Goal: Task Accomplishment & Management: Manage account settings

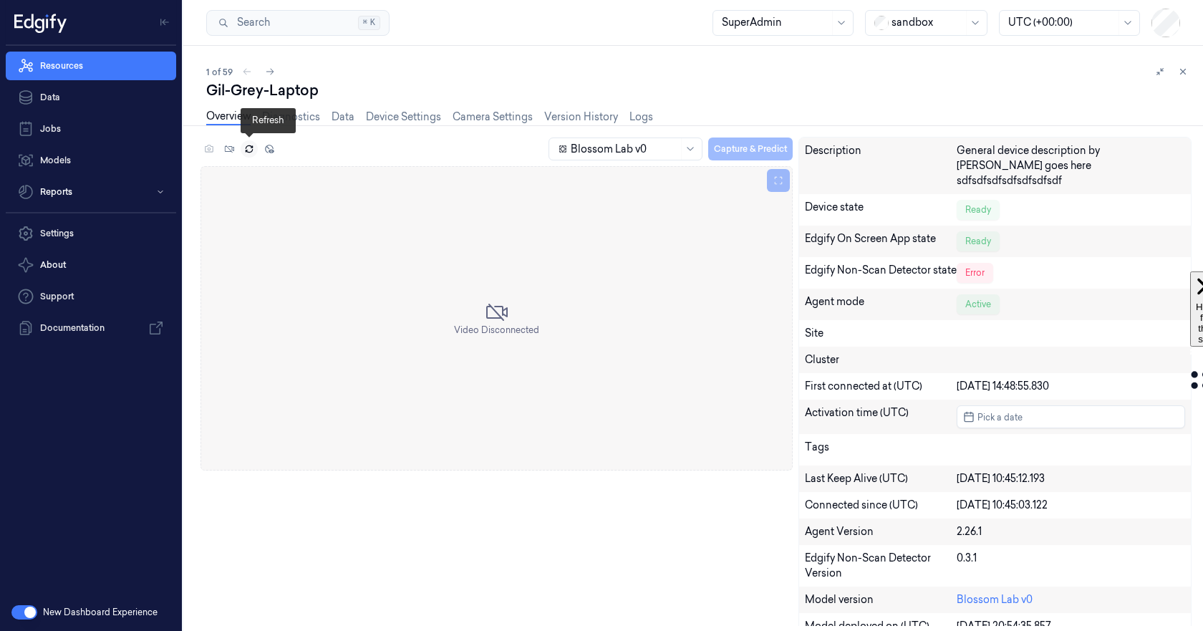
click at [248, 149] on icon at bounding box center [249, 149] width 10 height 10
click at [480, 120] on link "Camera Settings" at bounding box center [492, 117] width 80 height 16
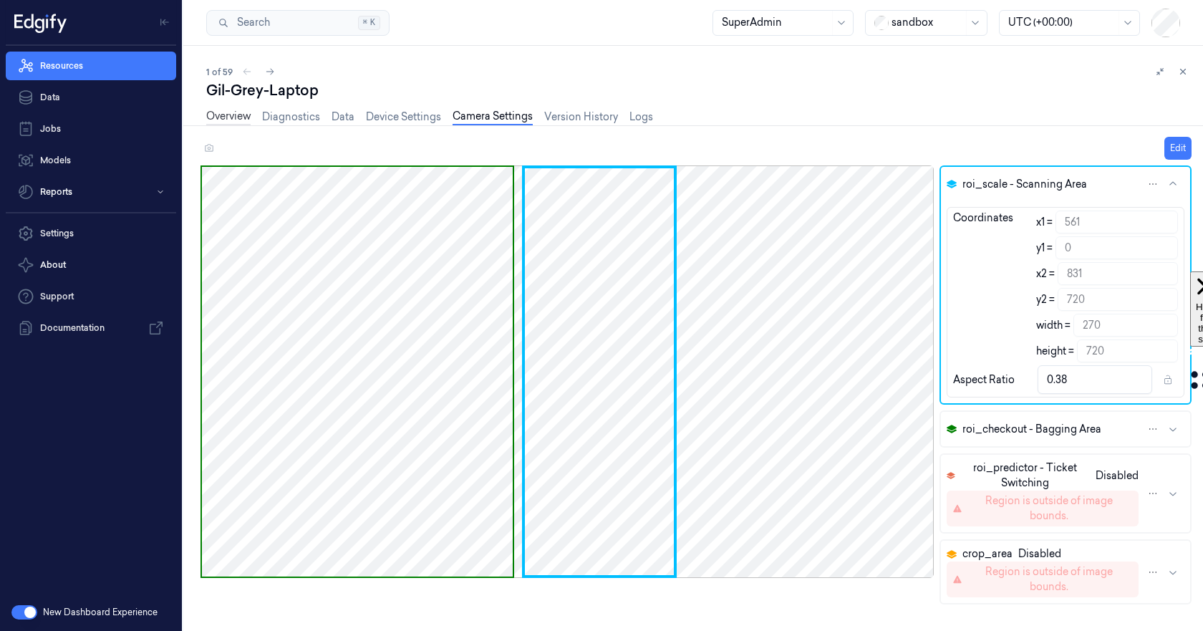
click at [232, 117] on link "Overview" at bounding box center [228, 117] width 44 height 16
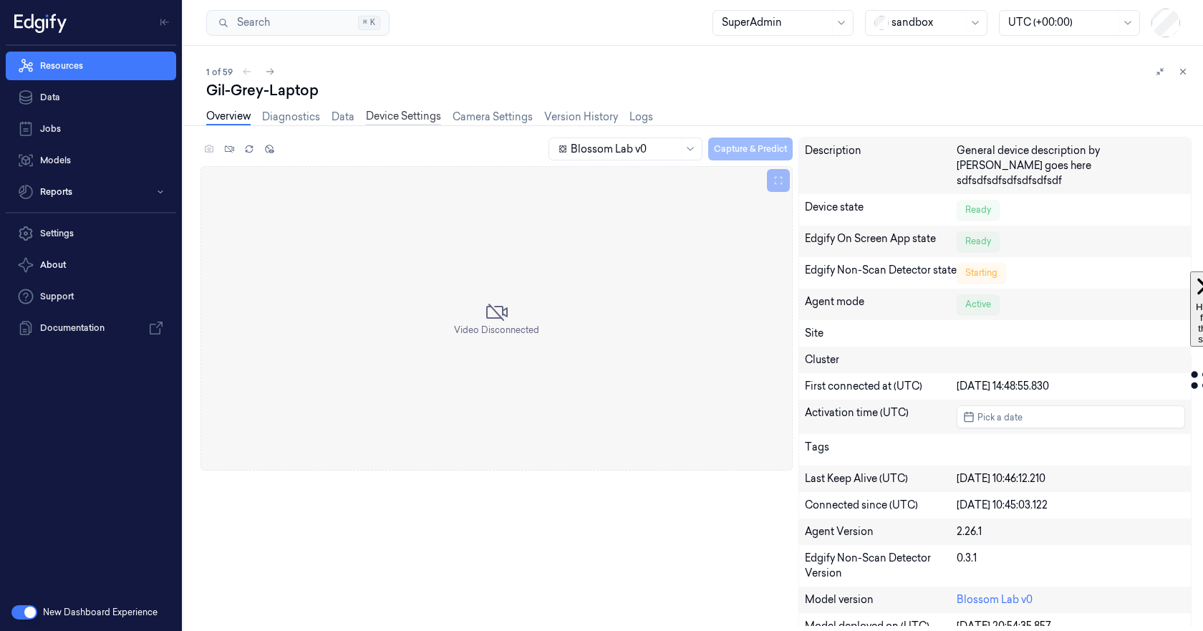
click at [409, 112] on link "Device Settings" at bounding box center [403, 117] width 75 height 16
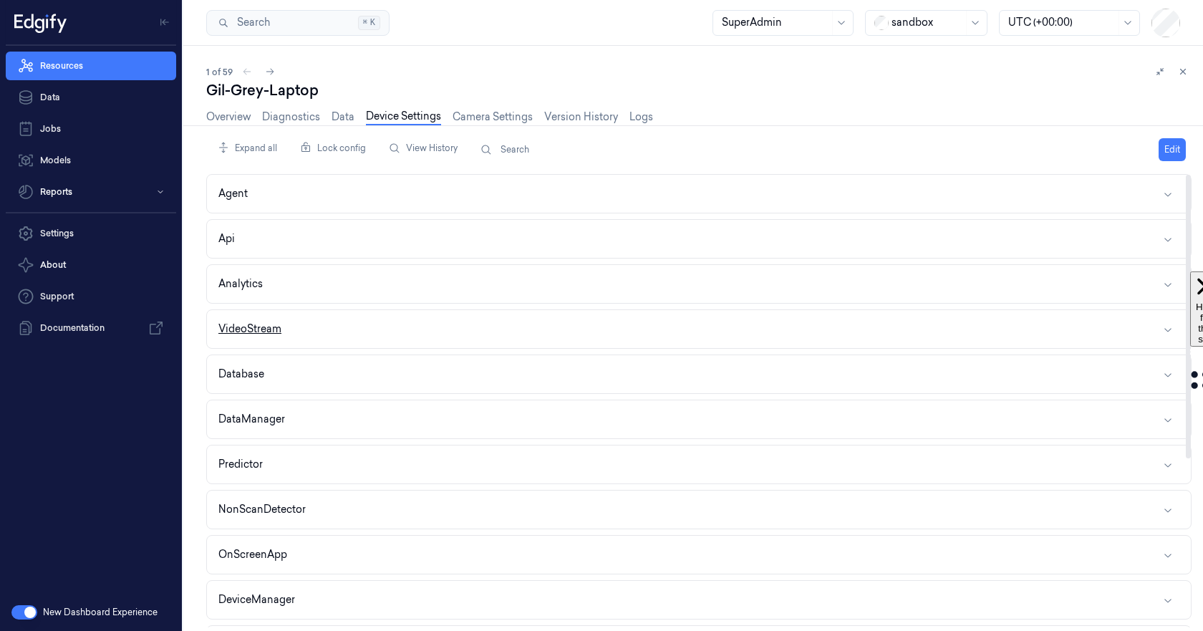
click at [348, 326] on button "VideoStream" at bounding box center [699, 329] width 984 height 38
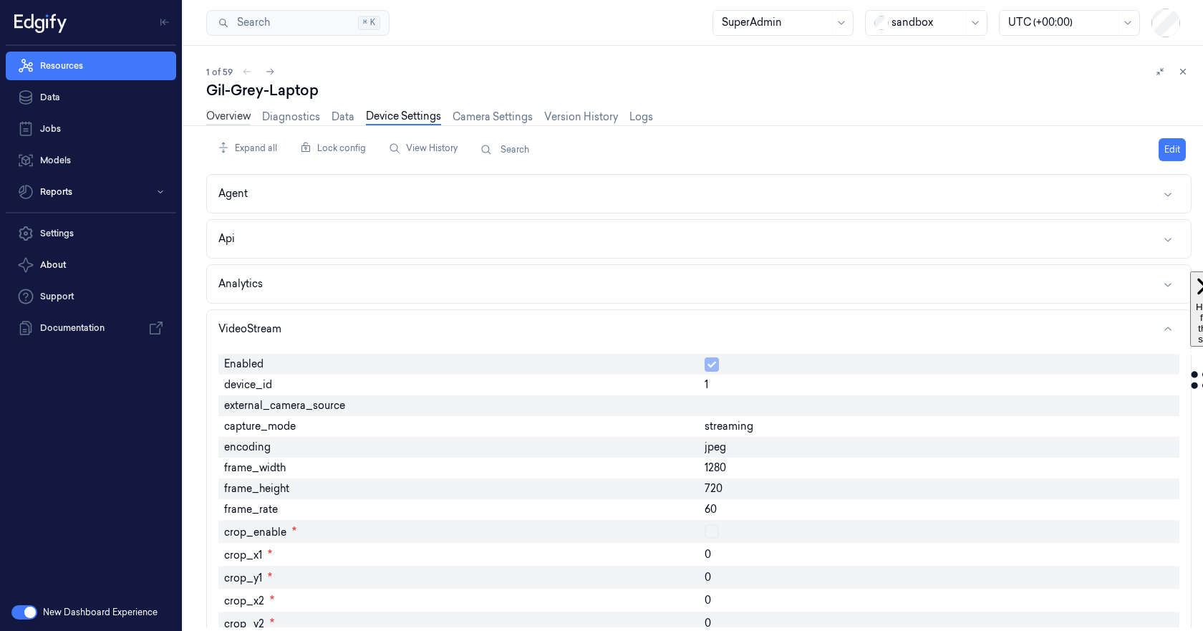
click at [233, 112] on link "Overview" at bounding box center [228, 117] width 44 height 16
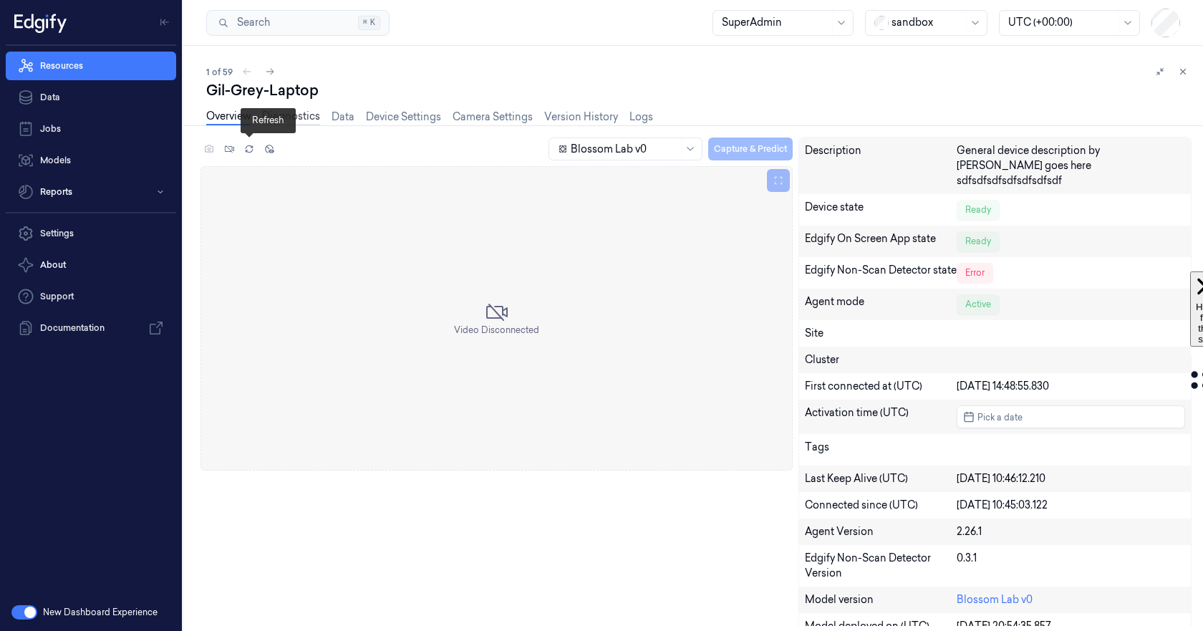
click at [305, 120] on link "Diagnostics" at bounding box center [291, 117] width 58 height 16
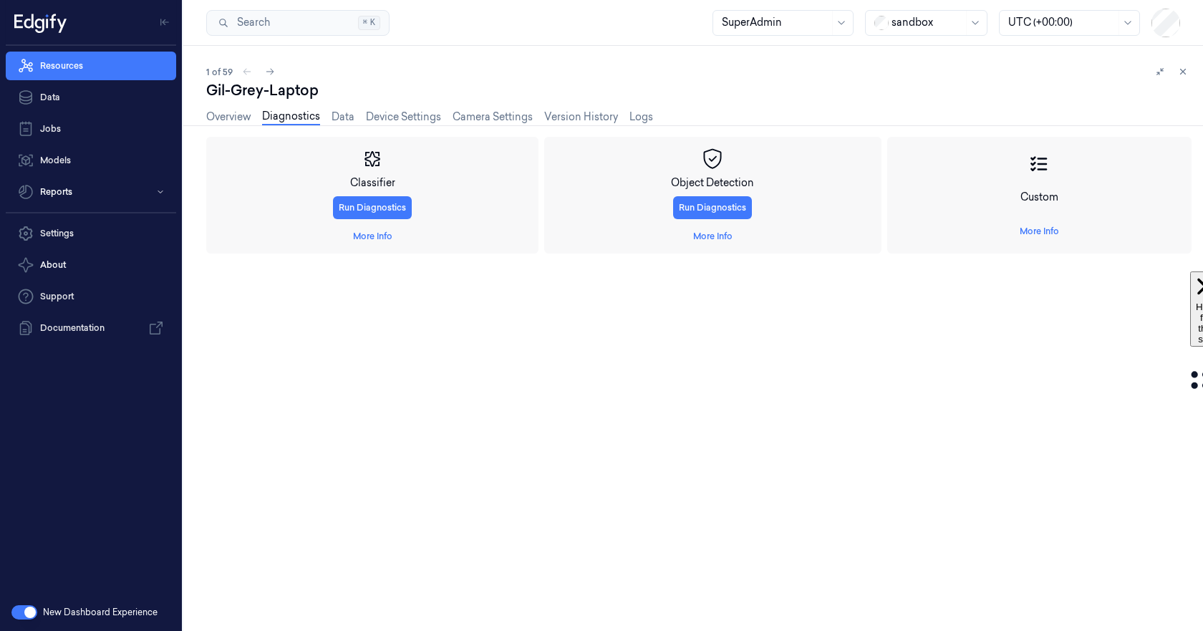
click at [301, 114] on link "Diagnostics" at bounding box center [291, 117] width 58 height 16
click at [1044, 231] on link "More Info" at bounding box center [1038, 231] width 39 height 13
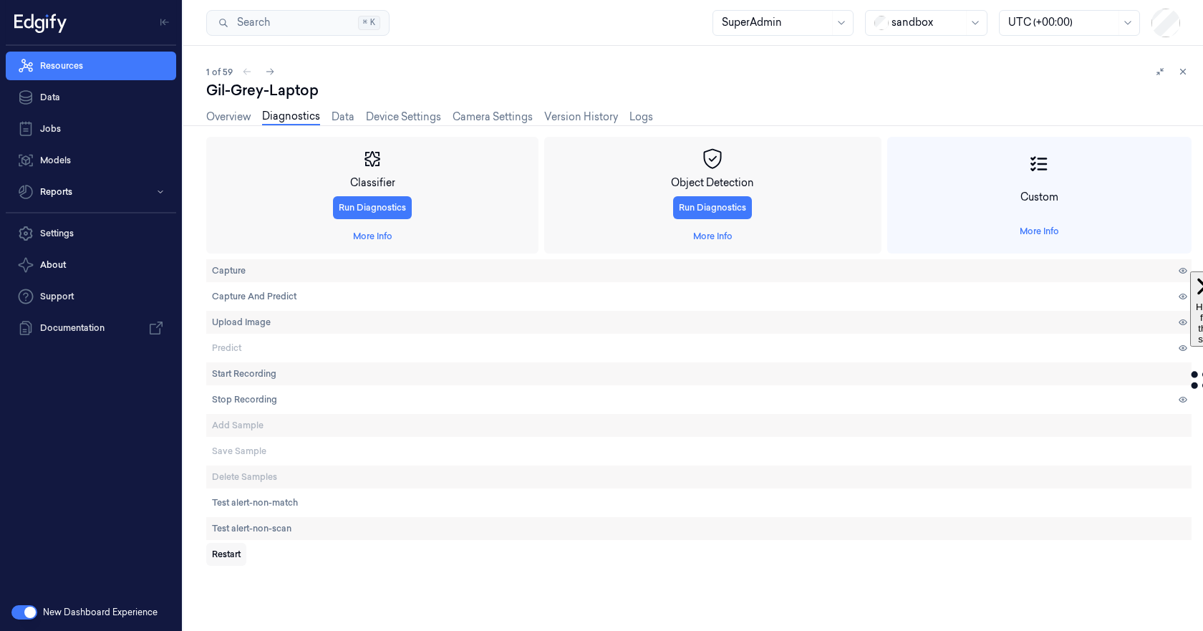
click at [227, 550] on span "Restart" at bounding box center [226, 554] width 29 height 13
click at [228, 114] on link "Overview" at bounding box center [228, 117] width 44 height 16
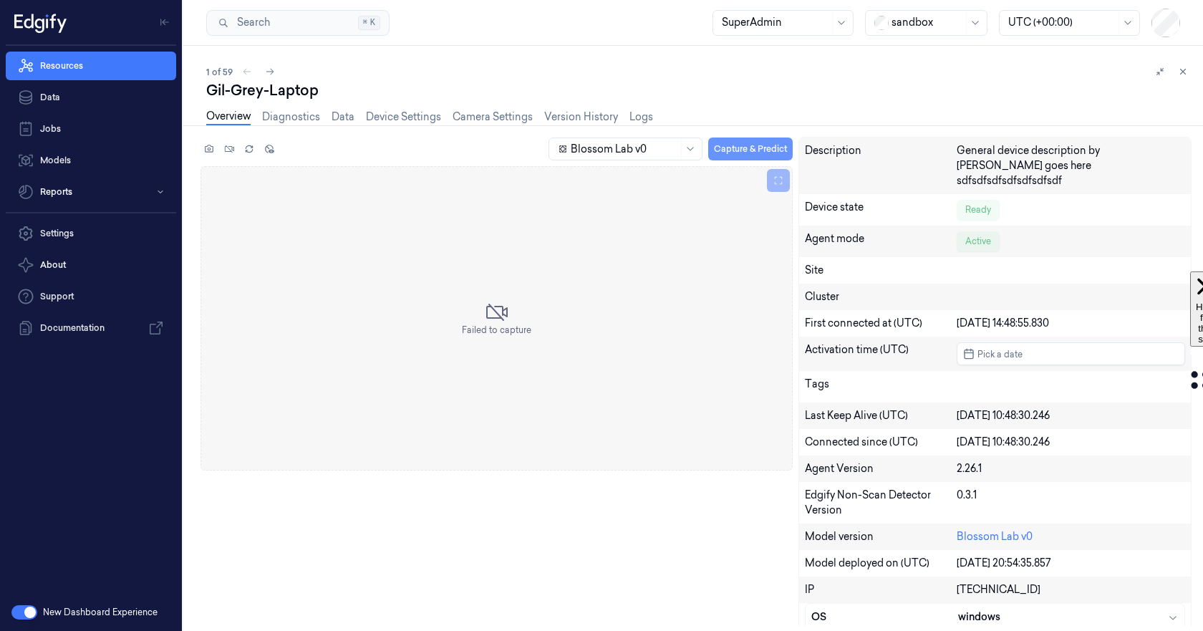
click at [775, 146] on button "Capture & Predict" at bounding box center [750, 148] width 84 height 23
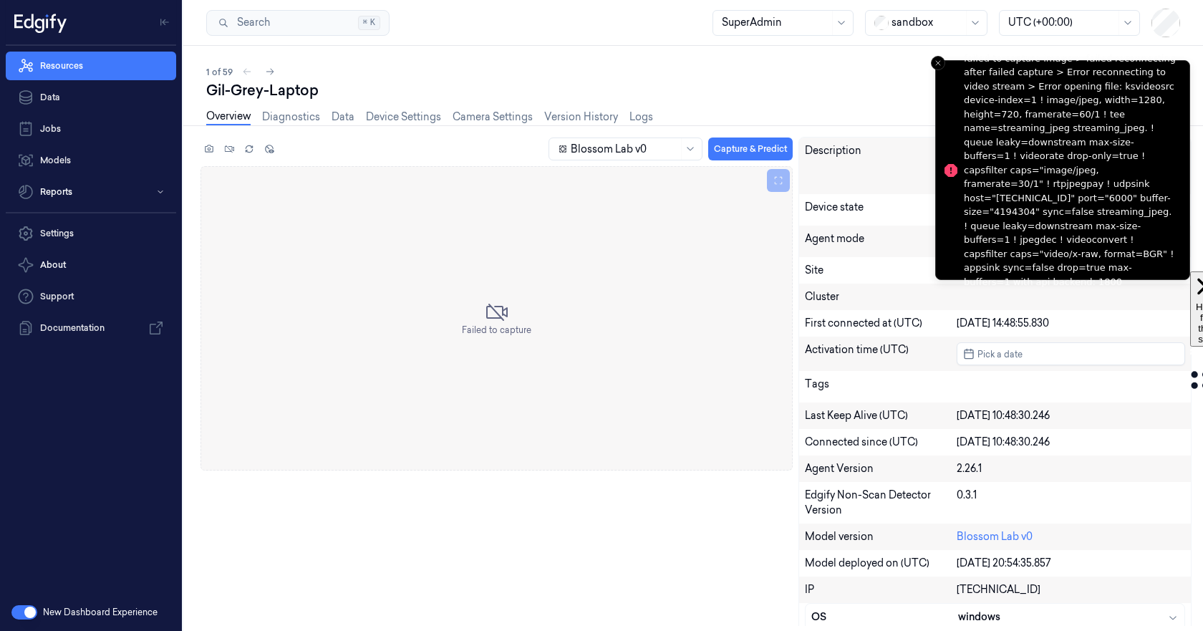
drag, startPoint x: 1006, startPoint y: 130, endPoint x: 1016, endPoint y: 145, distance: 18.1
click at [1016, 145] on div "failed to capture image > failed reconnecting after failed capture > Error reco…" at bounding box center [1071, 171] width 214 height 238
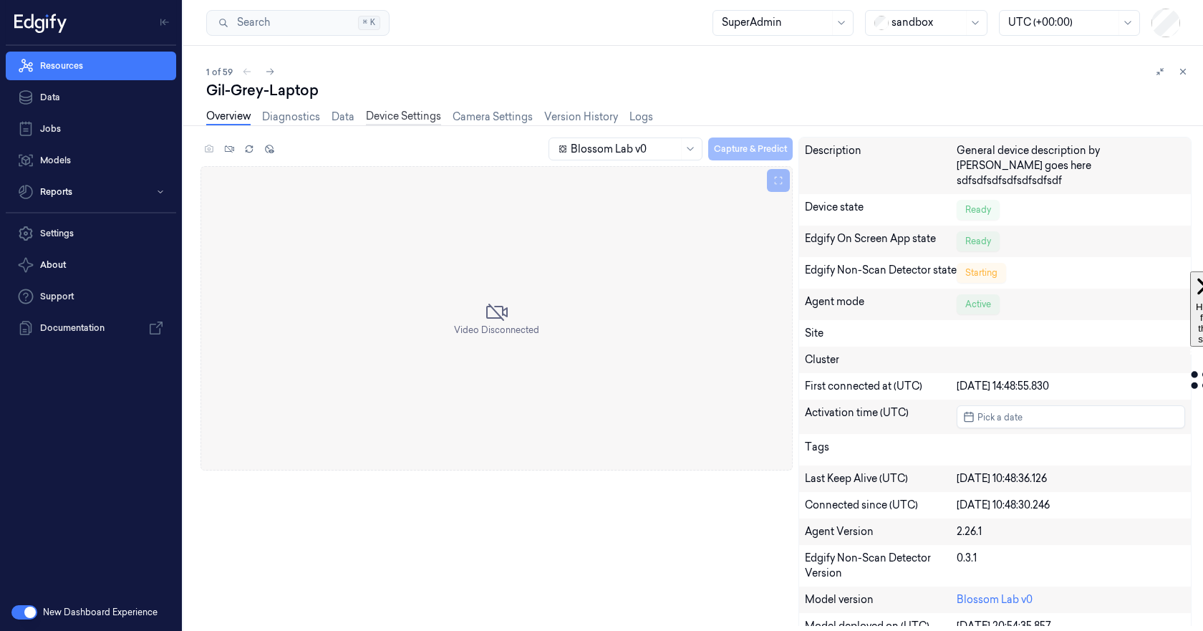
click at [412, 118] on link "Device Settings" at bounding box center [403, 117] width 75 height 16
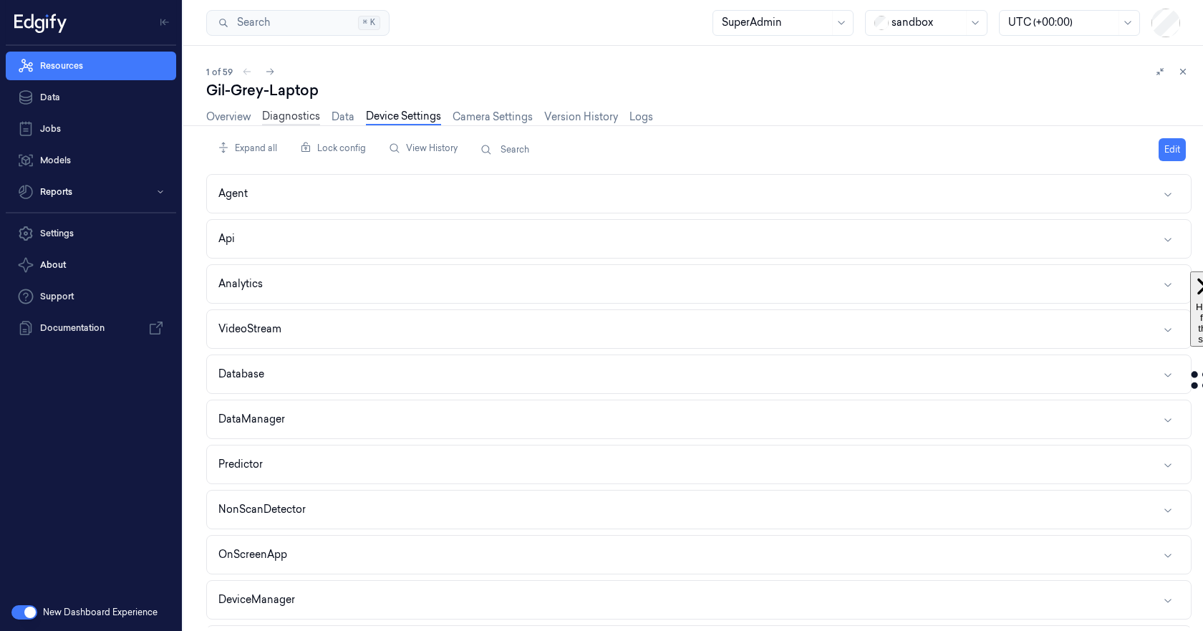
click at [291, 117] on link "Diagnostics" at bounding box center [291, 117] width 58 height 16
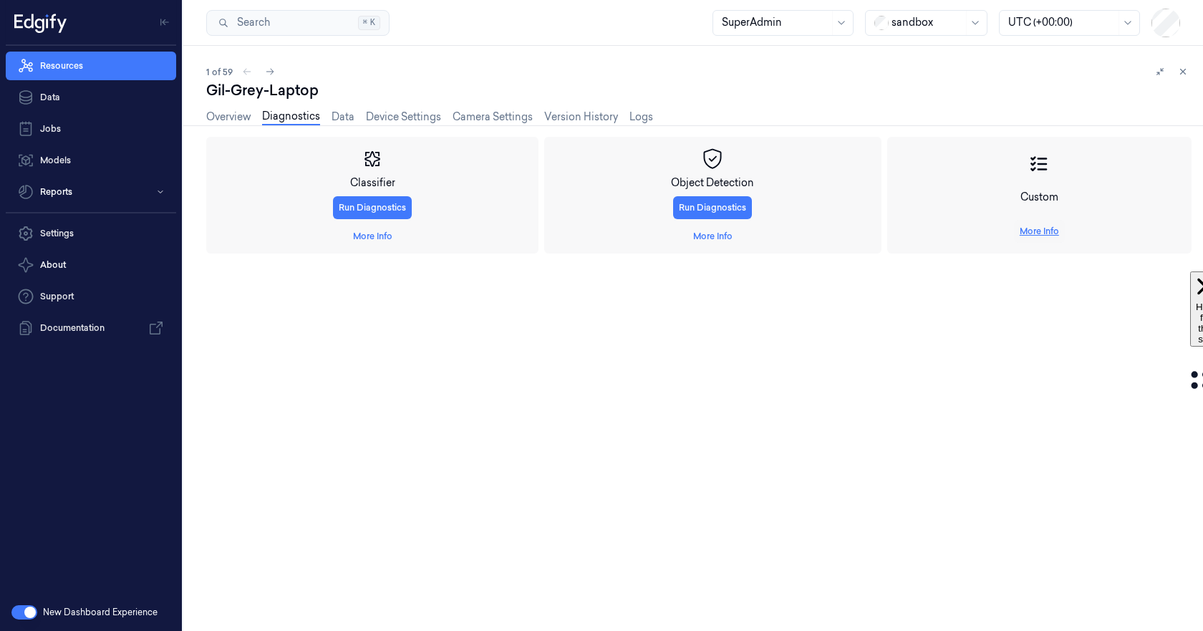
click at [1029, 234] on link "More Info" at bounding box center [1038, 231] width 39 height 13
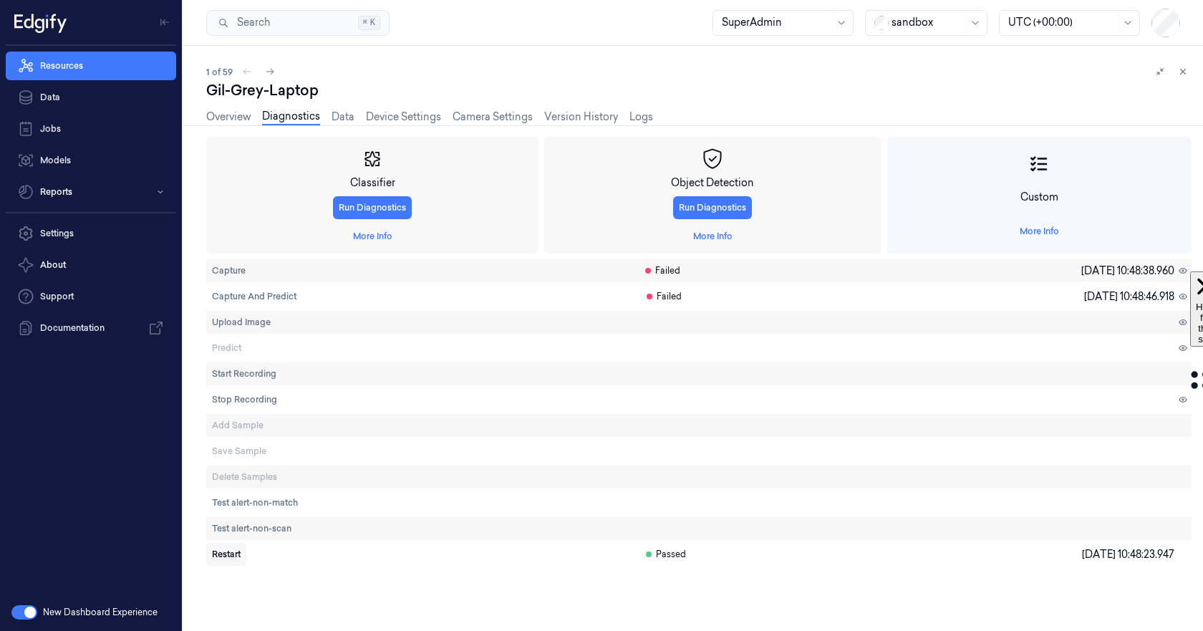
click at [225, 556] on span "Restart" at bounding box center [226, 554] width 29 height 13
click at [220, 120] on link "Overview" at bounding box center [228, 117] width 44 height 16
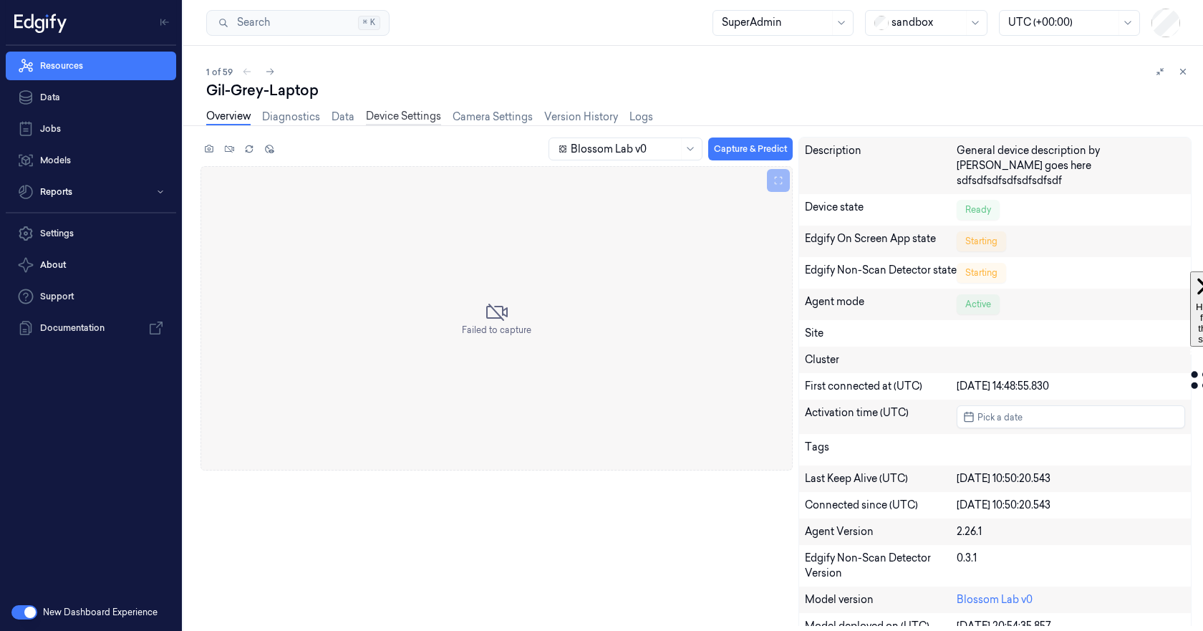
click at [384, 119] on link "Device Settings" at bounding box center [403, 117] width 75 height 16
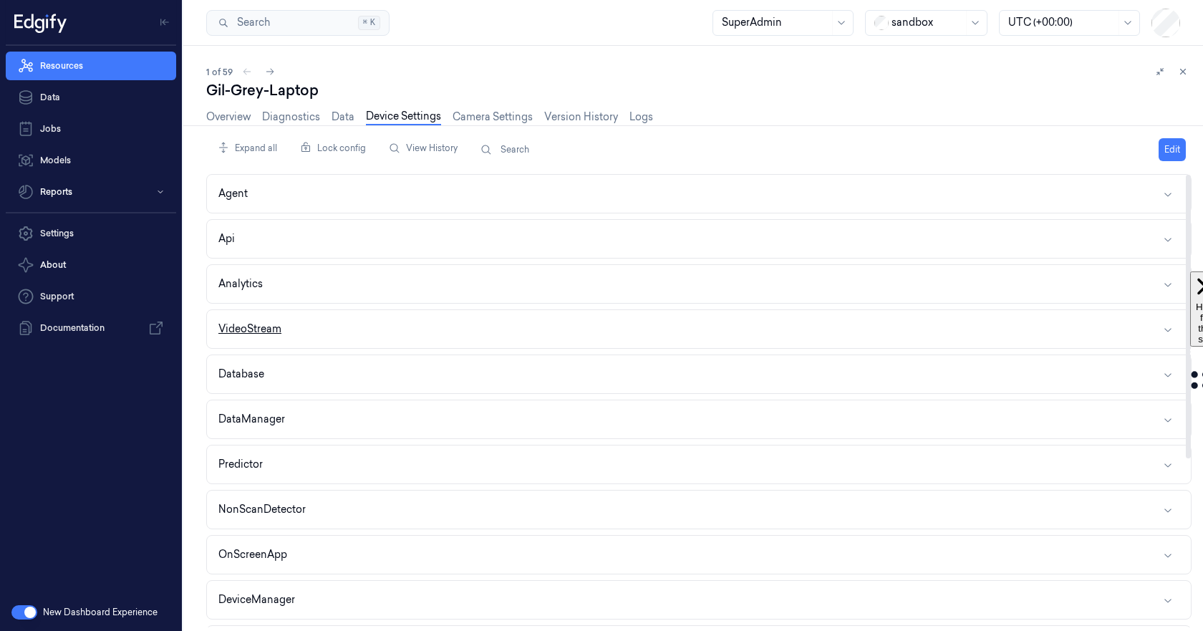
click at [378, 334] on button "VideoStream" at bounding box center [699, 329] width 984 height 38
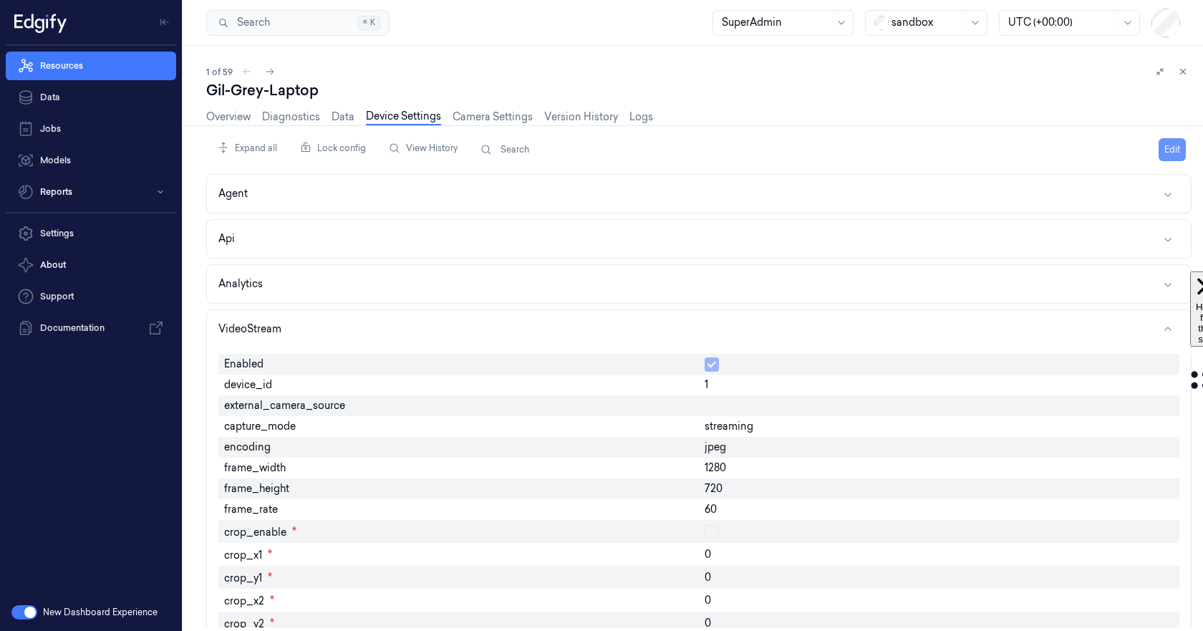
click at [1175, 147] on button "Edit" at bounding box center [1171, 149] width 27 height 23
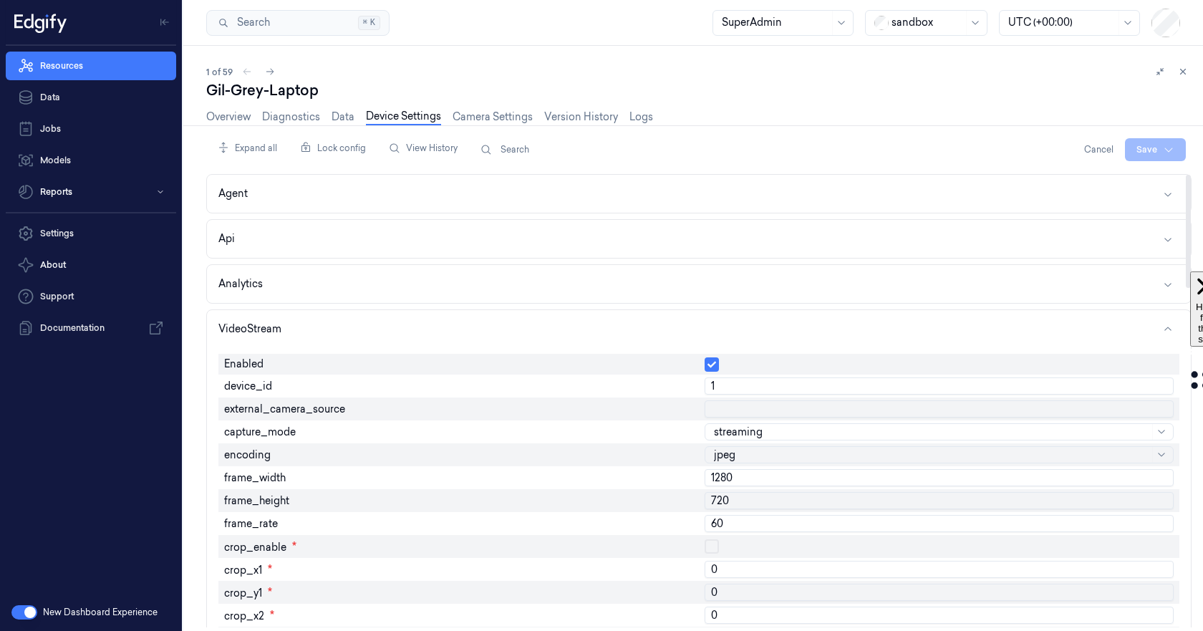
drag, startPoint x: 732, startPoint y: 388, endPoint x: 854, endPoint y: 366, distance: 124.4
click at [732, 388] on input "1" at bounding box center [938, 385] width 469 height 17
type input "0"
click at [1161, 389] on input "0" at bounding box center [938, 385] width 469 height 17
click at [1145, 148] on html "Resources Data Jobs Models Reports Settings About Support Documentation New Das…" at bounding box center [601, 315] width 1203 height 631
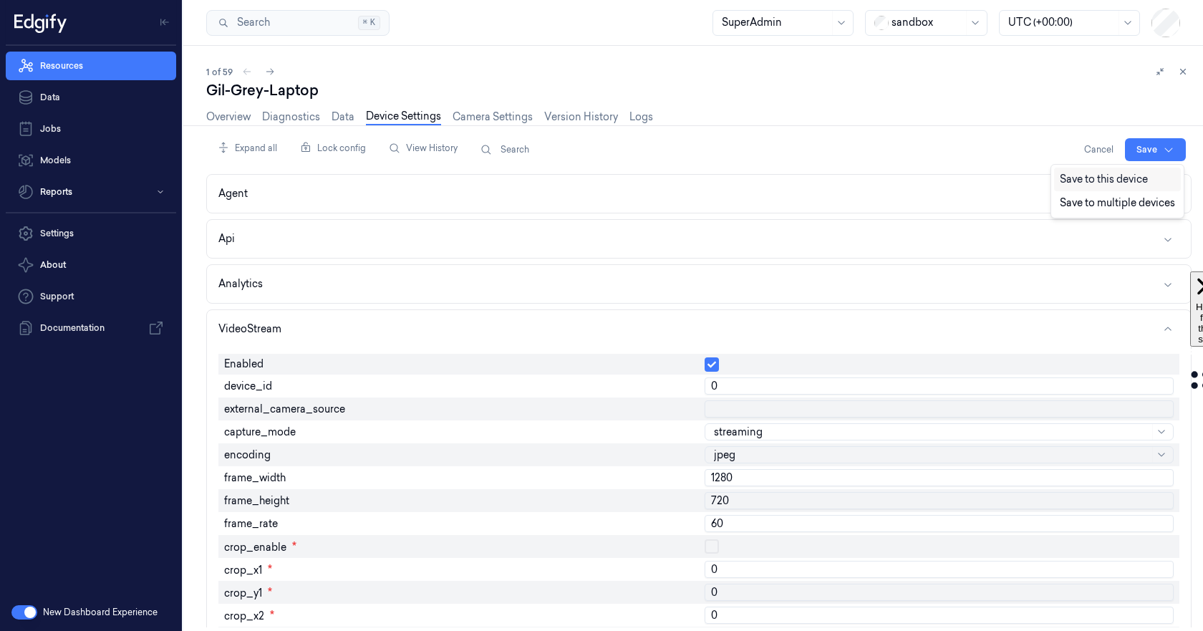
click at [1102, 184] on div "Save to this device" at bounding box center [1117, 180] width 127 height 24
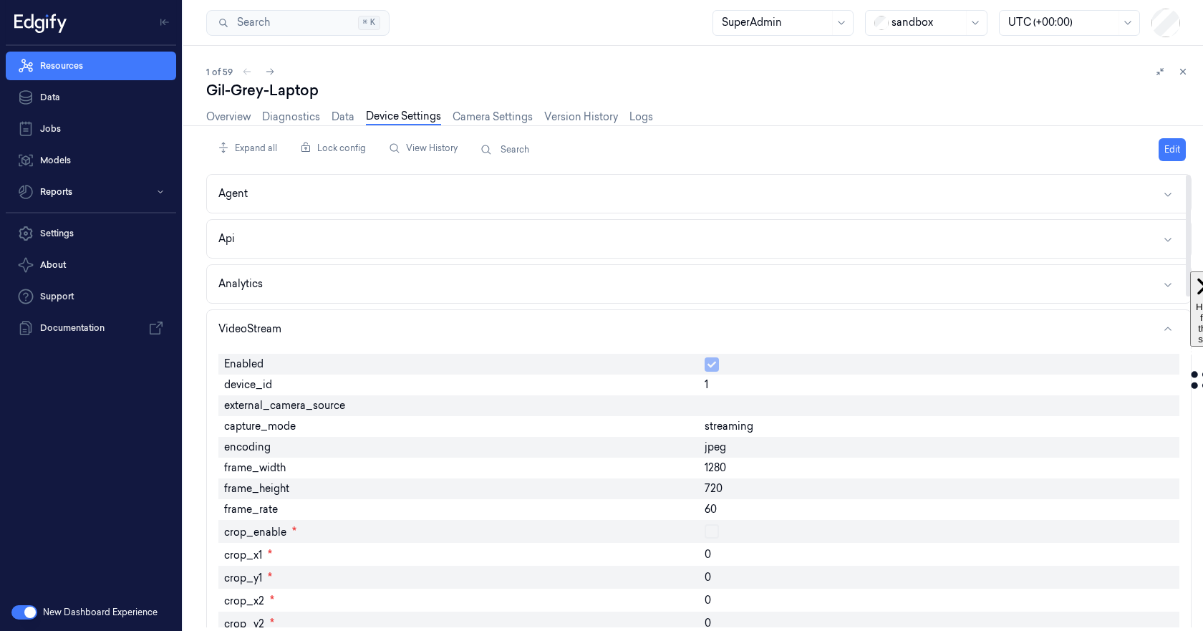
click at [725, 389] on div "1" at bounding box center [939, 384] width 480 height 21
click at [1180, 152] on button "Edit" at bounding box center [1171, 149] width 27 height 23
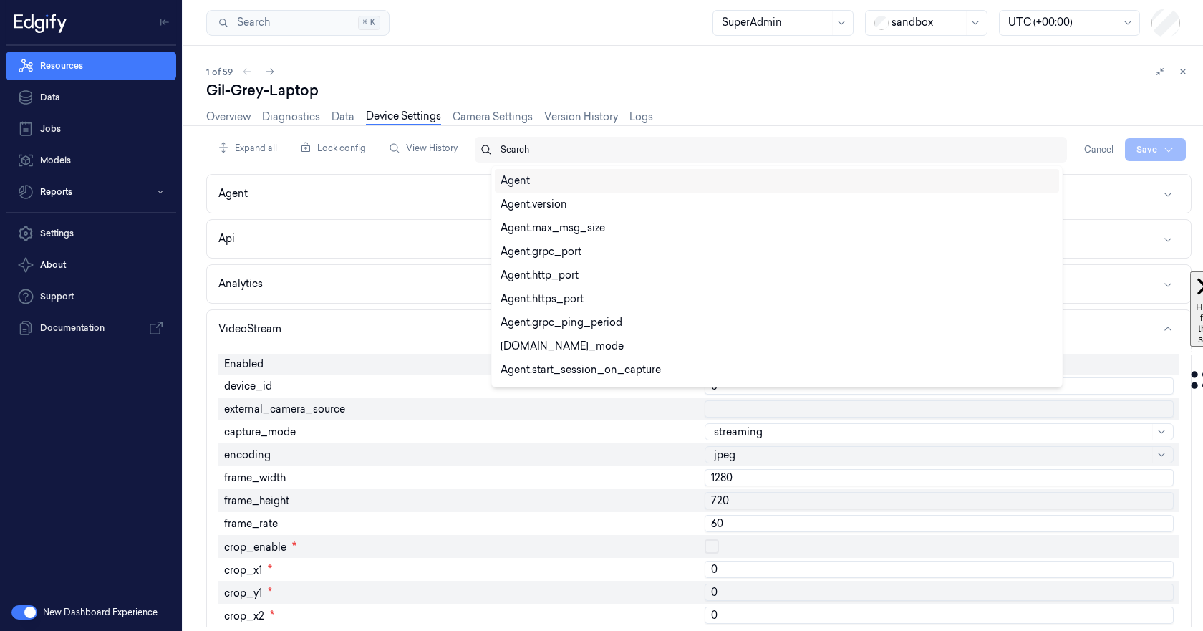
click at [1051, 162] on div "Search" at bounding box center [777, 150] width 555 height 26
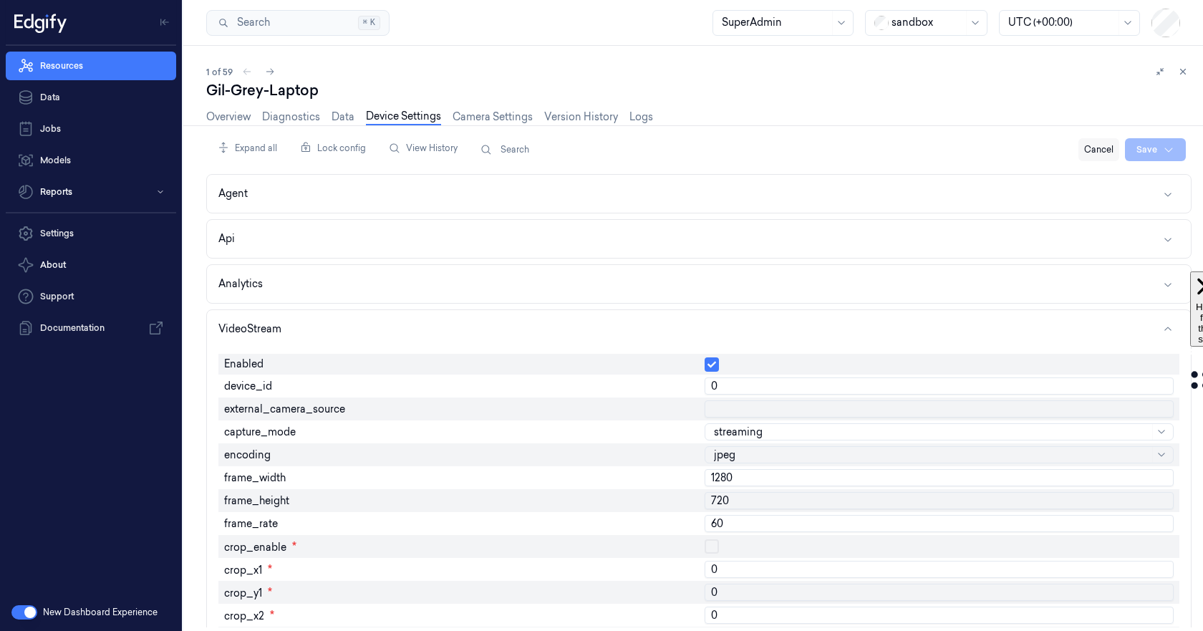
click at [1092, 152] on button "Cancel" at bounding box center [1098, 149] width 41 height 23
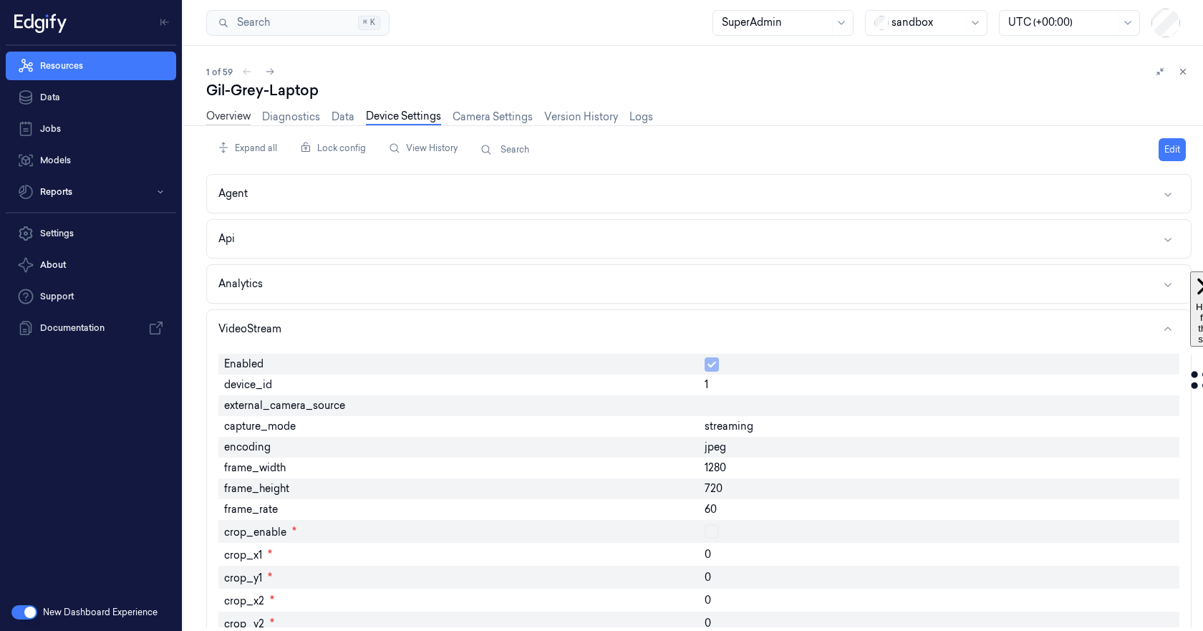
click at [210, 111] on link "Overview" at bounding box center [228, 117] width 44 height 16
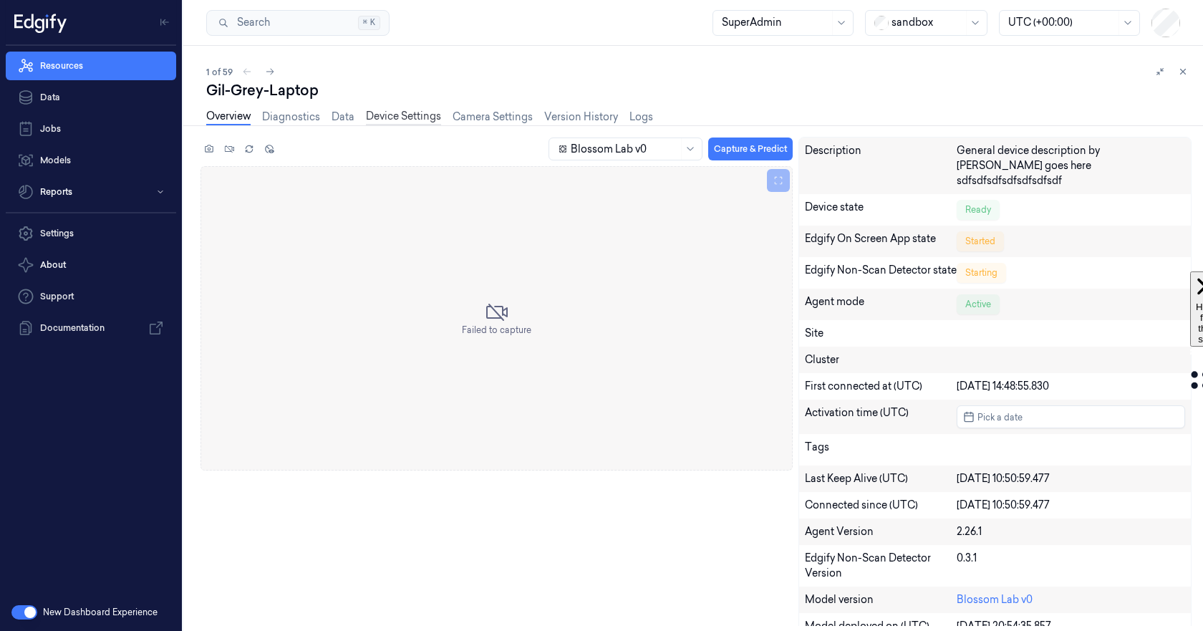
click at [409, 111] on link "Device Settings" at bounding box center [403, 117] width 75 height 16
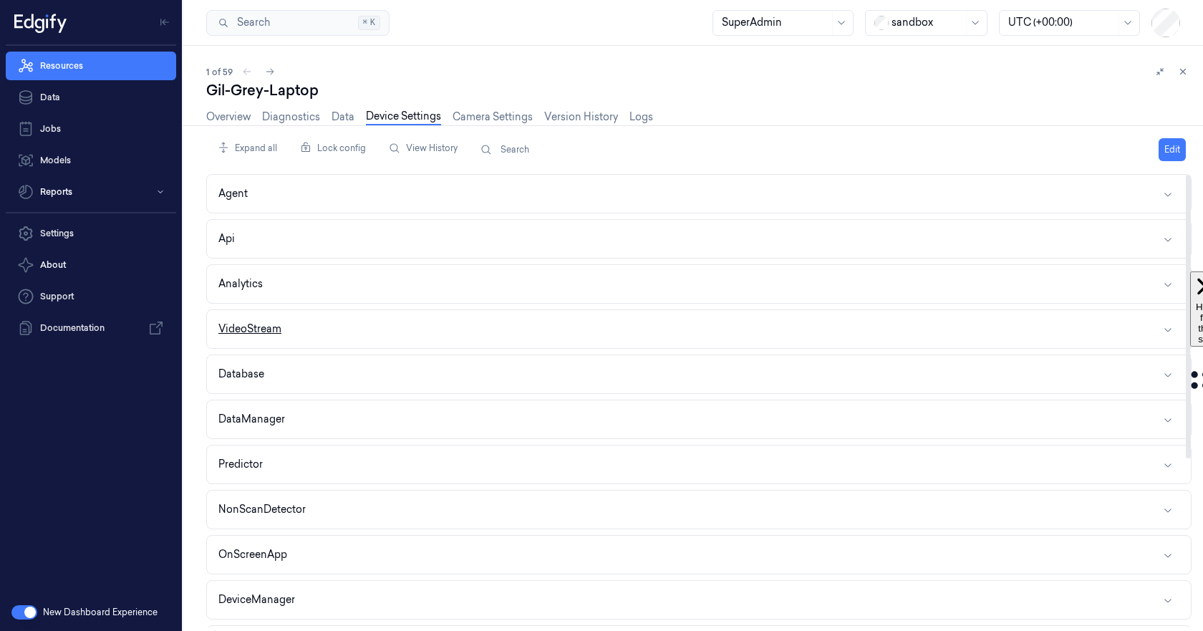
click at [397, 325] on button "VideoStream" at bounding box center [699, 329] width 984 height 38
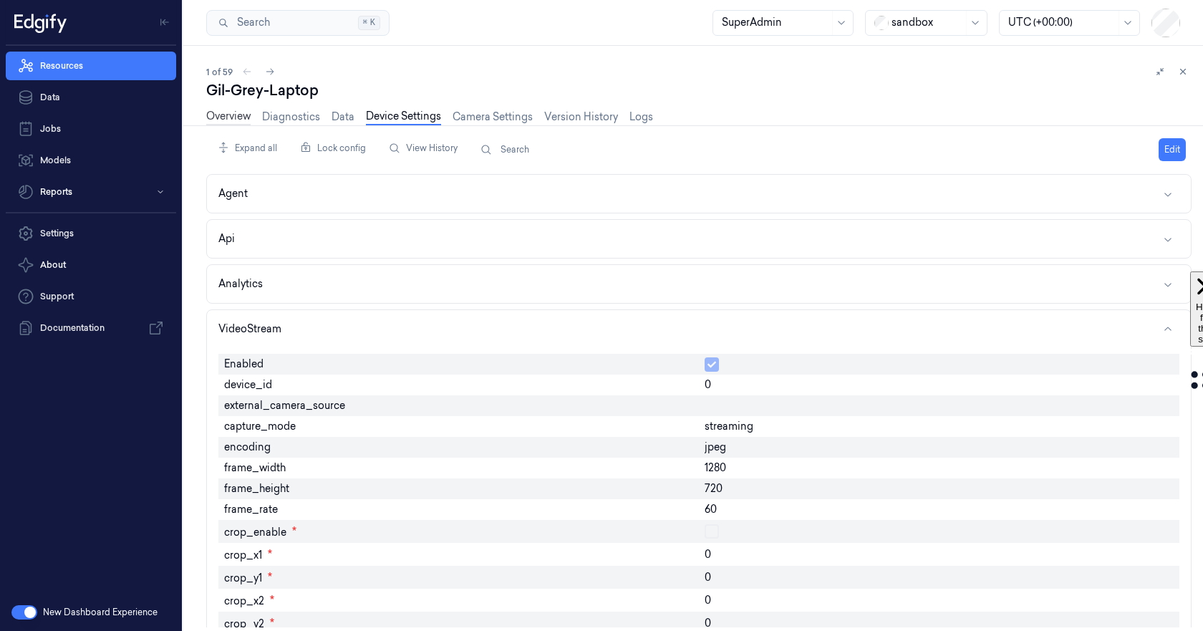
click at [232, 111] on link "Overview" at bounding box center [228, 117] width 44 height 16
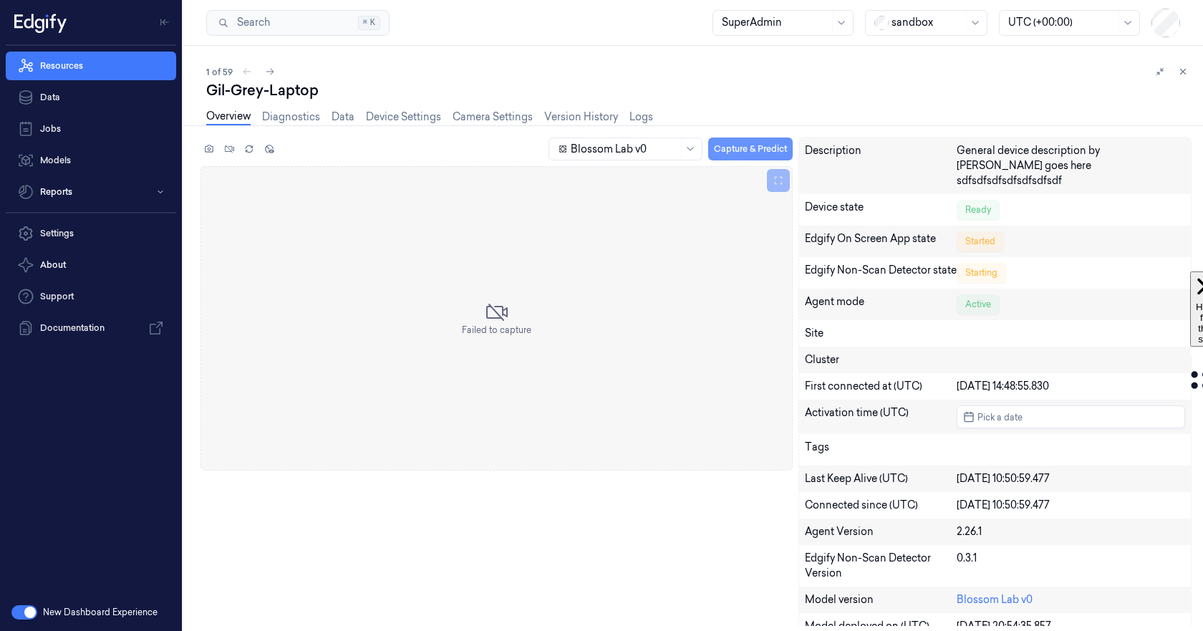
click at [778, 154] on button "Capture & Predict" at bounding box center [750, 148] width 84 height 23
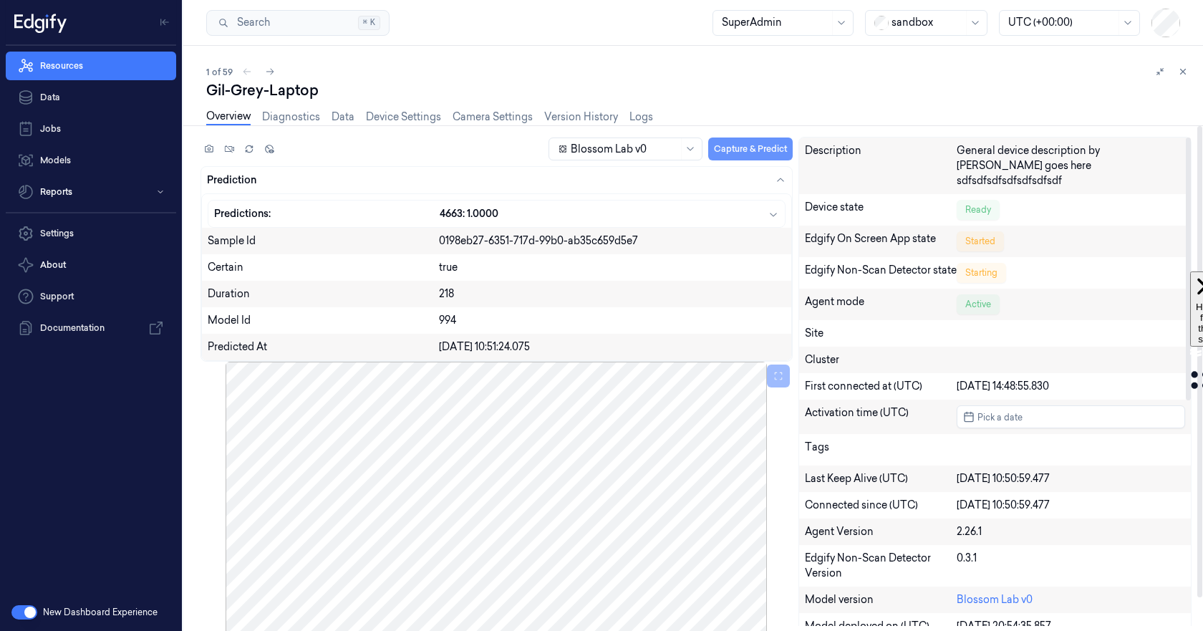
click at [792, 149] on button "Capture & Predict" at bounding box center [750, 148] width 84 height 23
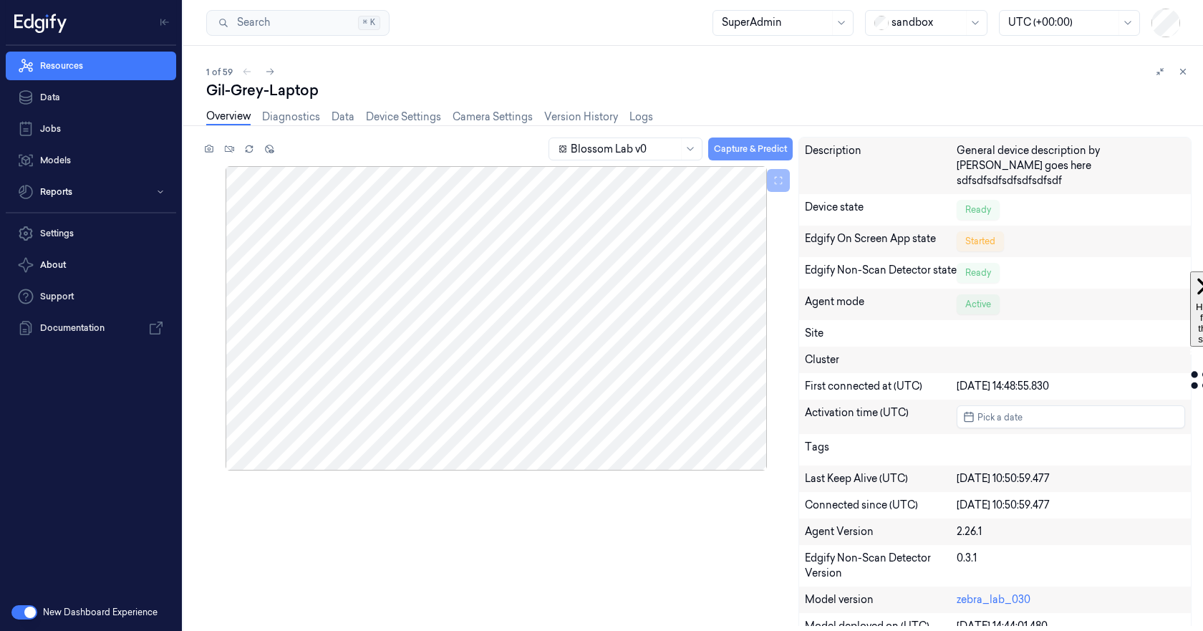
click at [769, 147] on button "Capture & Predict" at bounding box center [750, 148] width 84 height 23
click at [304, 117] on link "Diagnostics" at bounding box center [291, 117] width 58 height 16
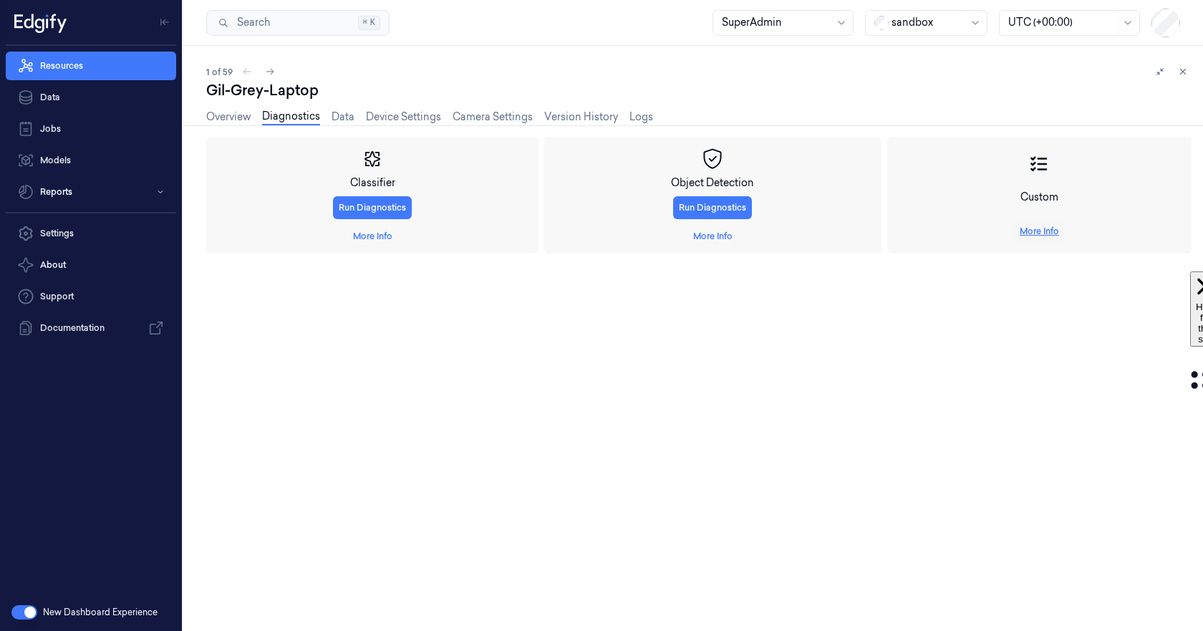
click at [1034, 231] on link "More Info" at bounding box center [1038, 231] width 39 height 13
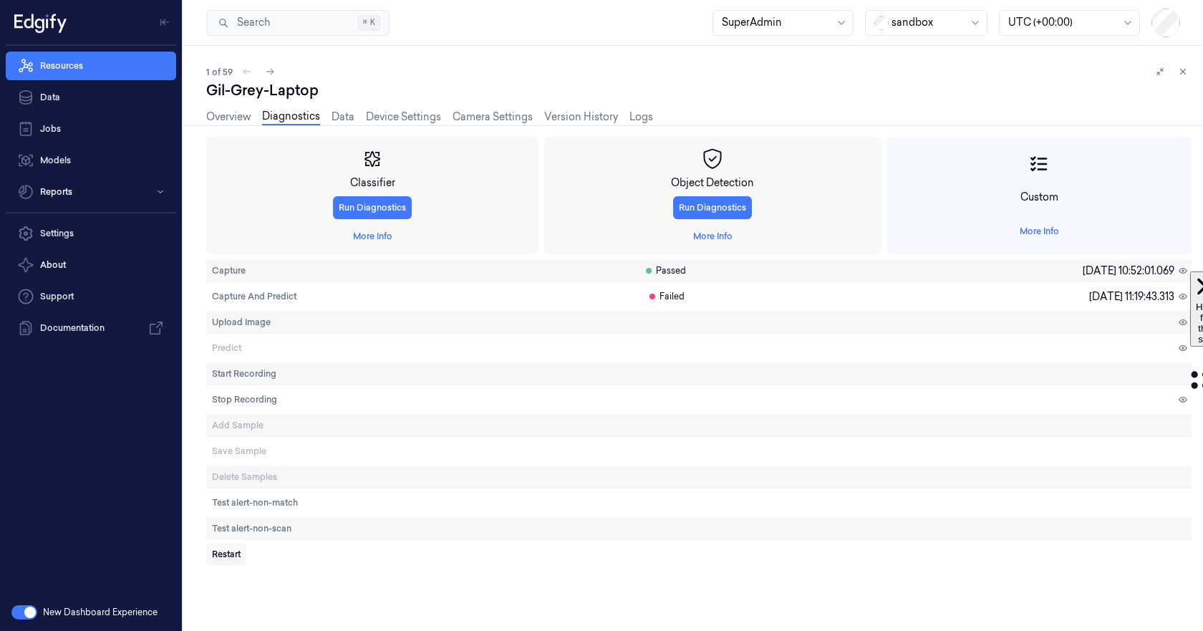
click at [232, 556] on span "Restart" at bounding box center [226, 554] width 29 height 13
click at [224, 115] on link "Overview" at bounding box center [228, 117] width 44 height 16
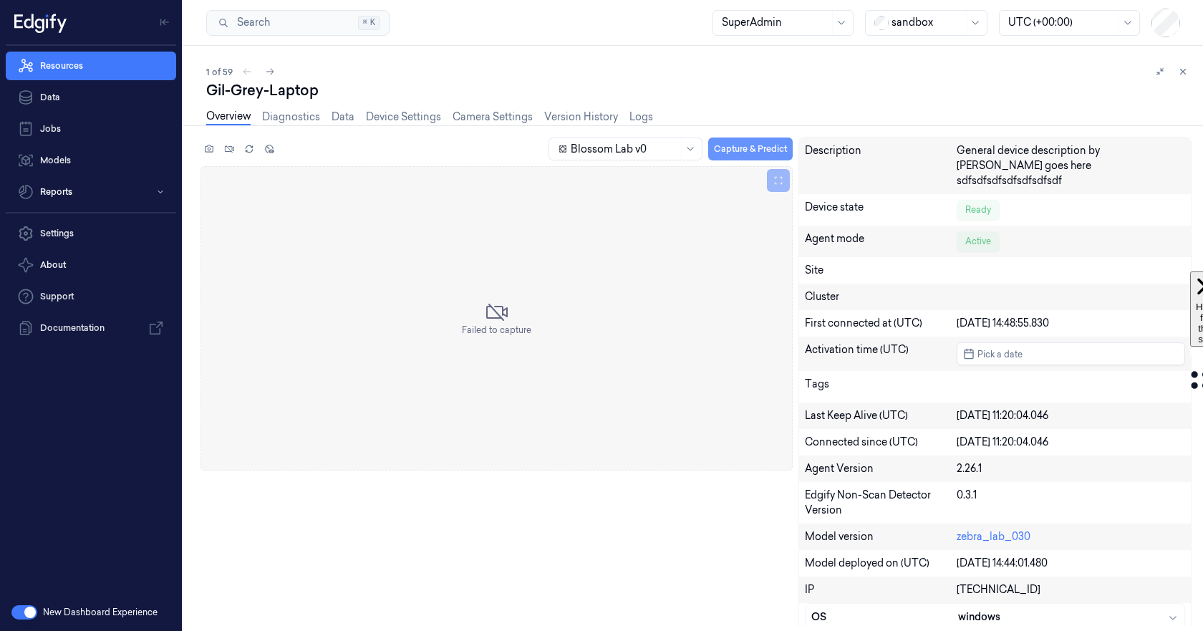
click at [777, 143] on button "Capture & Predict" at bounding box center [750, 148] width 84 height 23
click at [411, 115] on link "Device Settings" at bounding box center [403, 117] width 75 height 16
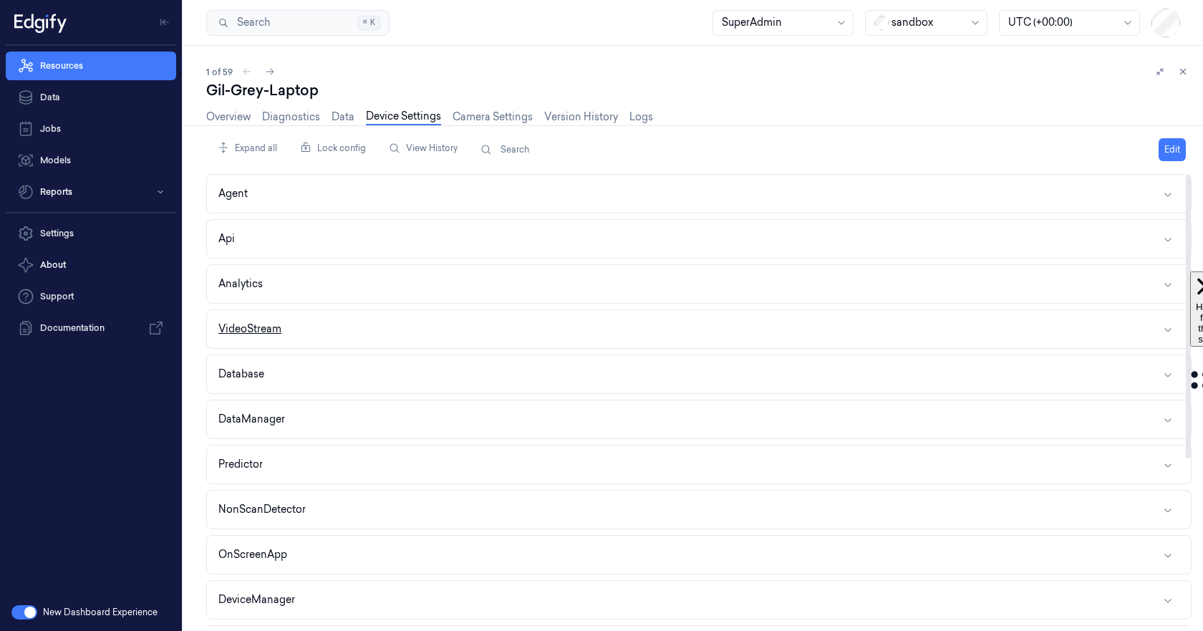
click at [407, 331] on button "VideoStream" at bounding box center [699, 329] width 984 height 38
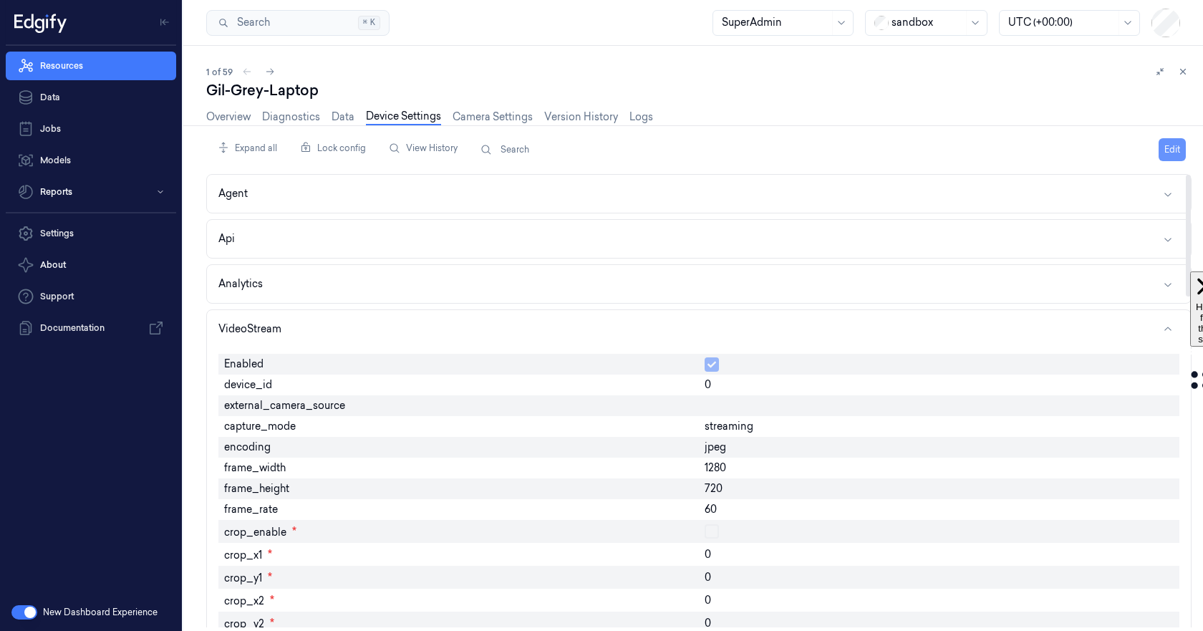
click at [1168, 152] on button "Edit" at bounding box center [1171, 149] width 27 height 23
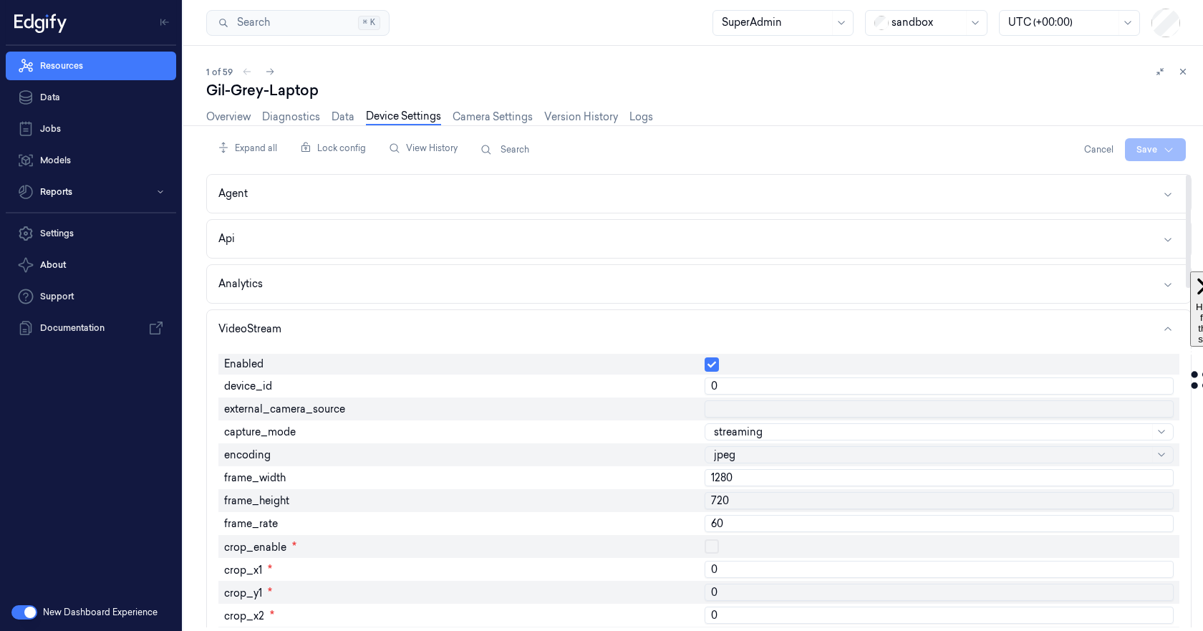
click at [1125, 385] on input "0" at bounding box center [938, 385] width 469 height 17
type input "1"
click at [1161, 381] on input "1" at bounding box center [938, 385] width 469 height 17
click at [1150, 147] on html "Resources Data Jobs Models Reports Settings About Support Documentation New Das…" at bounding box center [601, 315] width 1203 height 631
click at [1150, 180] on div "Save to this device" at bounding box center [1117, 180] width 127 height 24
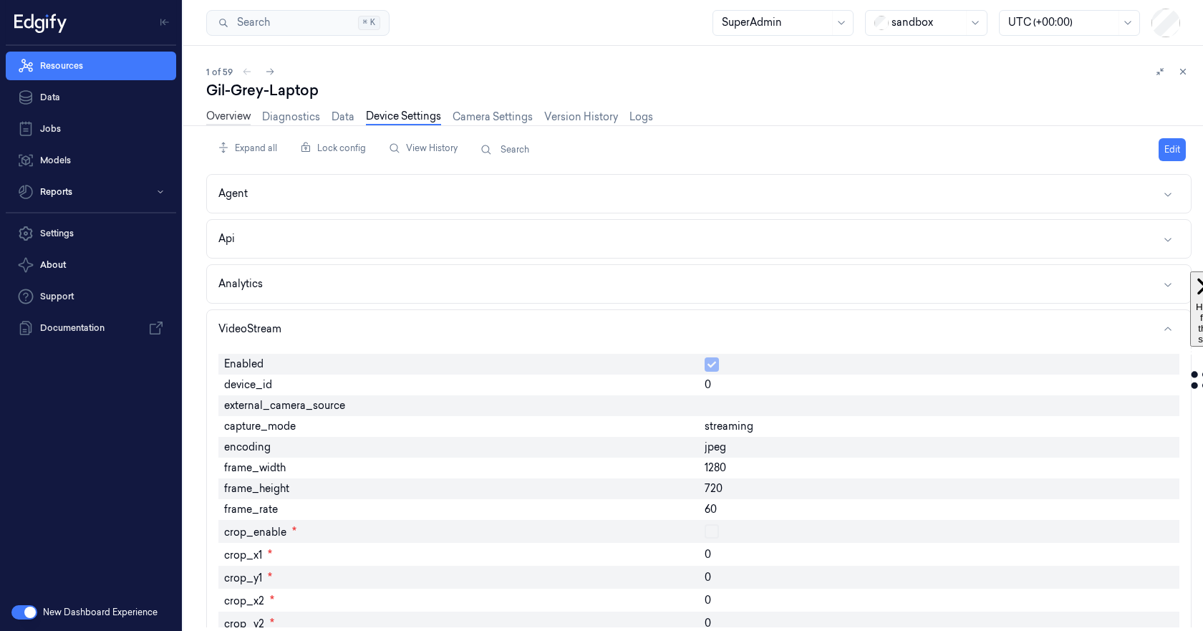
click at [231, 113] on link "Overview" at bounding box center [228, 117] width 44 height 16
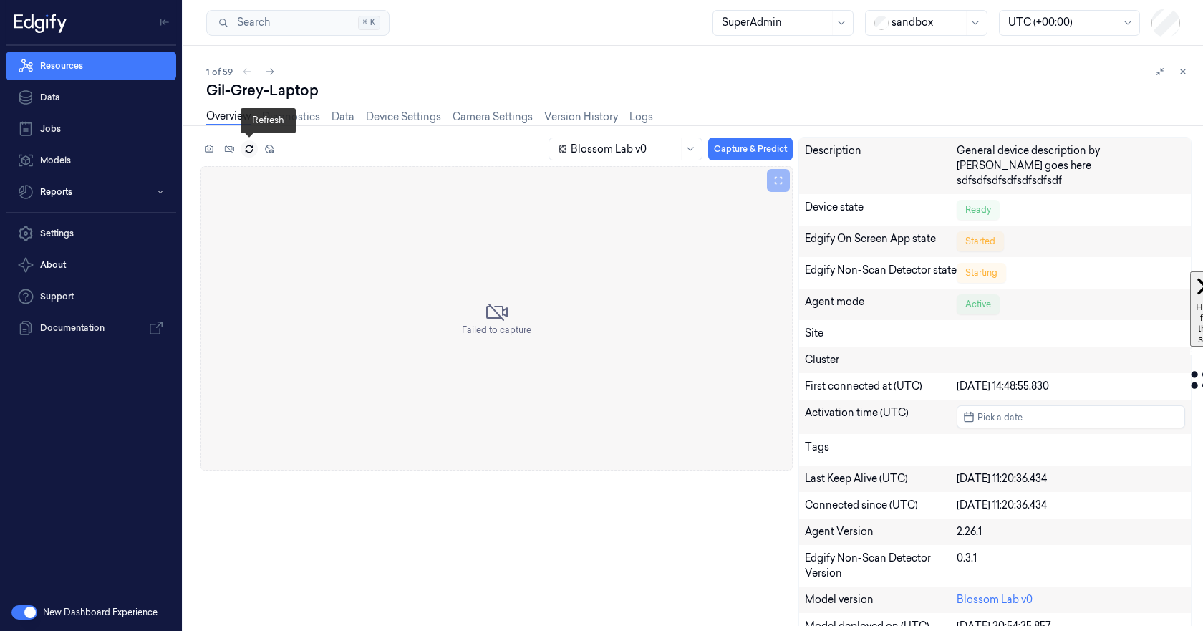
click at [247, 147] on icon at bounding box center [249, 149] width 10 height 10
click at [397, 120] on link "Device Settings" at bounding box center [403, 117] width 75 height 16
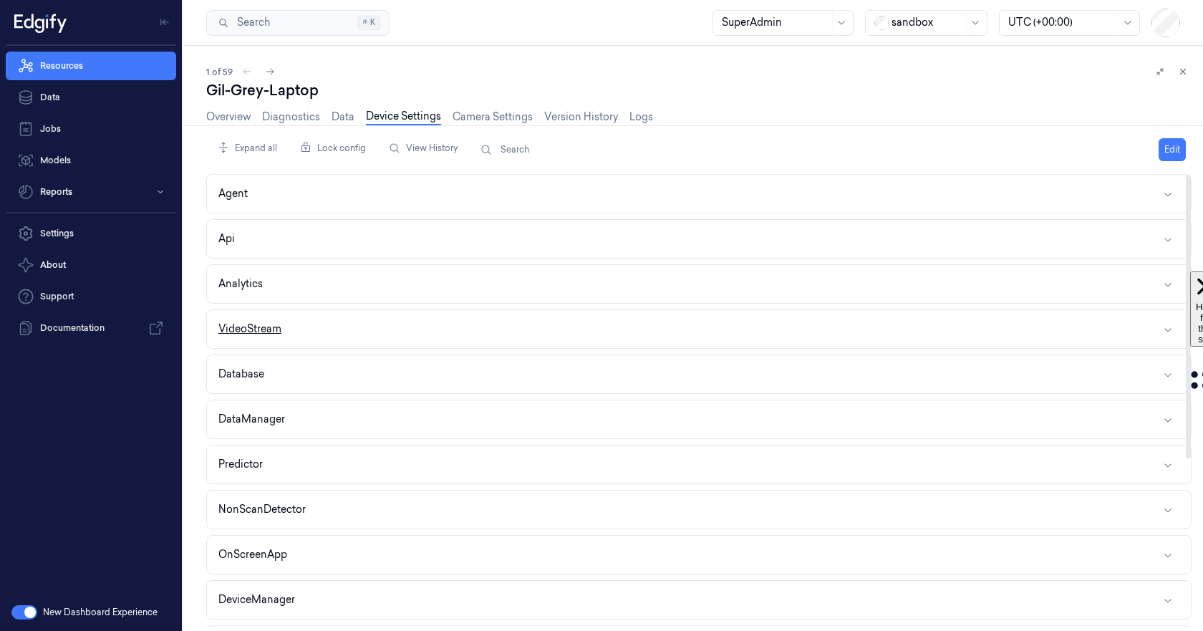
click at [413, 336] on button "VideoStream" at bounding box center [699, 329] width 984 height 38
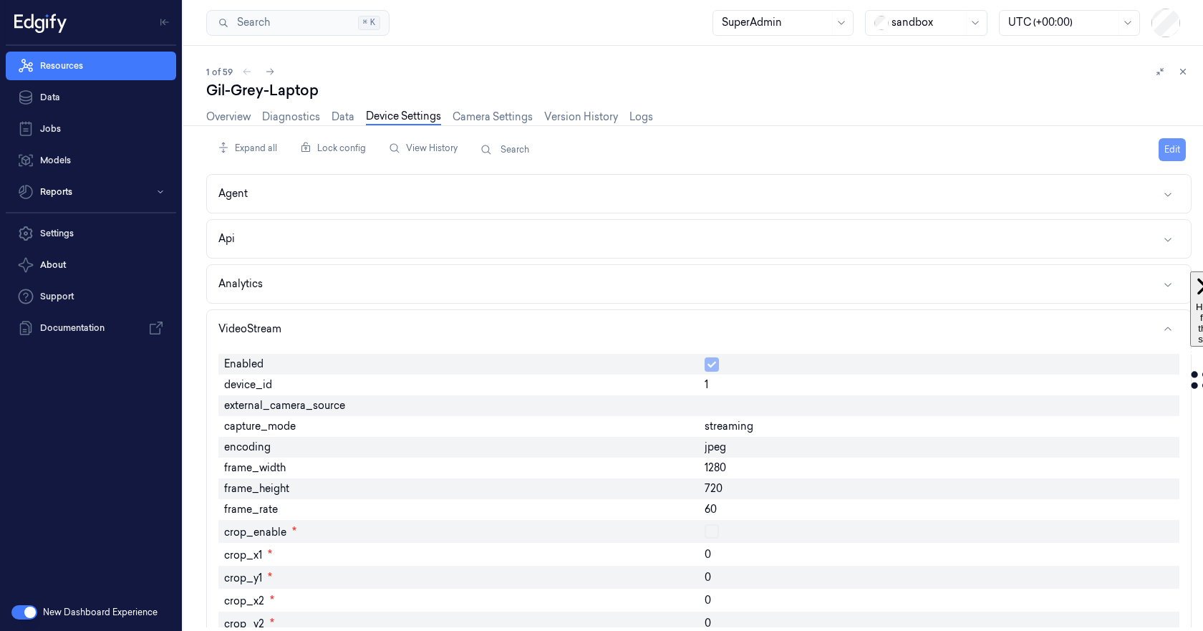
click at [1173, 144] on button "Edit" at bounding box center [1171, 149] width 27 height 23
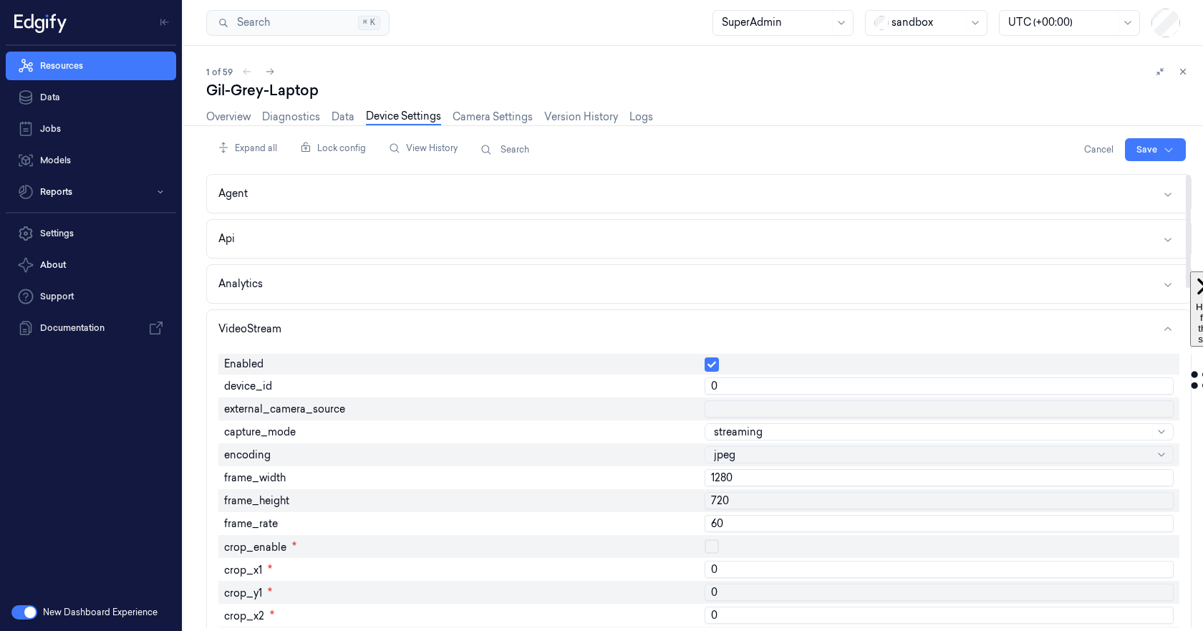
type input "0"
click at [1163, 389] on input "0" at bounding box center [938, 385] width 469 height 17
click at [1149, 152] on html "Resources Data Jobs Models Reports Settings About Support Documentation New Das…" at bounding box center [601, 315] width 1203 height 631
click at [1130, 178] on div "Save to this device" at bounding box center [1117, 180] width 127 height 24
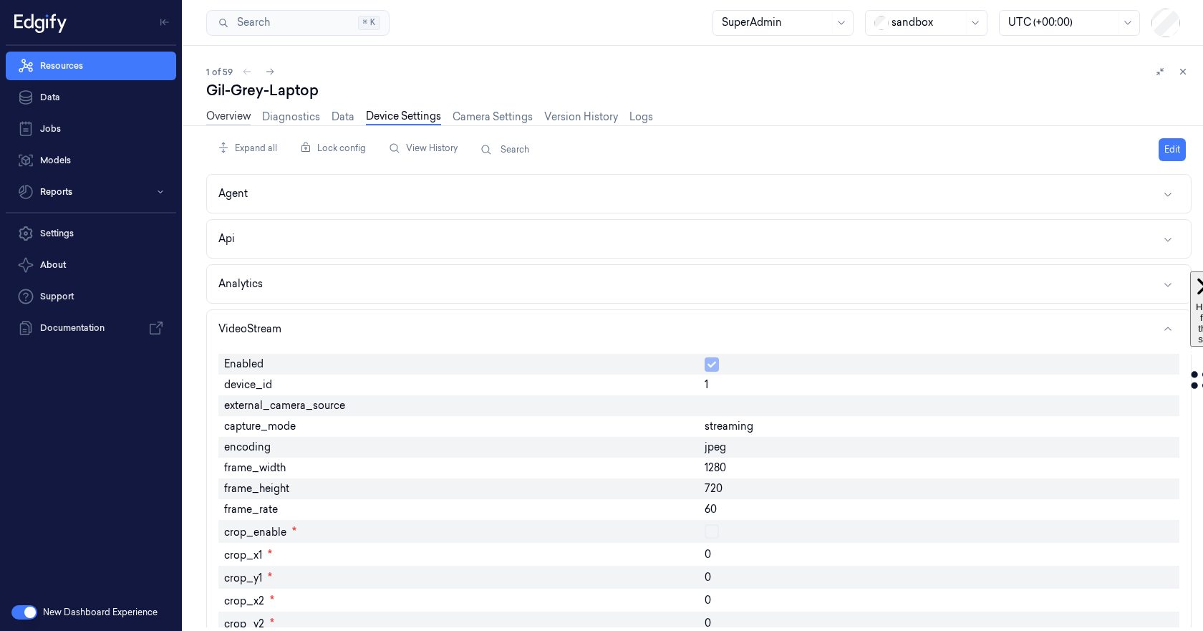
click at [239, 115] on link "Overview" at bounding box center [228, 117] width 44 height 16
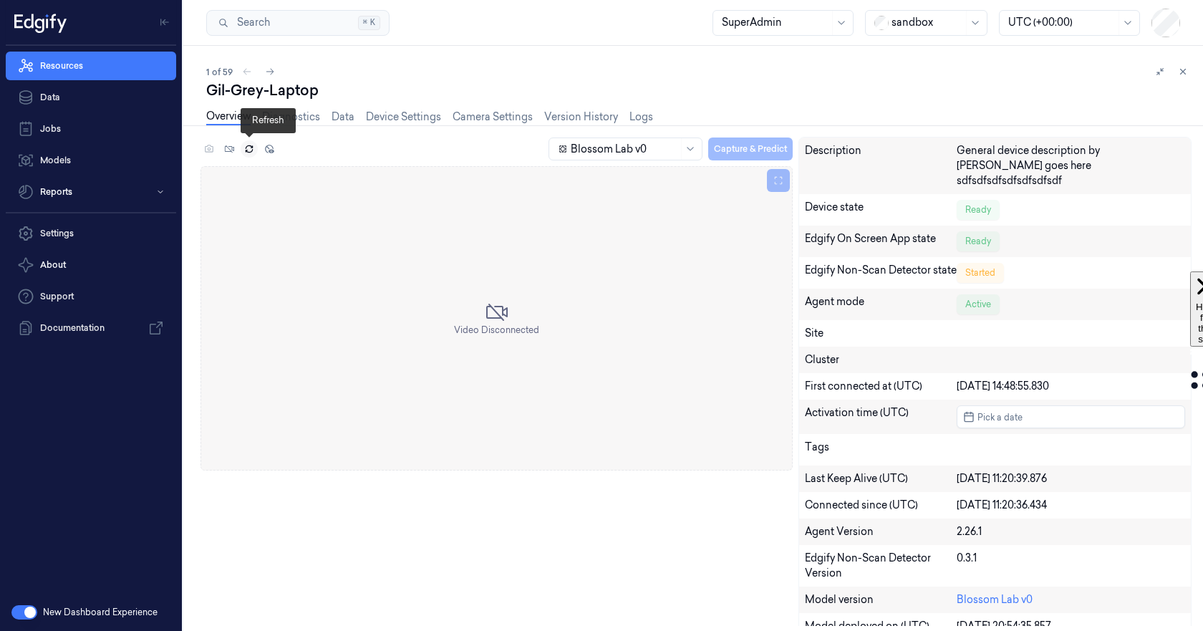
click at [253, 148] on icon at bounding box center [249, 149] width 10 height 10
click at [782, 145] on button "Capture & Predict" at bounding box center [750, 148] width 84 height 23
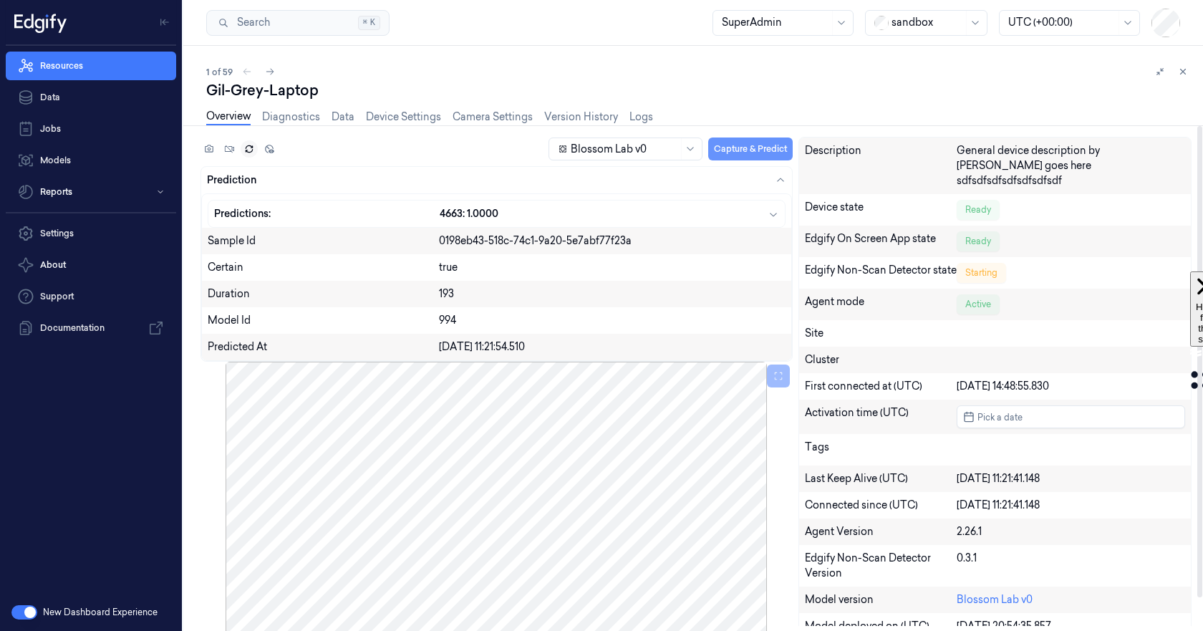
click at [785, 153] on button "Capture & Predict" at bounding box center [750, 148] width 84 height 23
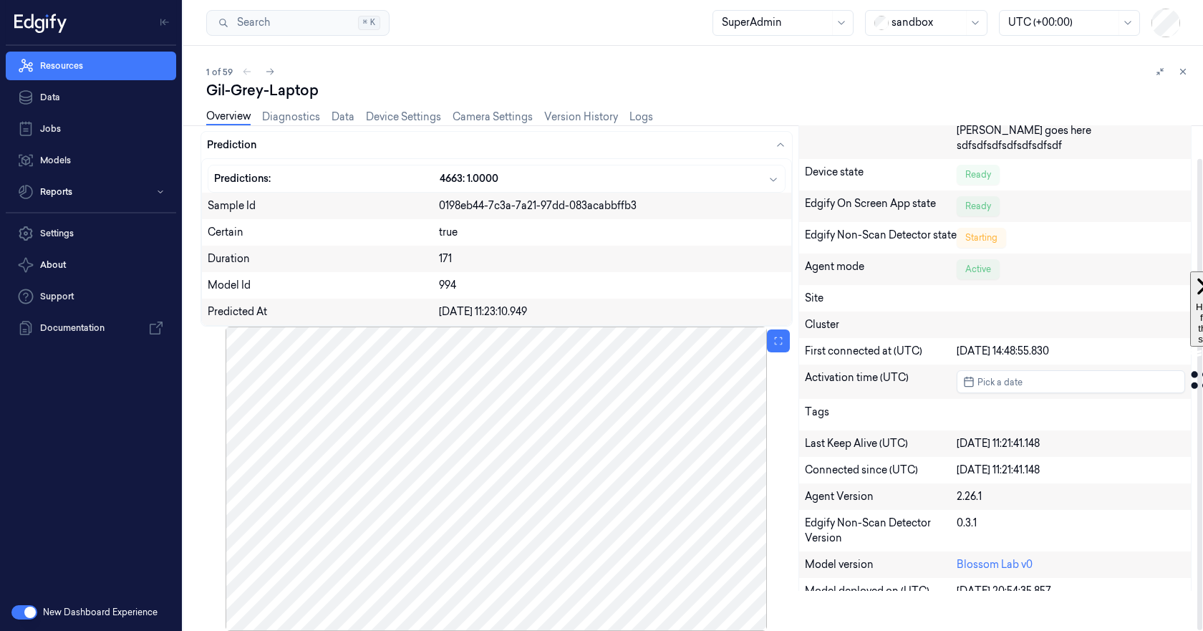
click at [624, 472] on div at bounding box center [496, 478] width 592 height 304
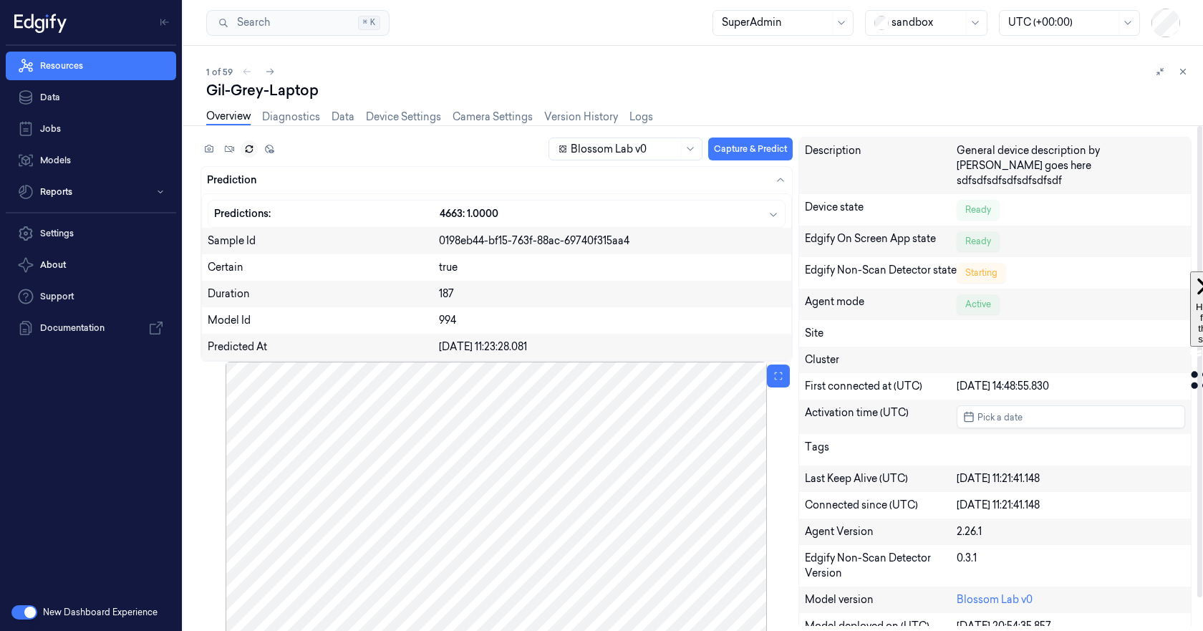
click at [620, 507] on div at bounding box center [496, 514] width 592 height 304
click at [394, 538] on div at bounding box center [496, 514] width 592 height 304
click at [404, 115] on link "Device Settings" at bounding box center [403, 117] width 75 height 16
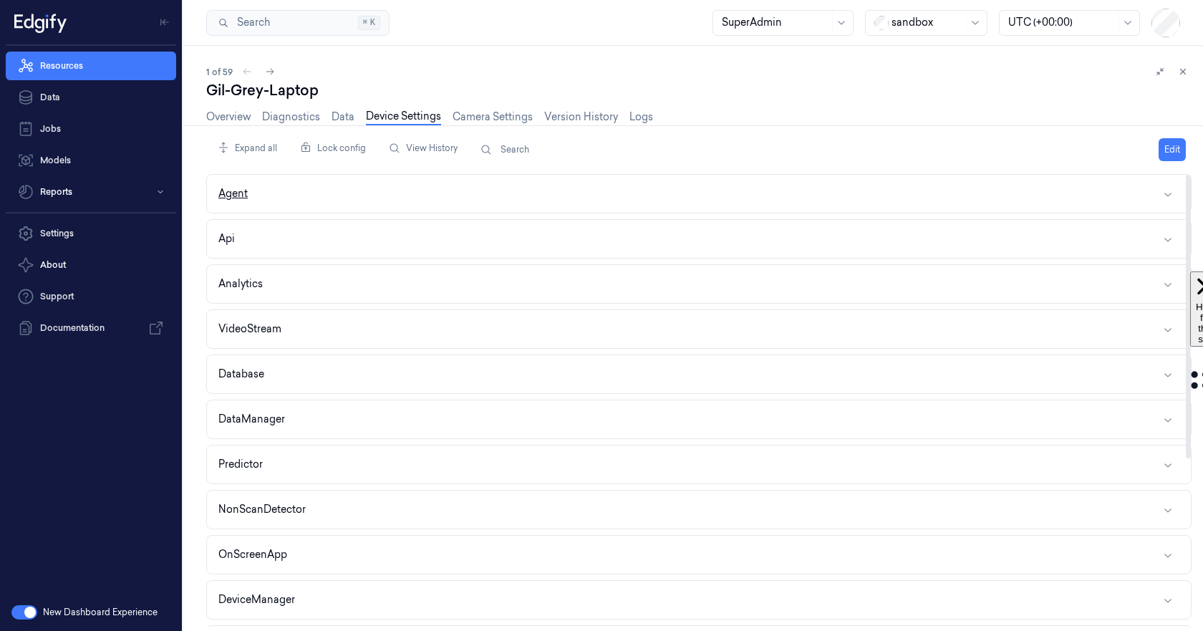
click at [330, 204] on button "Agent" at bounding box center [699, 194] width 984 height 38
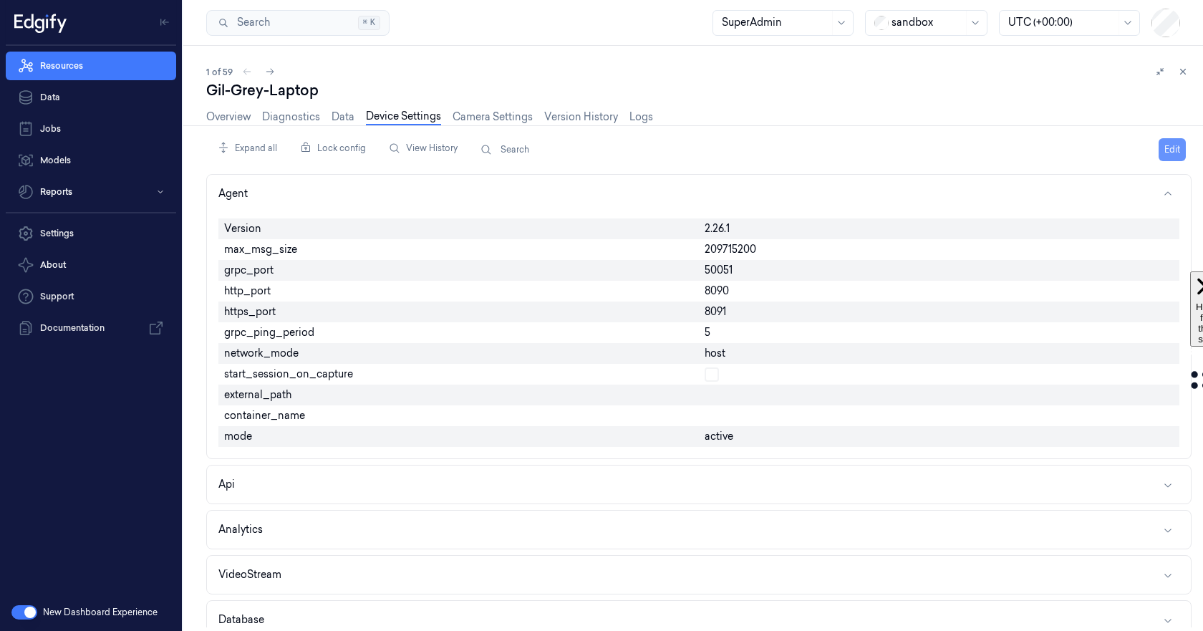
click at [1173, 150] on button "Edit" at bounding box center [1171, 149] width 27 height 23
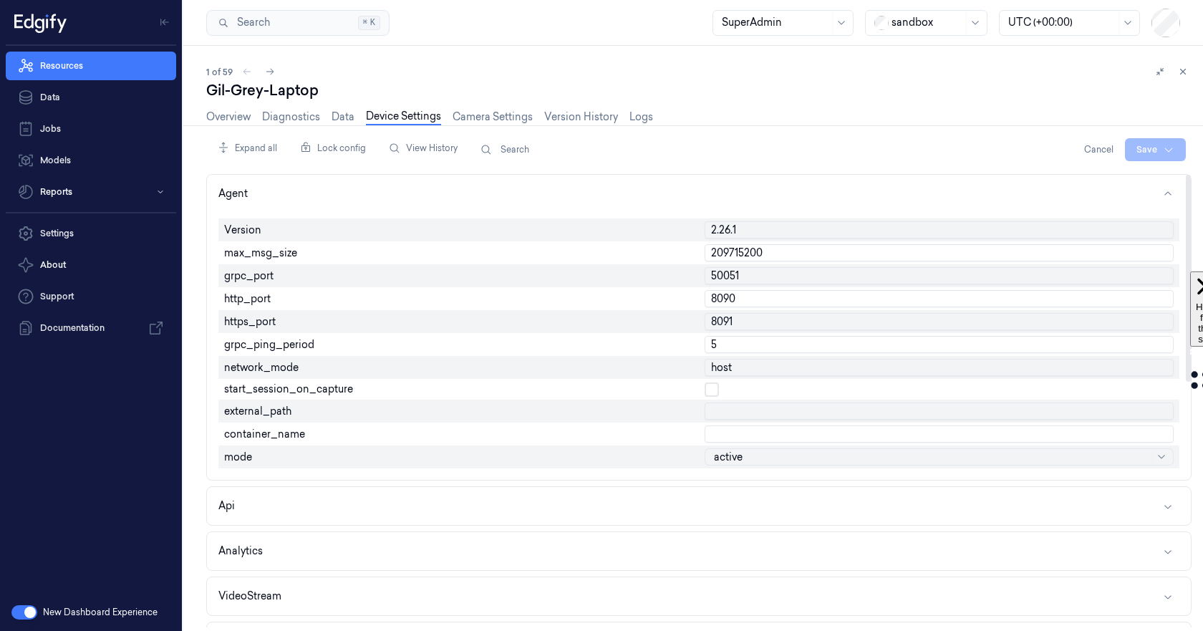
click at [711, 391] on button "button" at bounding box center [711, 389] width 14 height 14
click at [1144, 148] on html "Resources Data Jobs Models Reports Settings About Support Documentation New Das…" at bounding box center [601, 315] width 1203 height 631
click at [1110, 178] on div "Save to this device" at bounding box center [1117, 180] width 127 height 24
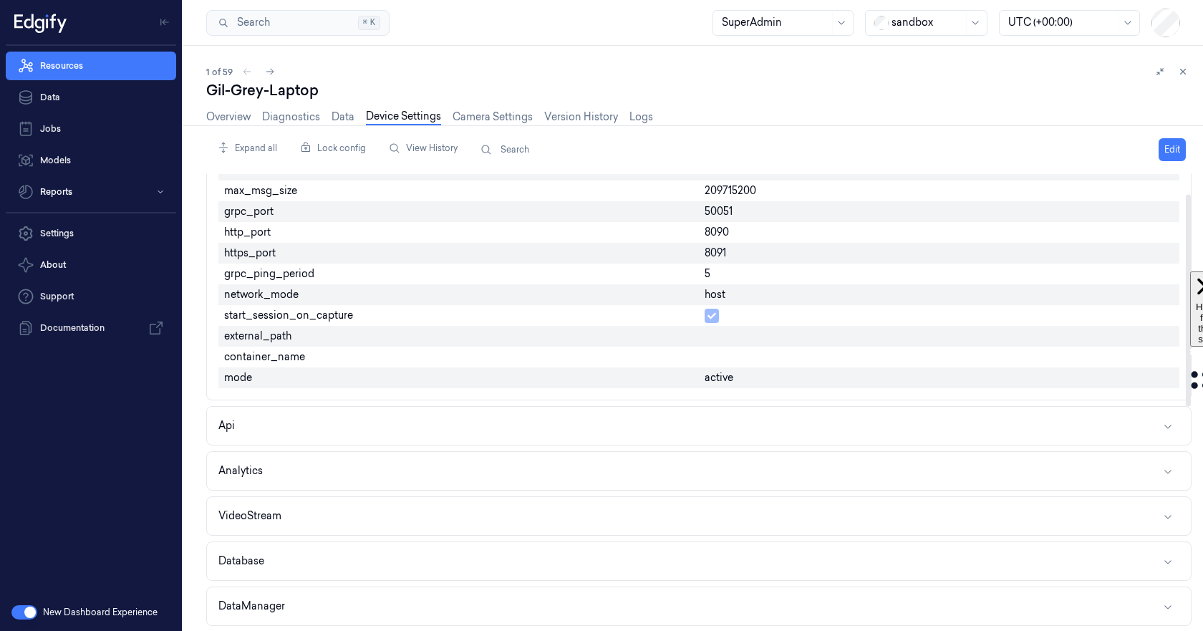
scroll to position [143, 0]
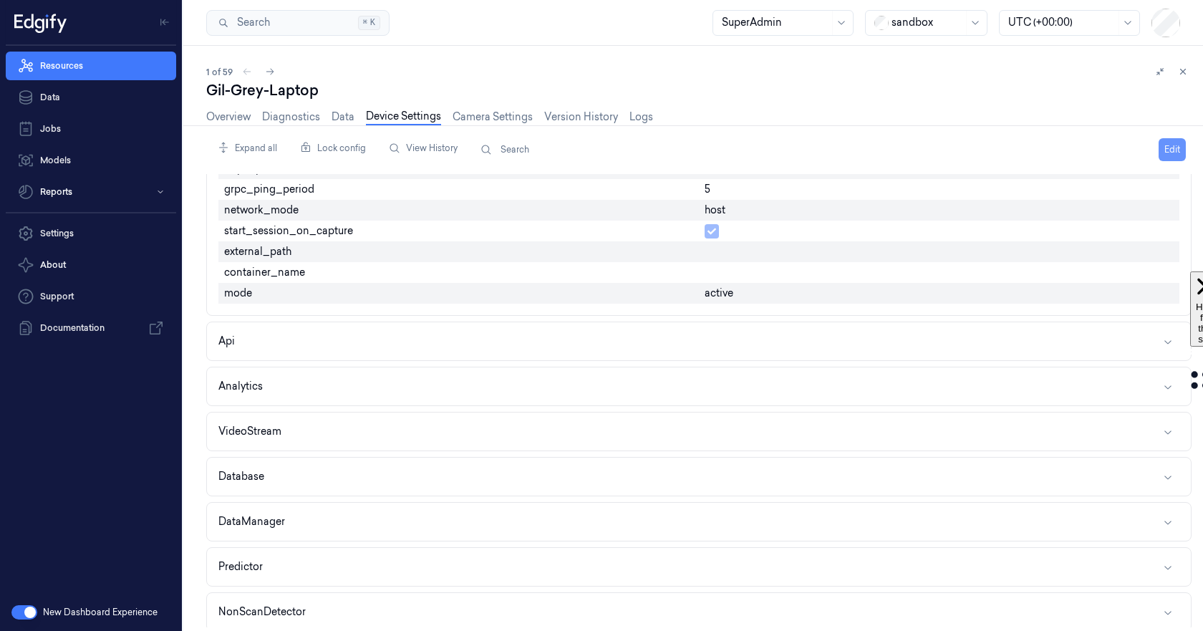
click at [1174, 148] on button "Edit" at bounding box center [1171, 149] width 27 height 23
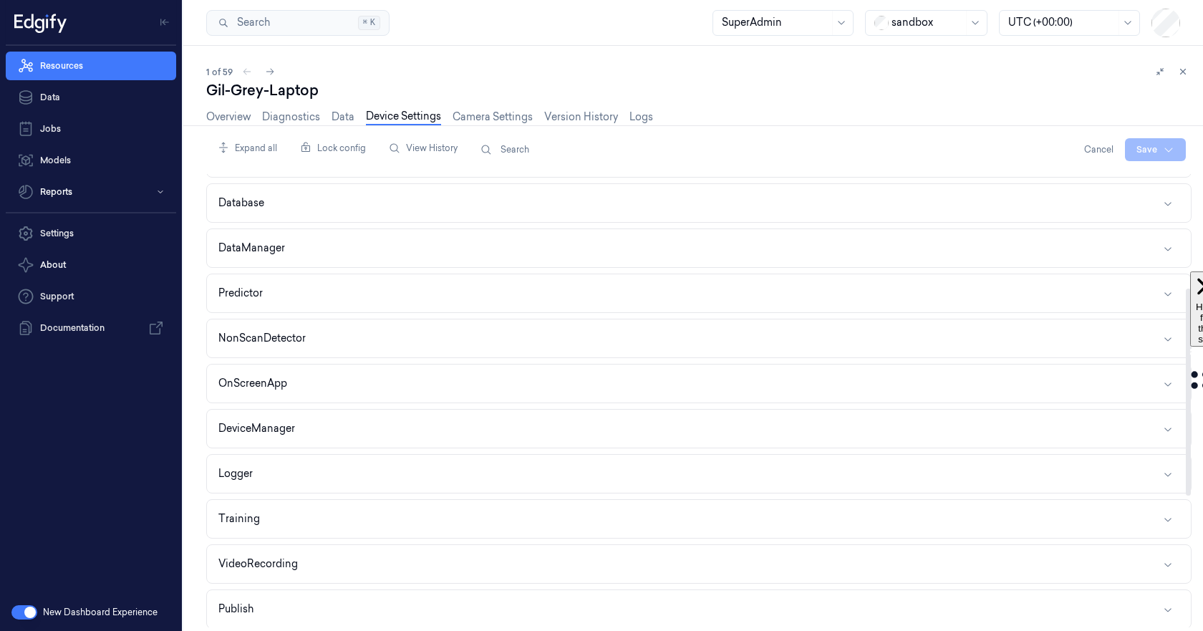
scroll to position [440, 0]
click at [391, 565] on button "VideoRecording" at bounding box center [699, 562] width 984 height 38
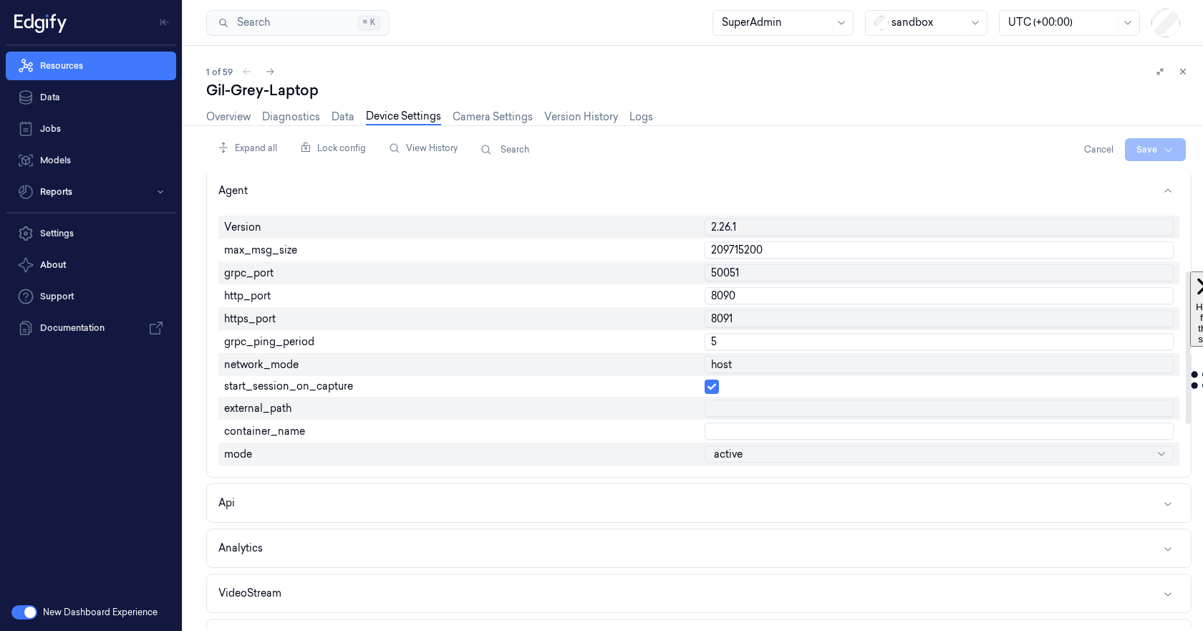
scroll to position [0, 0]
click at [225, 121] on link "Overview" at bounding box center [228, 117] width 44 height 16
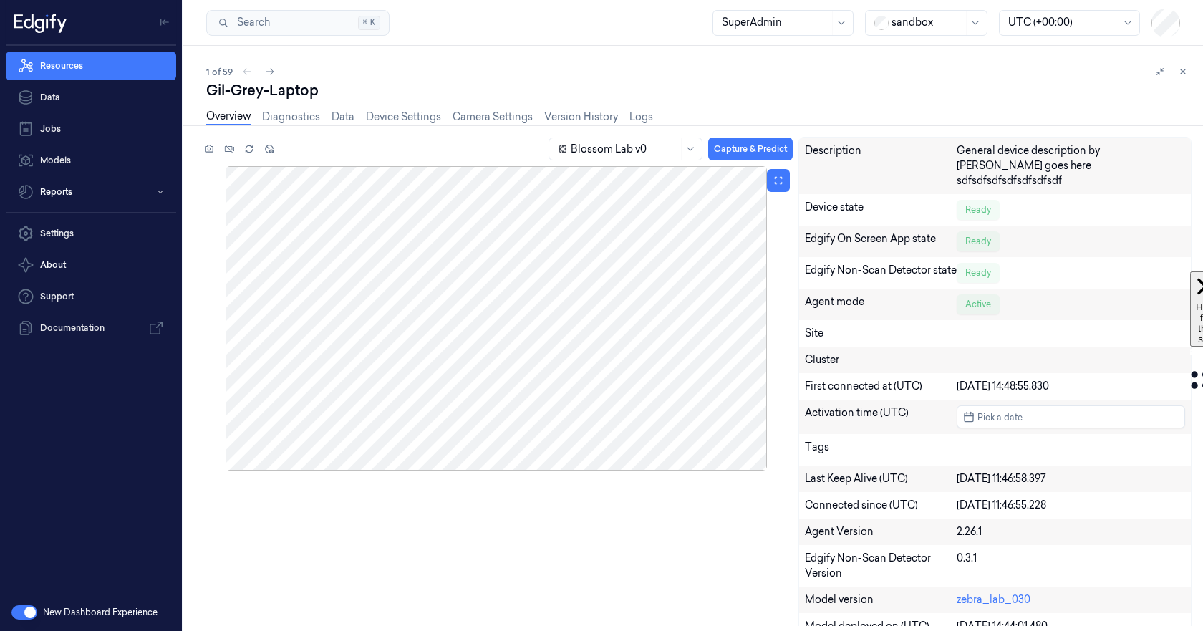
click at [417, 316] on div at bounding box center [496, 318] width 592 height 304
click at [564, 340] on div at bounding box center [496, 318] width 592 height 304
click at [485, 119] on link "Camera Settings" at bounding box center [492, 117] width 80 height 16
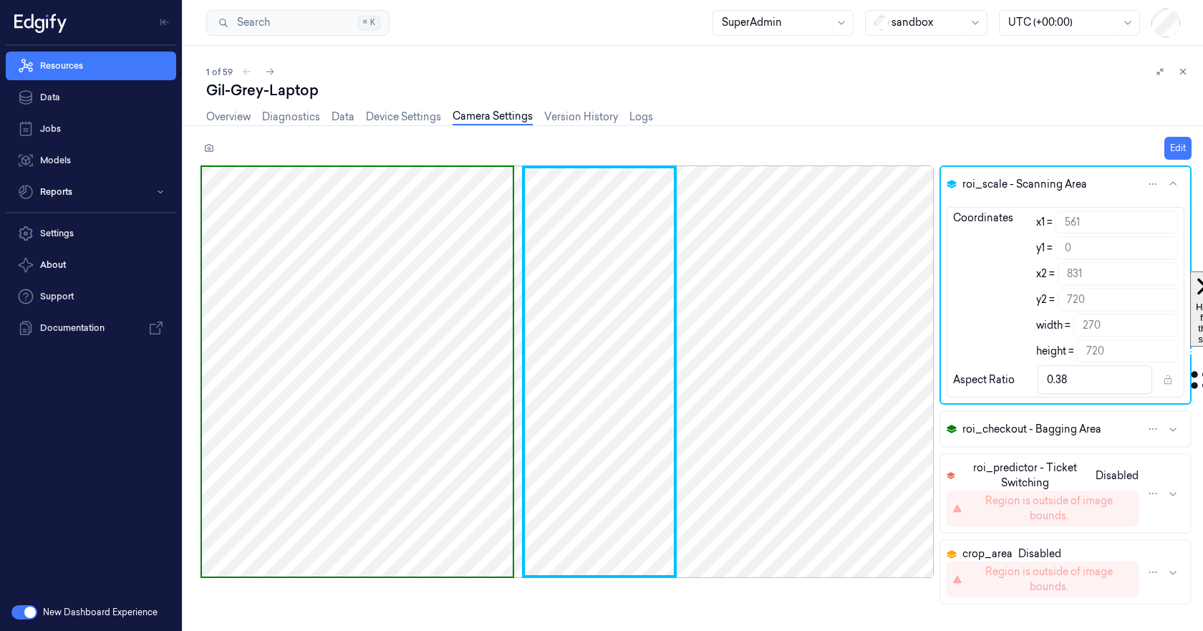
click at [999, 183] on span "roi_scale - Scanning Area" at bounding box center [1024, 184] width 125 height 15
click at [673, 230] on div at bounding box center [566, 371] width 733 height 412
drag, startPoint x: 647, startPoint y: 261, endPoint x: 726, endPoint y: 281, distance: 81.3
click at [726, 281] on div at bounding box center [566, 371] width 733 height 412
click at [1150, 186] on html "Resources Data Jobs Models Reports Settings About Support Documentation New Das…" at bounding box center [601, 315] width 1203 height 631
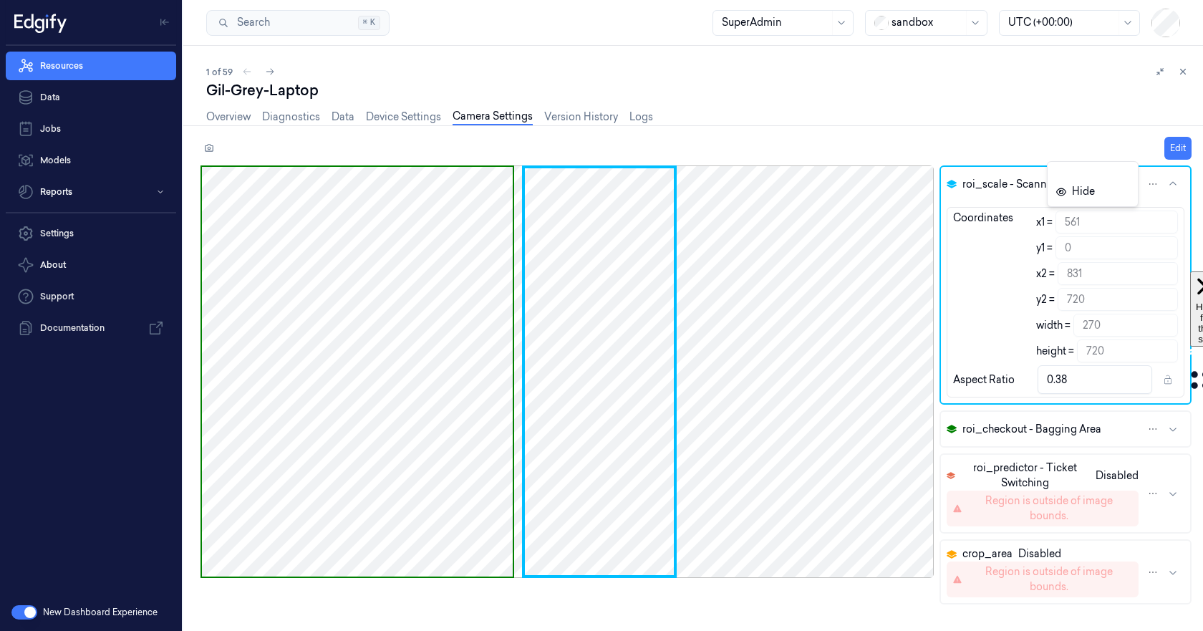
click at [1062, 137] on html "Resources Data Jobs Models Reports Settings About Support Documentation New Das…" at bounding box center [601, 315] width 1203 height 631
click at [1174, 183] on icon "button" at bounding box center [1172, 184] width 7 height 4
click at [1178, 146] on button "Edit" at bounding box center [1177, 148] width 27 height 23
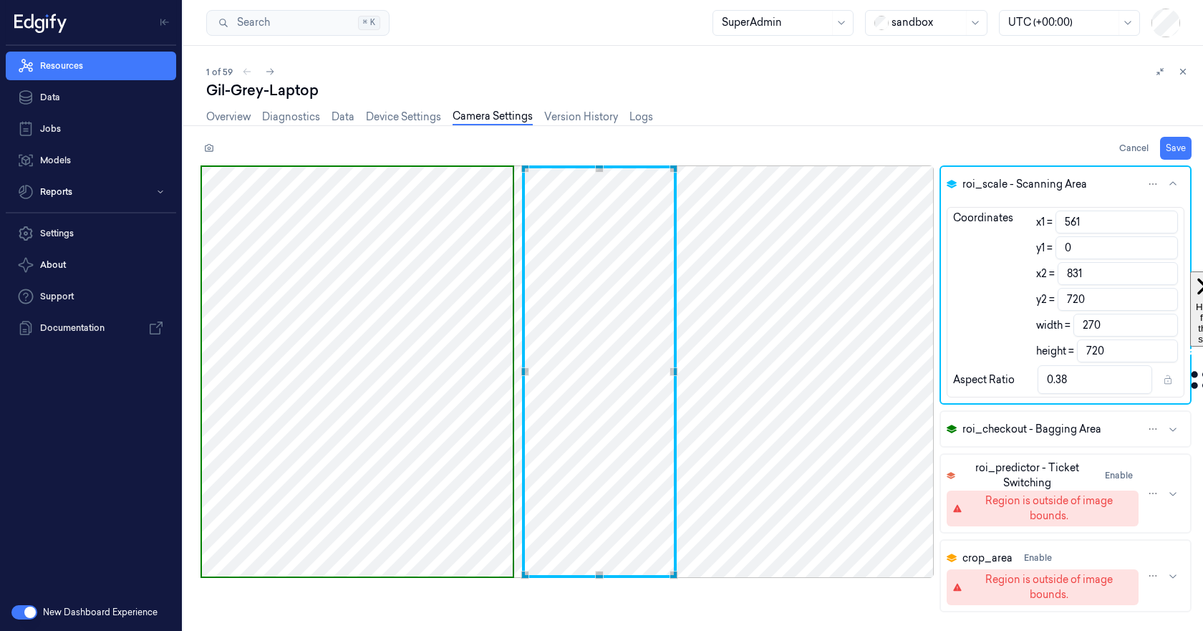
type input "567"
type input "837"
type input "579"
type input "849"
type input "594"
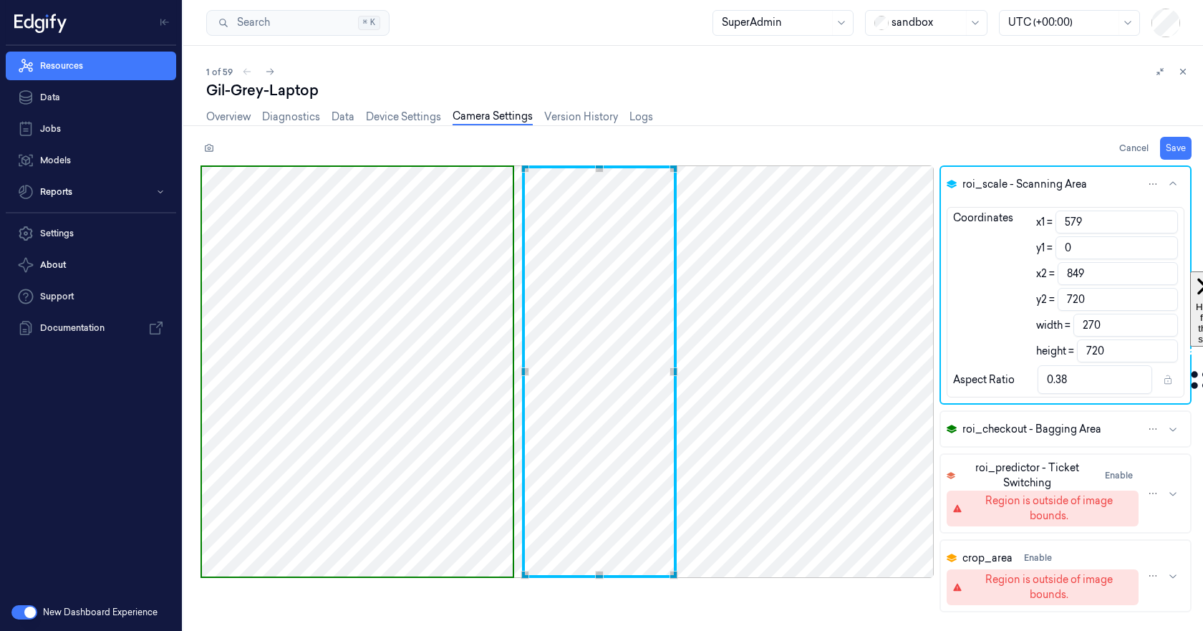
type input "864"
type input "620"
type input "890"
type input "634"
type input "904"
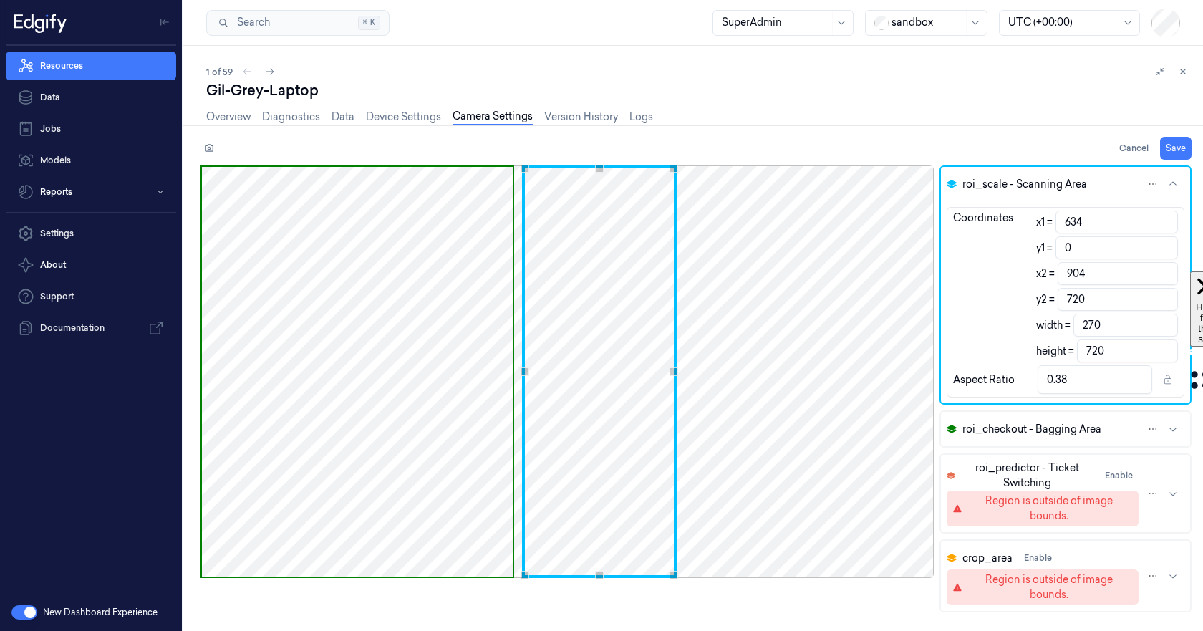
type input "642"
type input "912"
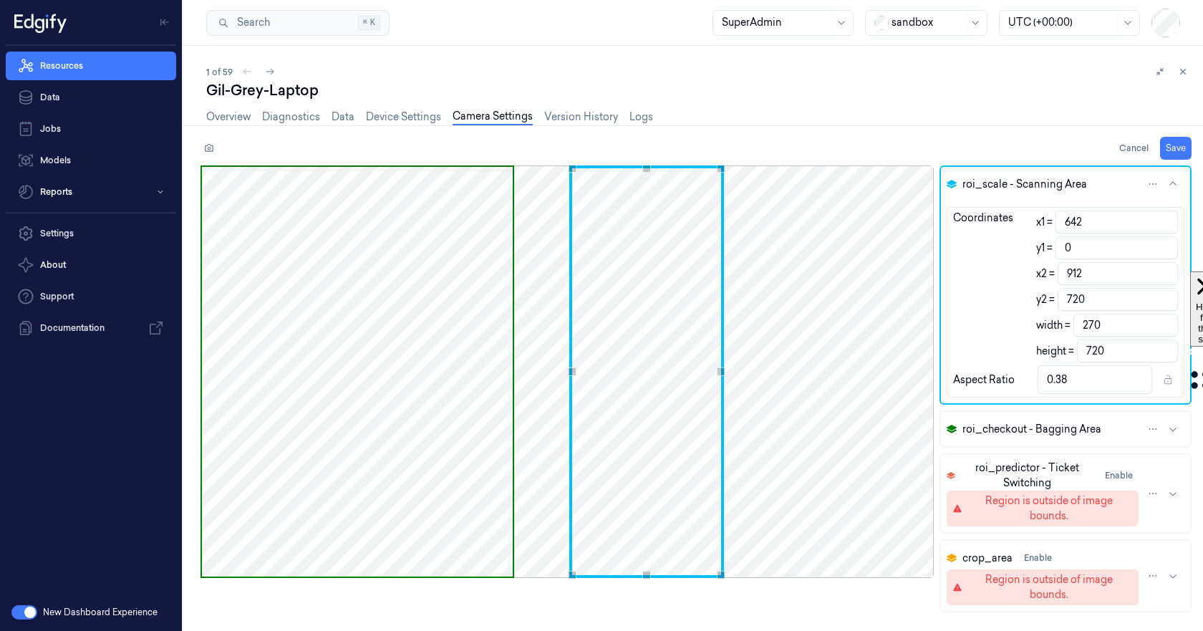
type input "644"
type input "914"
type input "645"
type input "915"
type input "646"
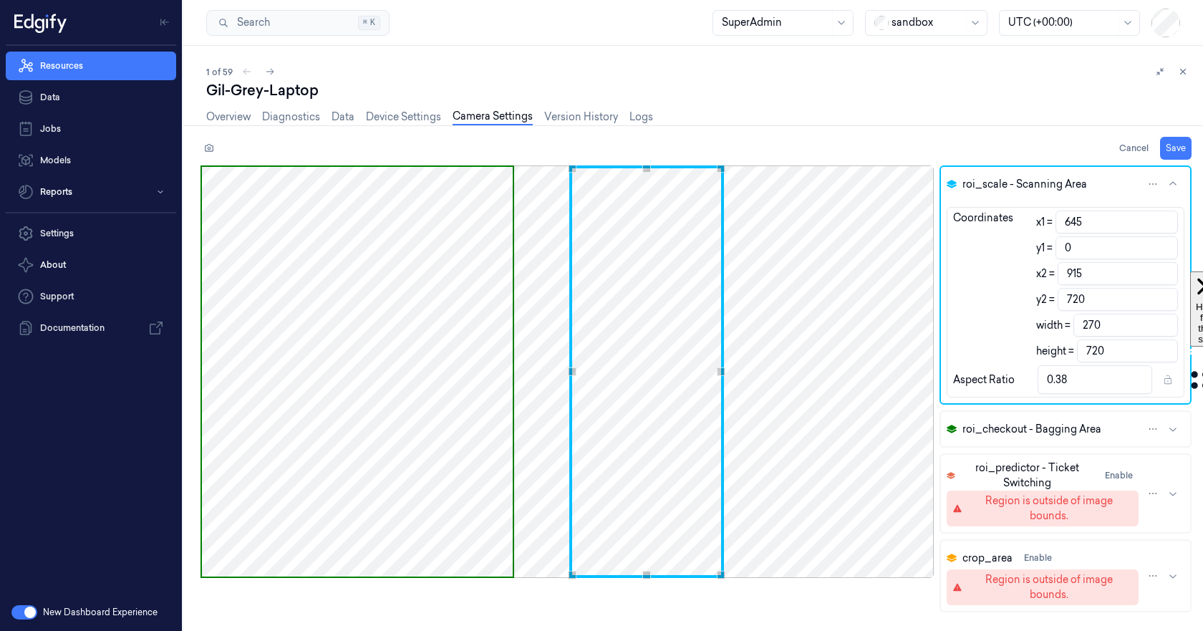
type input "916"
click at [719, 229] on div "Use the arrow keys to move the crop selection area" at bounding box center [648, 371] width 155 height 412
type input "2"
type input "718"
type input "4"
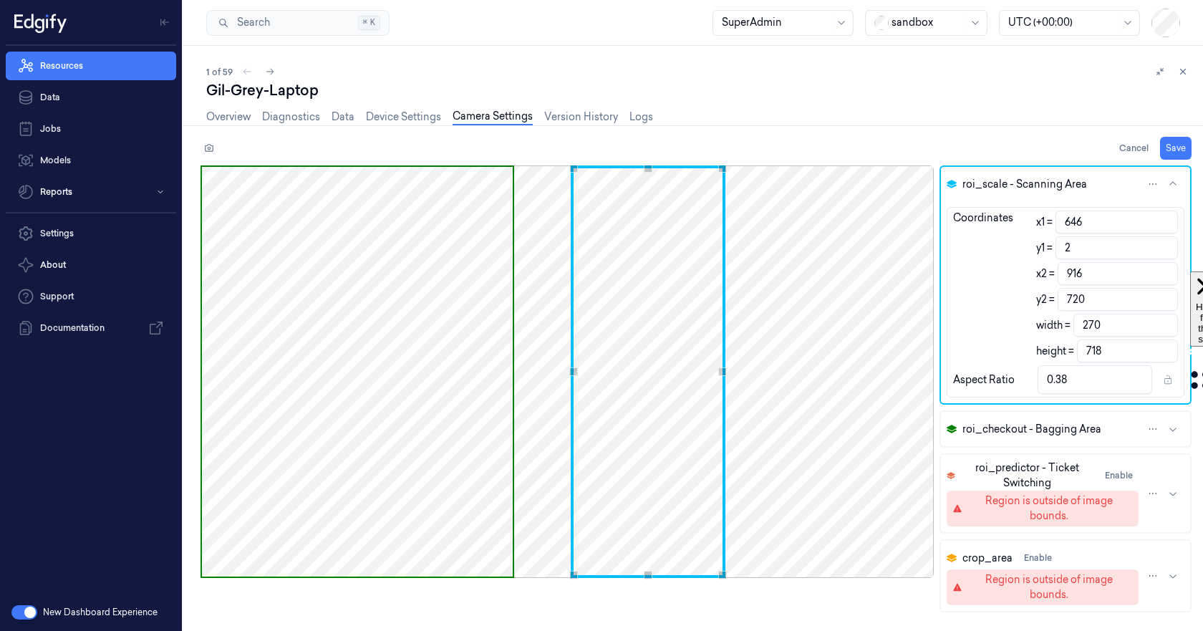
type input "716"
type input "16"
type input "704"
type input "20"
type input "700"
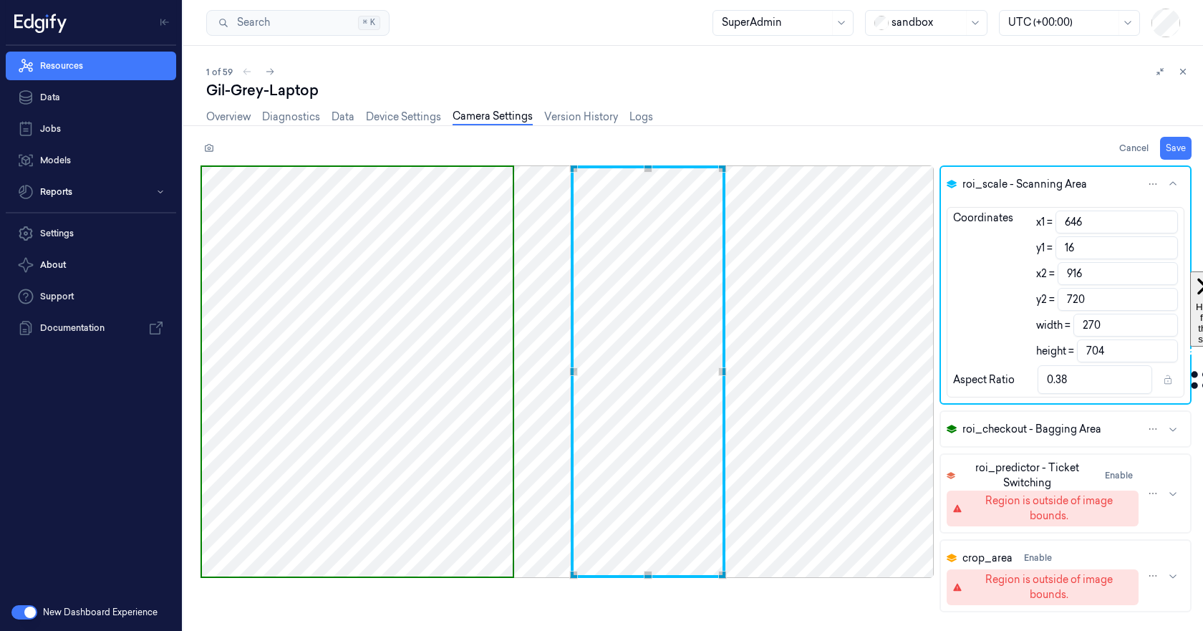
type input "0.39"
type input "28"
type input "692"
type input "38"
type input "682"
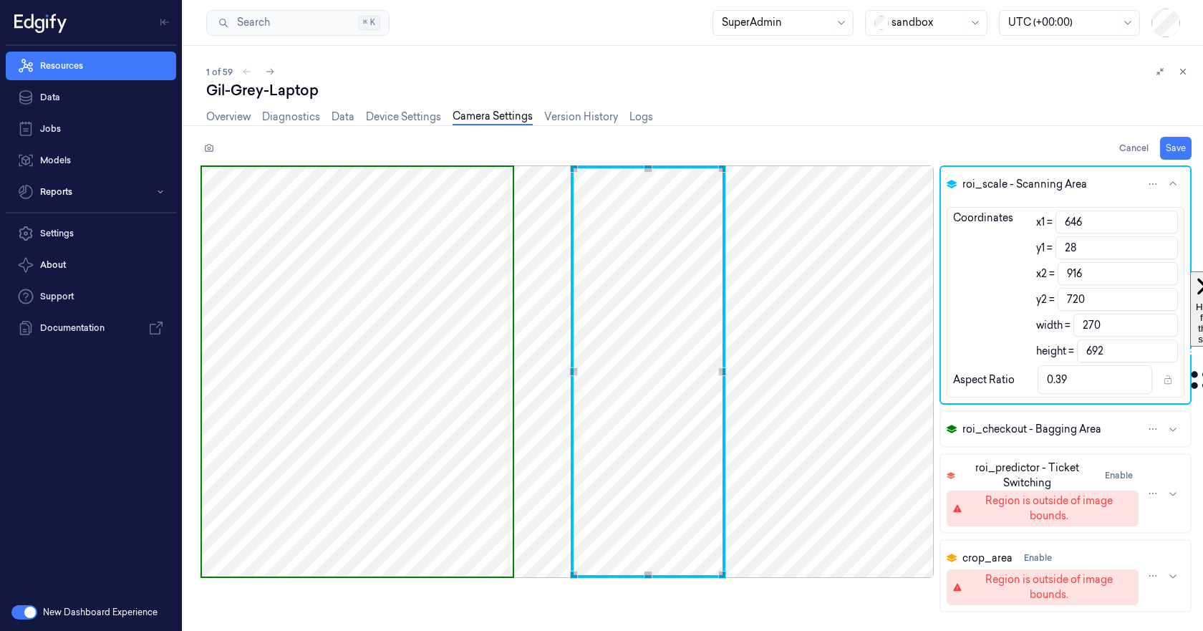
type input "0.4"
type input "43"
type input "677"
type input "47"
type input "673"
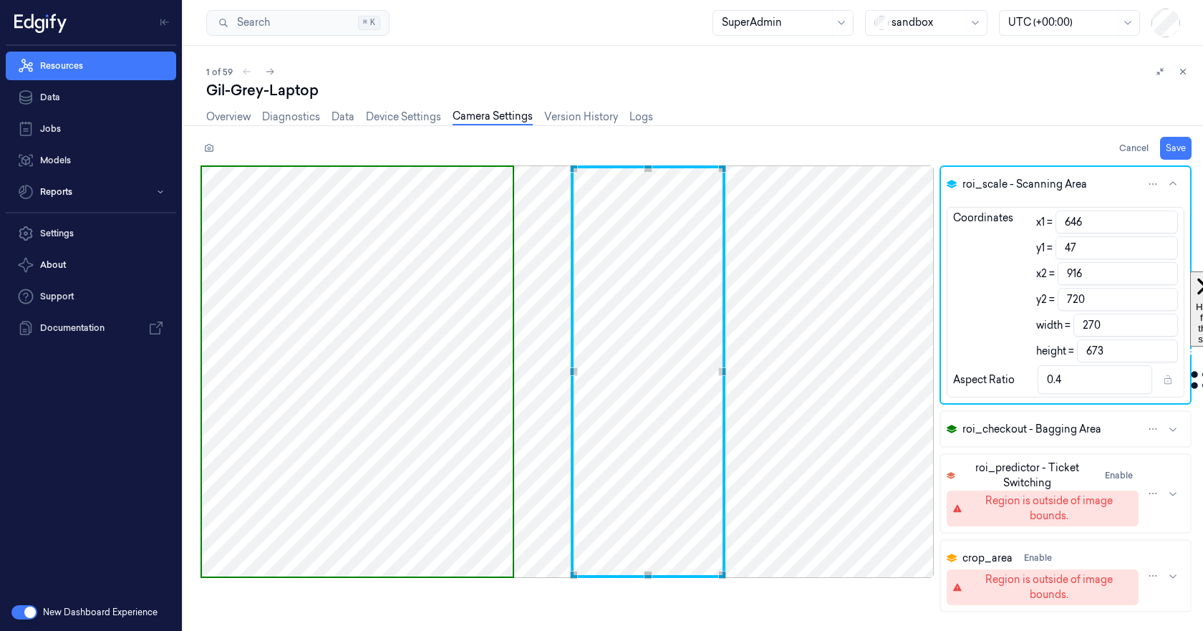
type input "50"
type input "670"
type input "56"
type input "664"
type input "0.41"
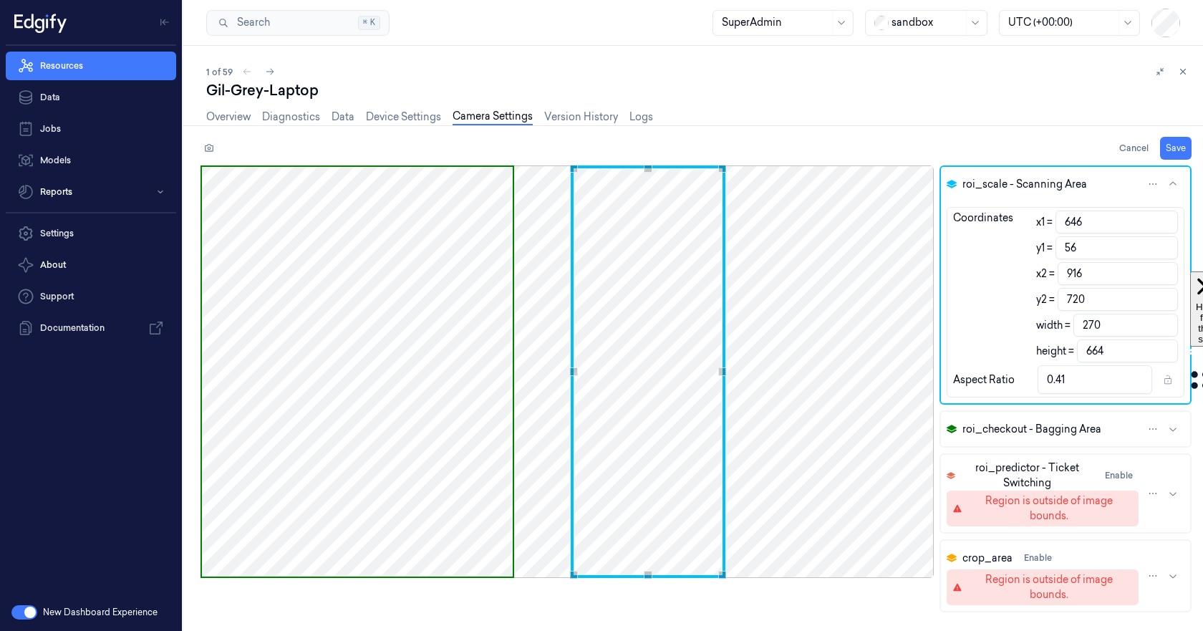
type input "63"
type input "657"
type input "73"
type input "647"
type input "0.42"
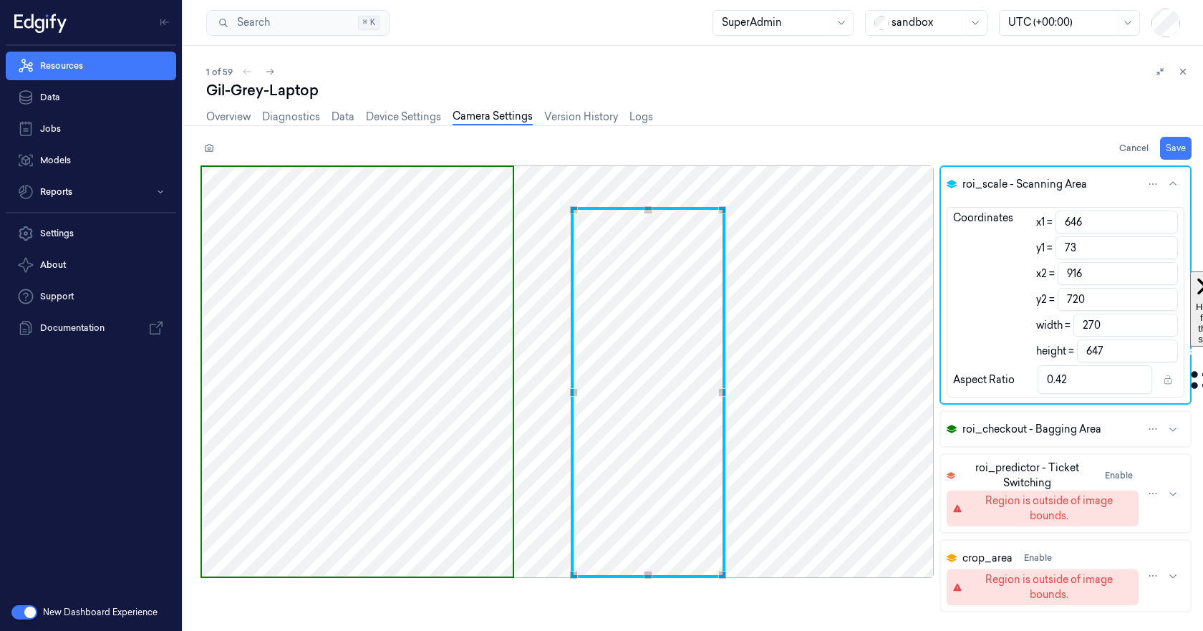
type input "79"
type input "641"
type input "80"
type input "640"
type input "82"
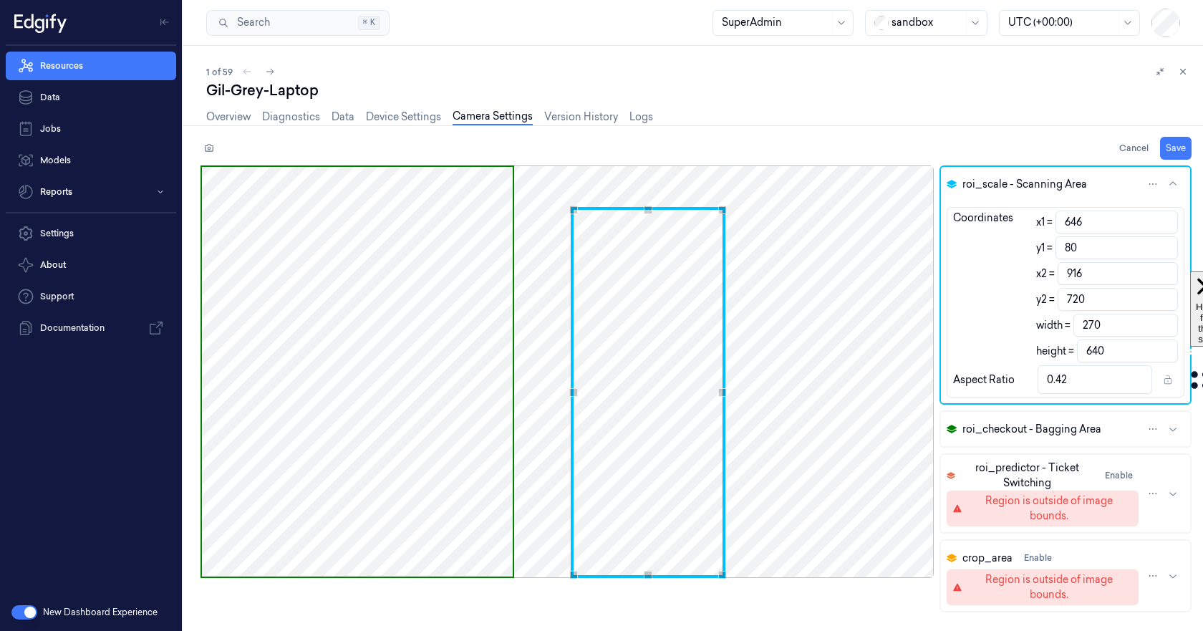
type input "638"
type input "85"
type input "635"
type input "0.43"
type input "86"
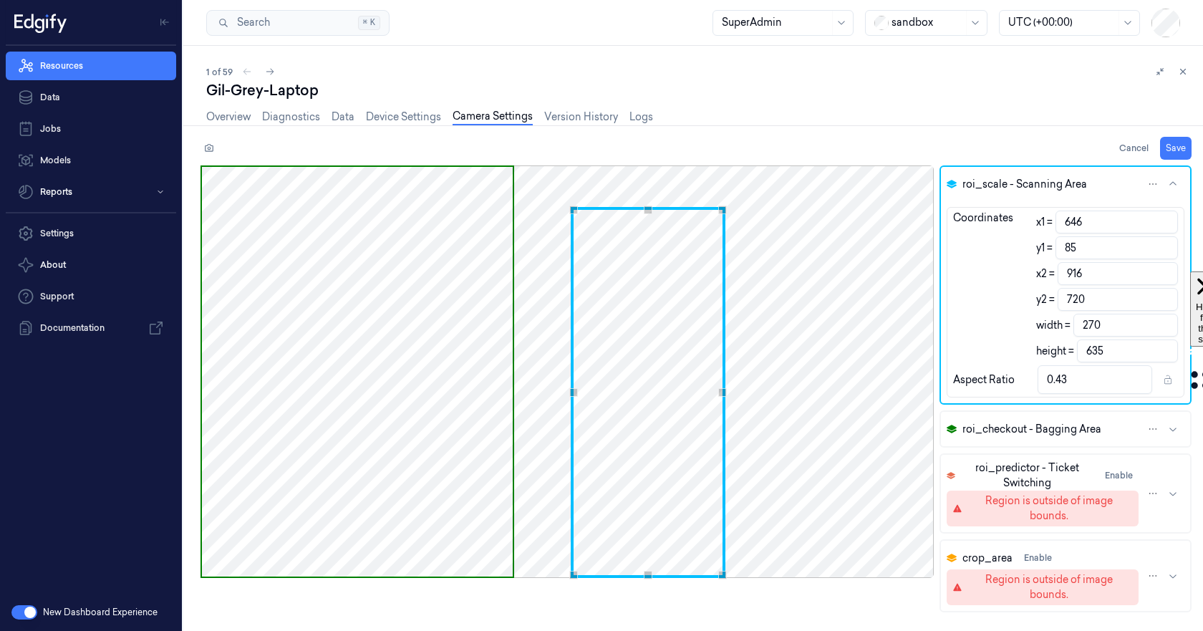
type input "634"
type input "87"
type input "633"
type input "89"
type input "631"
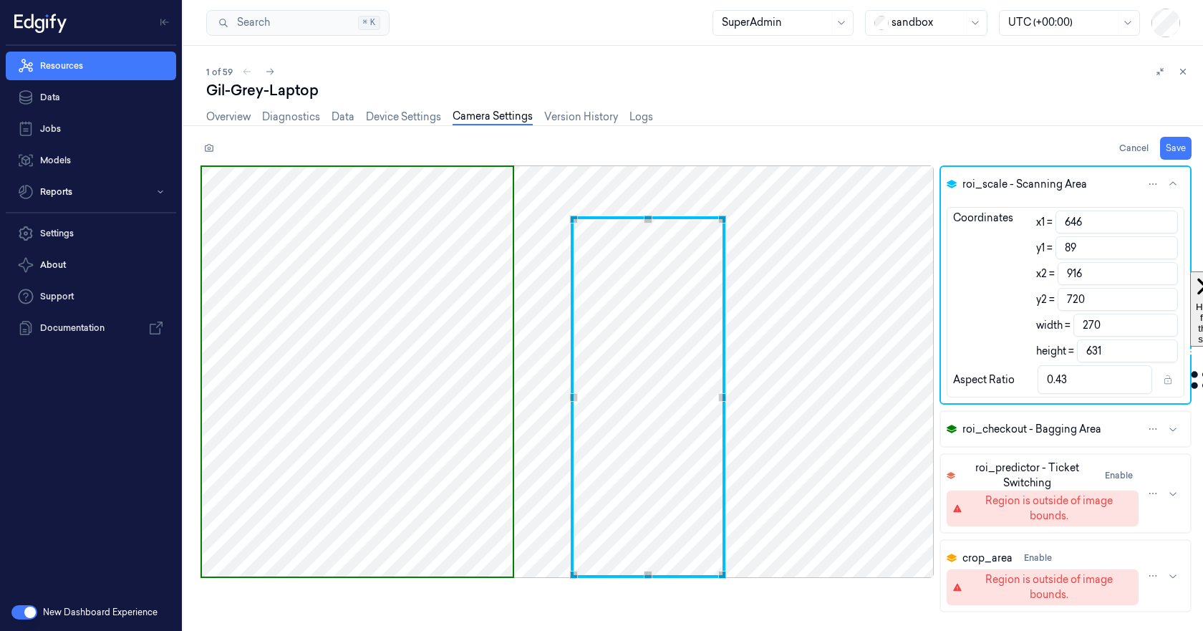
type input "94"
type input "626"
type input "100"
type input "620"
type input "0.44"
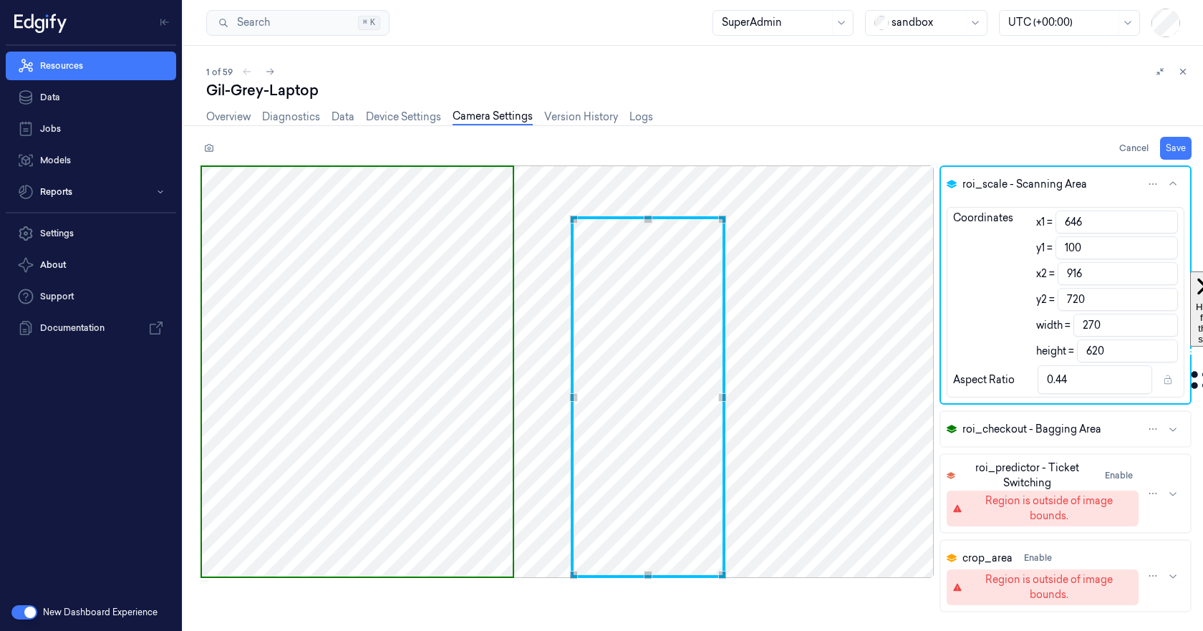
type input "105"
type input "615"
type input "113"
type input "607"
type input "118"
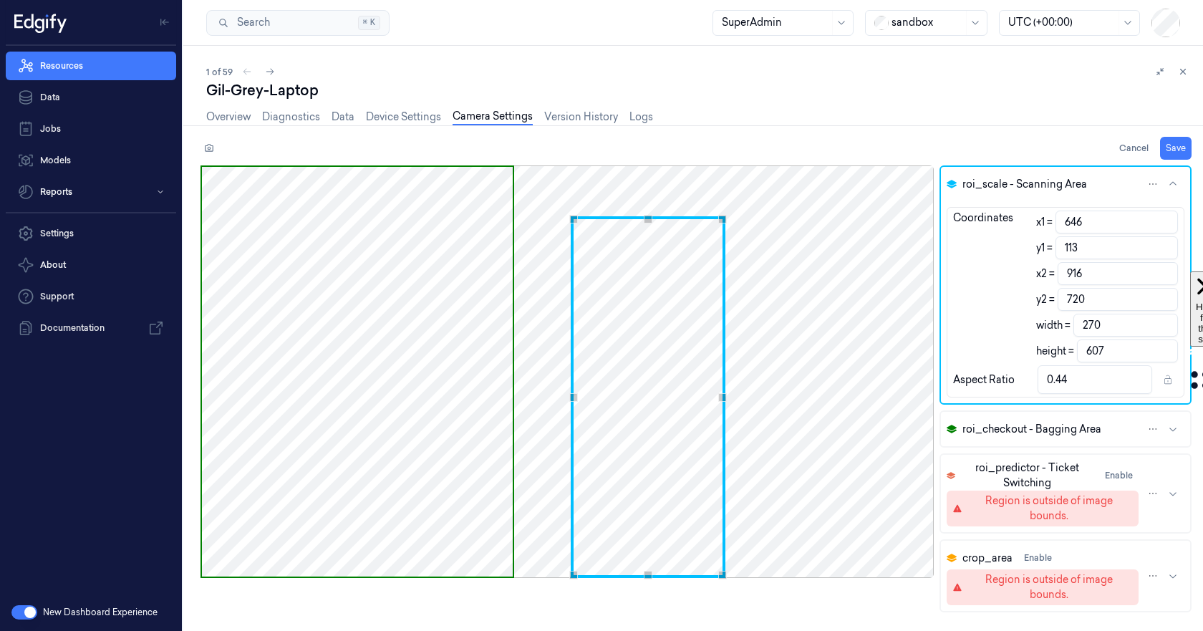
type input "602"
type input "0.45"
type input "119"
type input "601"
type input "120"
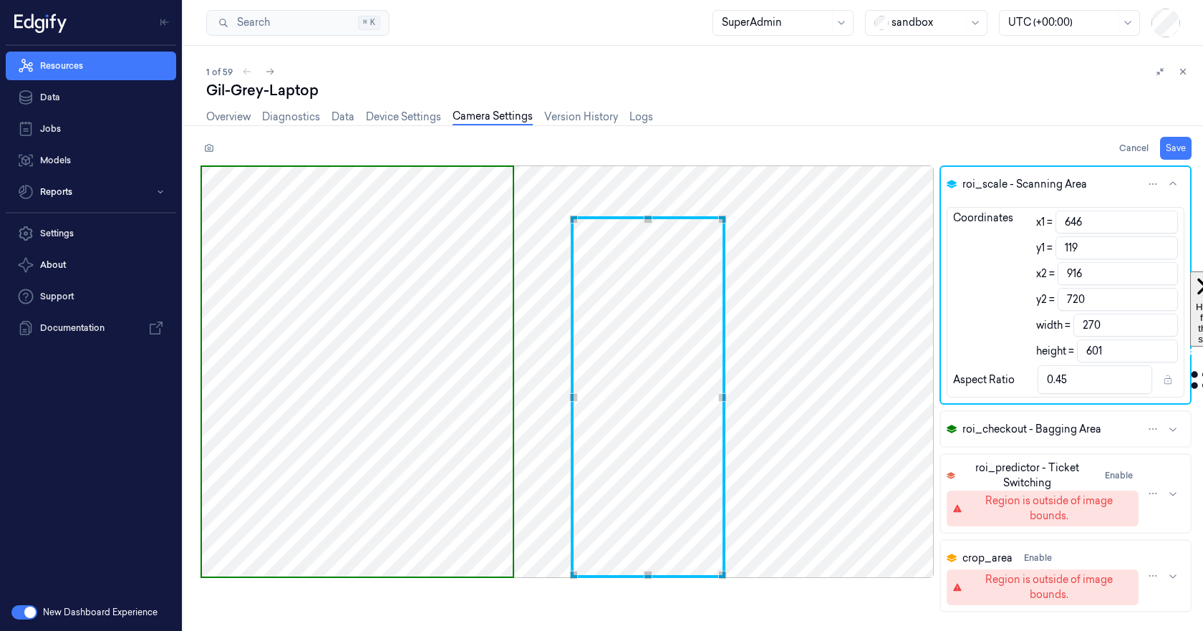
type input "600"
type input "121"
type input "599"
type input "124"
type input "596"
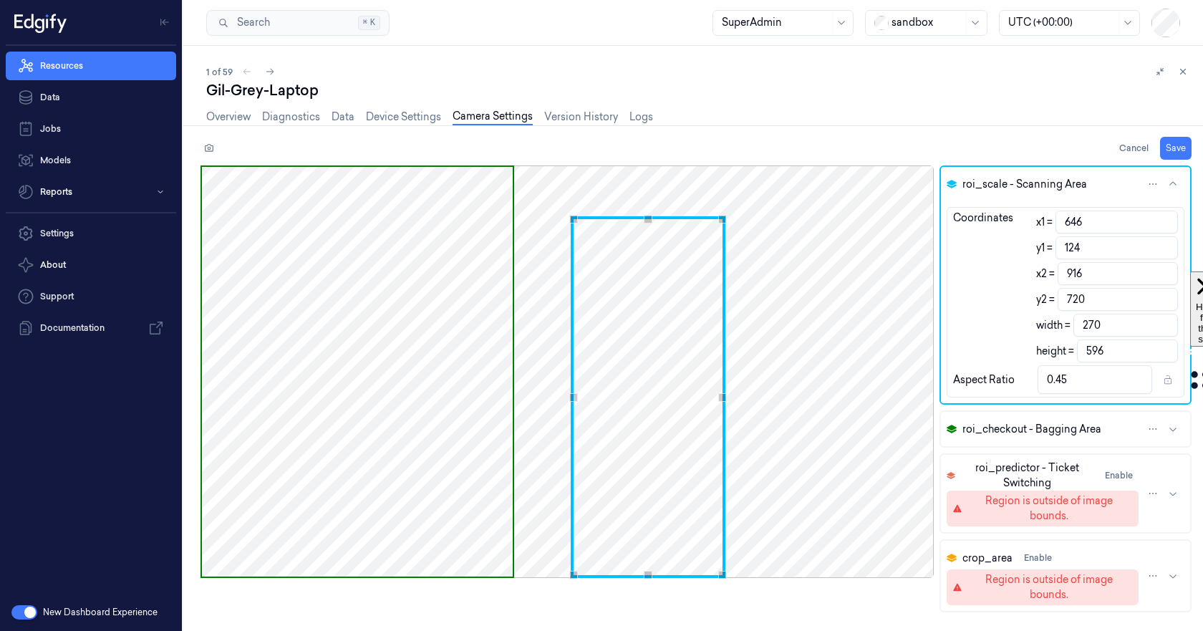
type input "128"
type input "592"
type input "0.46"
type input "129"
type input "591"
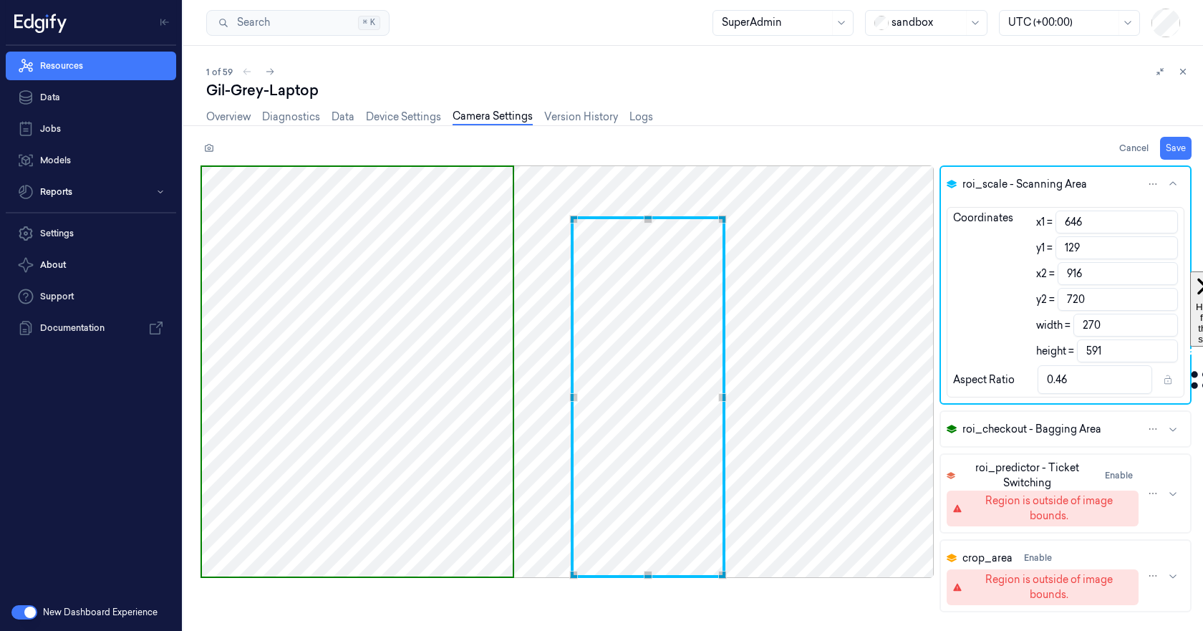
type input "130"
type input "590"
type input "131"
type input "589"
type input "135"
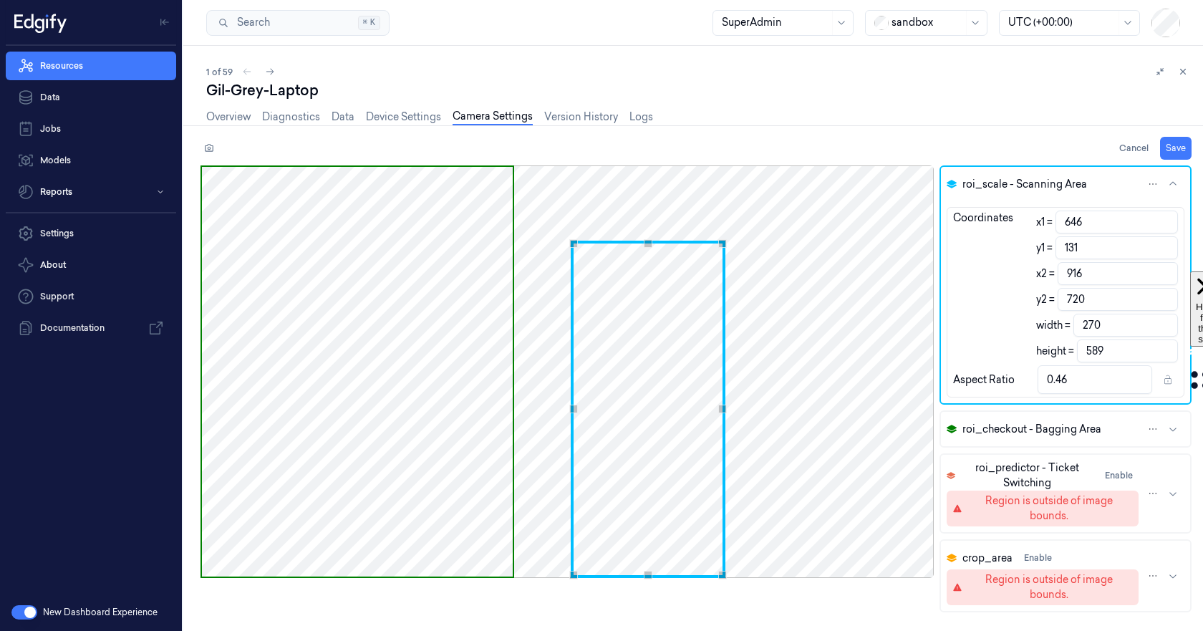
type input "585"
type input "140"
type input "580"
type input "0.47"
type input "143"
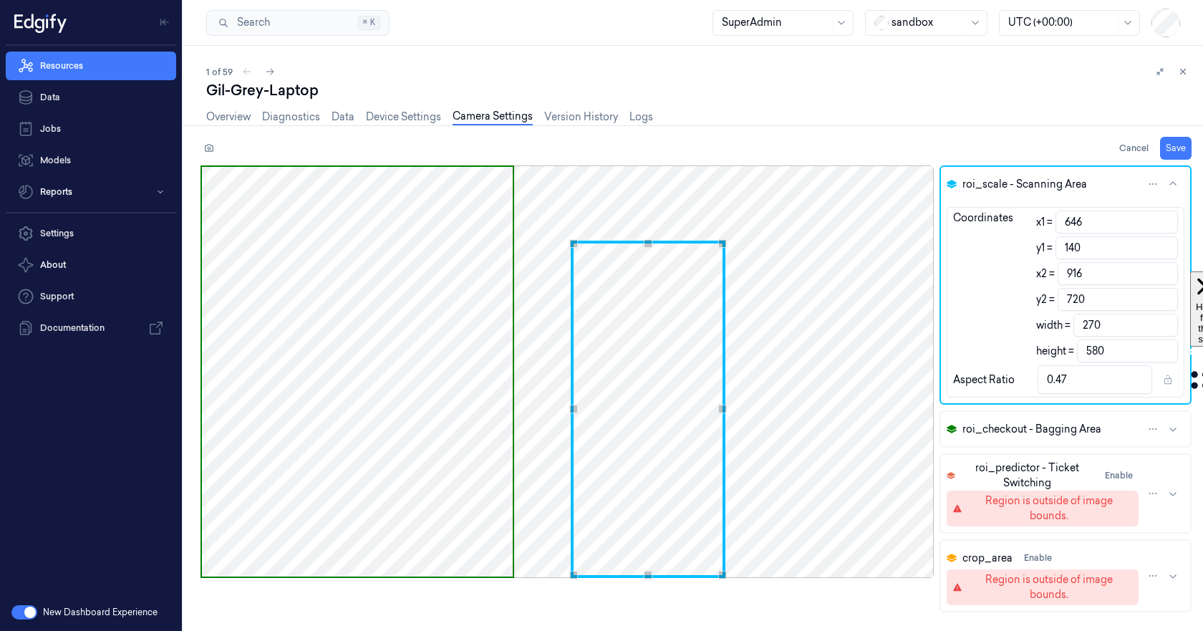
type input "577"
type input "144"
type input "576"
type input "145"
type input "575"
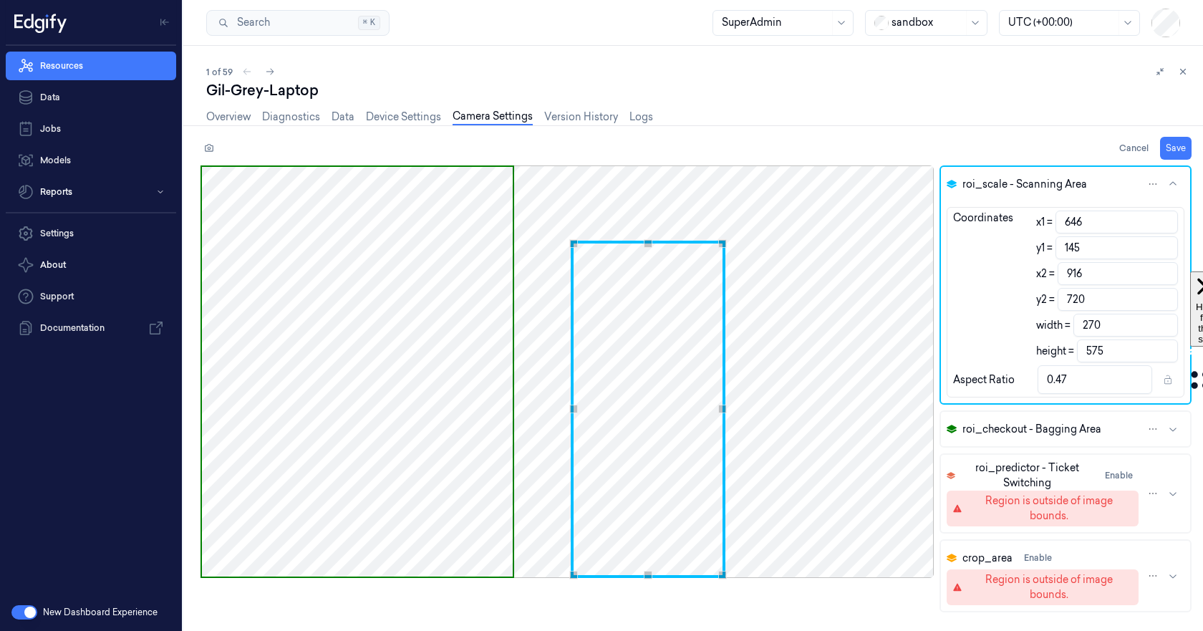
type input "146"
type input "574"
type input "148"
type input "572"
type input "149"
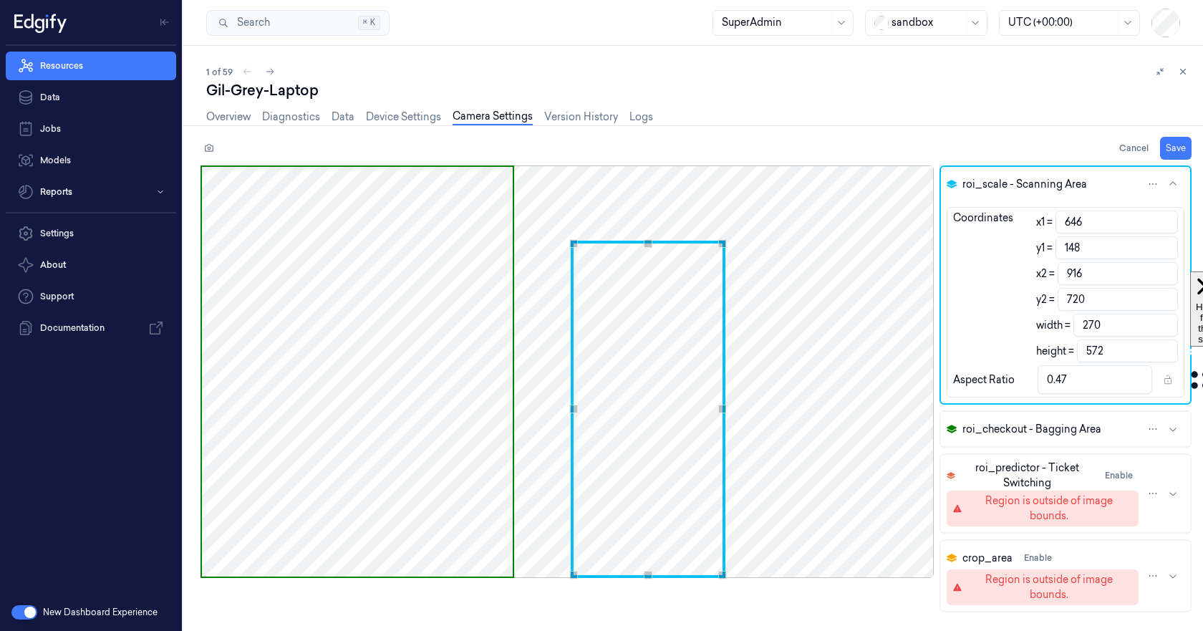
type input "571"
type input "150"
type input "570"
type input "153"
type input "567"
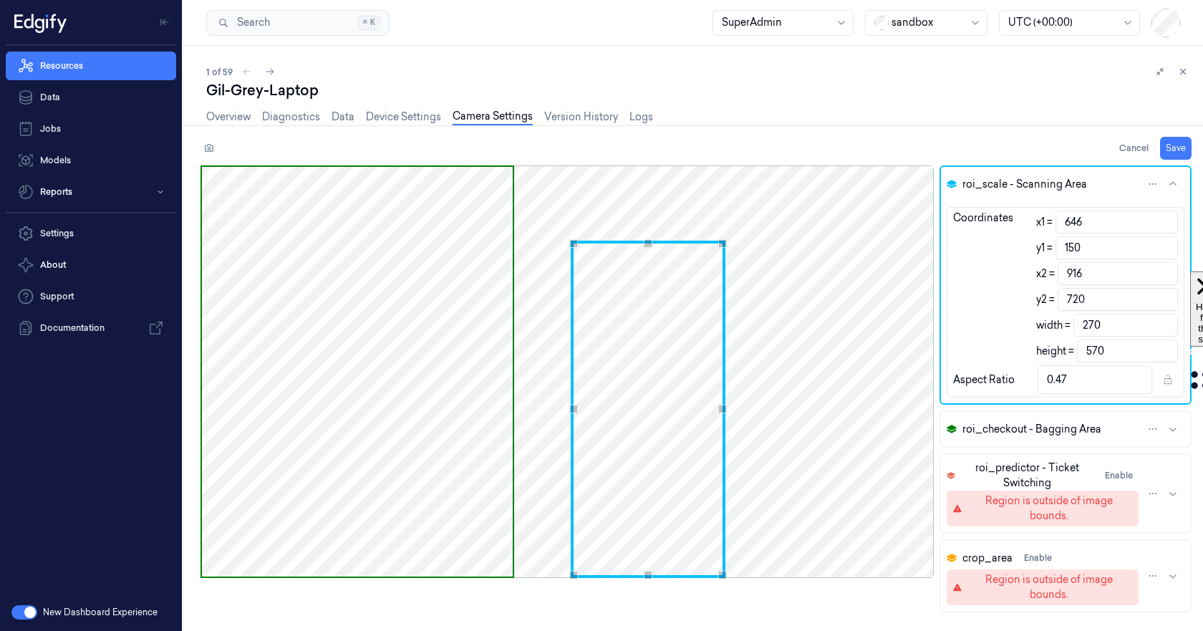
type input "0.48"
type input "159"
type input "561"
type input "176"
type input "544"
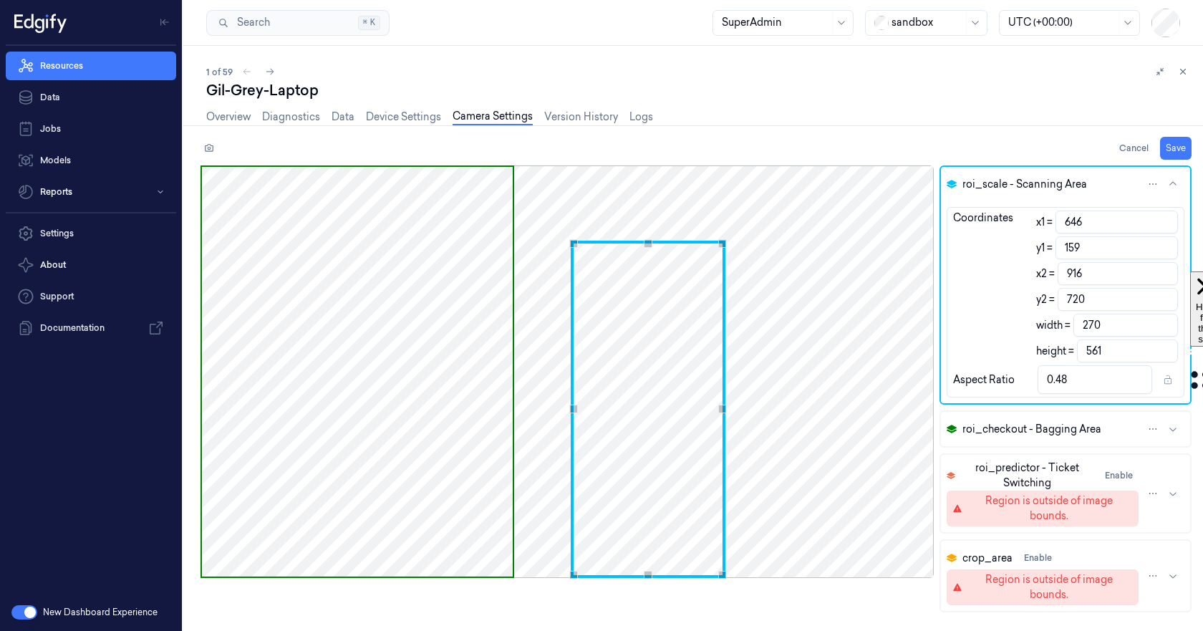
type input "0.5"
type input "201"
type input "519"
type input "0.52"
type input "214"
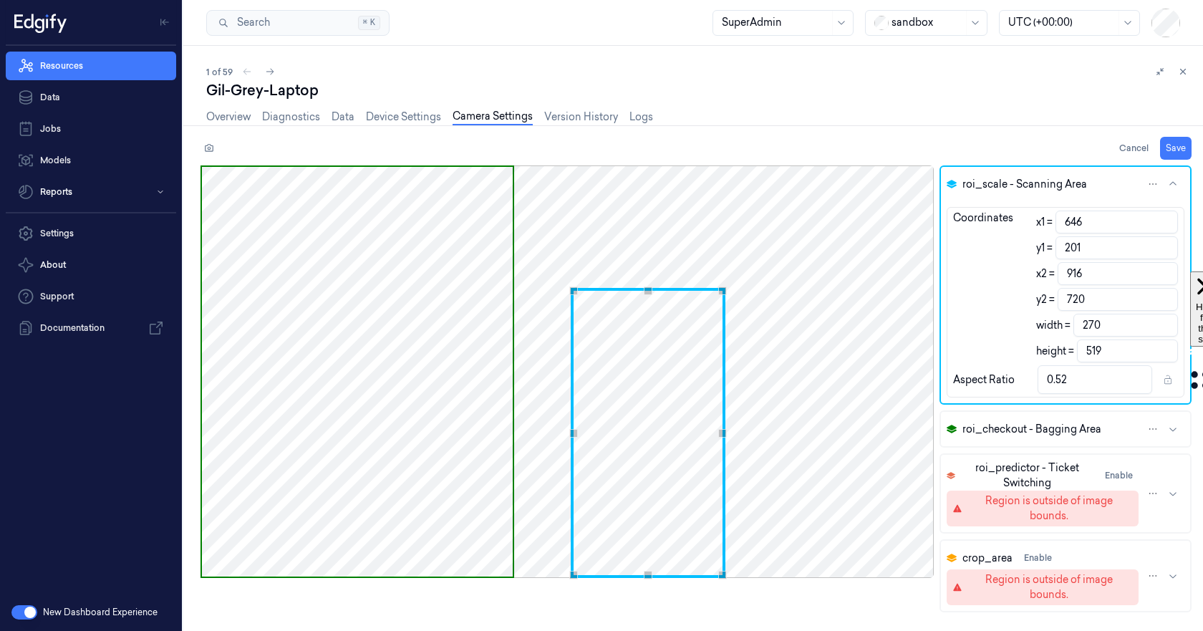
type input "506"
type input "0.53"
type input "218"
type input "502"
type input "0.54"
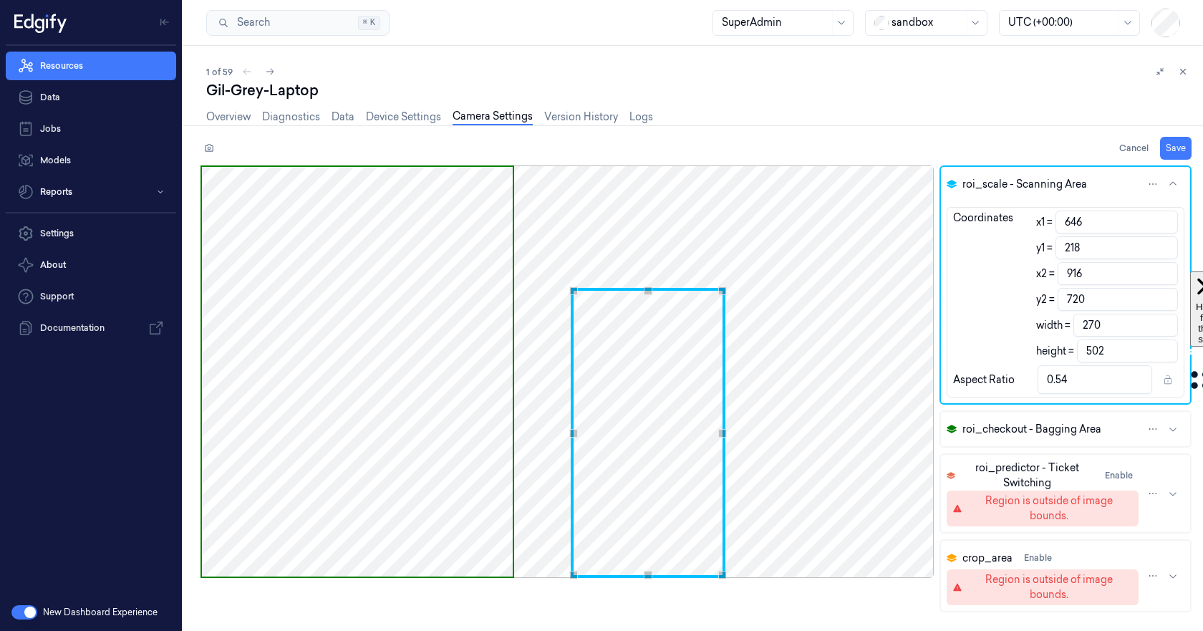
type input "219"
type input "501"
type input "220"
type input "500"
type input "221"
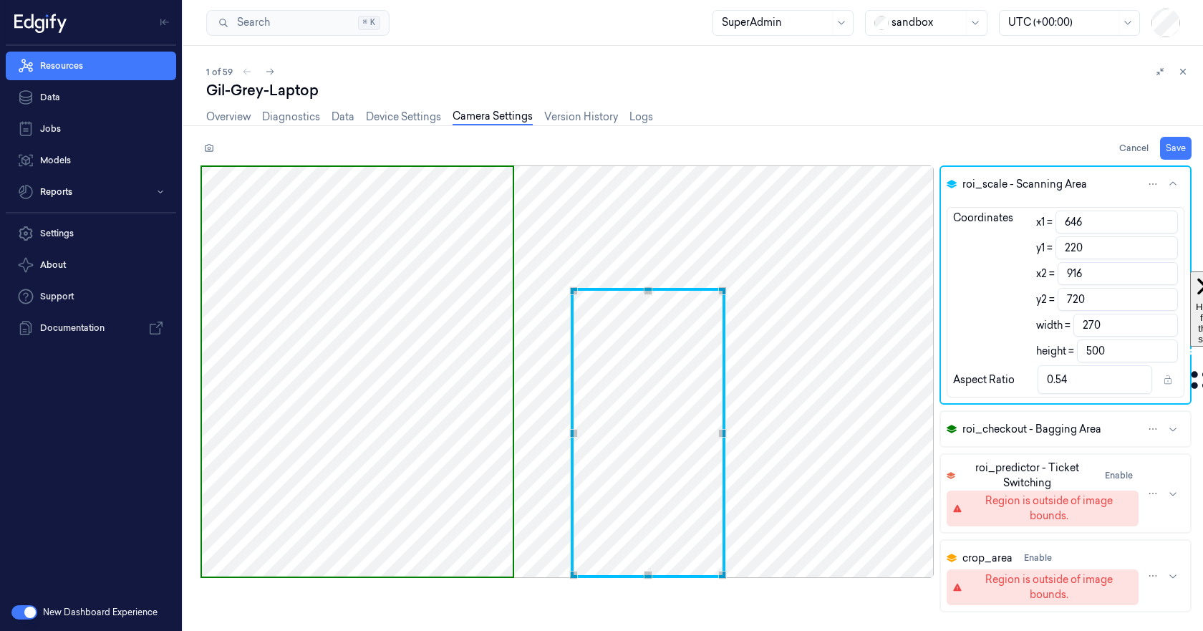
type input "499"
type input "223"
type input "497"
type input "225"
type input "495"
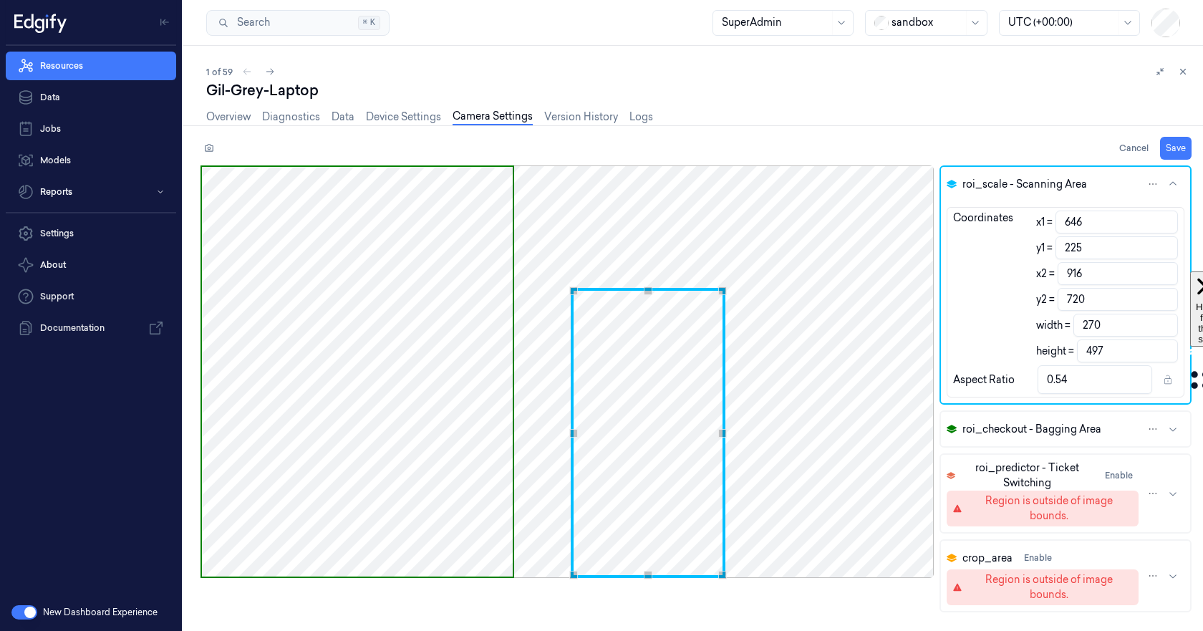
type input "0.55"
type input "226"
type input "494"
type input "224"
type input "496"
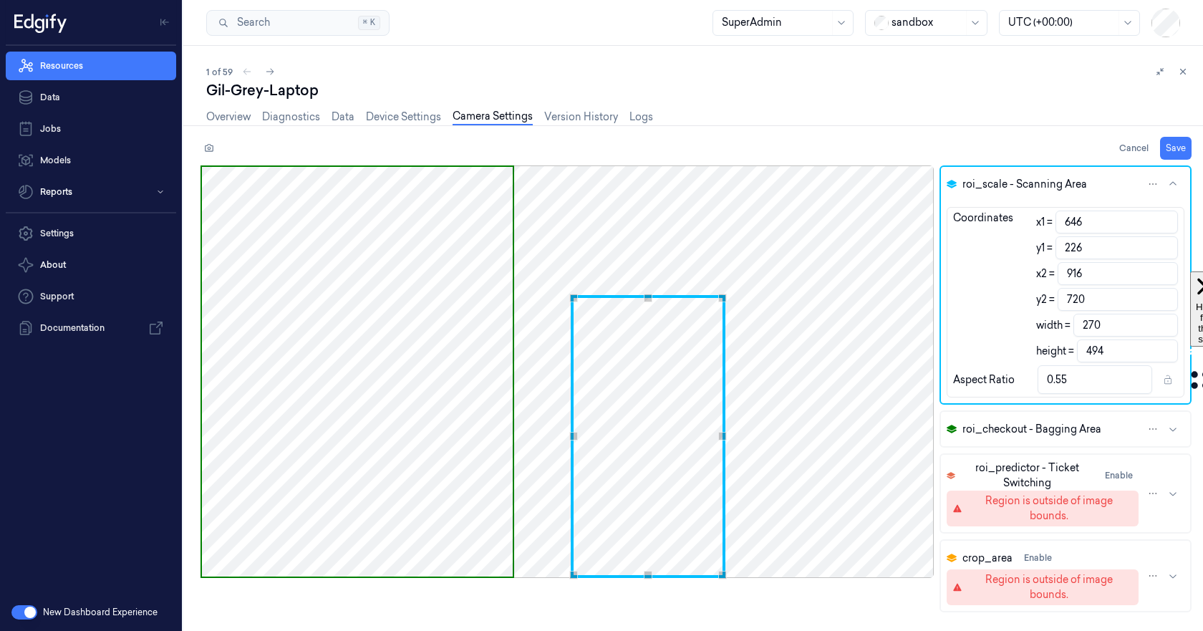
type input "0.54"
type input "223"
type input "497"
type input "221"
type input "499"
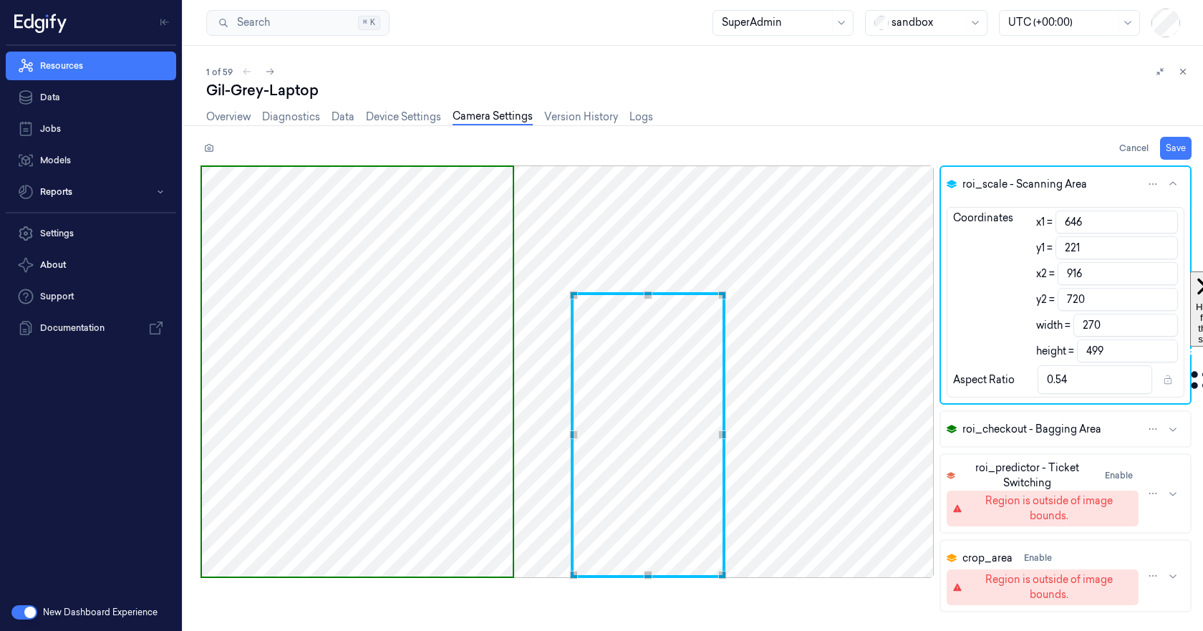
type input "216"
type input "504"
type input "215"
type input "505"
type input "0.53"
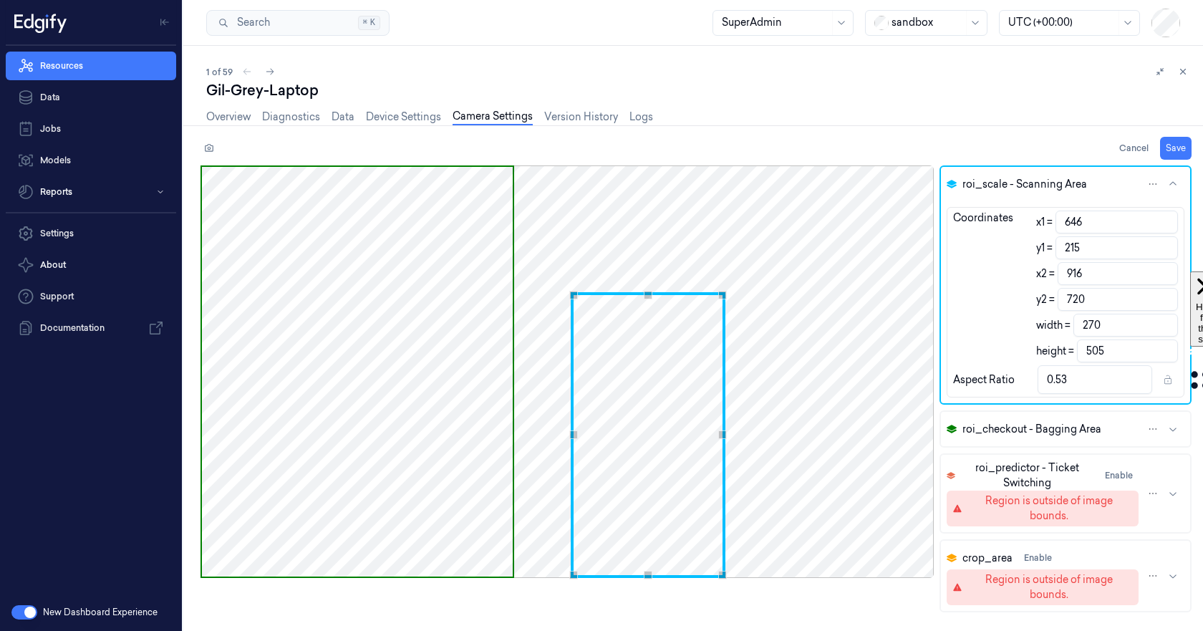
type input "214"
type input "506"
type input "211"
type input "509"
type input "209"
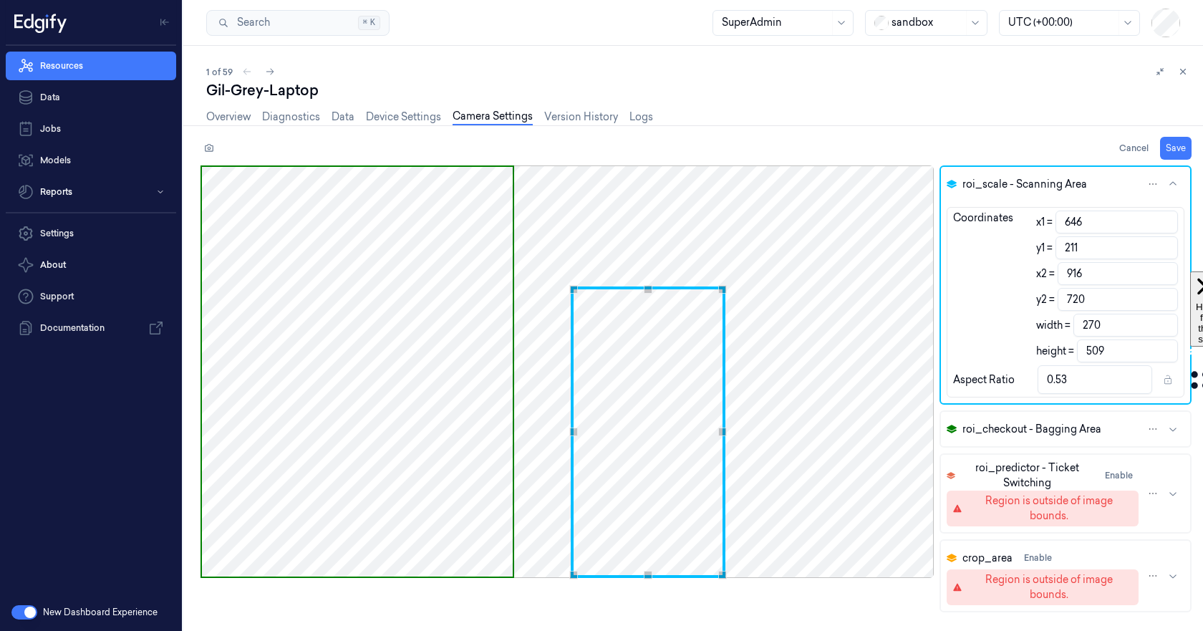
type input "511"
type input "208"
type input "512"
type input "204"
type input "516"
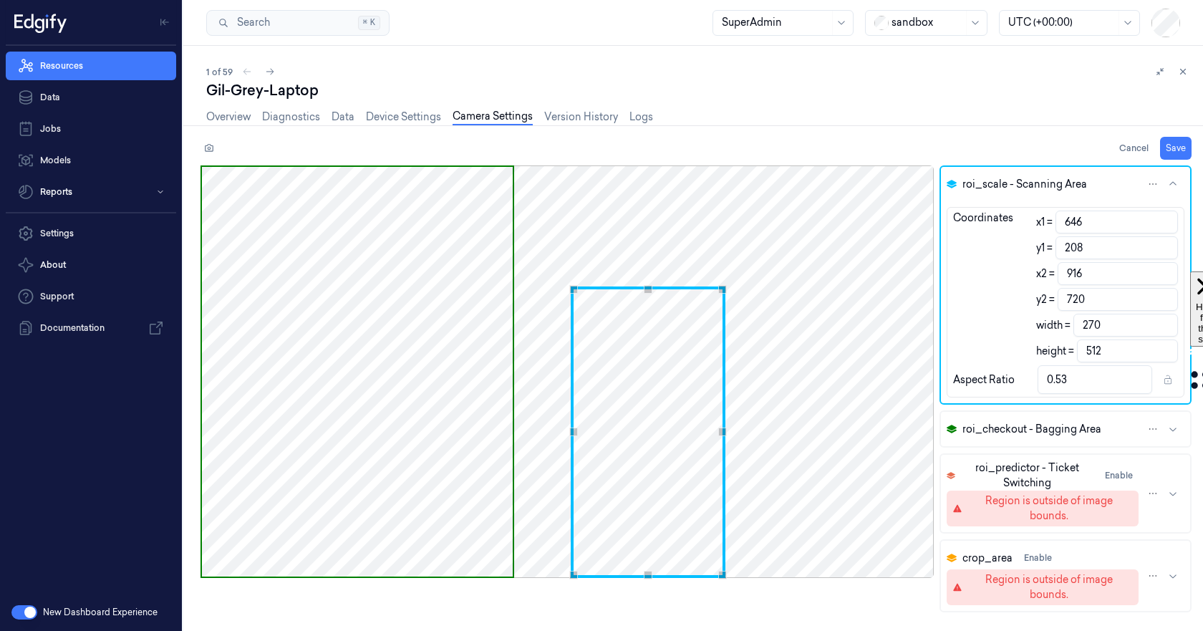
type input "0.52"
type input "198"
type input "522"
type input "191"
type input "529"
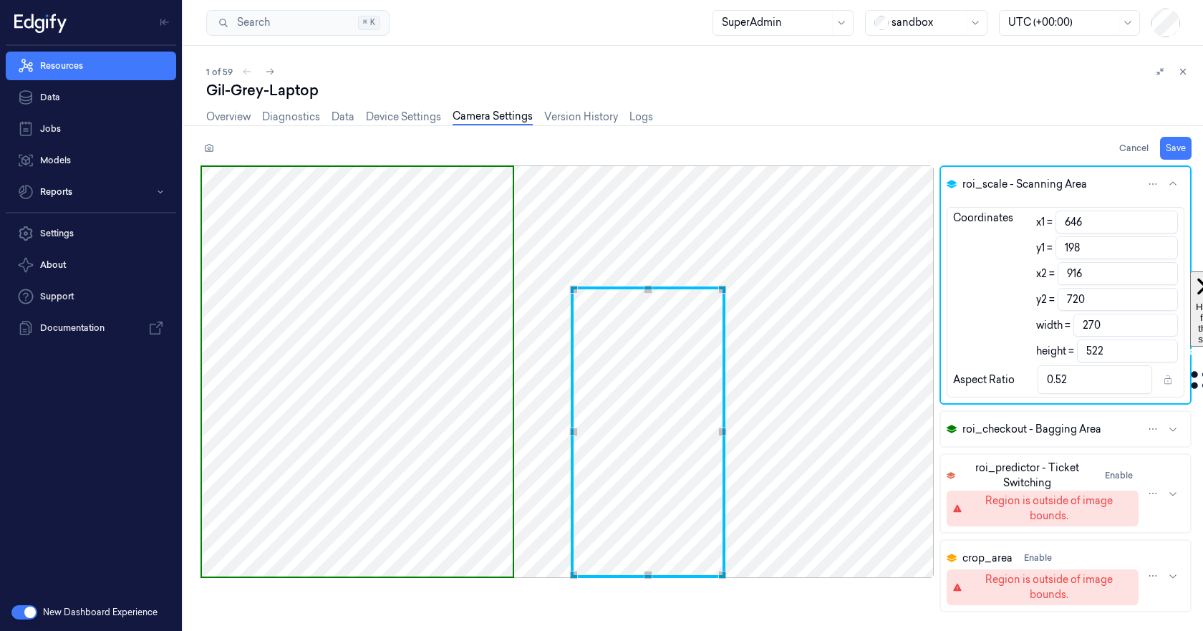
type input "0.51"
type input "186"
type input "534"
type input "180"
type input "540"
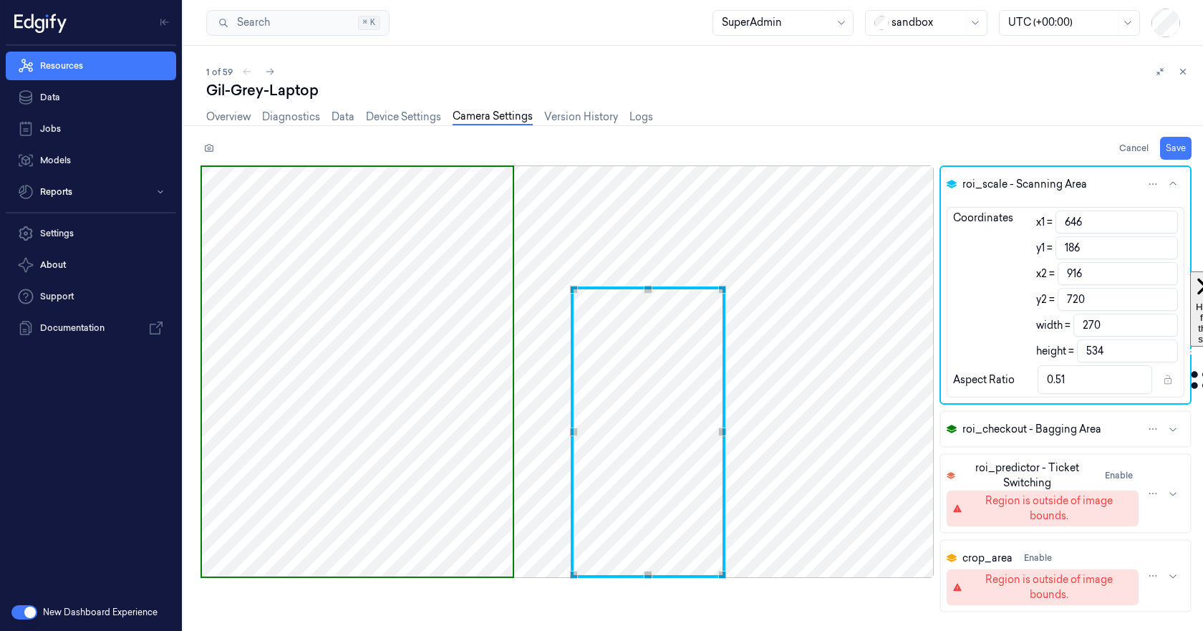
type input "0.5"
type input "175"
type input "545"
type input "173"
type input "547"
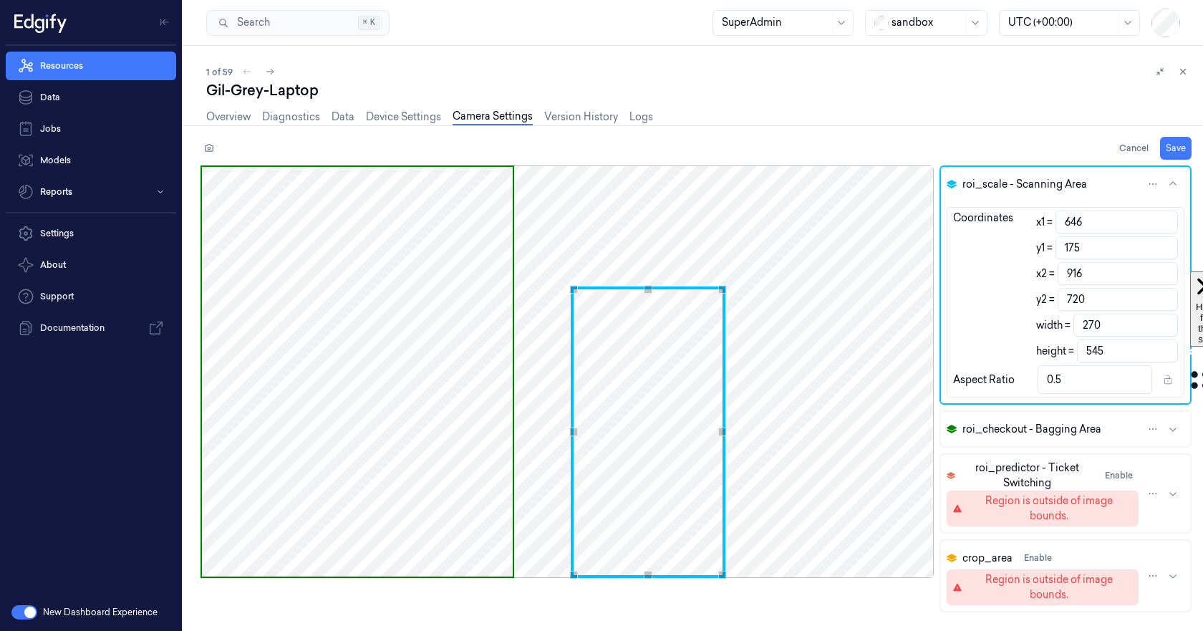
type input "0.49"
type input "171"
type input "549"
type input "169"
type input "551"
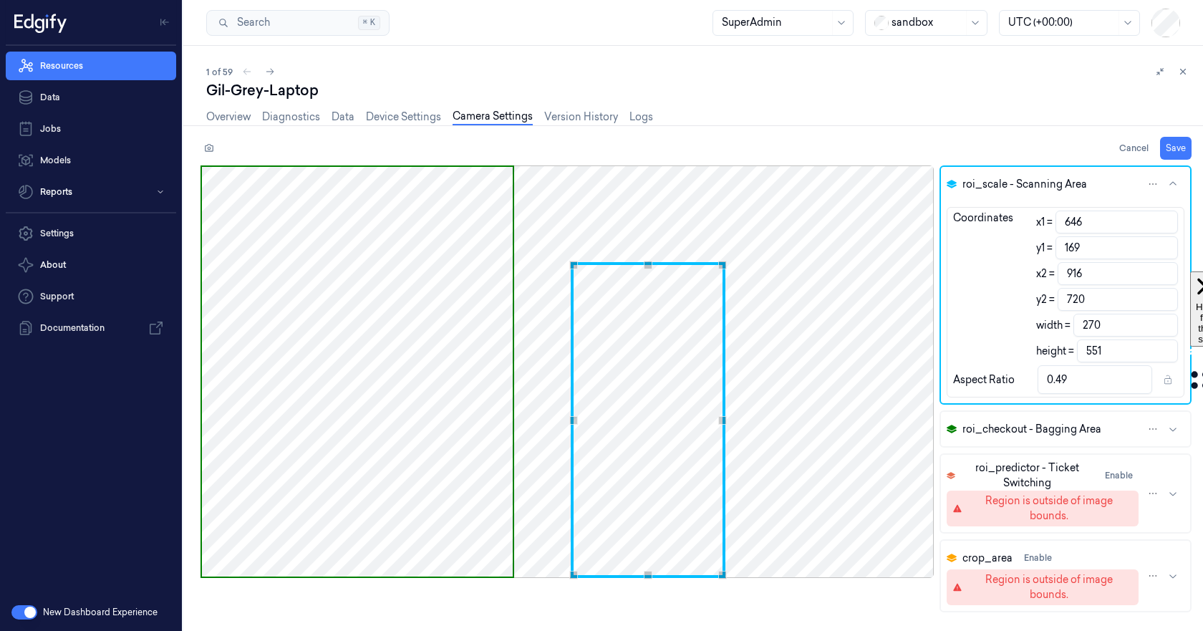
type input "168"
type input "552"
type input "166"
type input "554"
type input "160"
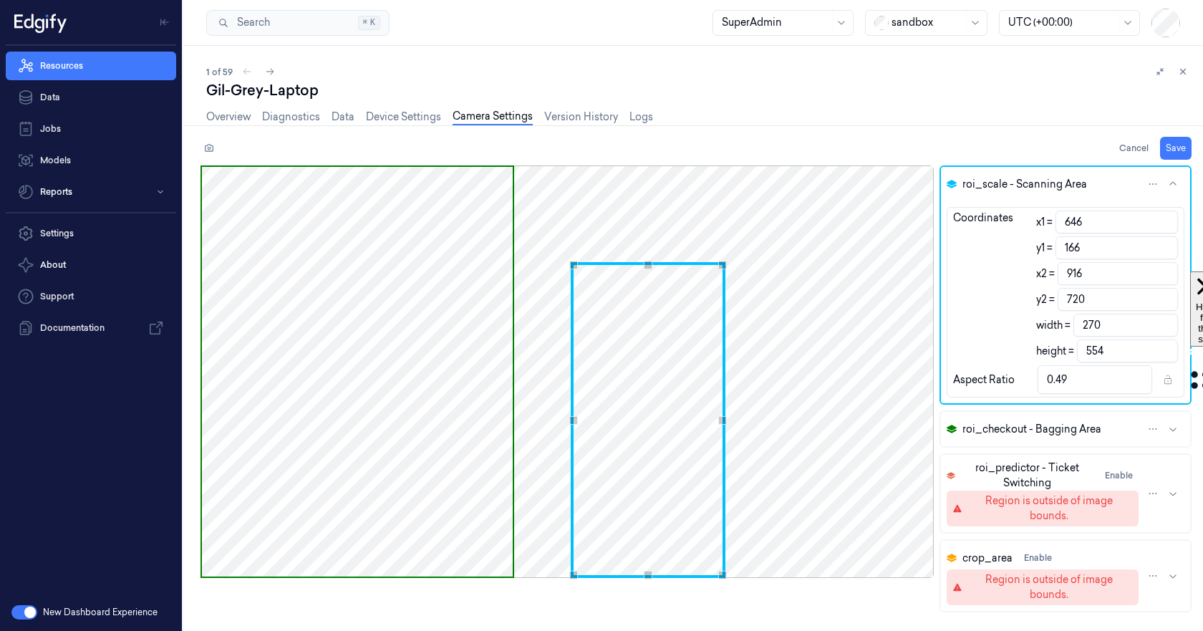
type input "560"
type input "0.48"
type input "156"
type input "564"
type input "154"
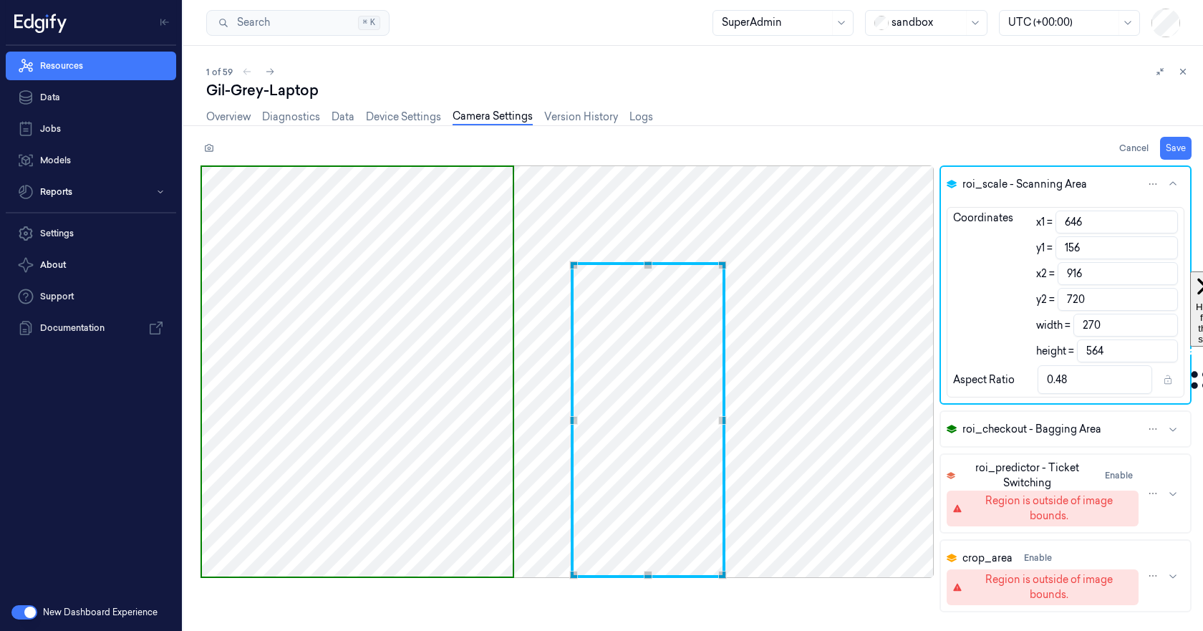
type input "566"
click at [641, 256] on div "Use the arrow keys to move the crop selection area" at bounding box center [647, 256] width 149 height 0
click at [998, 422] on span "roi_checkout - Bagging Area" at bounding box center [1031, 429] width 139 height 15
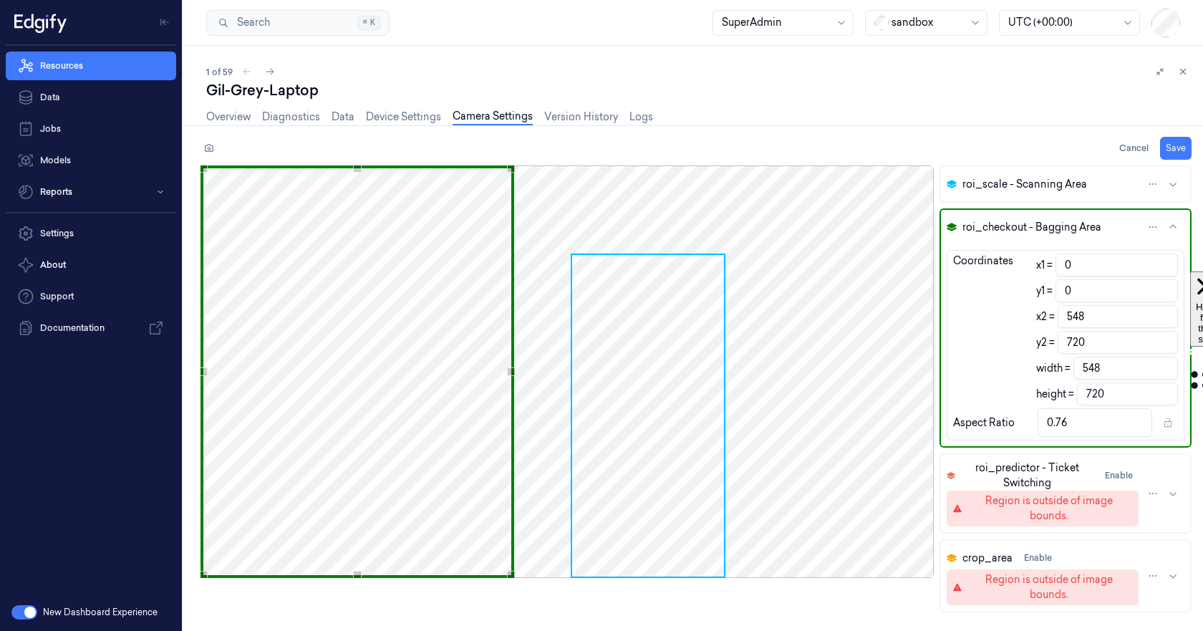
type input "4"
type input "552"
type input "14"
type input "562"
type input "23"
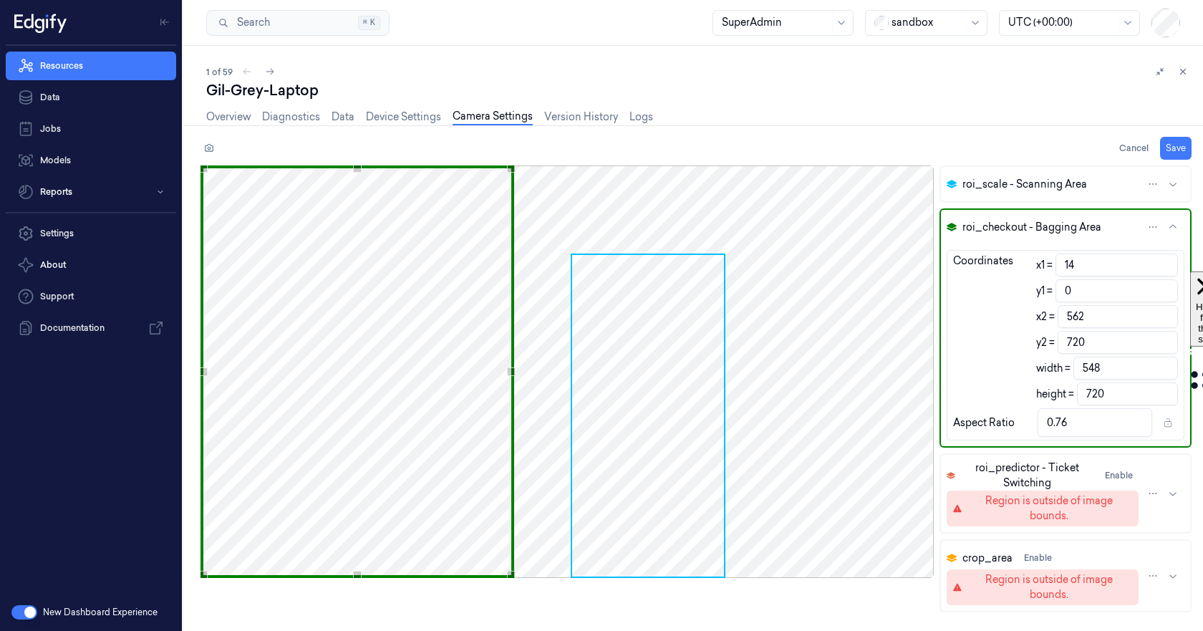
type input "571"
type input "38"
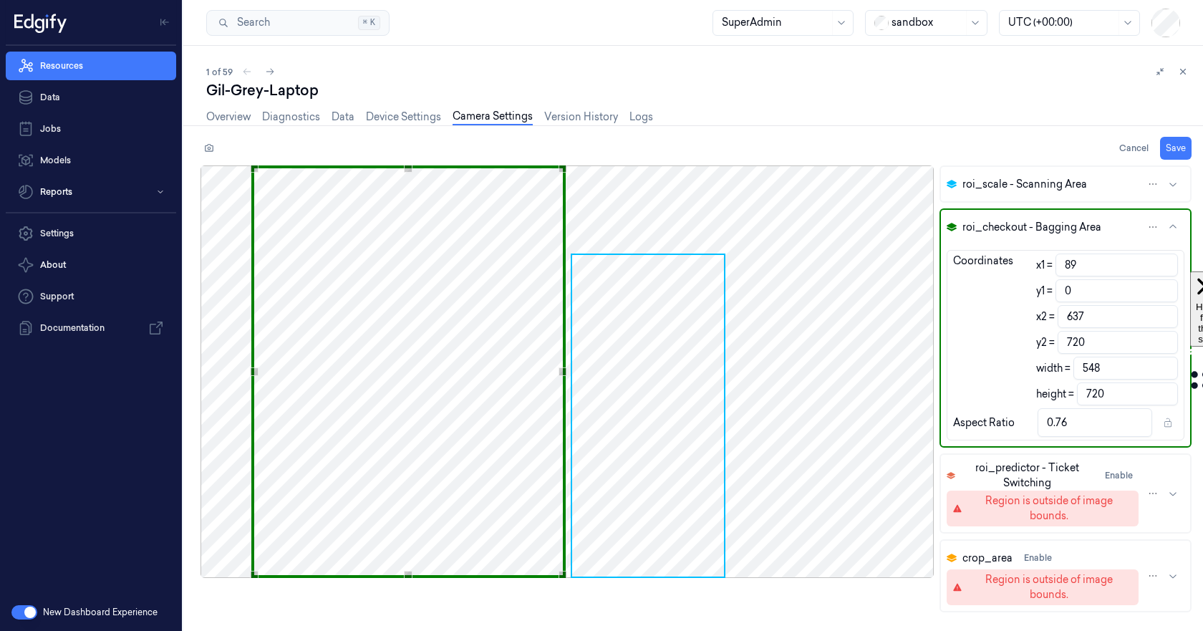
click at [558, 200] on div "Use the arrow keys to move the crop selection area" at bounding box center [408, 371] width 314 height 412
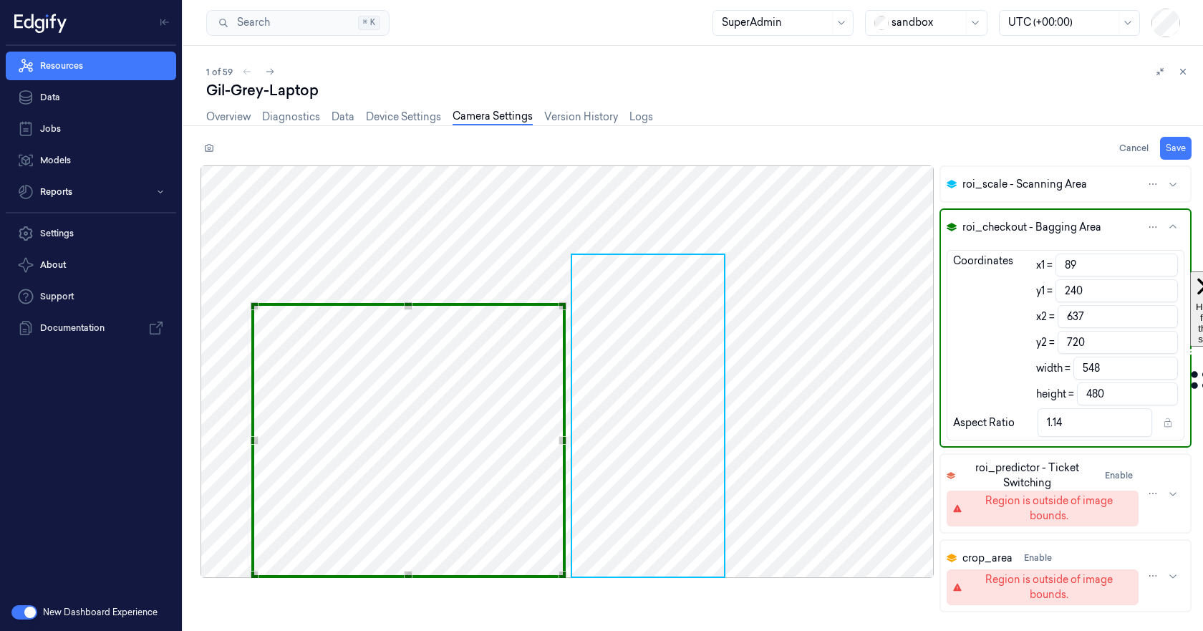
click at [528, 304] on div "Use the arrow keys to move the crop selection area" at bounding box center [408, 306] width 308 height 4
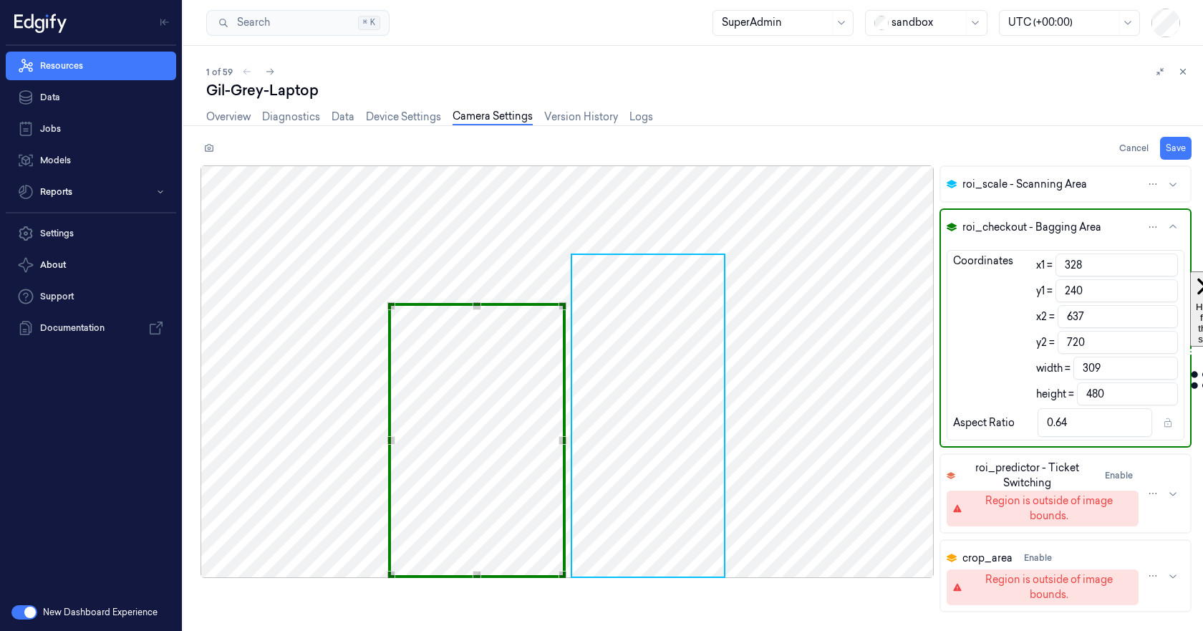
click at [392, 306] on div "Use the arrow keys to move the crop selection area" at bounding box center [476, 306] width 171 height 0
click at [483, 306] on div "Use the arrow keys to move the crop selection area" at bounding box center [476, 306] width 171 height 0
click at [1006, 188] on span "roi_scale - Scanning Area" at bounding box center [1024, 184] width 125 height 15
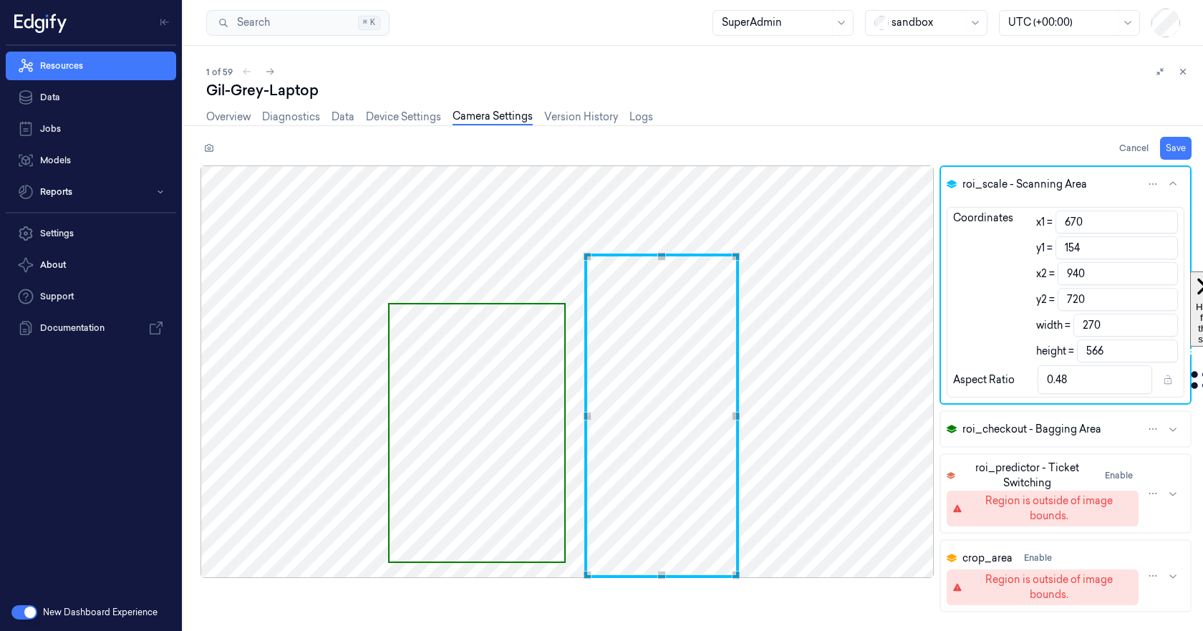
click at [611, 261] on div "Use the arrow keys to move the crop selection area" at bounding box center [661, 415] width 155 height 324
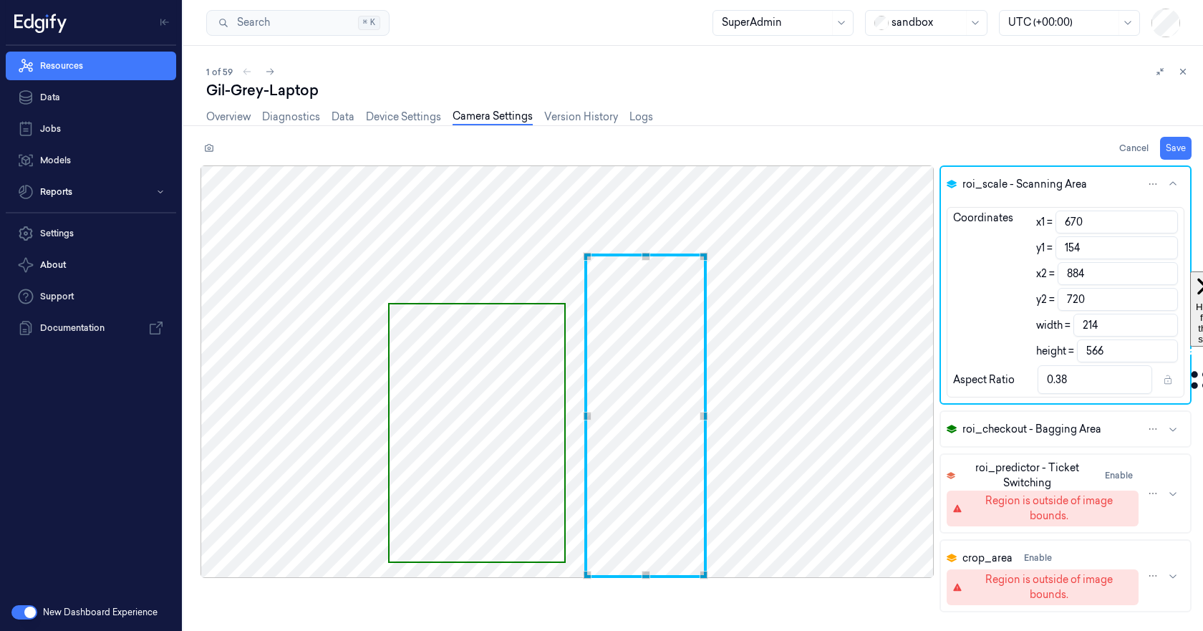
click at [707, 417] on div "Use the up and down arrow keys to move the east drag handle to change the crop …" at bounding box center [703, 416] width 9 height 9
click at [1174, 149] on button "Save" at bounding box center [1175, 148] width 31 height 23
click at [1175, 143] on button "Save" at bounding box center [1175, 148] width 31 height 23
click at [221, 115] on link "Overview" at bounding box center [228, 117] width 44 height 16
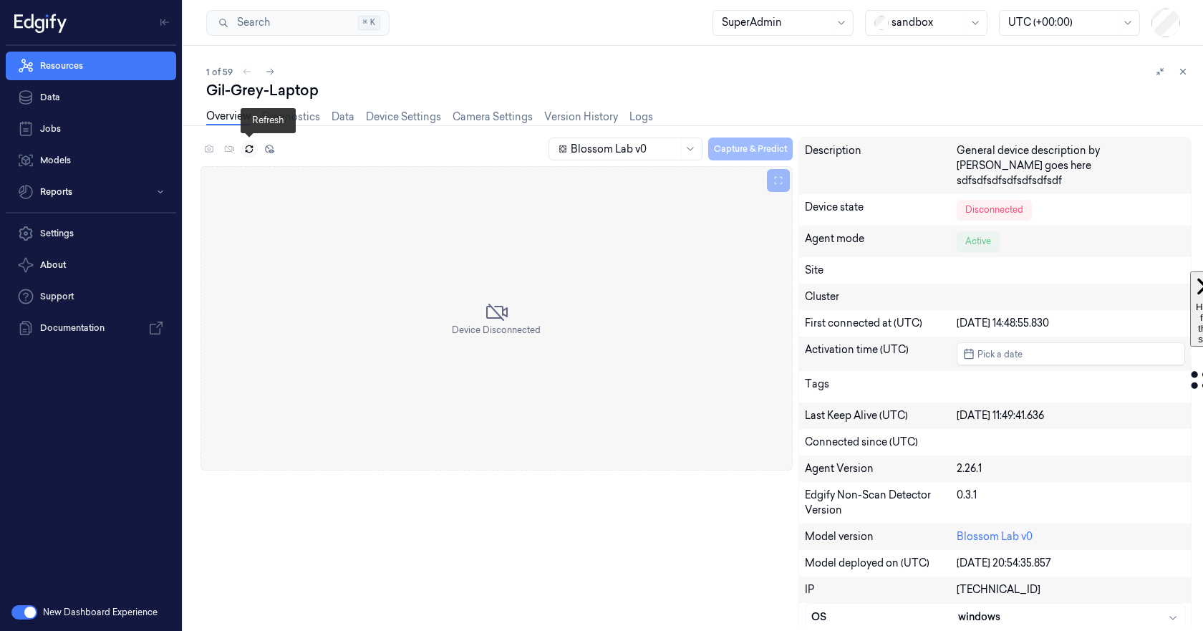
click at [246, 148] on icon at bounding box center [249, 149] width 10 height 10
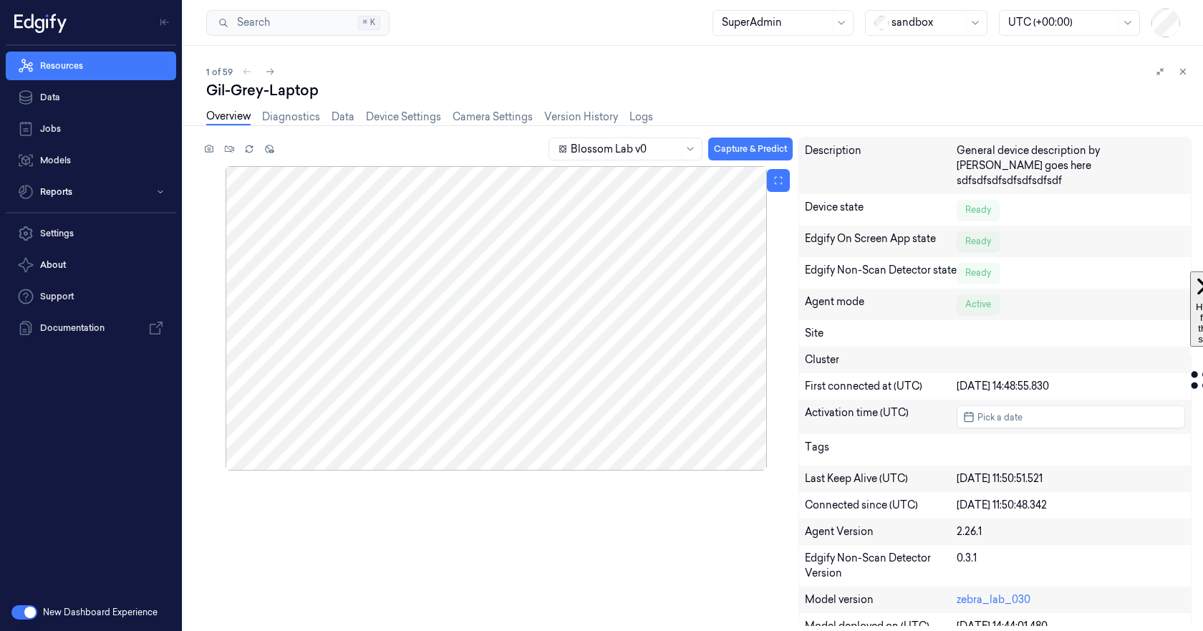
click at [501, 351] on div at bounding box center [496, 318] width 592 height 304
click at [472, 117] on link "Camera Settings" at bounding box center [492, 117] width 80 height 16
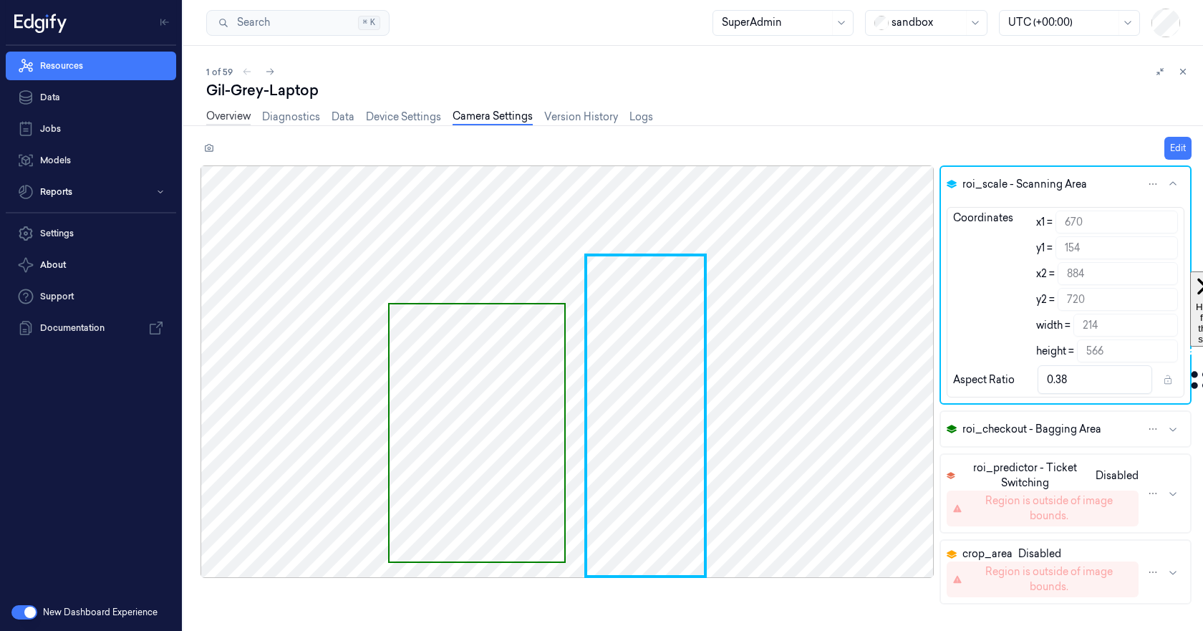
click at [233, 115] on link "Overview" at bounding box center [228, 117] width 44 height 16
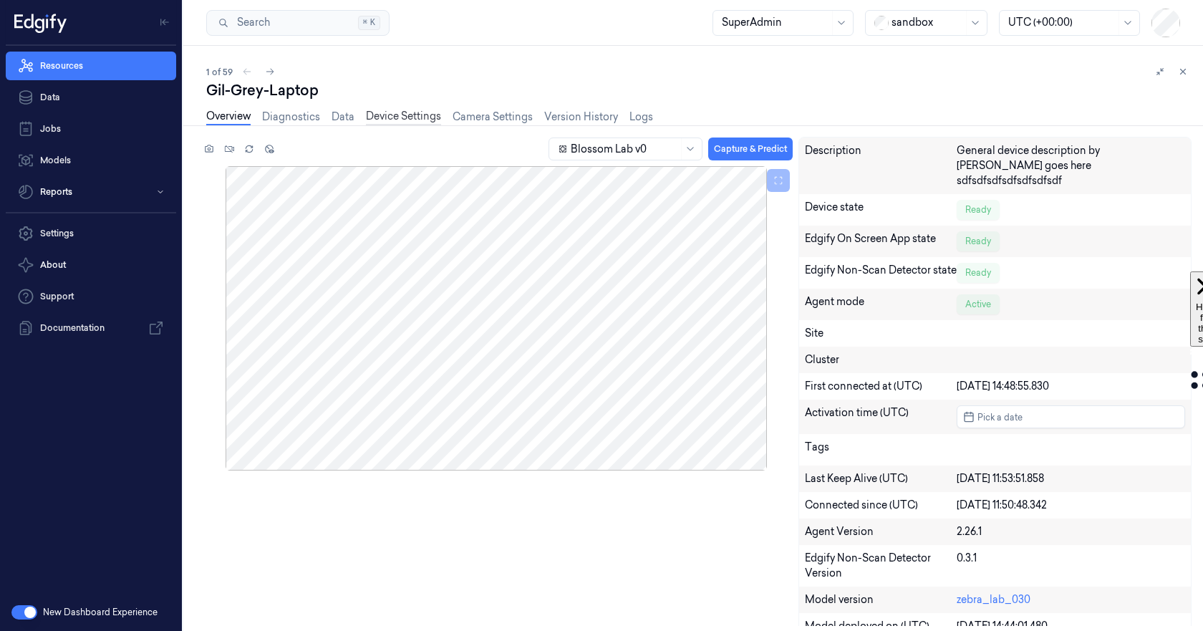
click at [398, 119] on link "Device Settings" at bounding box center [403, 117] width 75 height 16
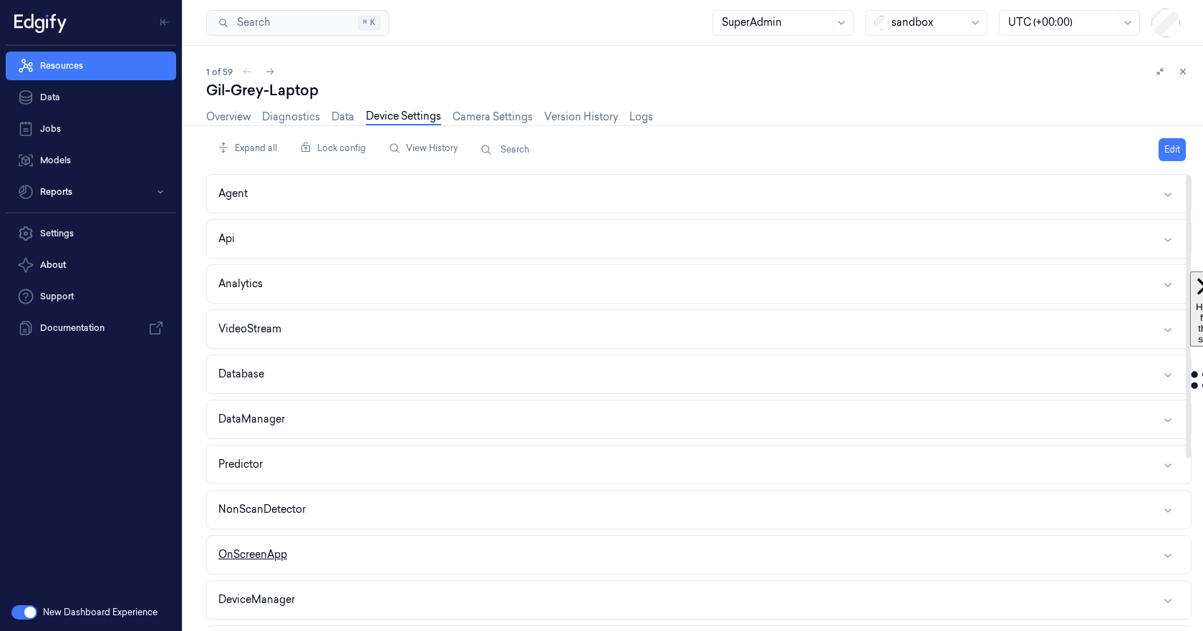
click at [457, 560] on button "OnScreenApp" at bounding box center [699, 554] width 984 height 38
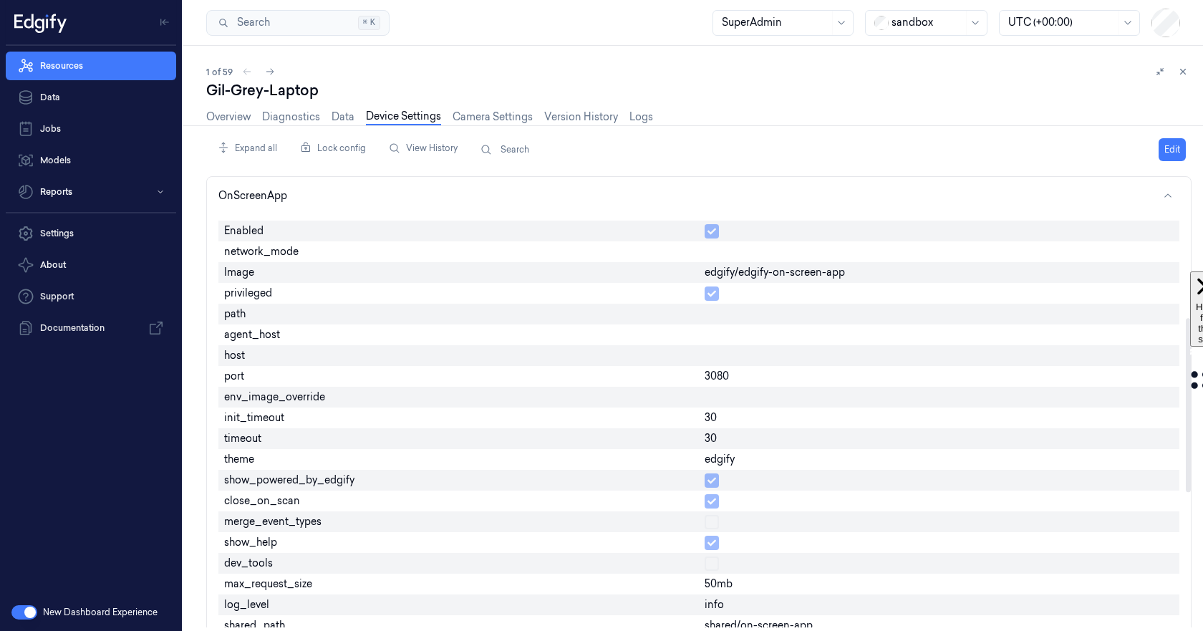
scroll to position [358, 0]
click at [231, 111] on link "Overview" at bounding box center [228, 117] width 44 height 16
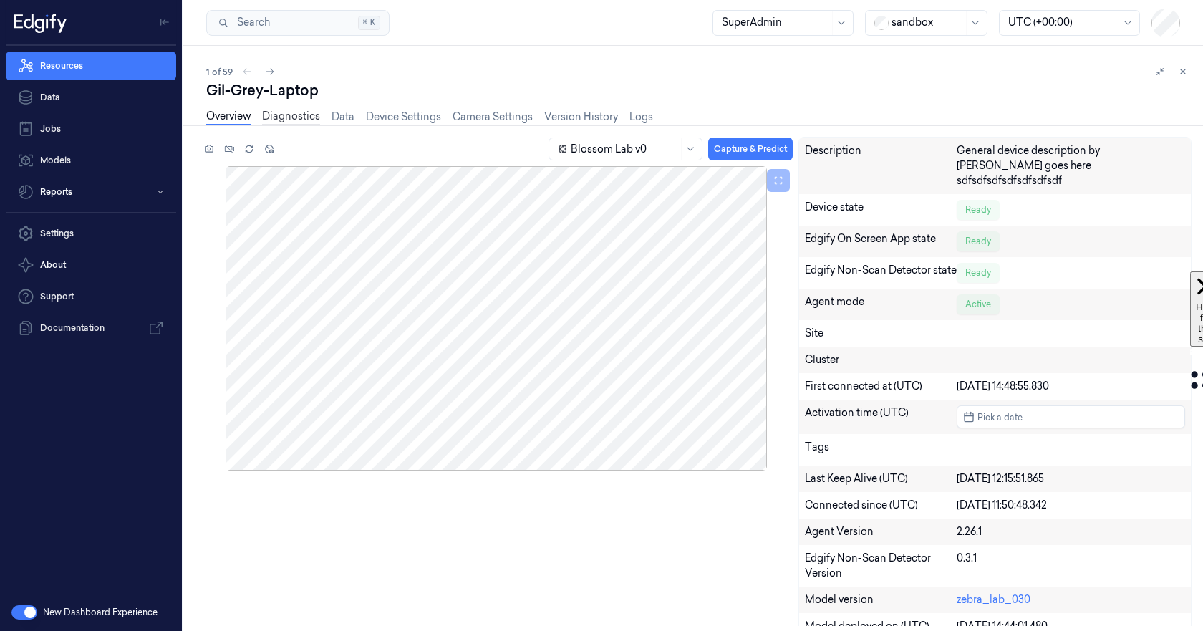
click at [281, 117] on link "Diagnostics" at bounding box center [291, 117] width 58 height 16
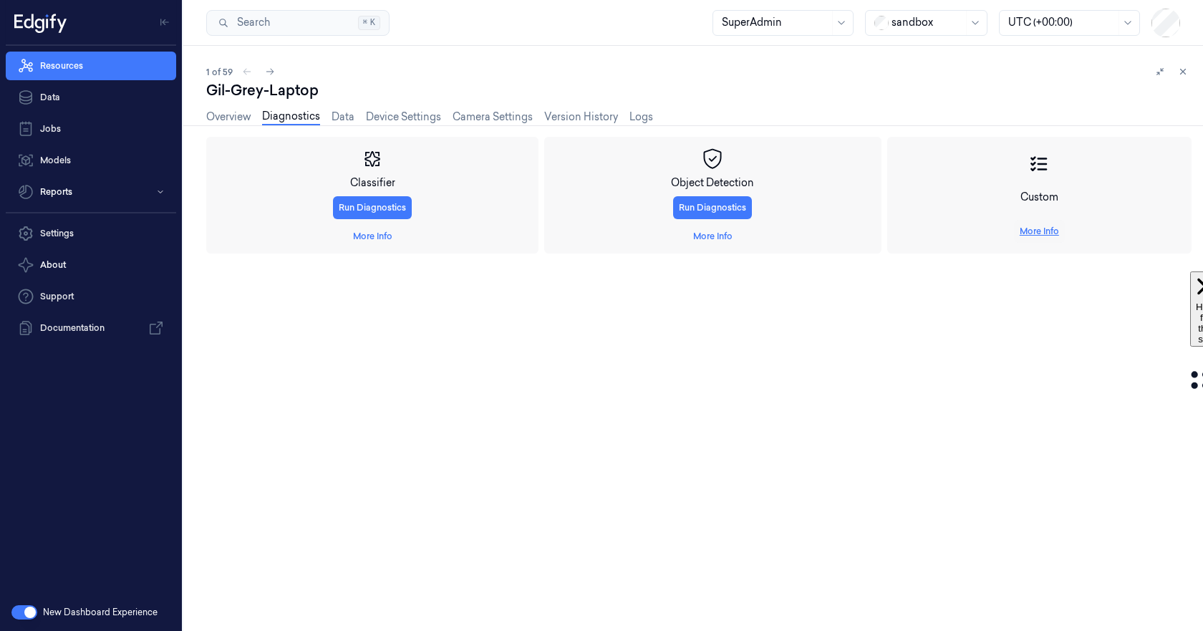
click at [1022, 231] on link "More Info" at bounding box center [1038, 231] width 39 height 13
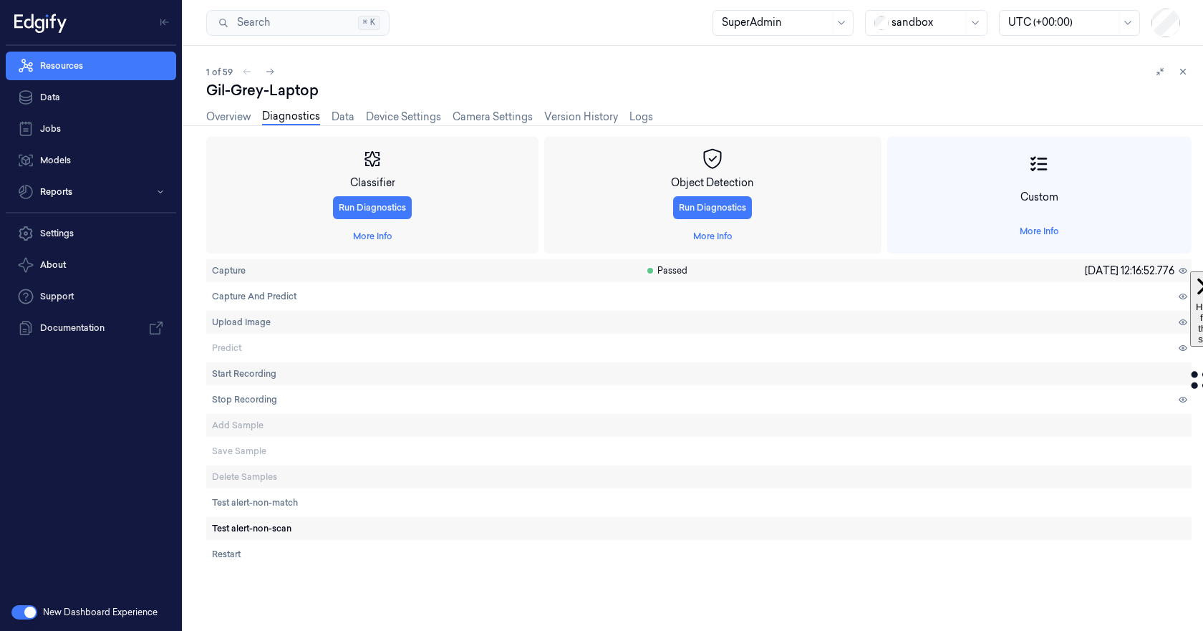
click at [256, 529] on span "Test alert-non-scan" at bounding box center [251, 528] width 79 height 13
click at [222, 122] on link "Overview" at bounding box center [228, 117] width 44 height 16
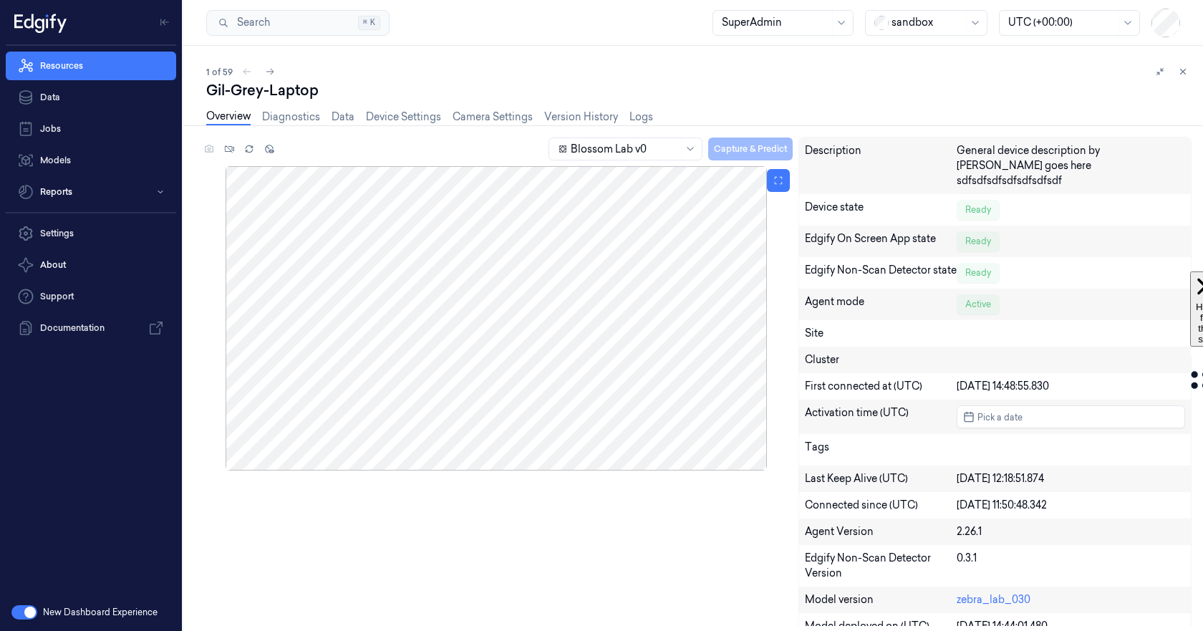
click at [561, 352] on div at bounding box center [496, 318] width 592 height 304
click at [792, 145] on div "Blossom Lab v0 Capture & Predict" at bounding box center [669, 149] width 246 height 24
click at [778, 147] on div "Blossom Lab v0 Capture & Predict" at bounding box center [669, 149] width 246 height 24
click at [686, 338] on div at bounding box center [496, 318] width 592 height 304
click at [462, 119] on link "Camera Settings" at bounding box center [492, 117] width 80 height 16
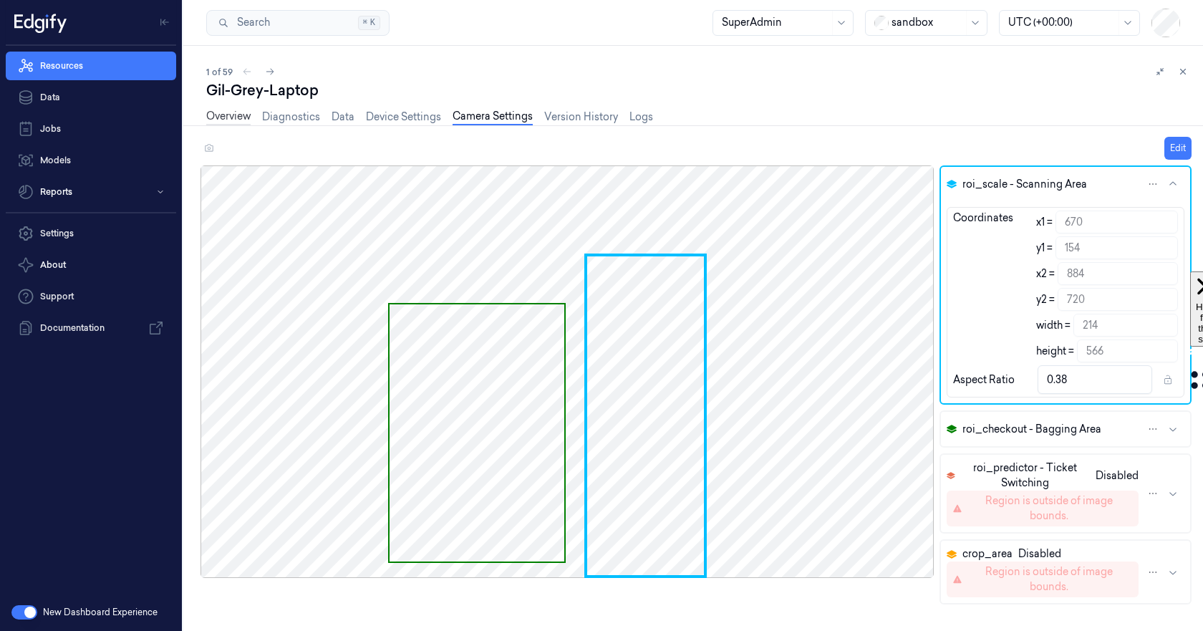
click at [221, 120] on link "Overview" at bounding box center [228, 117] width 44 height 16
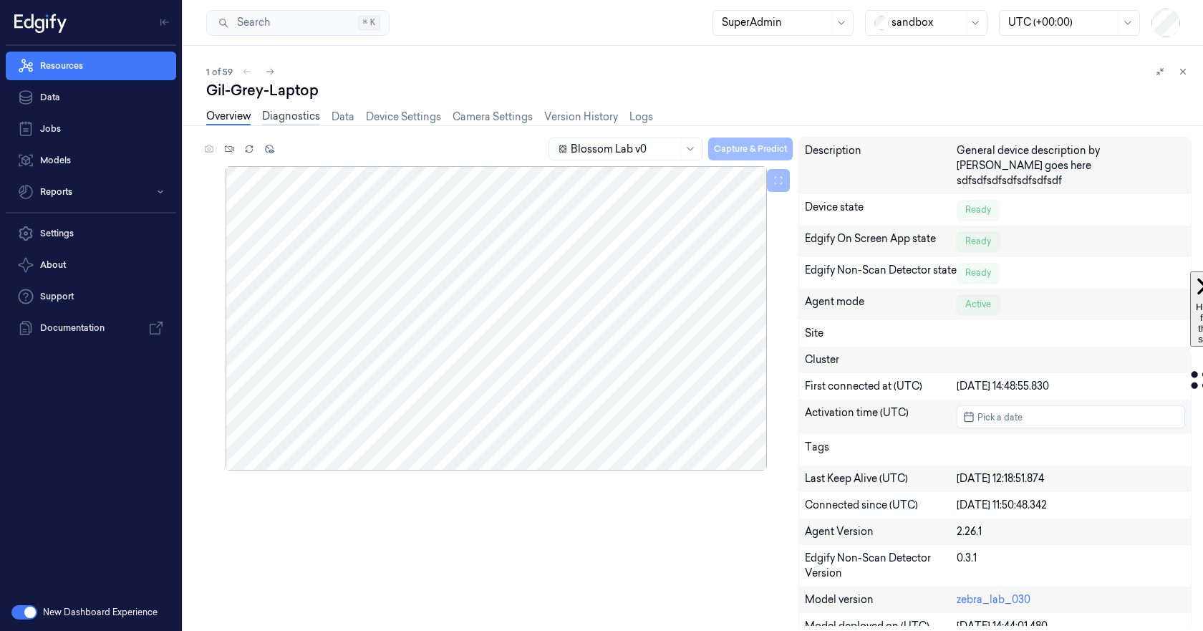
click at [286, 118] on link "Diagnostics" at bounding box center [291, 117] width 58 height 16
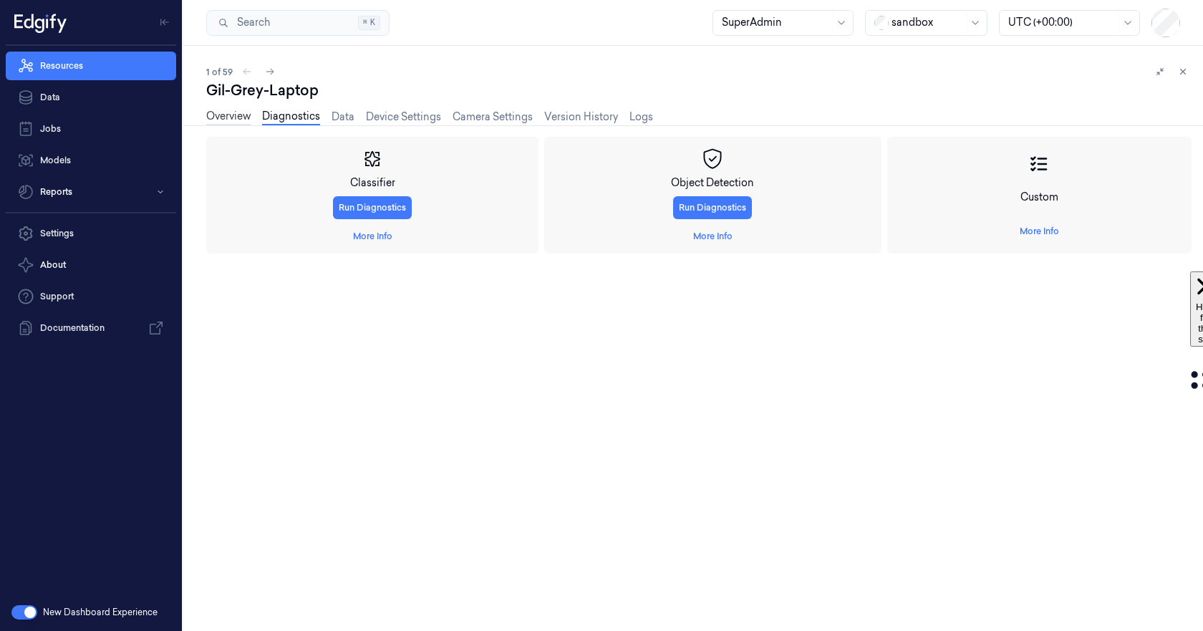
click at [225, 116] on link "Overview" at bounding box center [228, 117] width 44 height 16
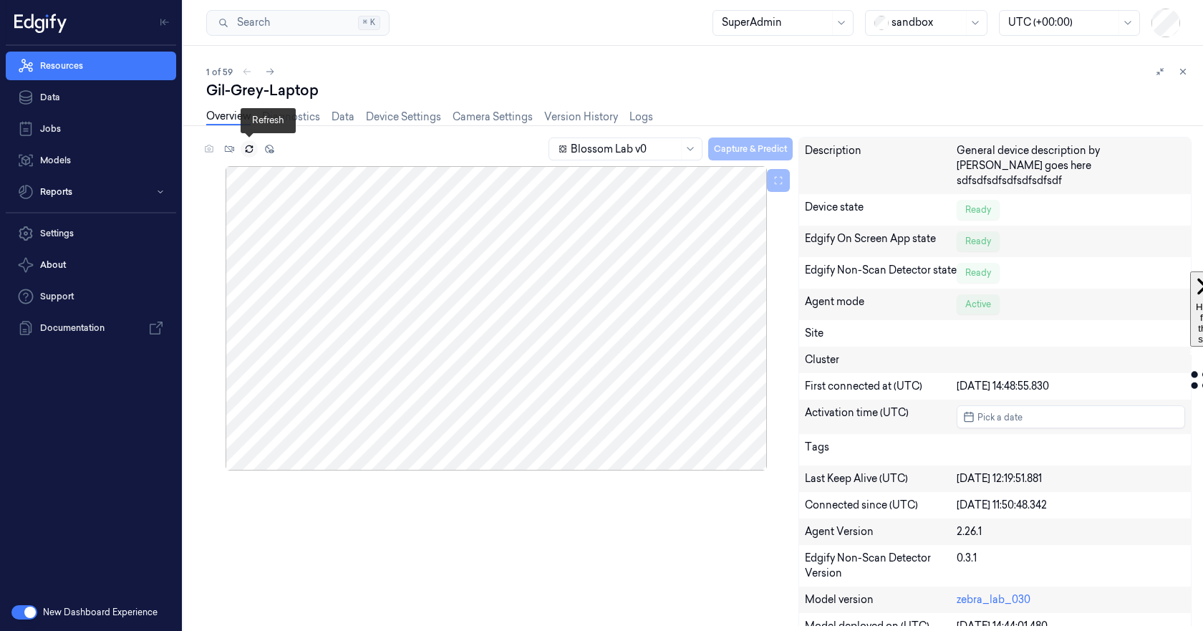
click at [250, 148] on icon at bounding box center [249, 149] width 10 height 10
click at [530, 336] on div at bounding box center [496, 318] width 592 height 304
click at [278, 117] on link "Diagnostics" at bounding box center [291, 117] width 58 height 16
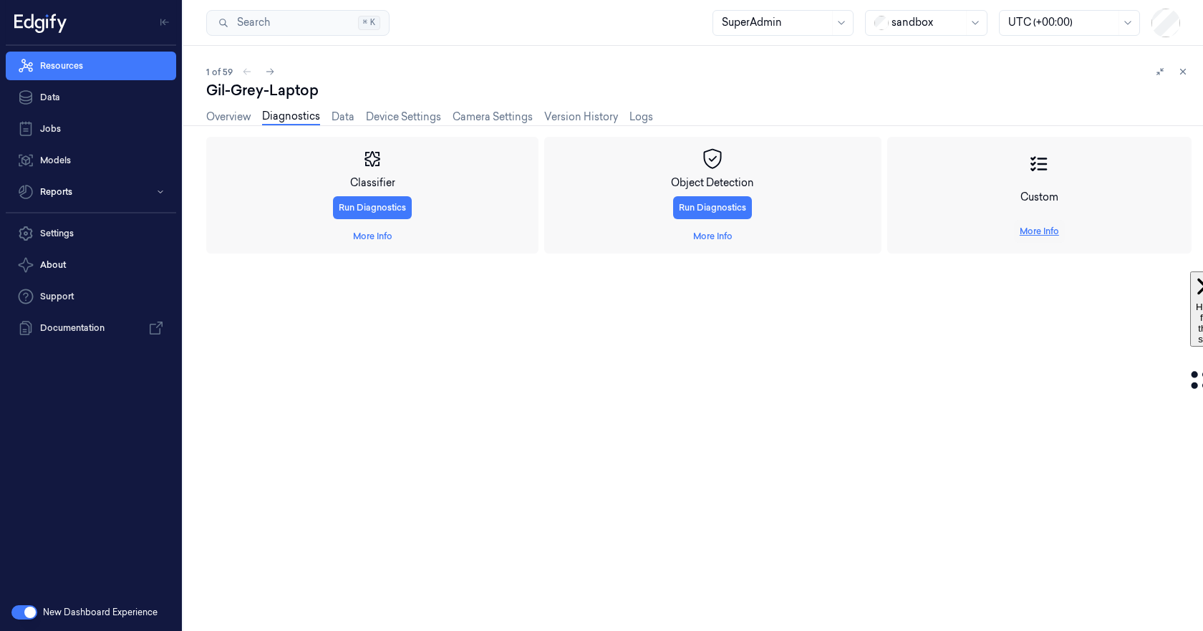
click at [1023, 231] on link "More Info" at bounding box center [1038, 231] width 39 height 13
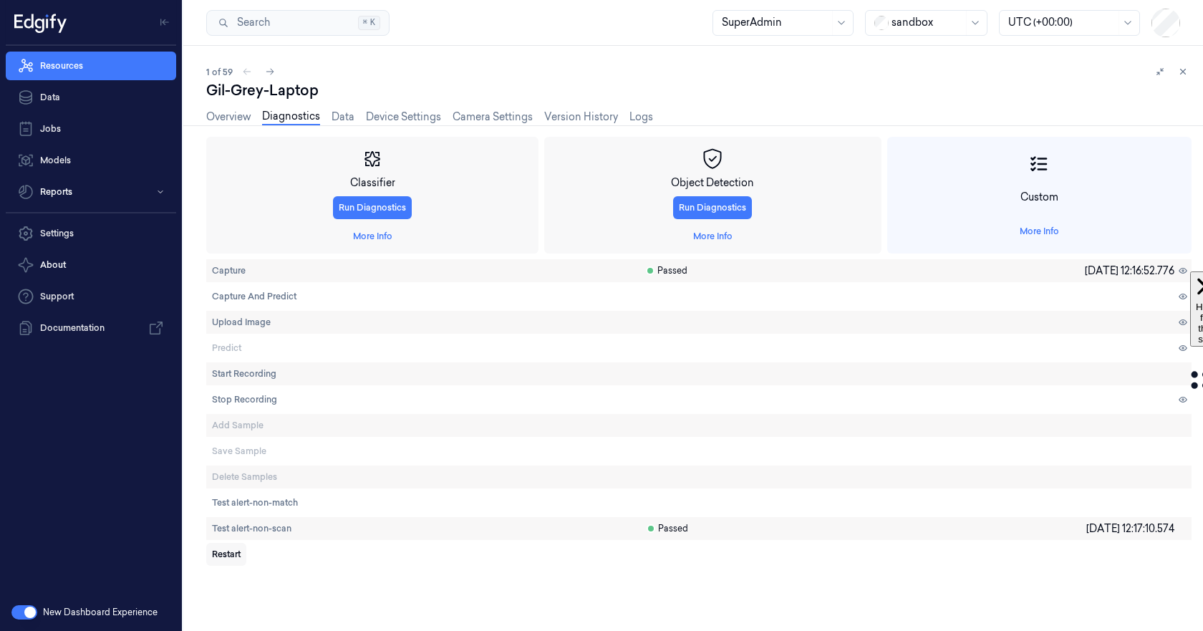
click at [224, 555] on span "Restart" at bounding box center [226, 554] width 29 height 13
click at [223, 117] on link "Overview" at bounding box center [228, 117] width 44 height 16
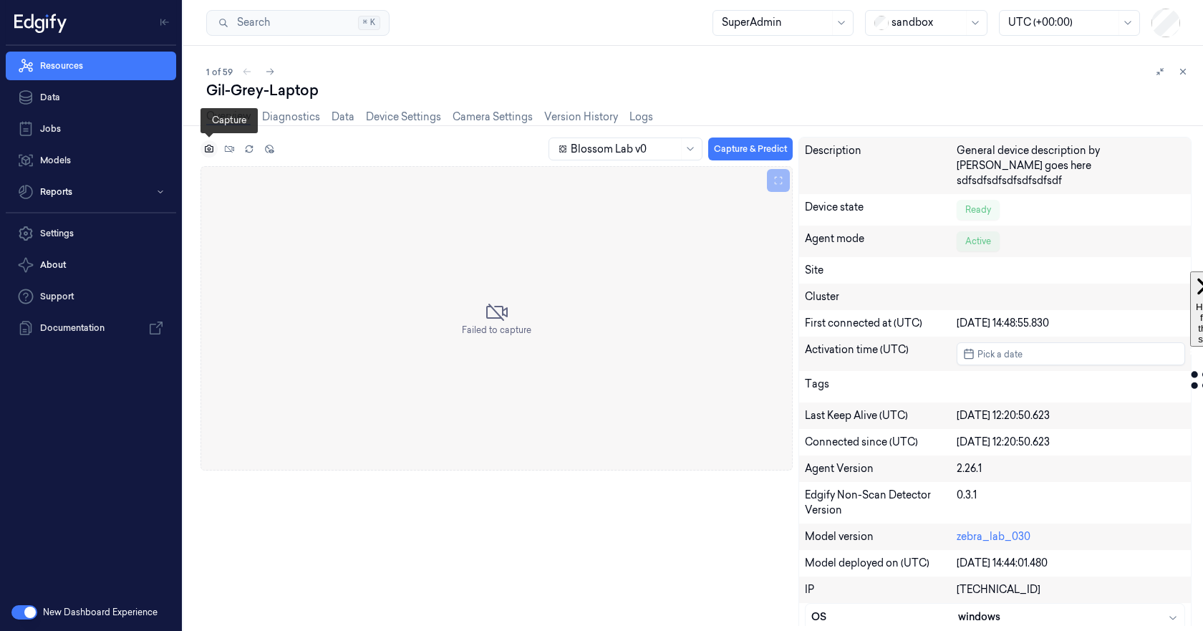
click at [205, 150] on icon at bounding box center [209, 149] width 9 height 8
click at [541, 354] on div at bounding box center [496, 318] width 592 height 304
click at [480, 114] on link "Camera Settings" at bounding box center [492, 117] width 80 height 16
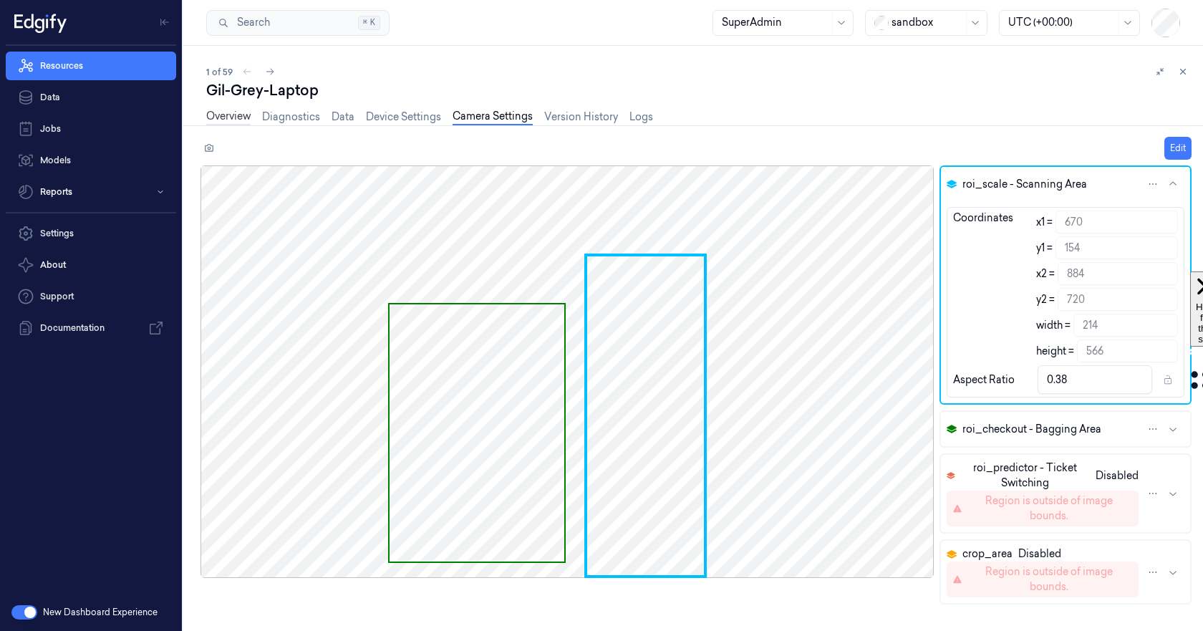
click at [228, 115] on link "Overview" at bounding box center [228, 117] width 44 height 16
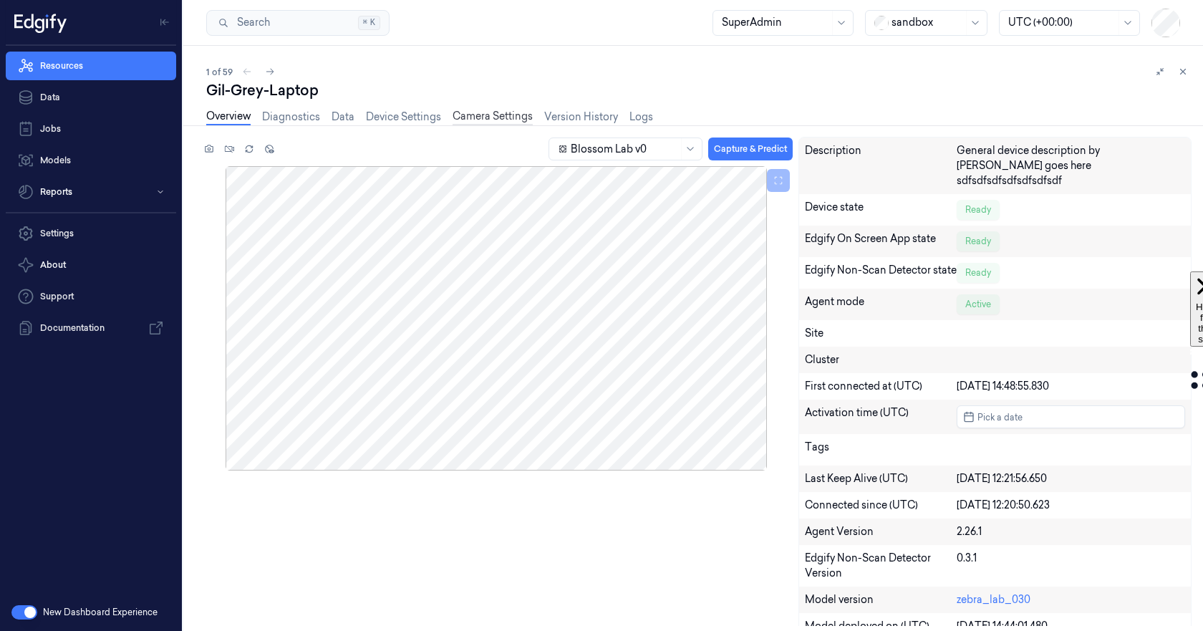
click at [487, 116] on link "Camera Settings" at bounding box center [492, 117] width 80 height 16
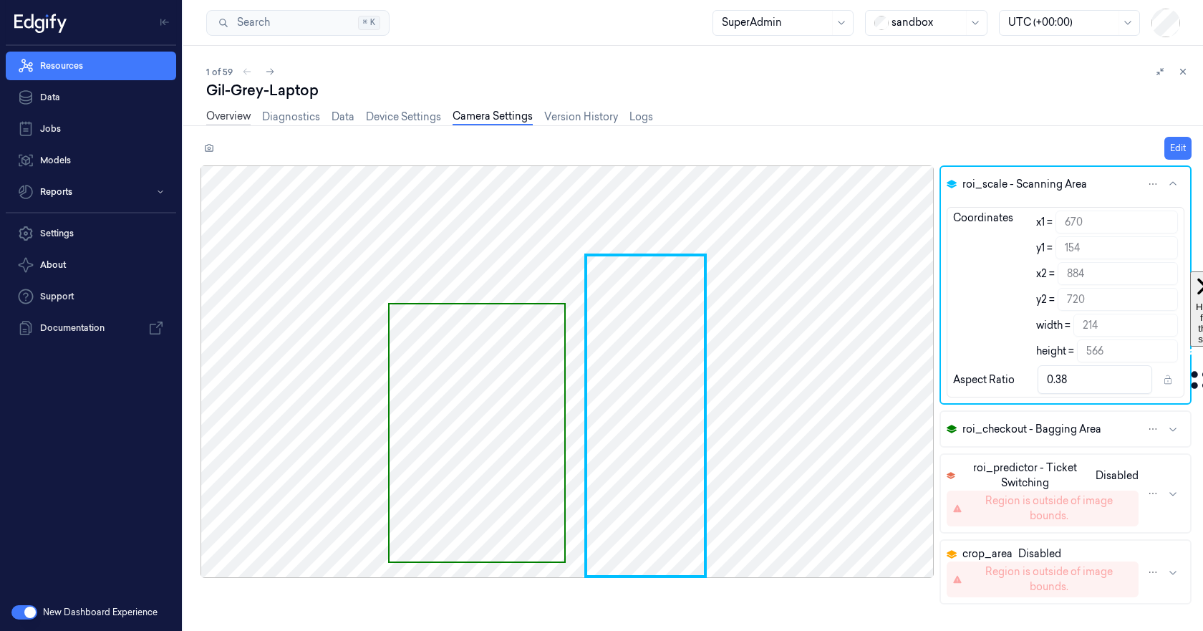
click at [221, 113] on link "Overview" at bounding box center [228, 117] width 44 height 16
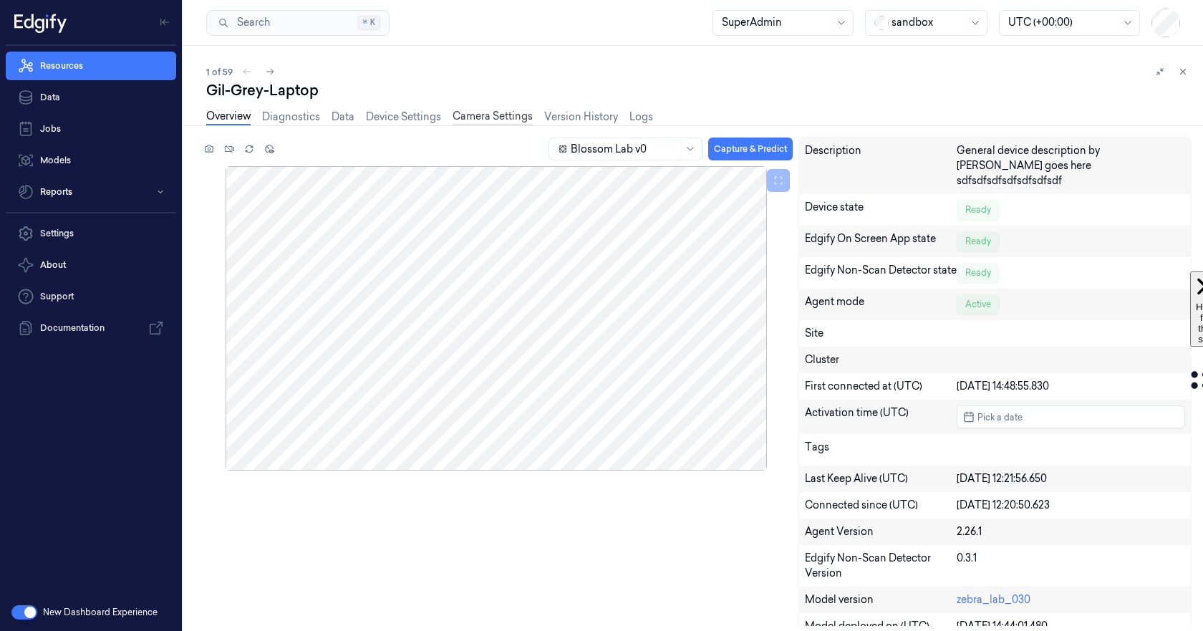
click at [479, 119] on link "Camera Settings" at bounding box center [492, 117] width 80 height 16
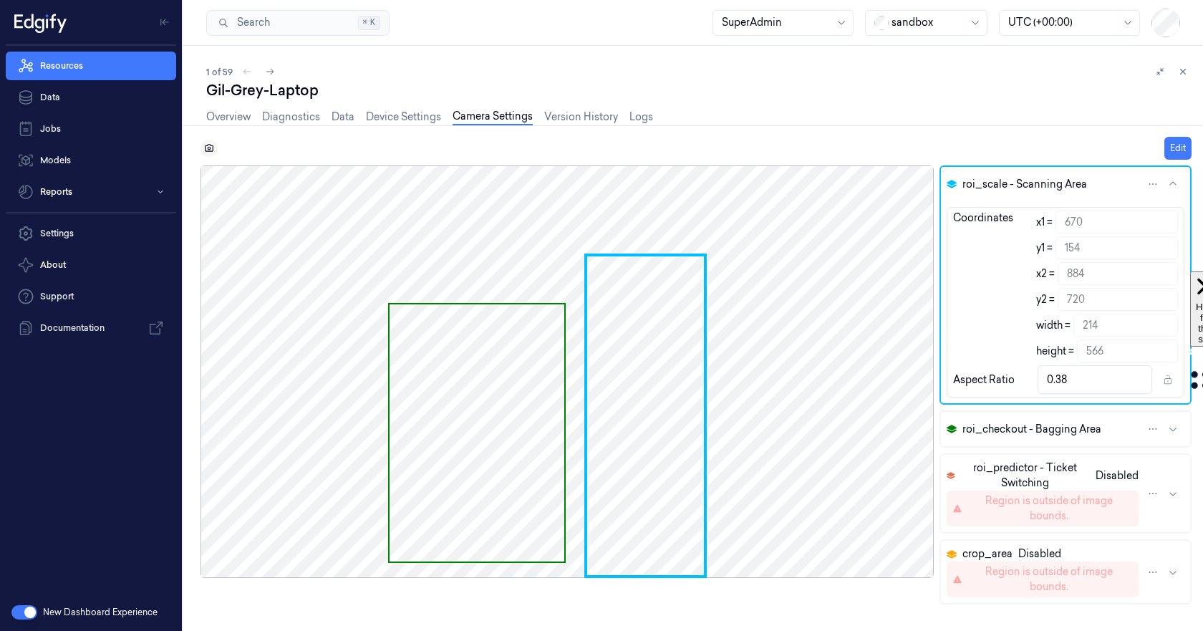
click at [200, 150] on button at bounding box center [208, 148] width 17 height 17
click at [209, 152] on icon at bounding box center [209, 148] width 10 height 10
click at [301, 115] on link "Diagnostics" at bounding box center [291, 117] width 58 height 16
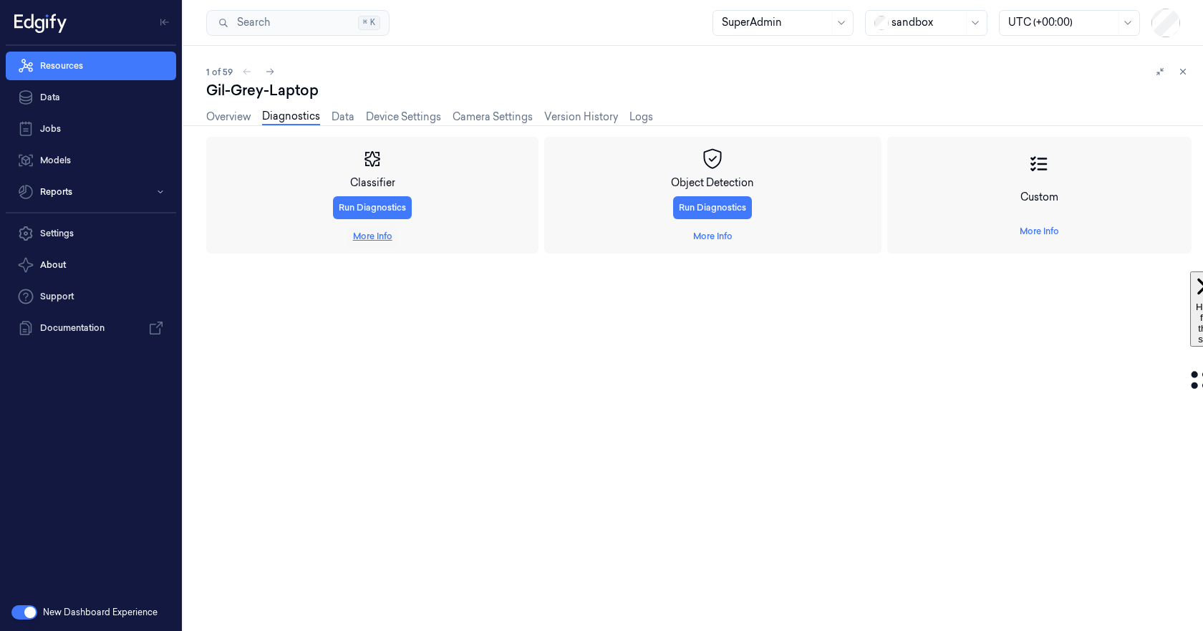
click at [370, 236] on link "More Info" at bounding box center [372, 236] width 39 height 13
click at [1023, 233] on link "More Info" at bounding box center [1038, 231] width 39 height 13
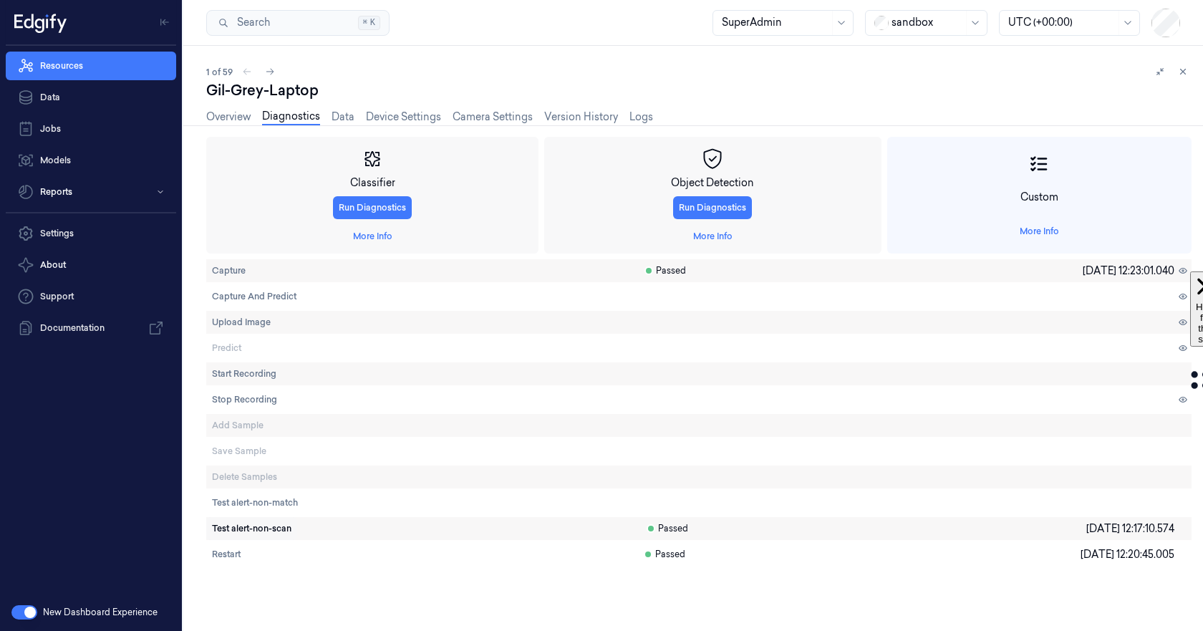
click at [275, 526] on span "Test alert-non-scan" at bounding box center [251, 528] width 79 height 13
click at [253, 525] on span "Test alert-non-scan" at bounding box center [251, 528] width 79 height 13
click at [248, 493] on button "Test alert-non-match" at bounding box center [254, 502] width 97 height 23
click at [224, 119] on link "Overview" at bounding box center [228, 117] width 44 height 16
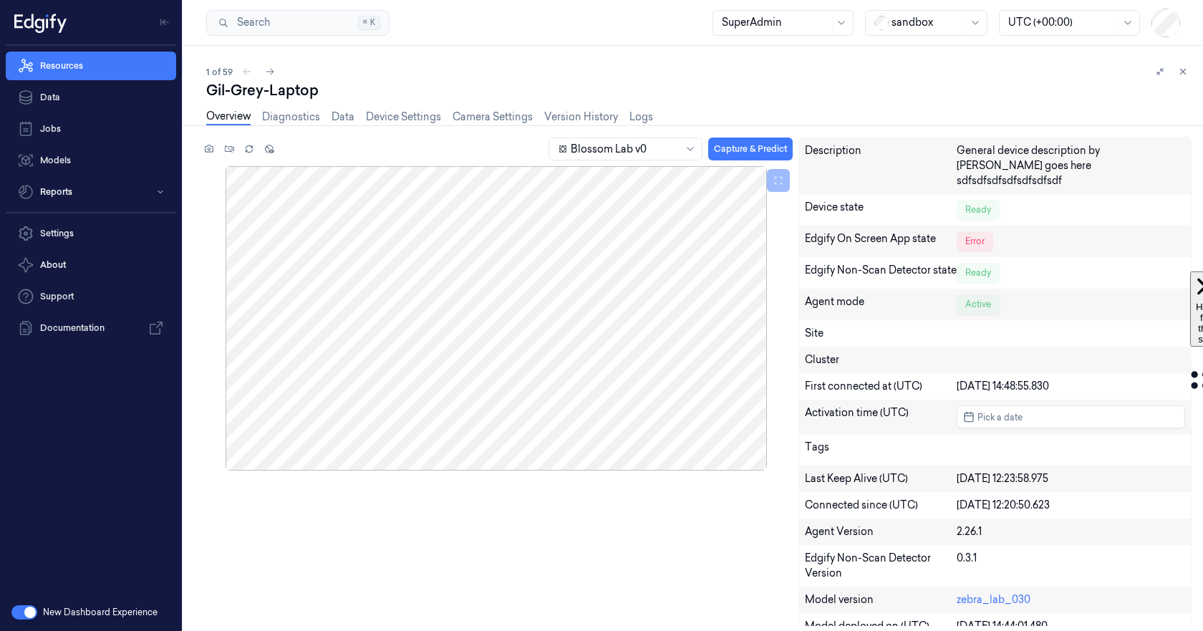
click at [661, 551] on div "Blossom Lab v0 Capture & Predict Description General device description by Gil …" at bounding box center [695, 381] width 991 height 489
click at [397, 115] on link "Device Settings" at bounding box center [403, 117] width 75 height 16
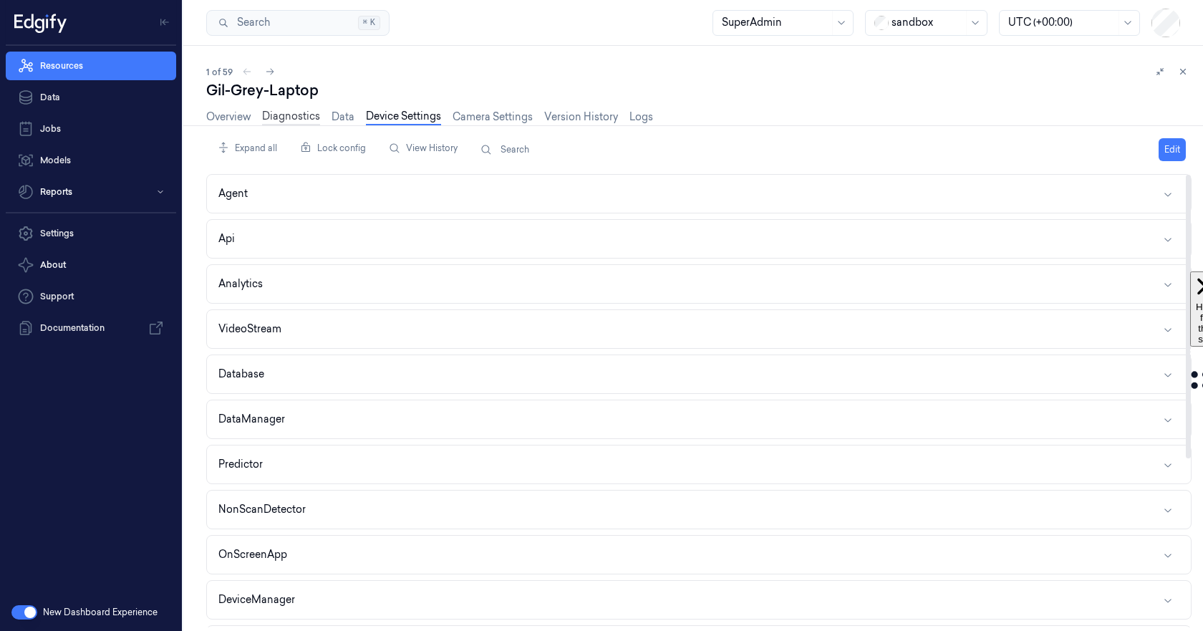
click at [283, 111] on link "Diagnostics" at bounding box center [291, 117] width 58 height 16
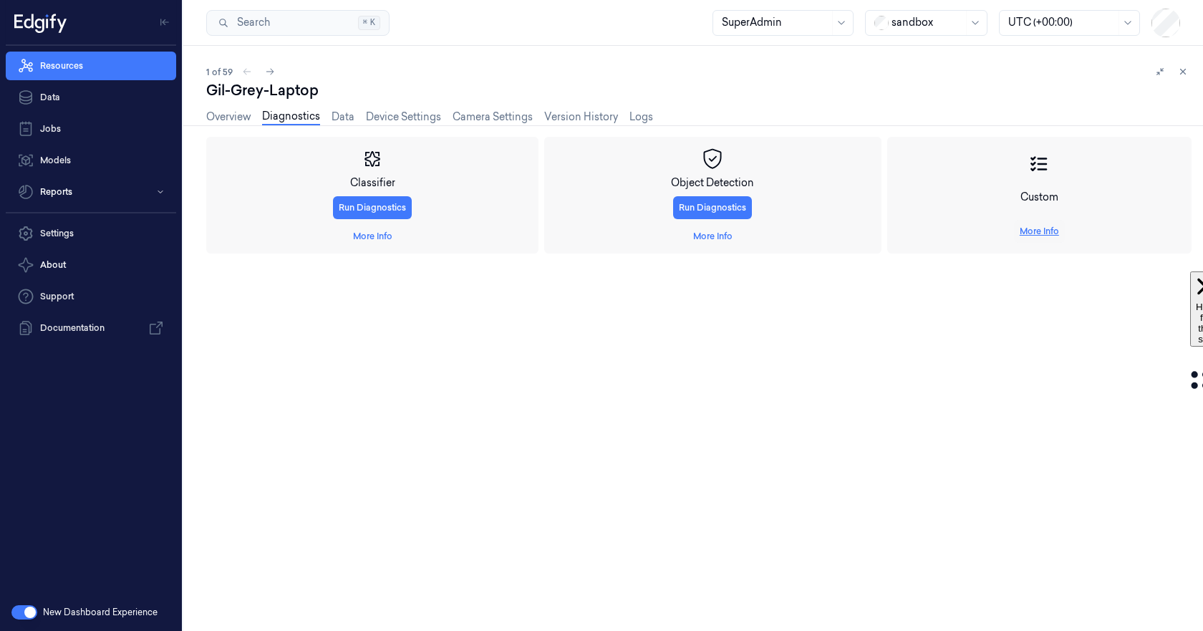
click at [1044, 231] on link "More Info" at bounding box center [1038, 231] width 39 height 13
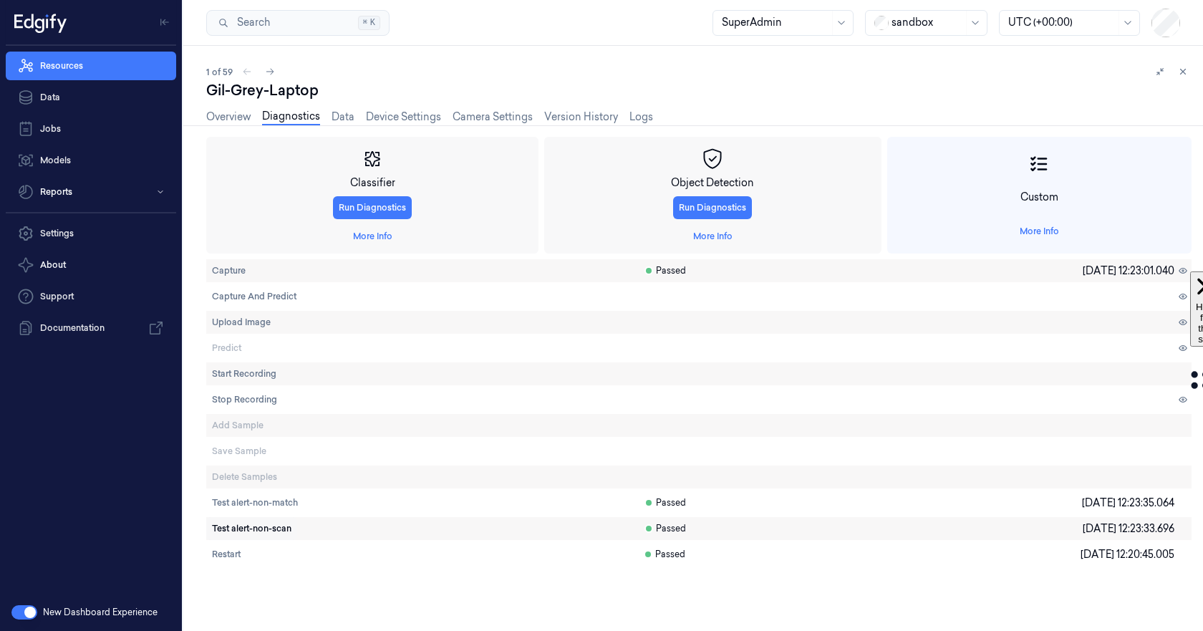
click at [231, 526] on span "Test alert-non-scan" at bounding box center [251, 528] width 79 height 13
click at [273, 492] on button "Test alert-non-match" at bounding box center [254, 502] width 97 height 23
click at [224, 118] on link "Overview" at bounding box center [228, 117] width 44 height 16
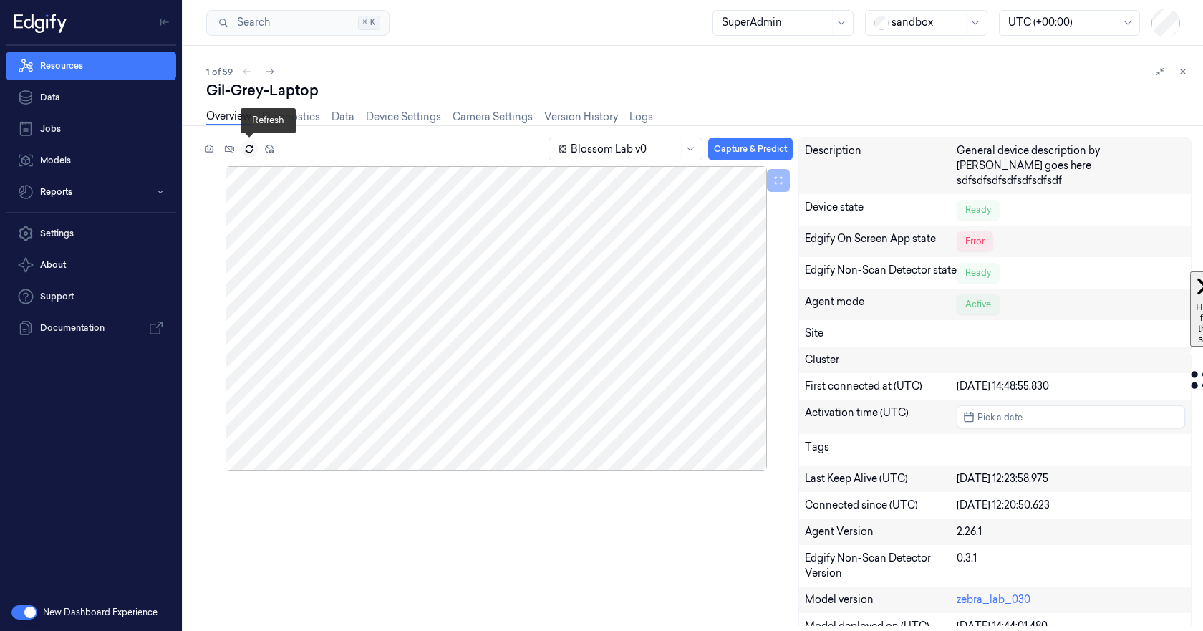
click at [250, 151] on icon at bounding box center [249, 149] width 10 height 10
click at [399, 120] on link "Device Settings" at bounding box center [403, 117] width 75 height 16
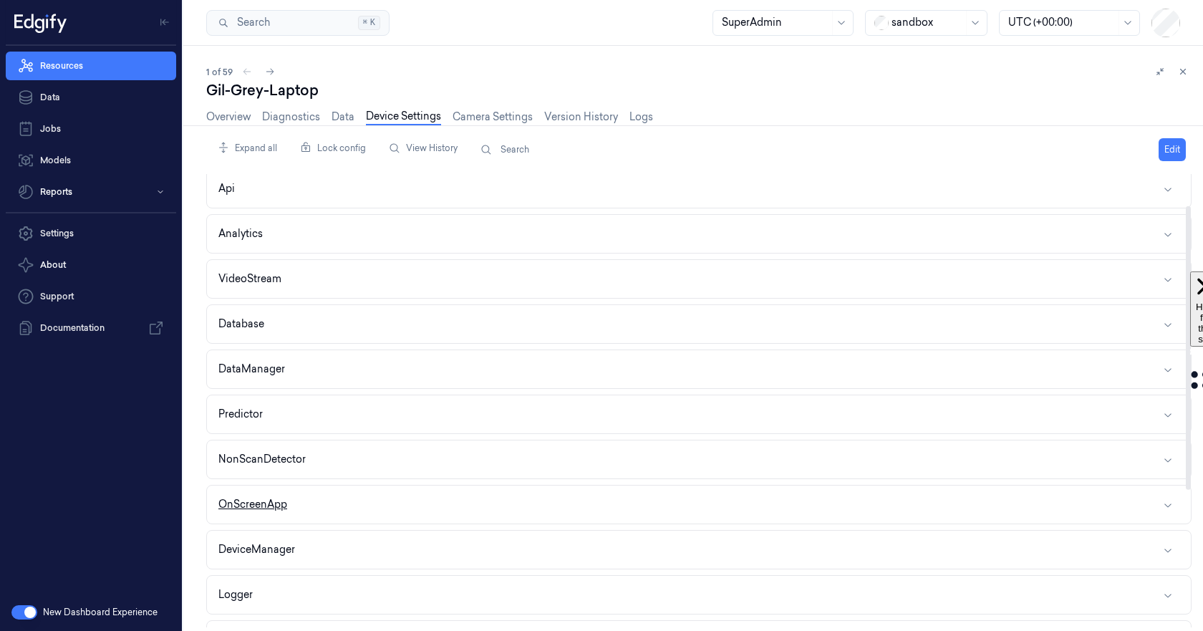
scroll to position [72, 0]
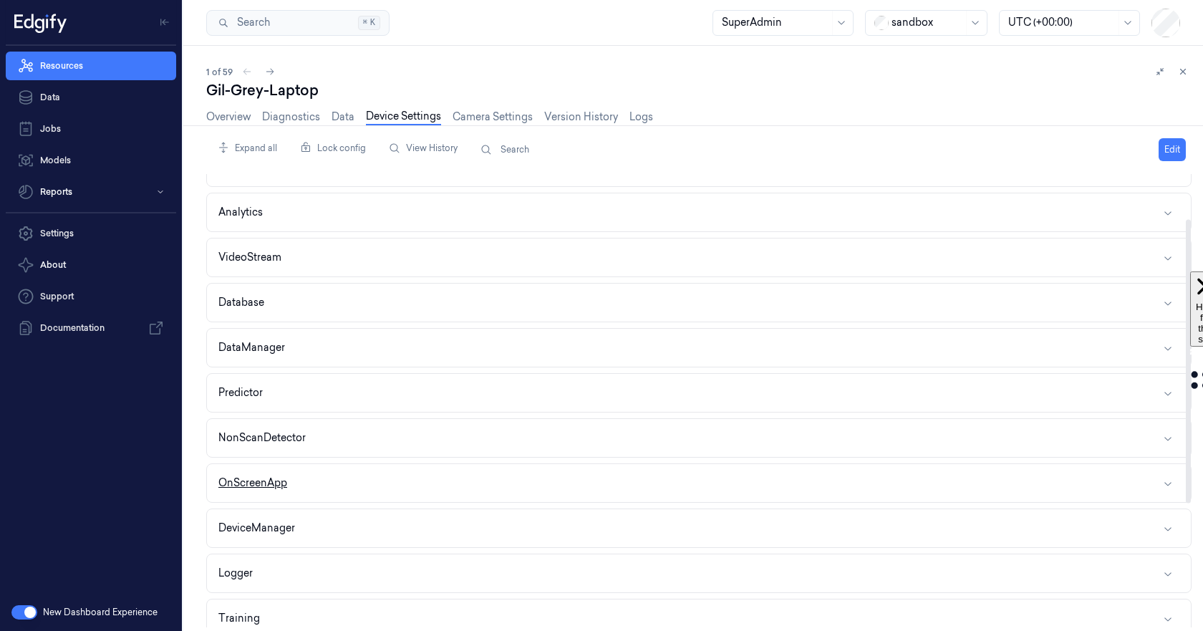
click at [398, 494] on button "OnScreenApp" at bounding box center [699, 483] width 984 height 38
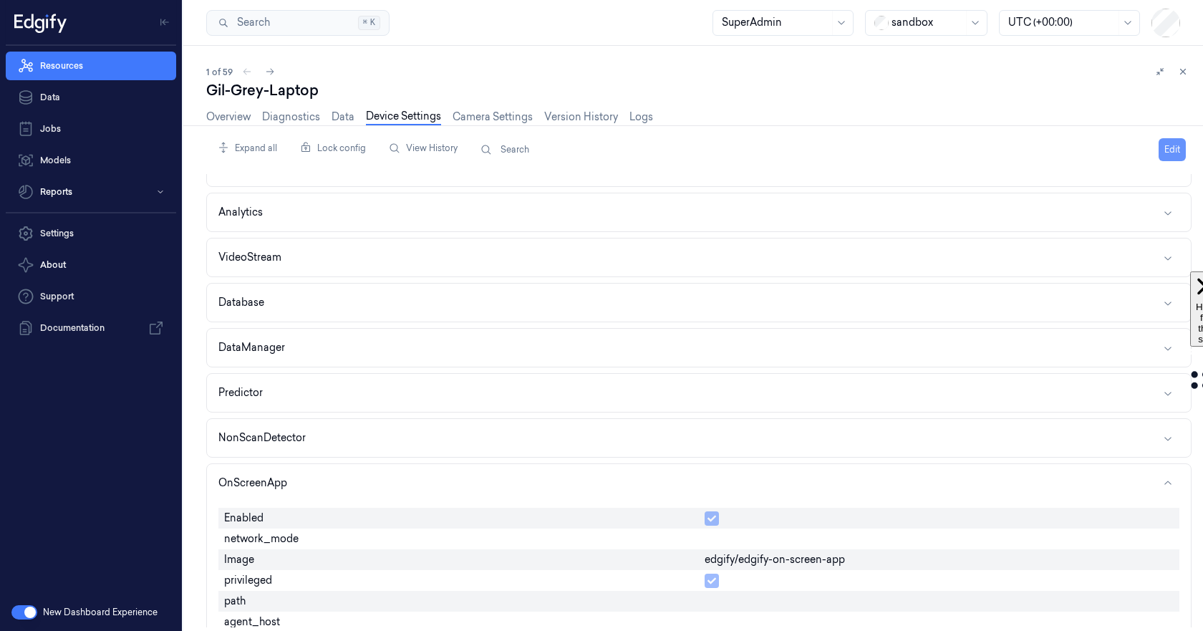
click at [1175, 148] on button "Edit" at bounding box center [1171, 149] width 27 height 23
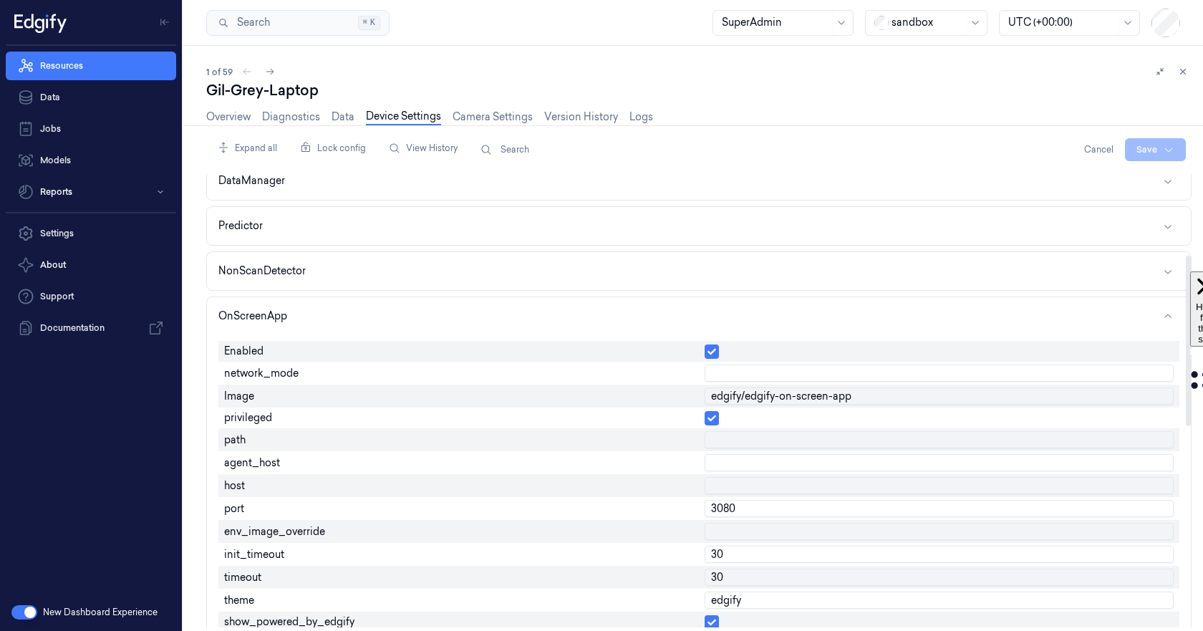
scroll to position [215, 0]
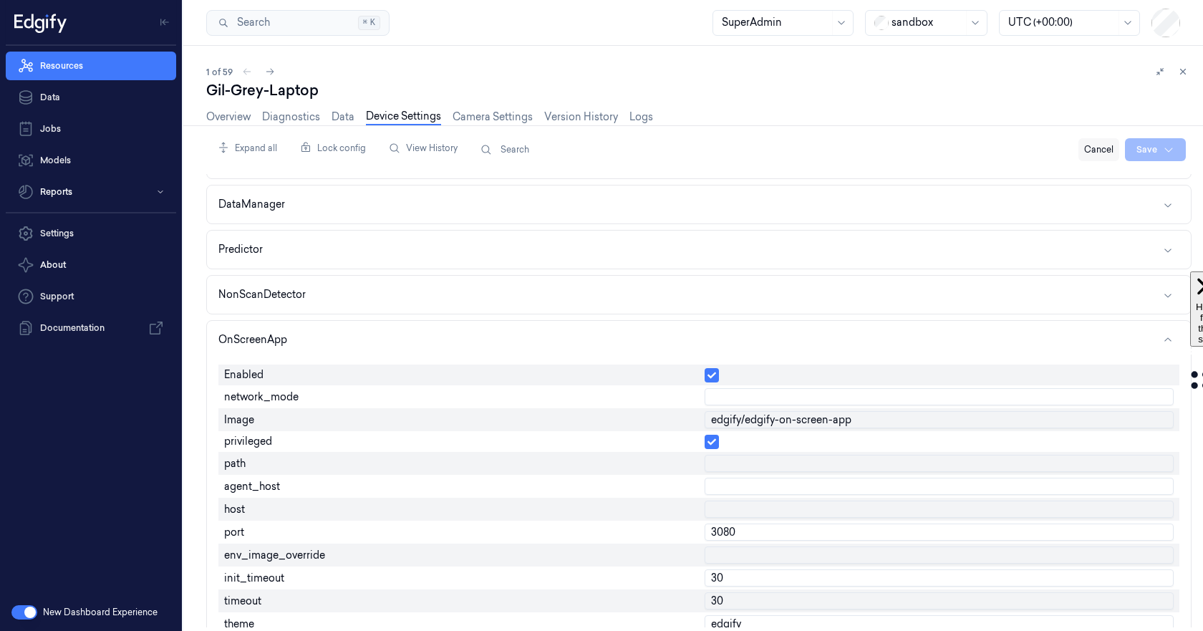
click at [1088, 150] on button "Cancel" at bounding box center [1098, 149] width 41 height 23
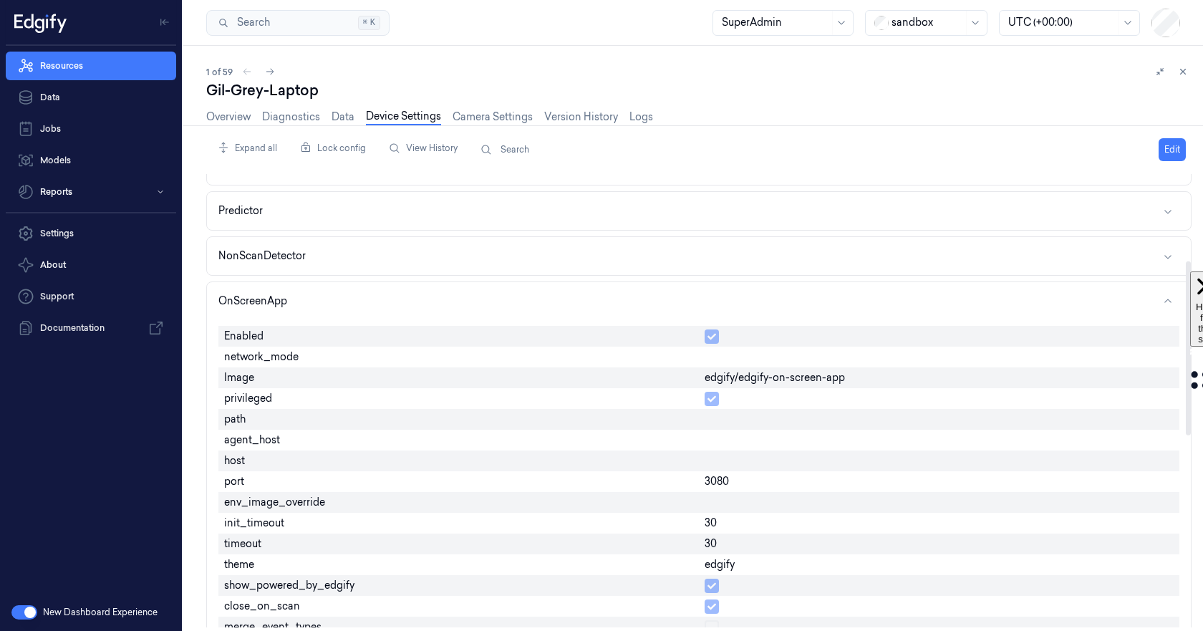
scroll to position [286, 0]
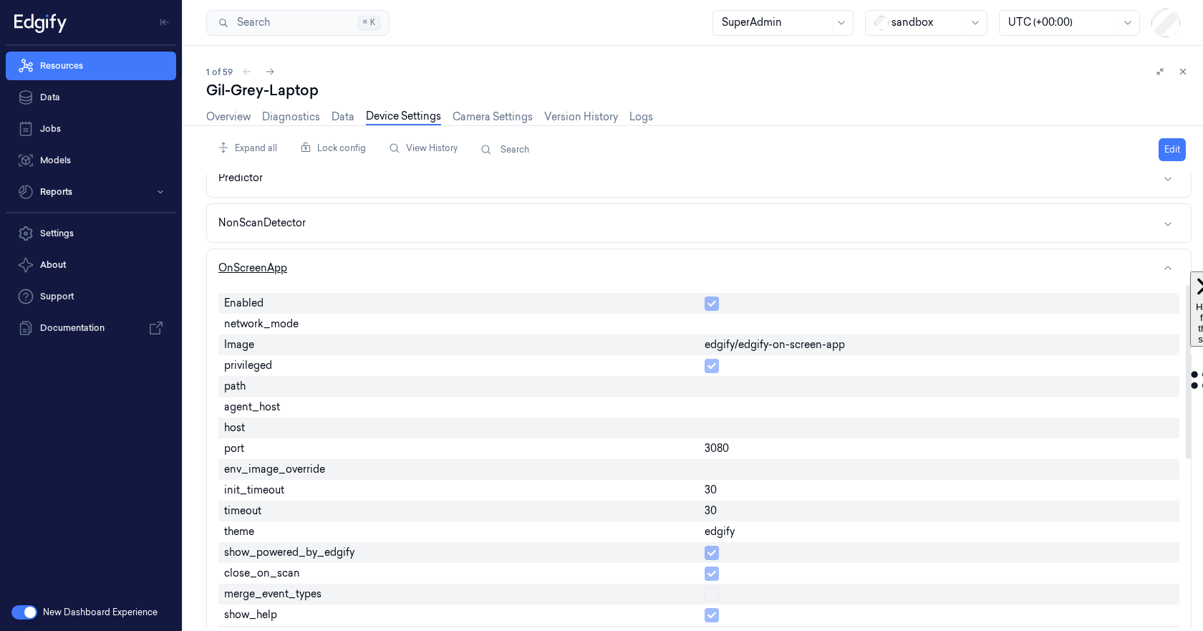
click at [358, 267] on button "OnScreenApp" at bounding box center [699, 268] width 984 height 38
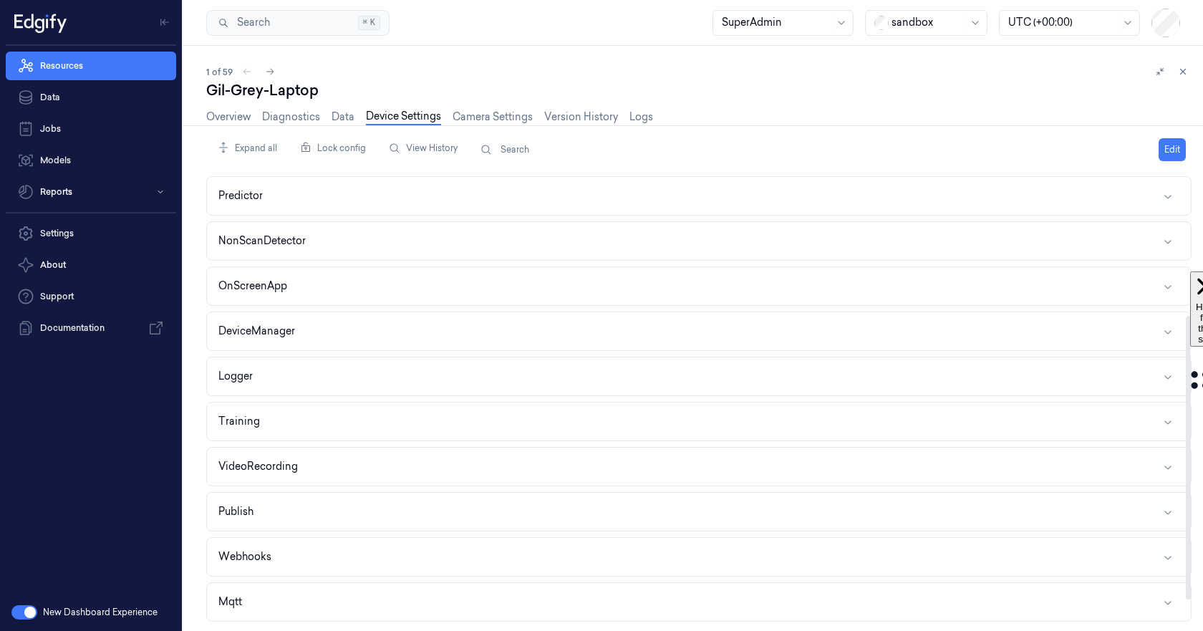
scroll to position [125, 0]
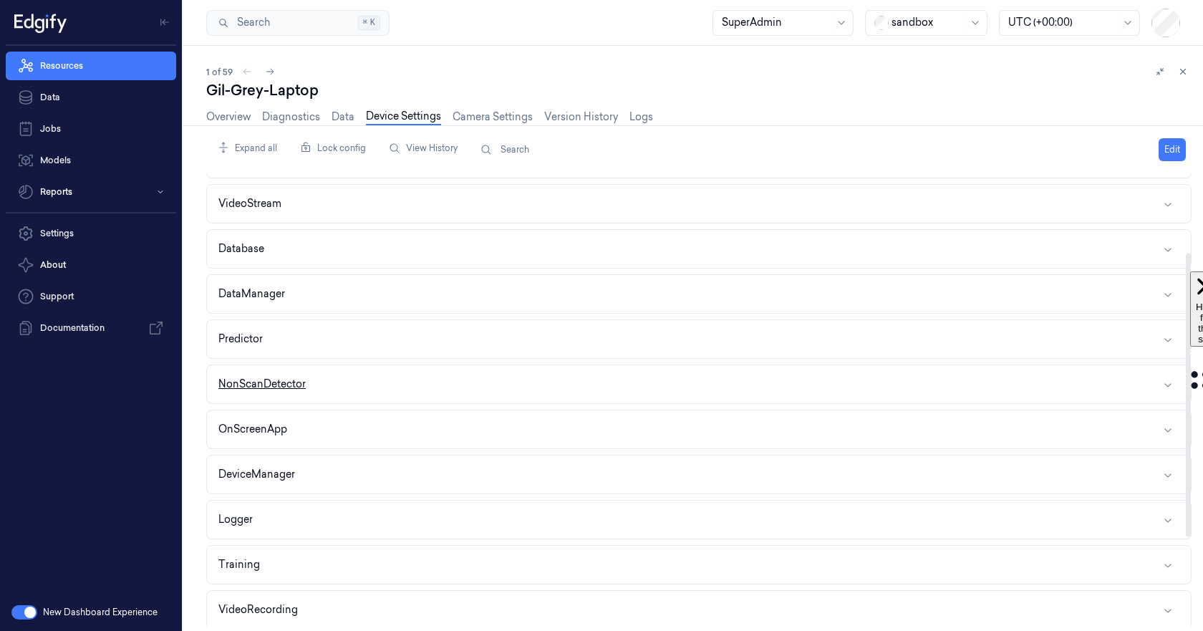
click at [361, 382] on button "NonScanDetector" at bounding box center [699, 384] width 984 height 38
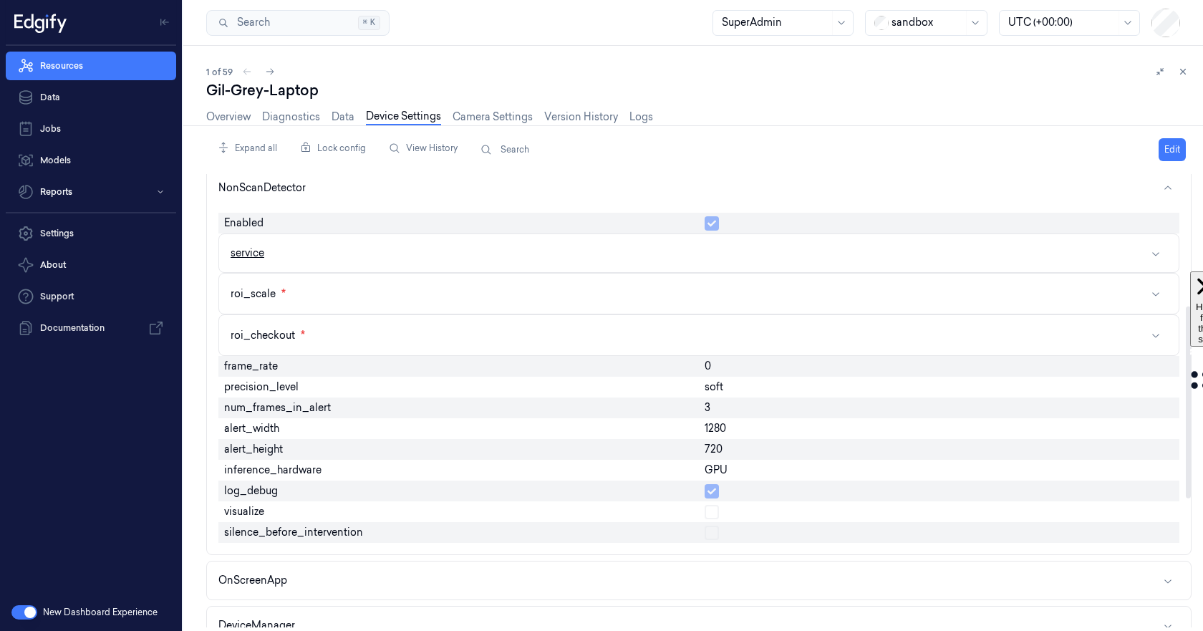
scroll to position [340, 0]
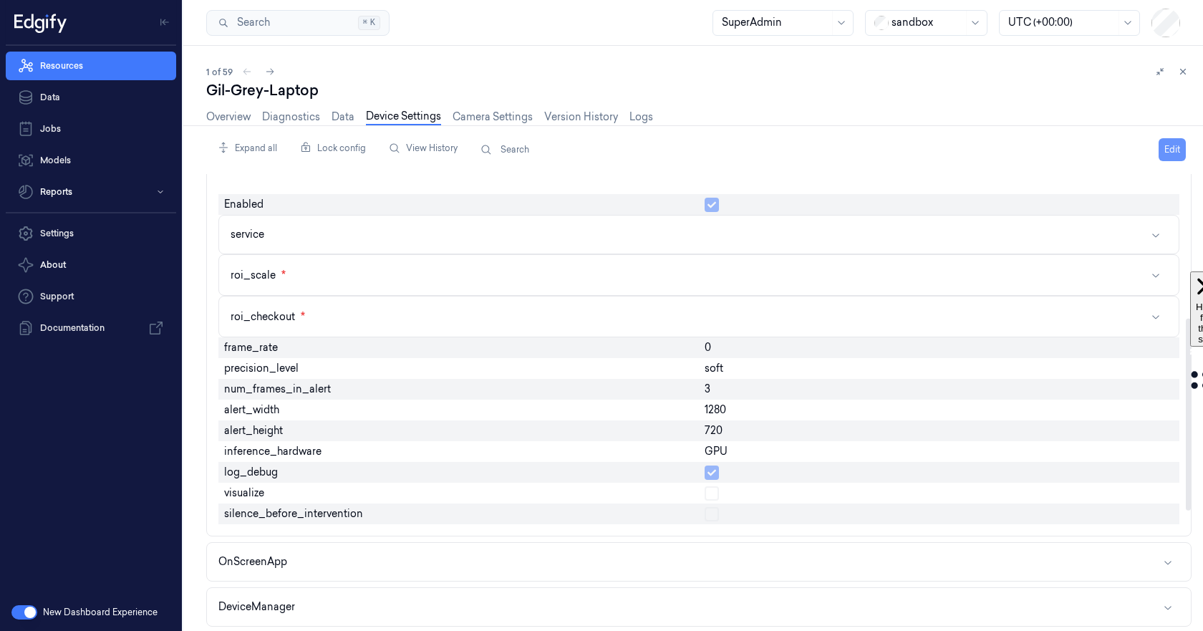
click at [1167, 150] on button "Edit" at bounding box center [1171, 149] width 27 height 23
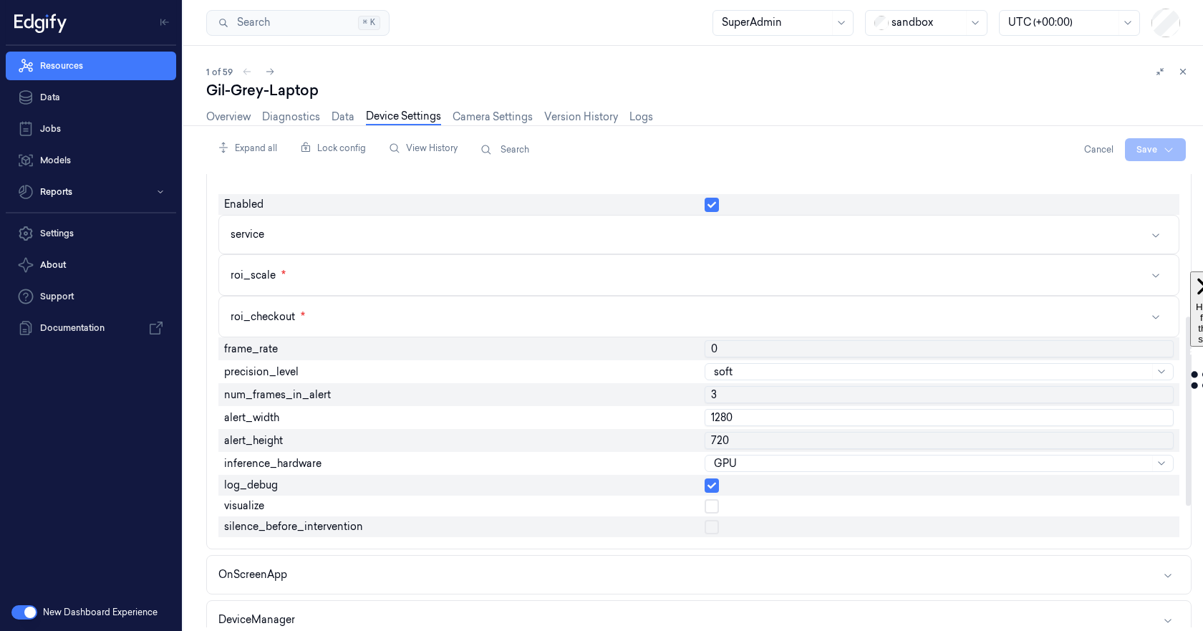
click at [712, 505] on button "button" at bounding box center [711, 506] width 14 height 14
click at [1143, 152] on html "Resources Data Jobs Models Reports Settings About Support Documentation New Das…" at bounding box center [601, 315] width 1203 height 631
click at [1128, 184] on div "Save to this device" at bounding box center [1117, 180] width 127 height 24
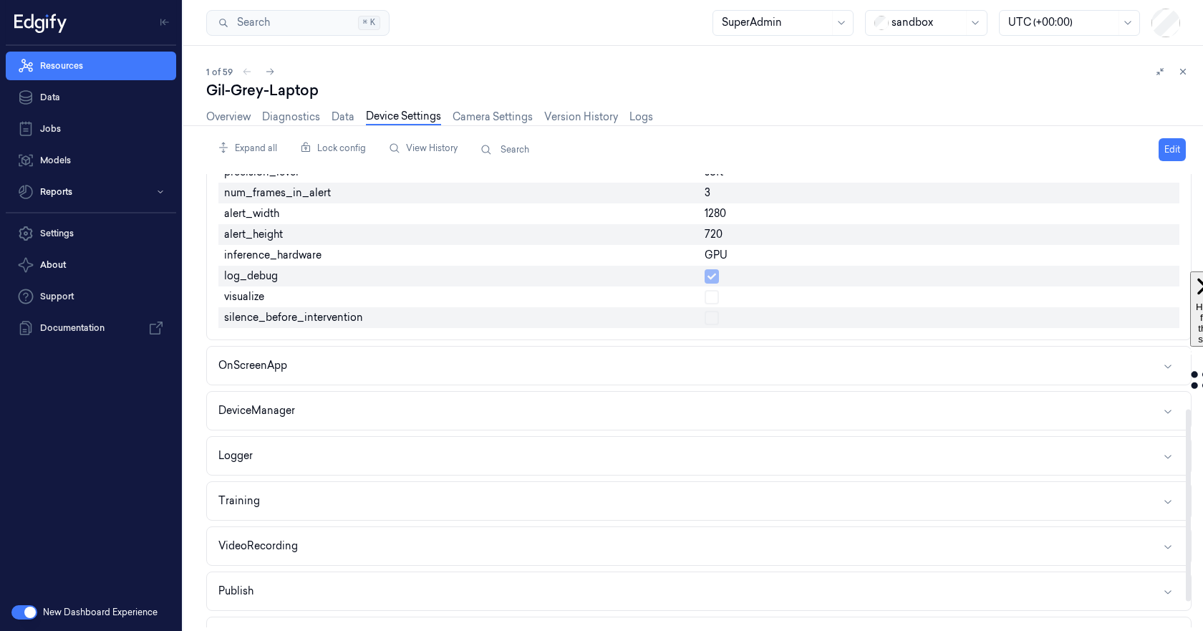
scroll to position [555, 0]
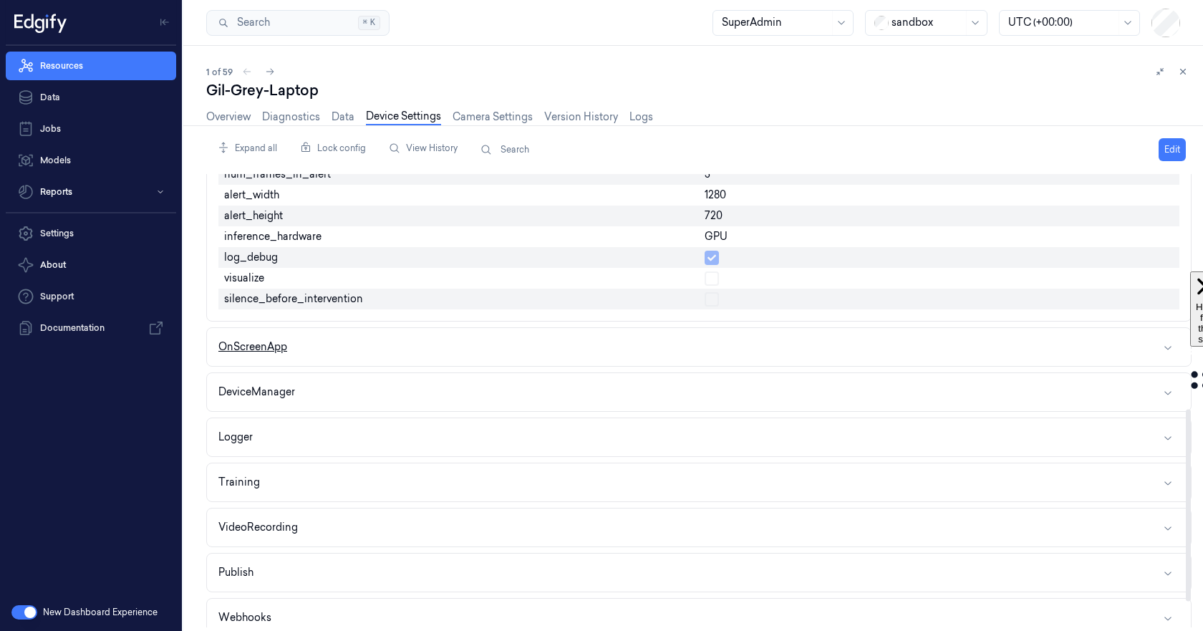
click at [382, 341] on button "OnScreenApp" at bounding box center [699, 347] width 984 height 38
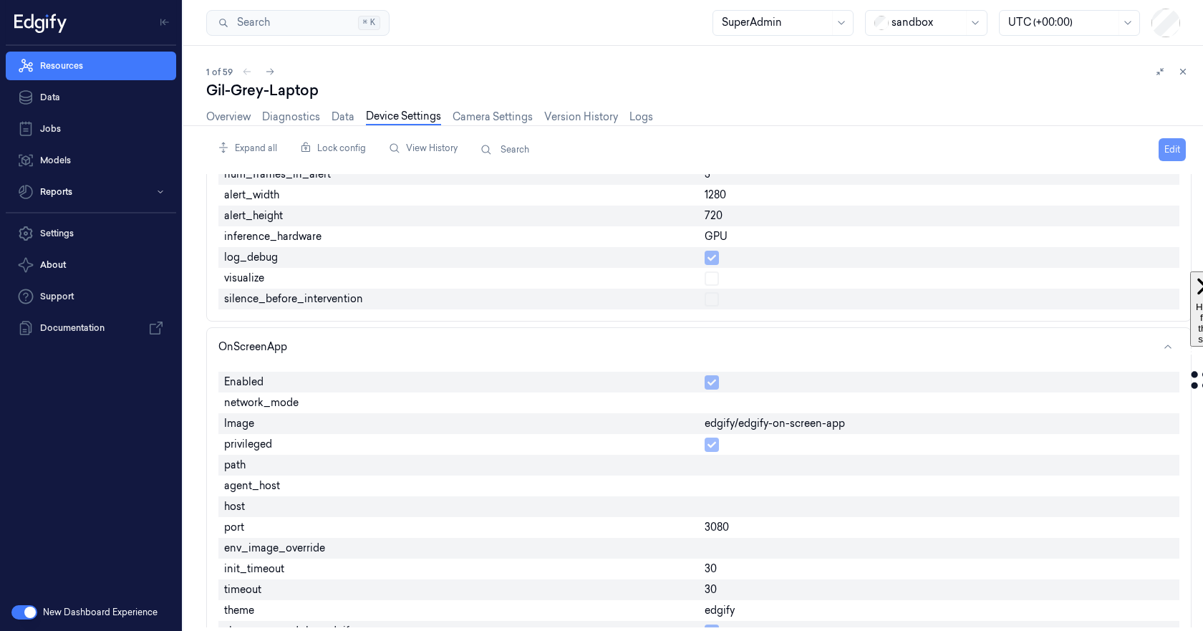
click at [1167, 149] on button "Edit" at bounding box center [1171, 149] width 27 height 23
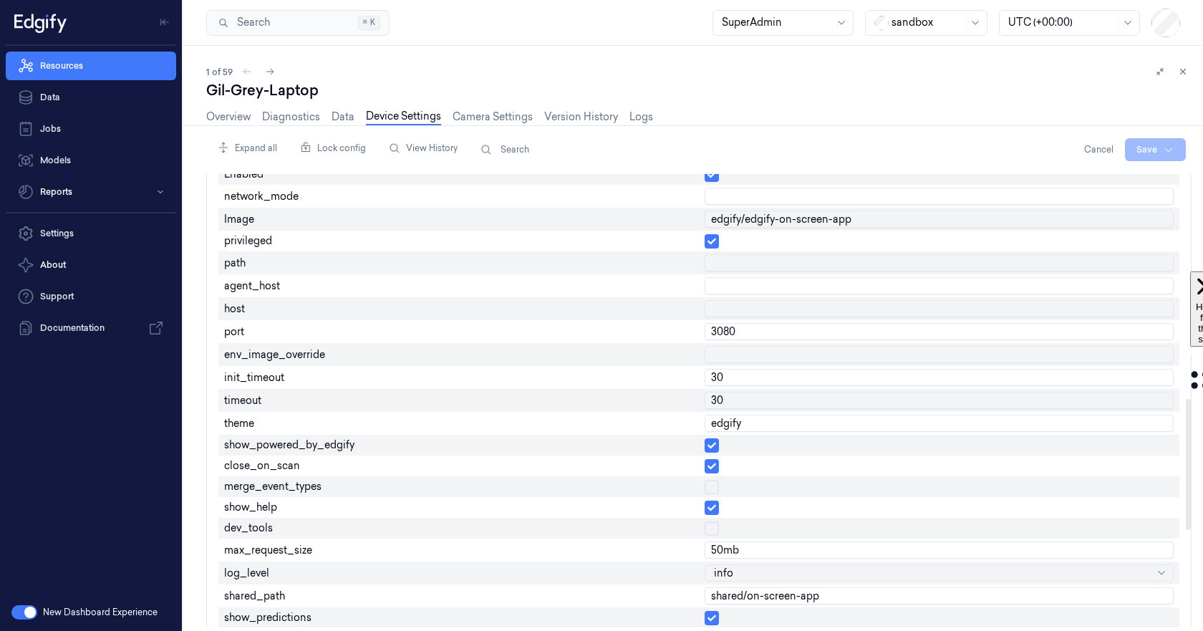
scroll to position [847, 0]
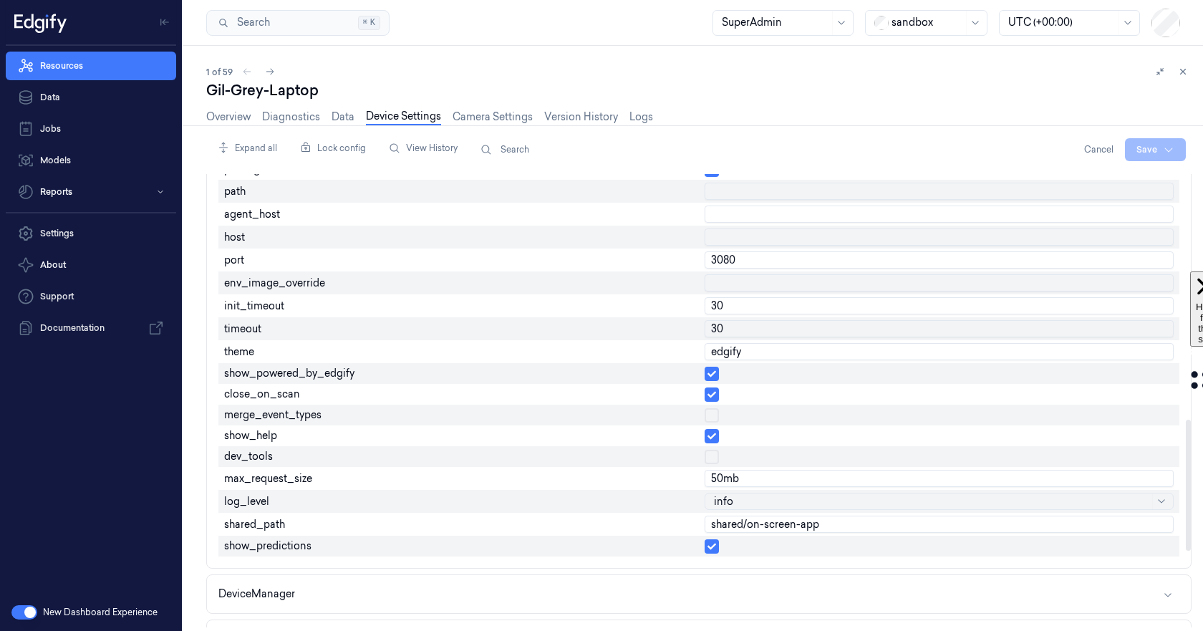
click at [712, 544] on button "button" at bounding box center [711, 546] width 14 height 14
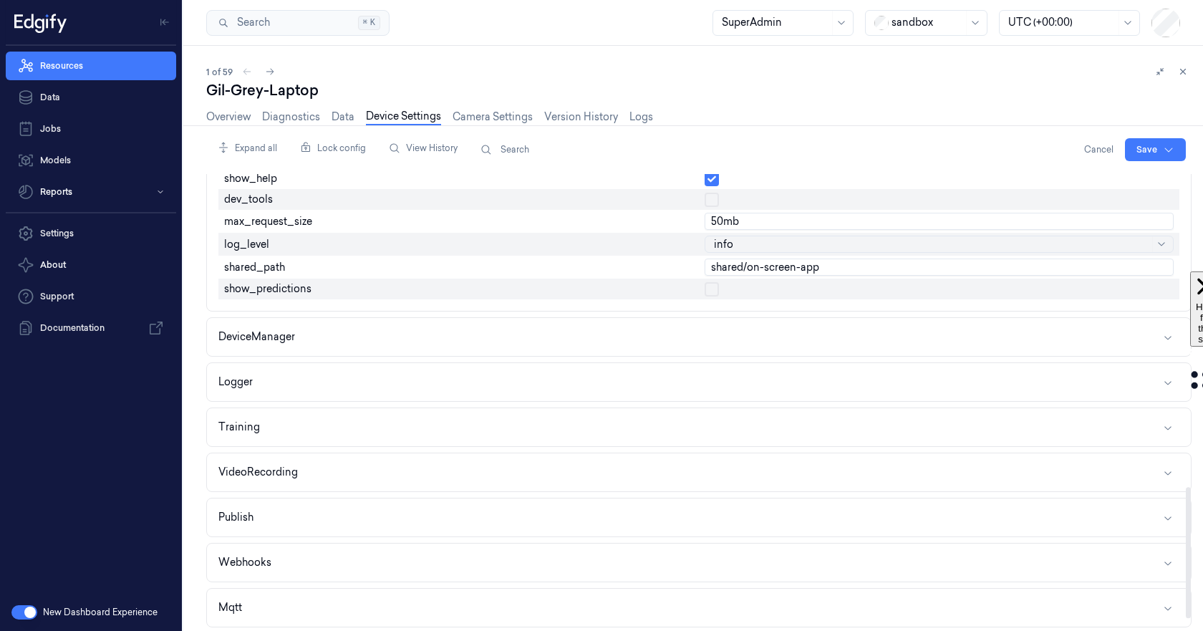
scroll to position [1110, 0]
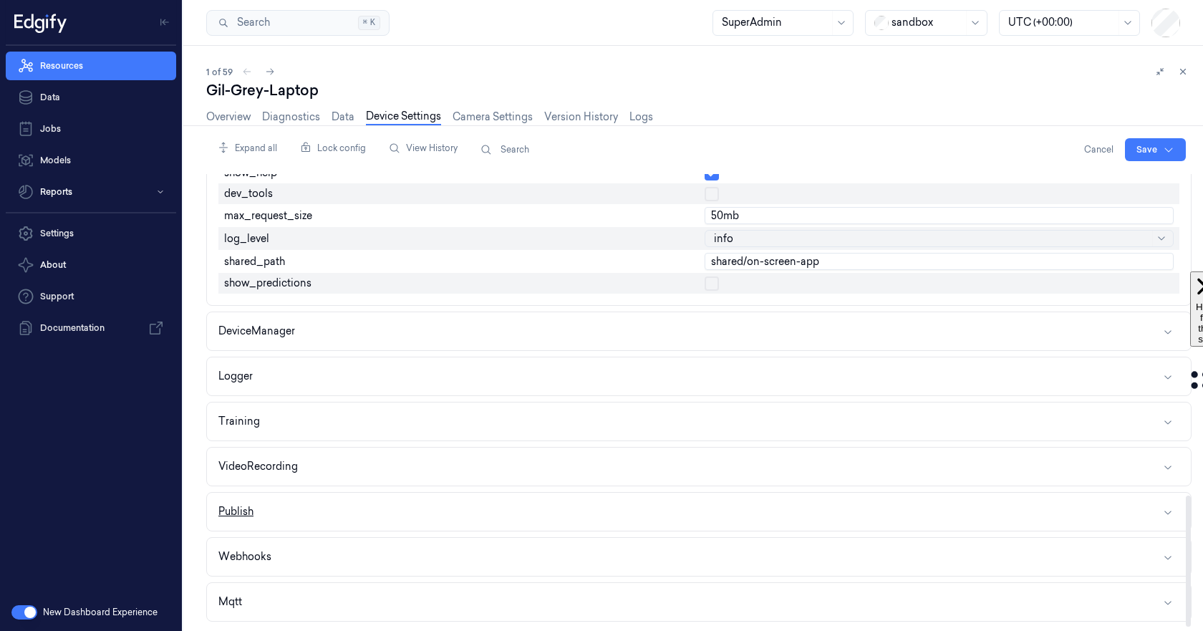
click at [316, 503] on button "Publish" at bounding box center [699, 512] width 984 height 38
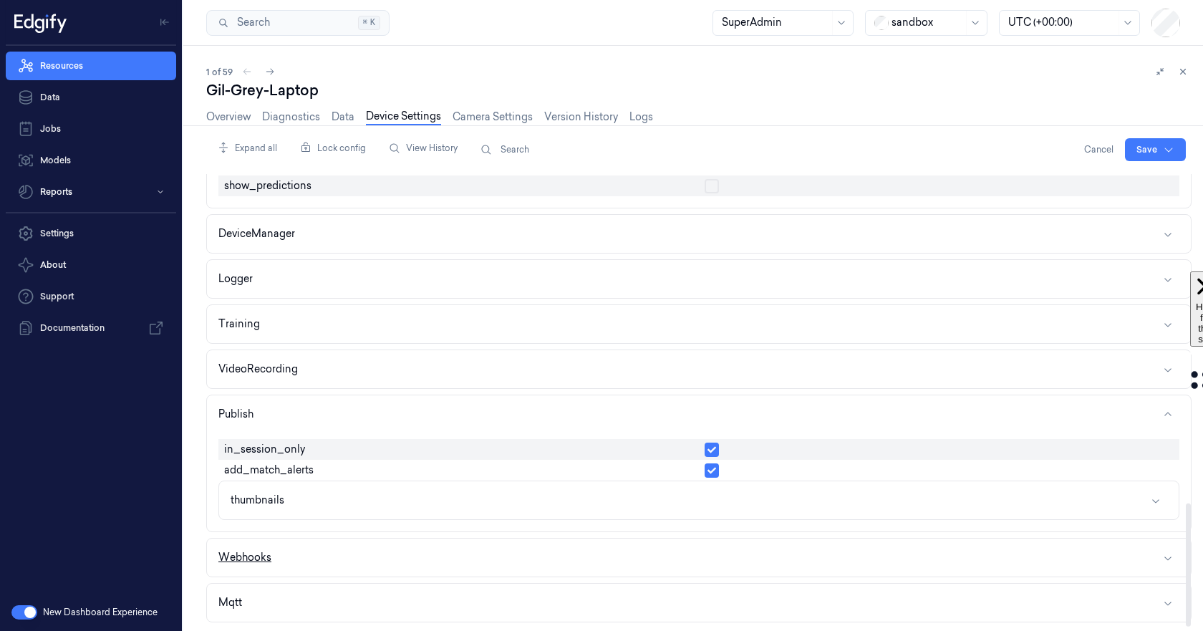
scroll to position [1208, 0]
click at [391, 555] on button "Webhooks" at bounding box center [699, 557] width 984 height 38
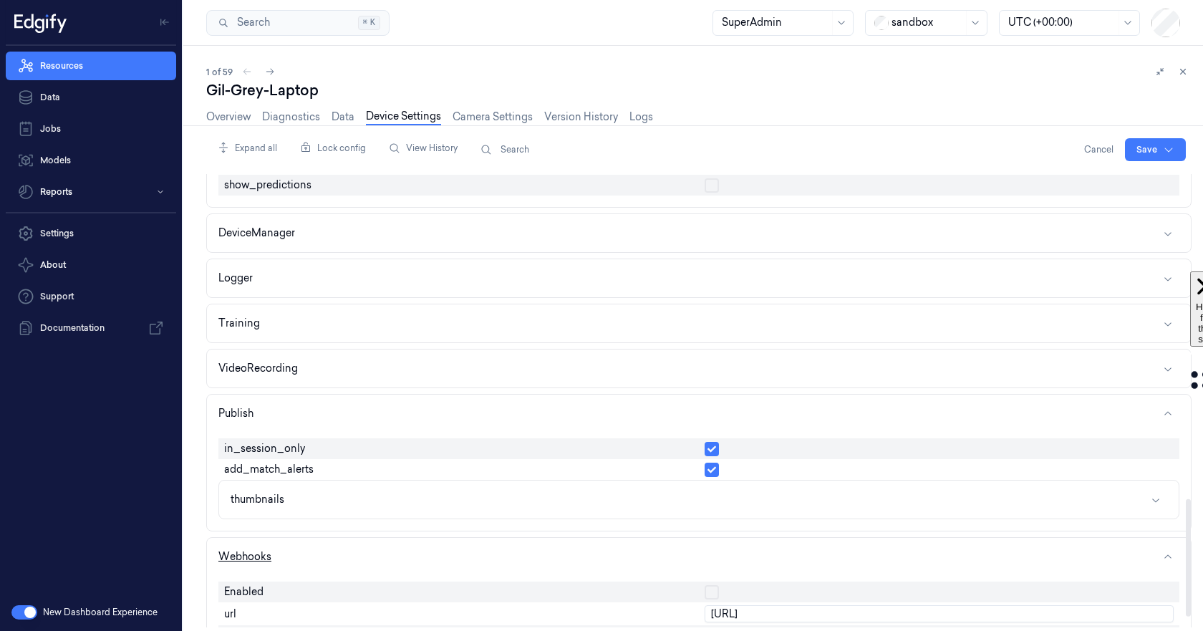
scroll to position [1289, 0]
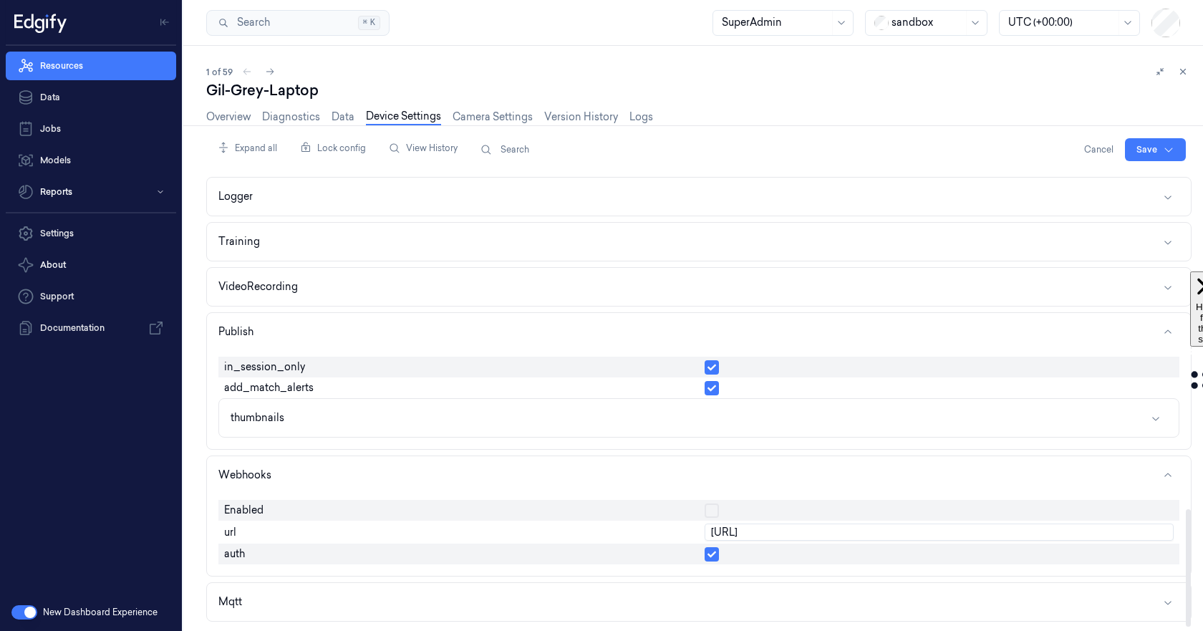
click at [709, 389] on button "button" at bounding box center [711, 388] width 14 height 14
click at [1143, 151] on html "Resources Data Jobs Models Reports Settings About Support Documentation New Das…" at bounding box center [601, 315] width 1203 height 631
click at [1108, 173] on div "Save to this device" at bounding box center [1117, 180] width 127 height 24
click at [220, 117] on link "Overview" at bounding box center [228, 117] width 44 height 16
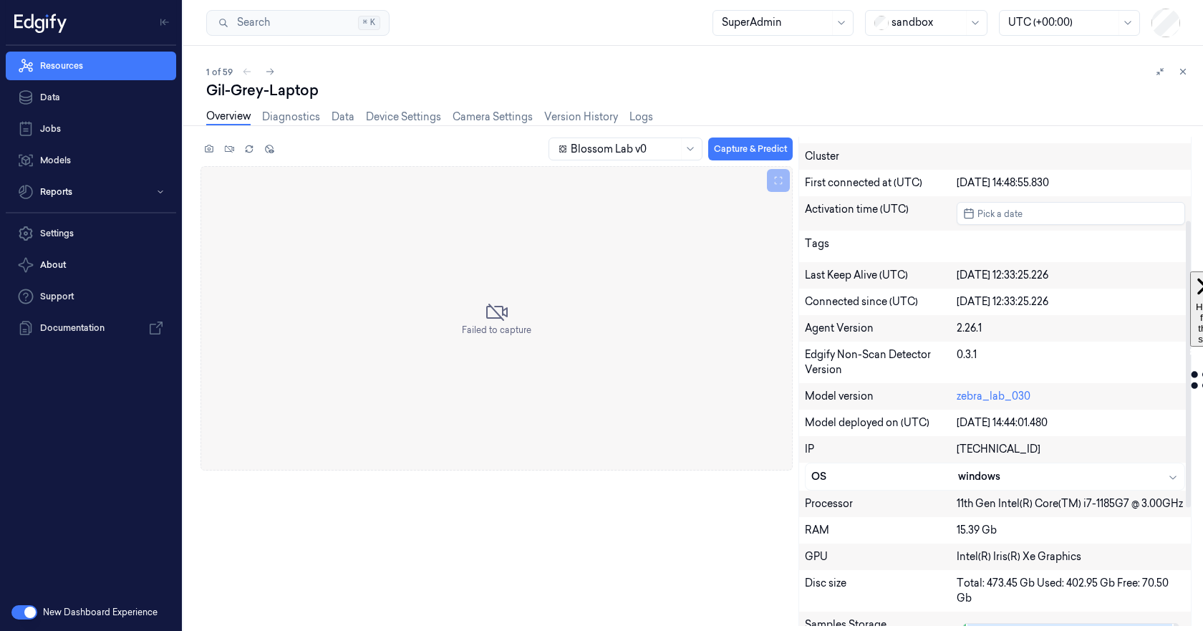
scroll to position [143, 0]
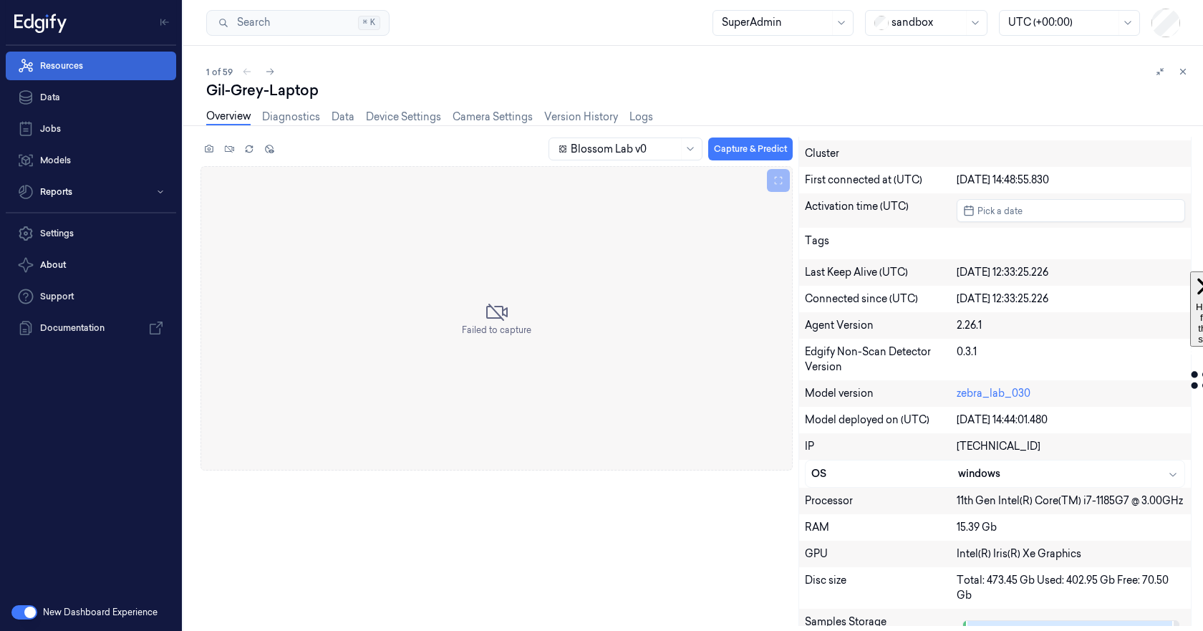
click at [64, 64] on link "Resources" at bounding box center [91, 66] width 170 height 29
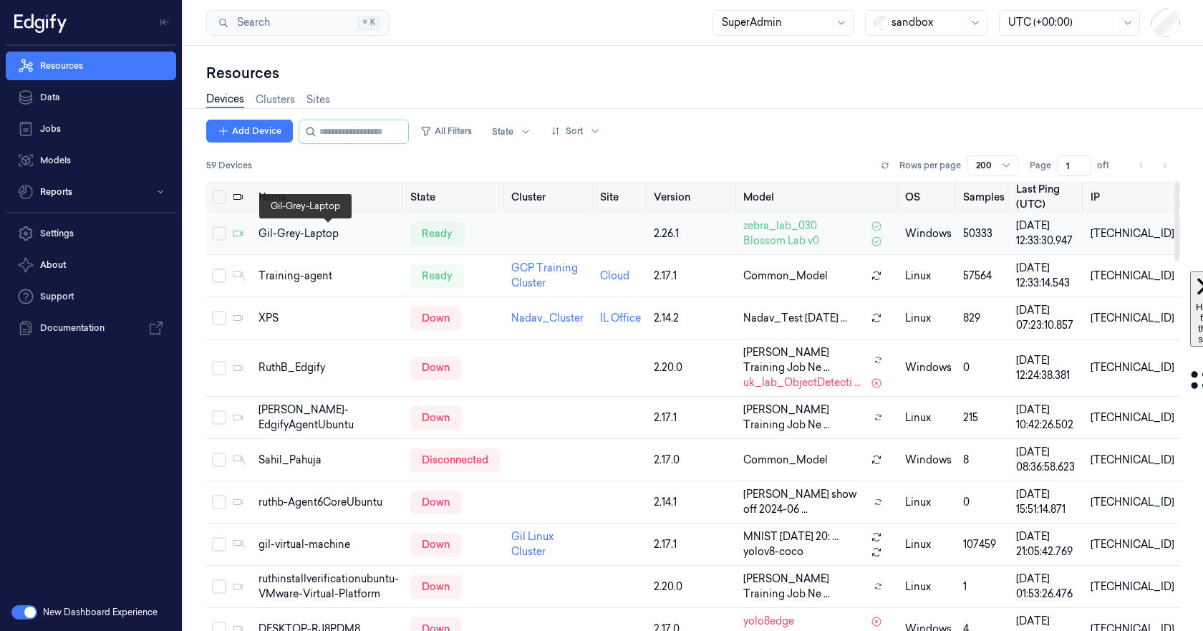
click at [296, 229] on div "Gil-Grey-Laptop" at bounding box center [328, 233] width 140 height 15
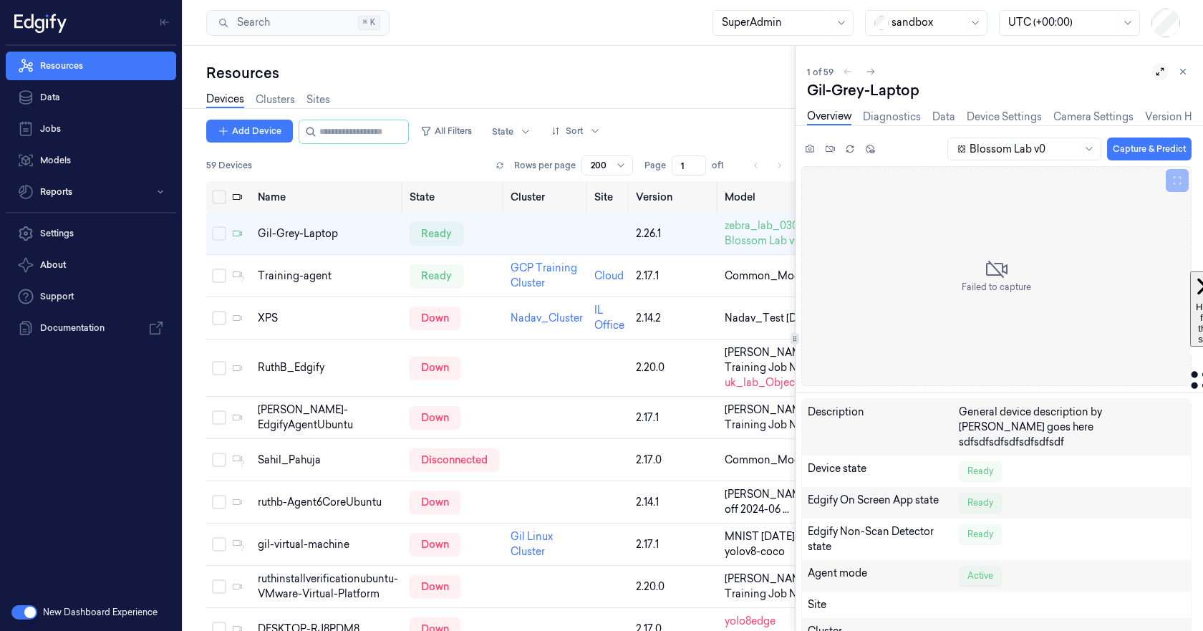
click at [1163, 72] on icon at bounding box center [1160, 72] width 10 height 10
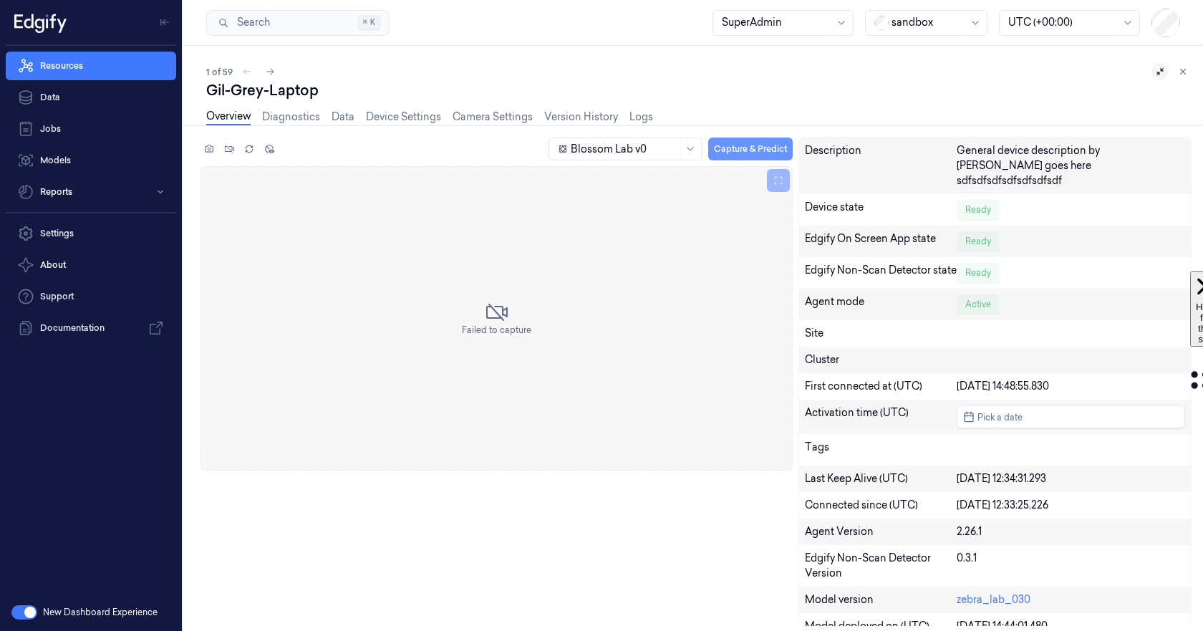
click at [787, 145] on button "Capture & Predict" at bounding box center [750, 148] width 84 height 23
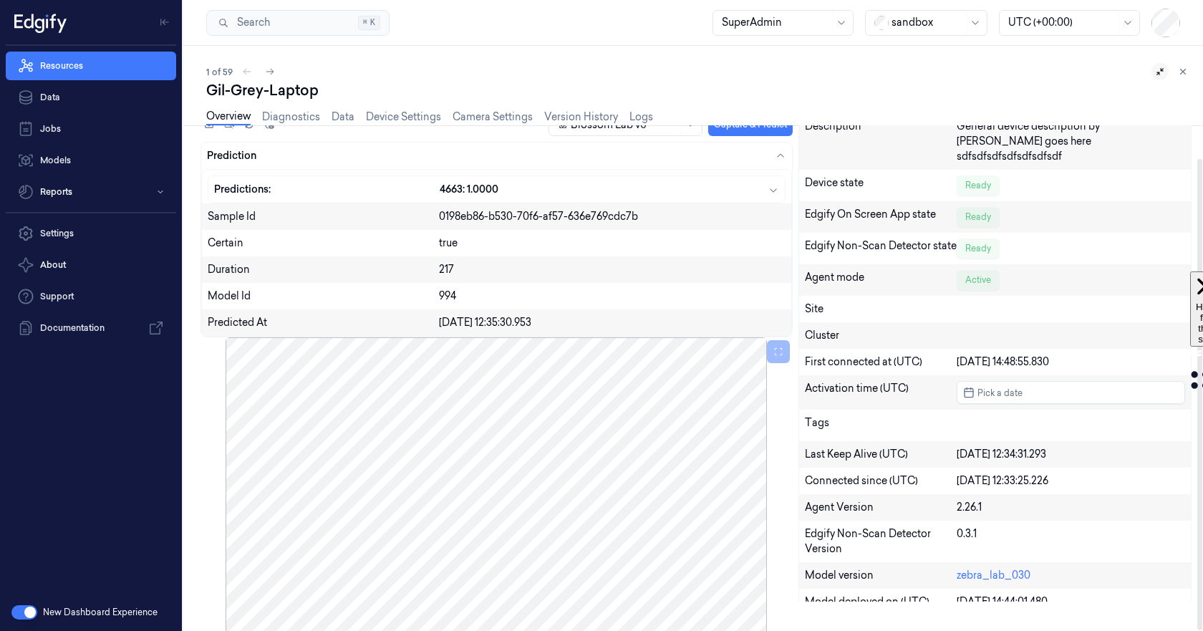
scroll to position [35, 0]
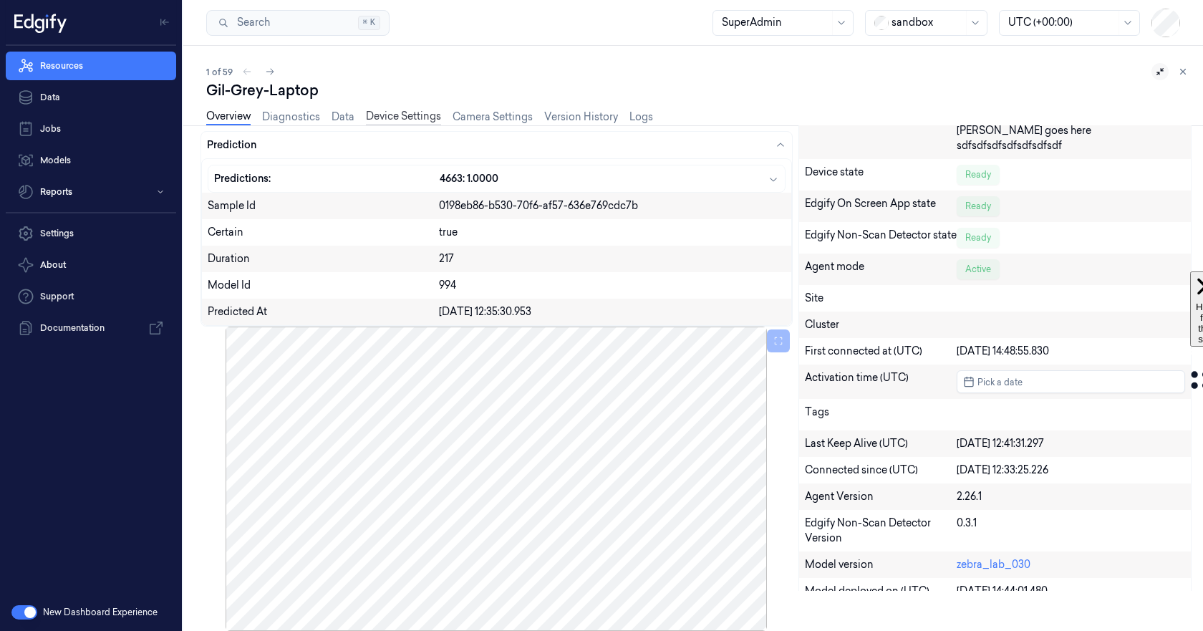
click at [397, 117] on link "Device Settings" at bounding box center [403, 117] width 75 height 16
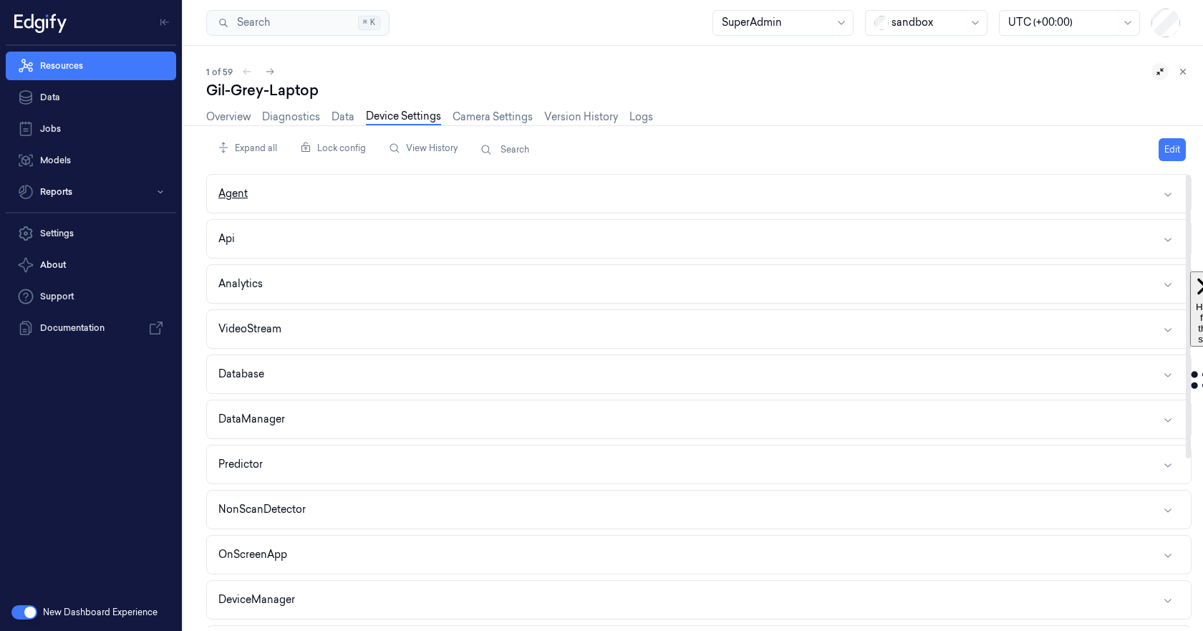
click at [487, 204] on button "Agent" at bounding box center [699, 194] width 984 height 38
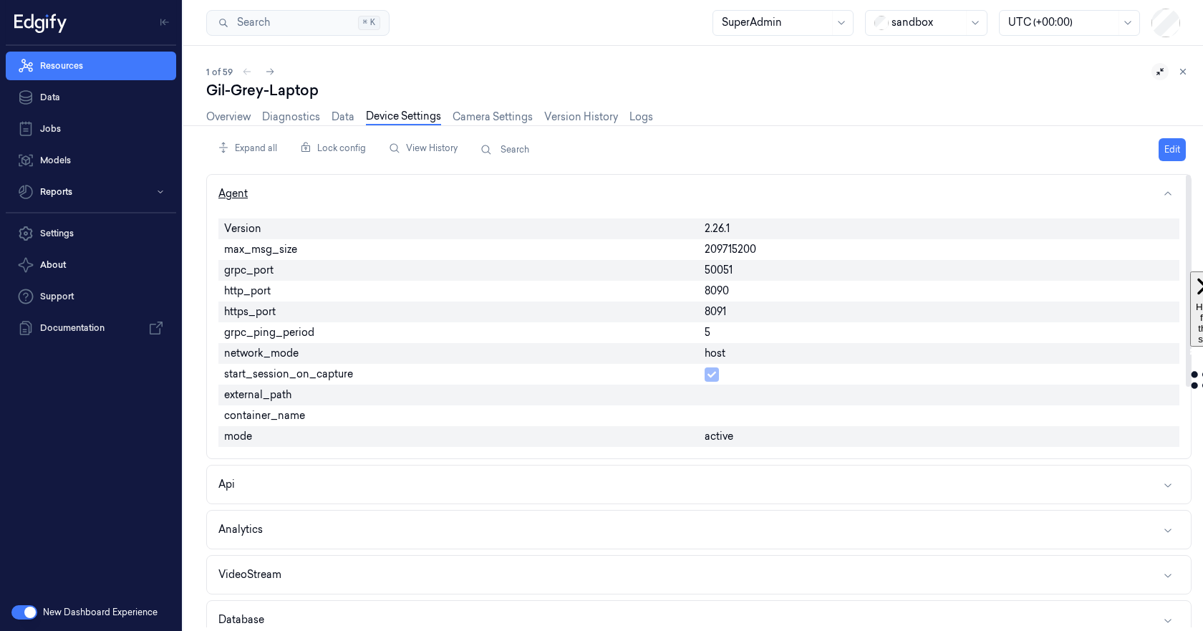
click at [488, 196] on button "Agent" at bounding box center [699, 194] width 984 height 38
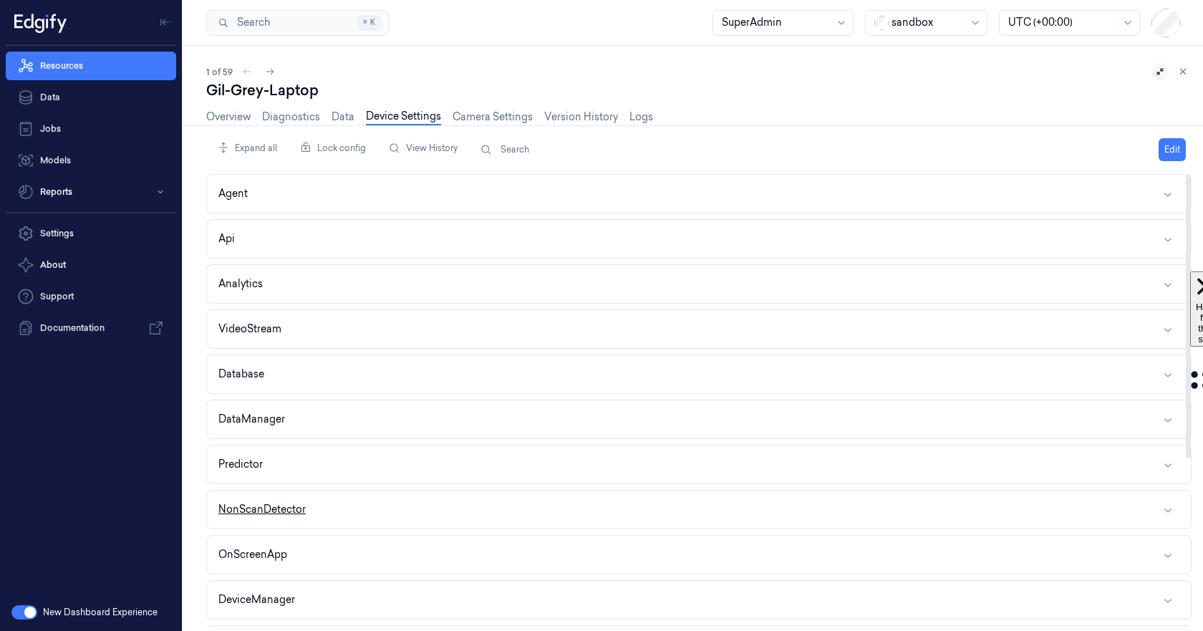
click at [388, 508] on button "NonScanDetector" at bounding box center [699, 509] width 984 height 38
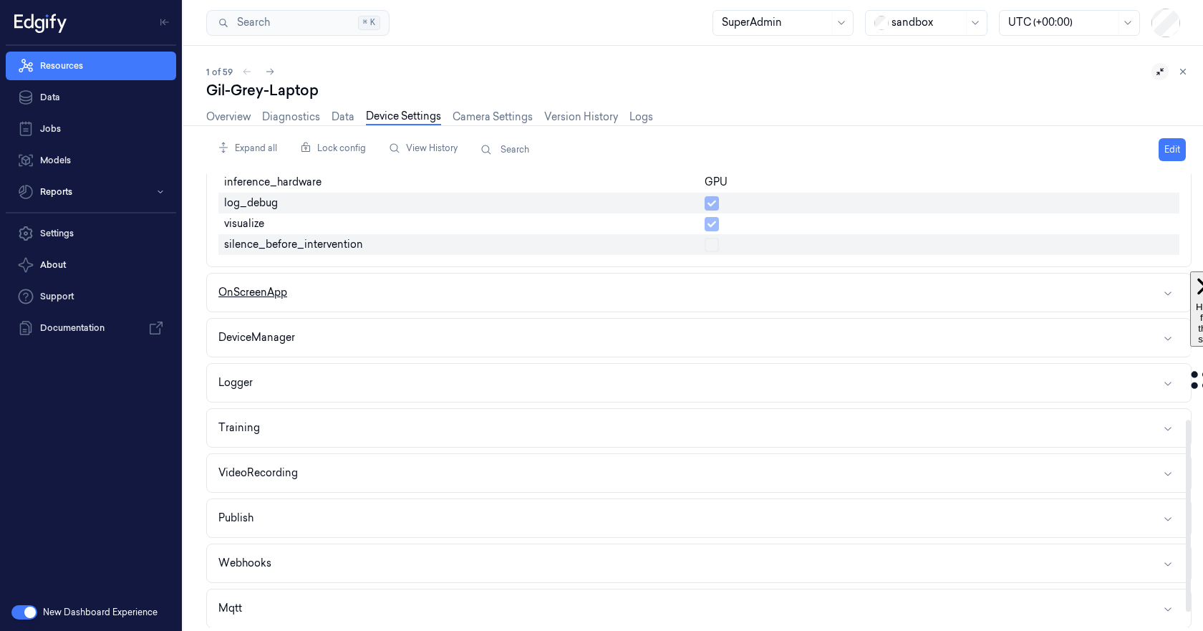
scroll to position [616, 0]
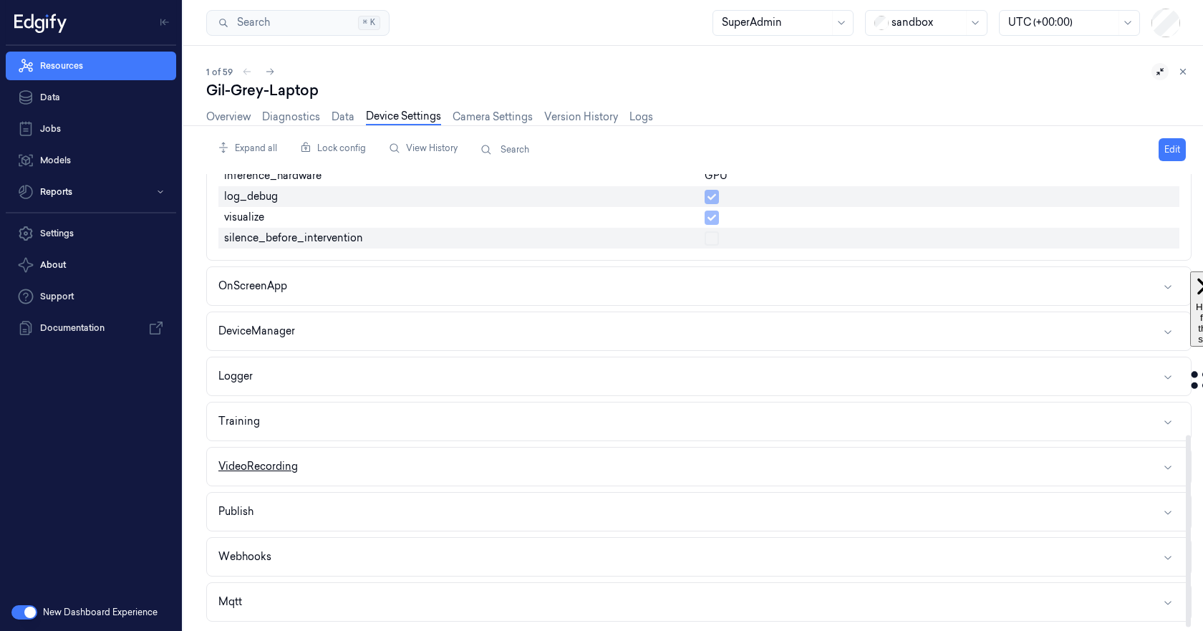
click at [434, 470] on button "VideoRecording" at bounding box center [699, 466] width 984 height 38
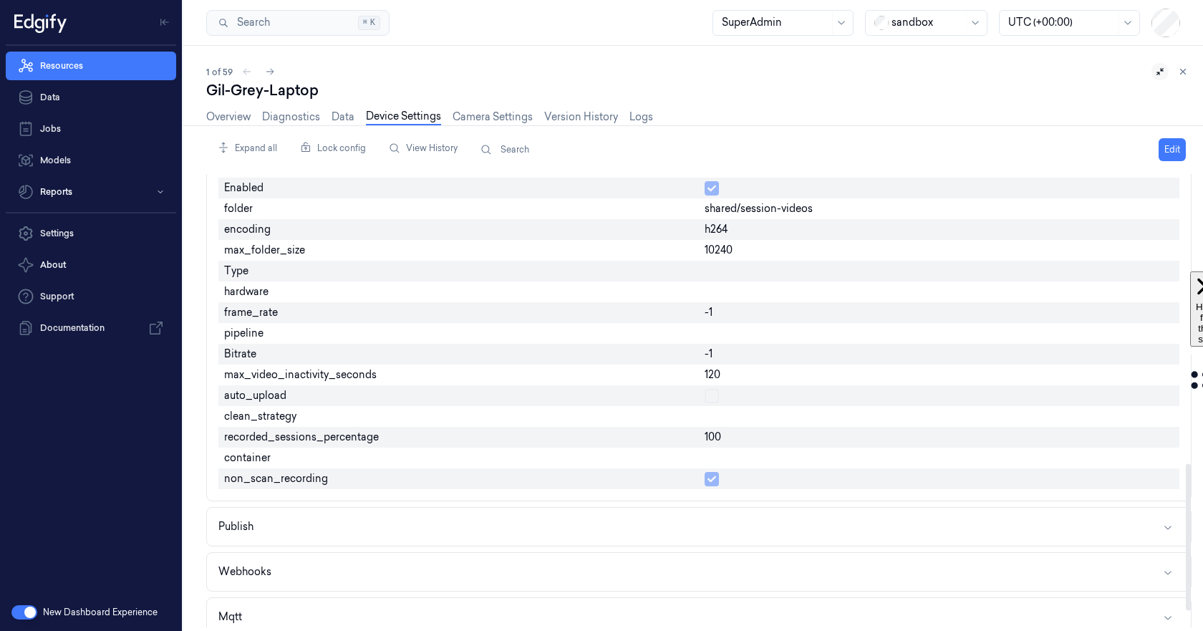
scroll to position [944, 0]
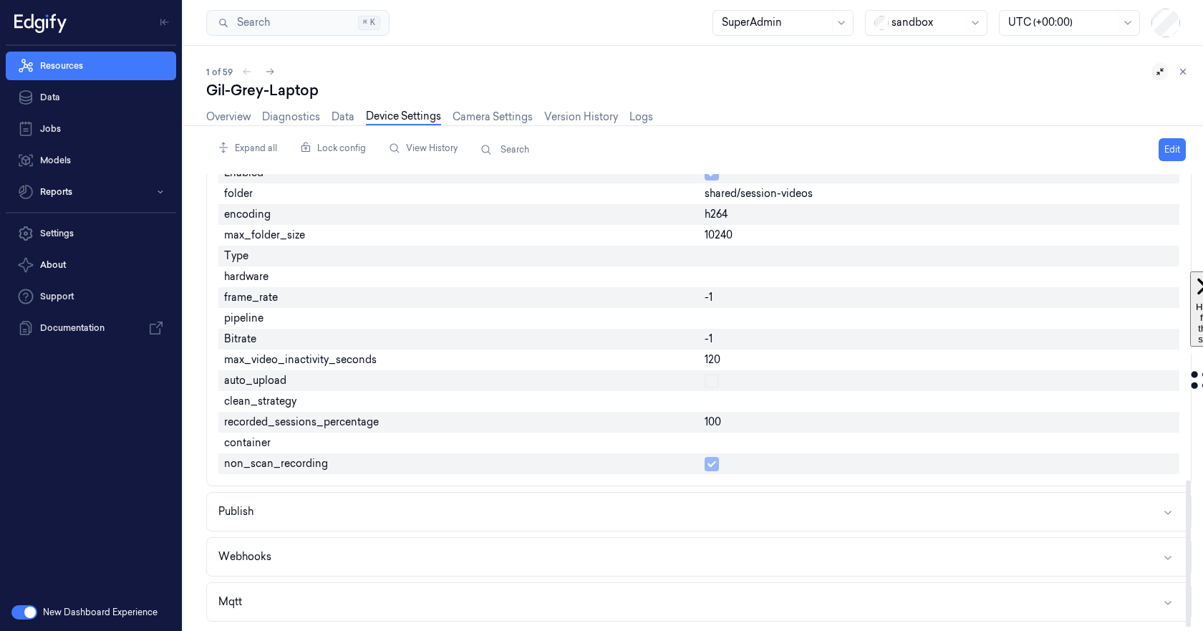
click at [388, 277] on div "hardware" at bounding box center [458, 276] width 480 height 21
click at [1169, 144] on button "Edit" at bounding box center [1171, 149] width 27 height 23
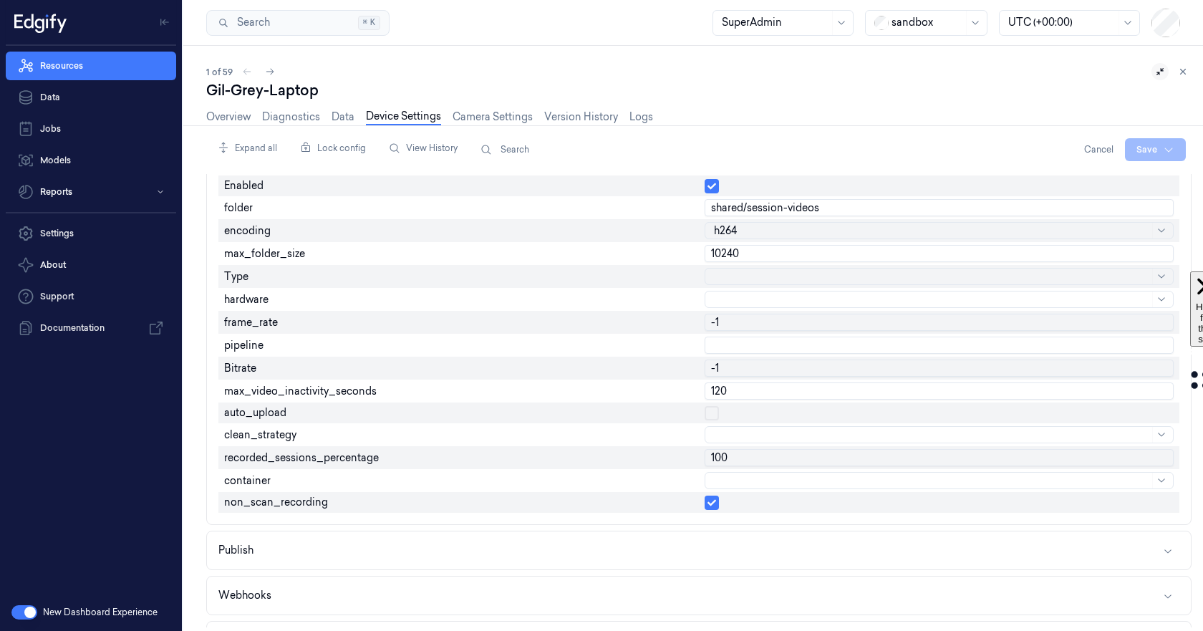
scroll to position [957, 0]
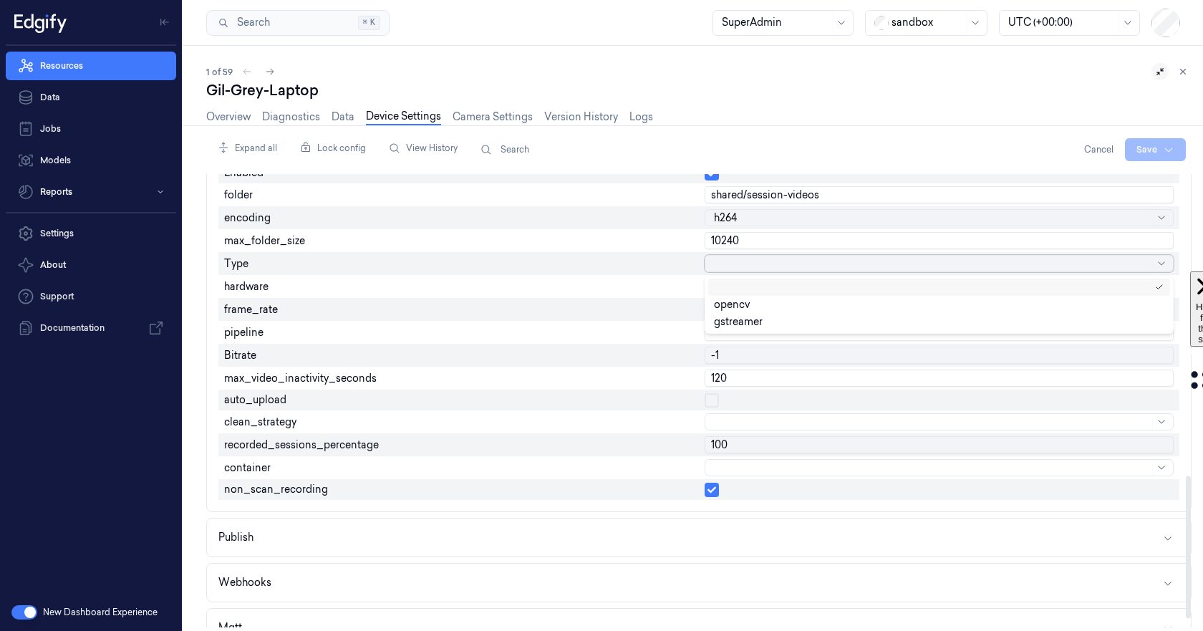
click at [726, 264] on div at bounding box center [931, 263] width 435 height 15
click at [738, 322] on div "gstreamer" at bounding box center [738, 321] width 49 height 15
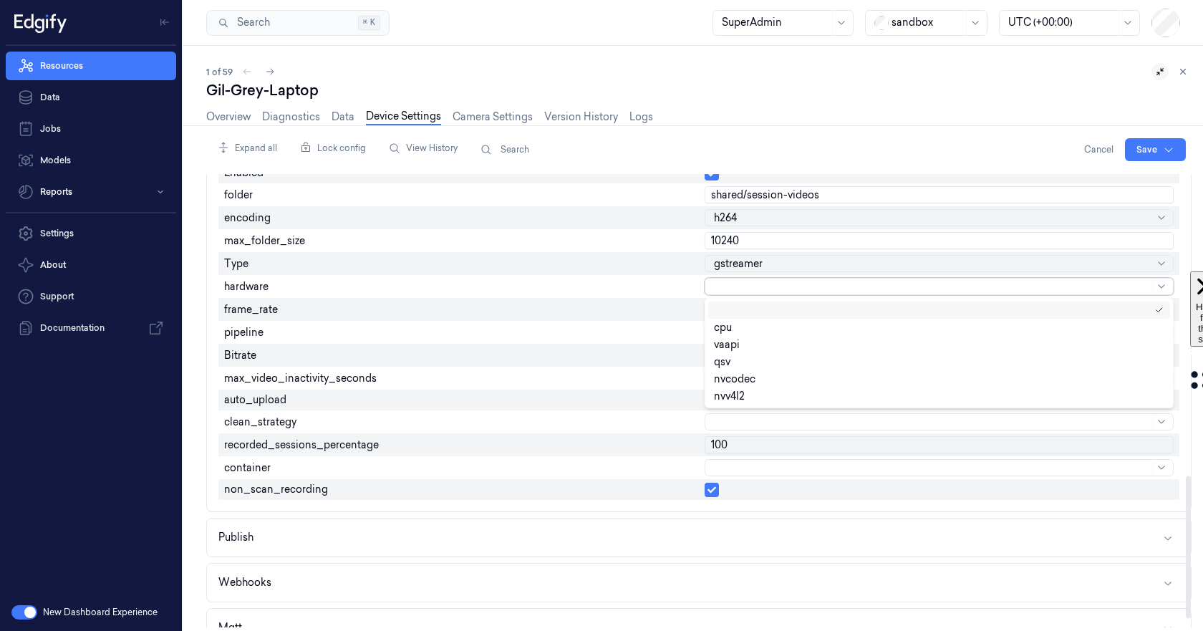
click at [735, 291] on div at bounding box center [931, 286] width 435 height 15
click at [730, 368] on div "qsv" at bounding box center [722, 361] width 16 height 15
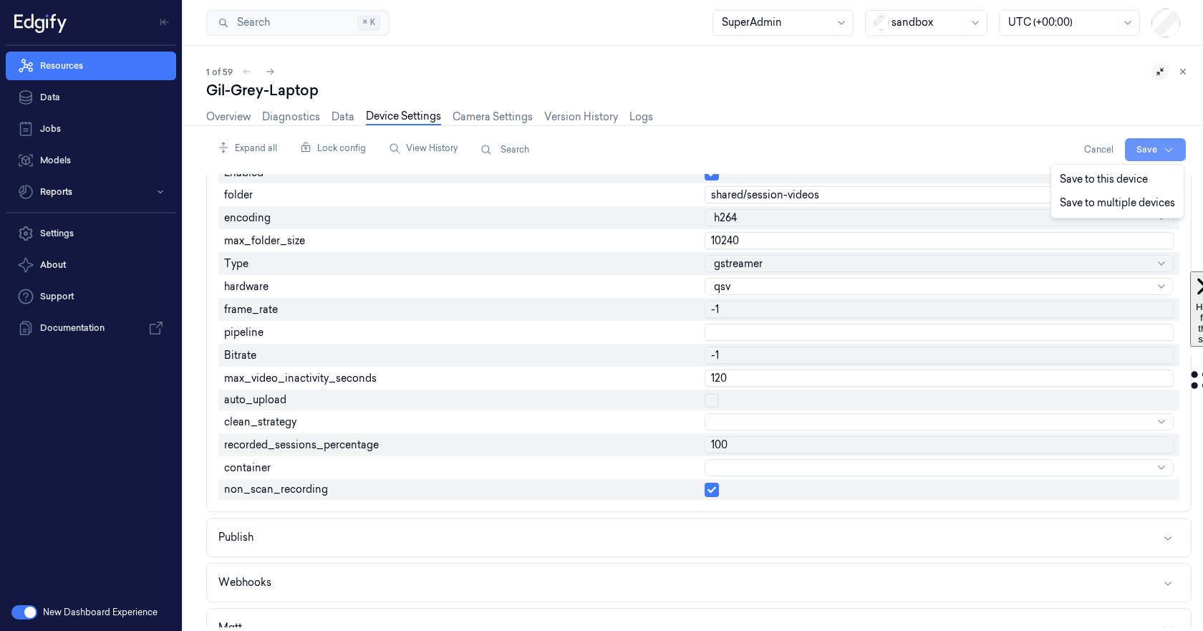
click at [1143, 149] on html "Resources Data Jobs Models Reports Settings About Support Documentation New Das…" at bounding box center [601, 315] width 1203 height 631
click at [1112, 185] on div "Save to this device" at bounding box center [1117, 180] width 127 height 24
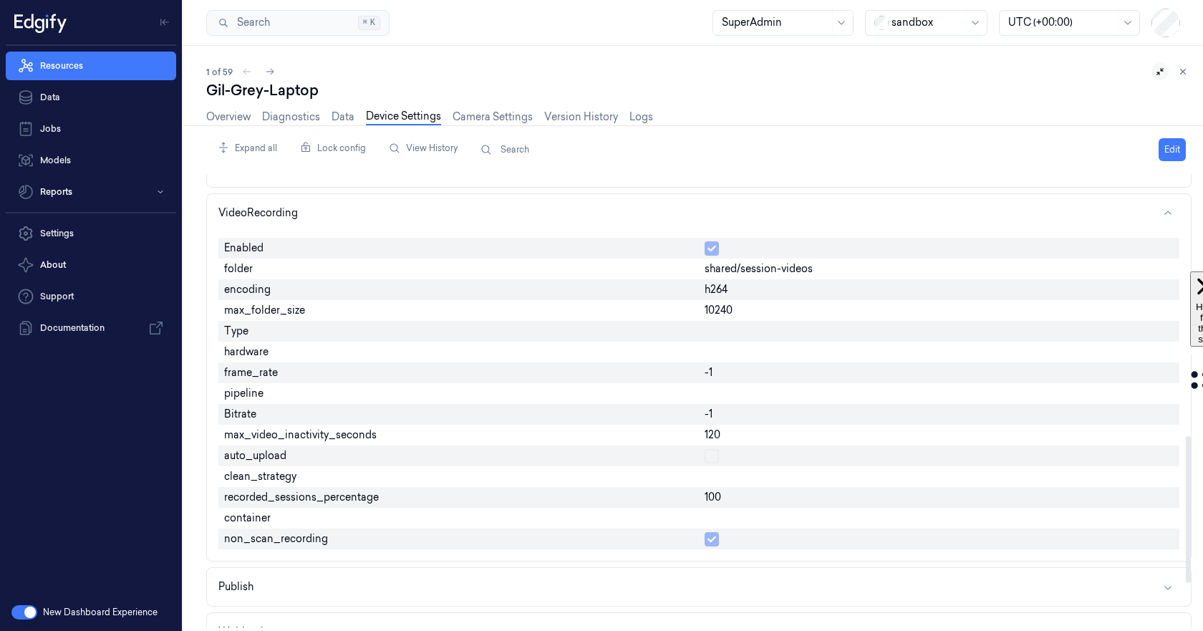
scroll to position [801, 0]
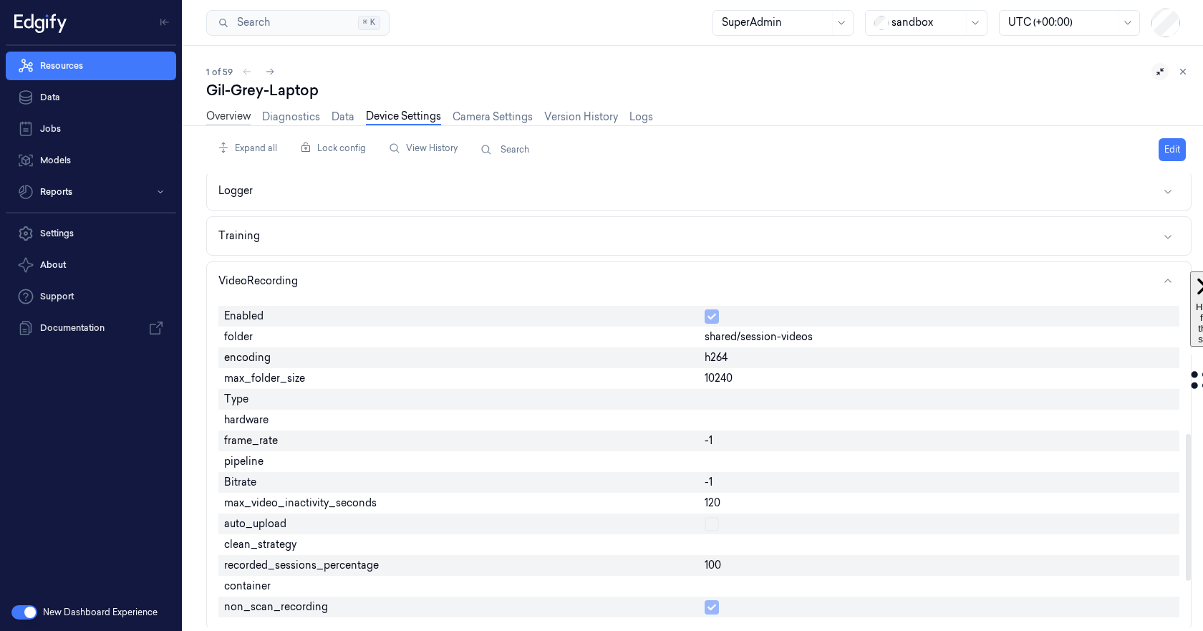
click at [220, 116] on link "Overview" at bounding box center [228, 117] width 44 height 16
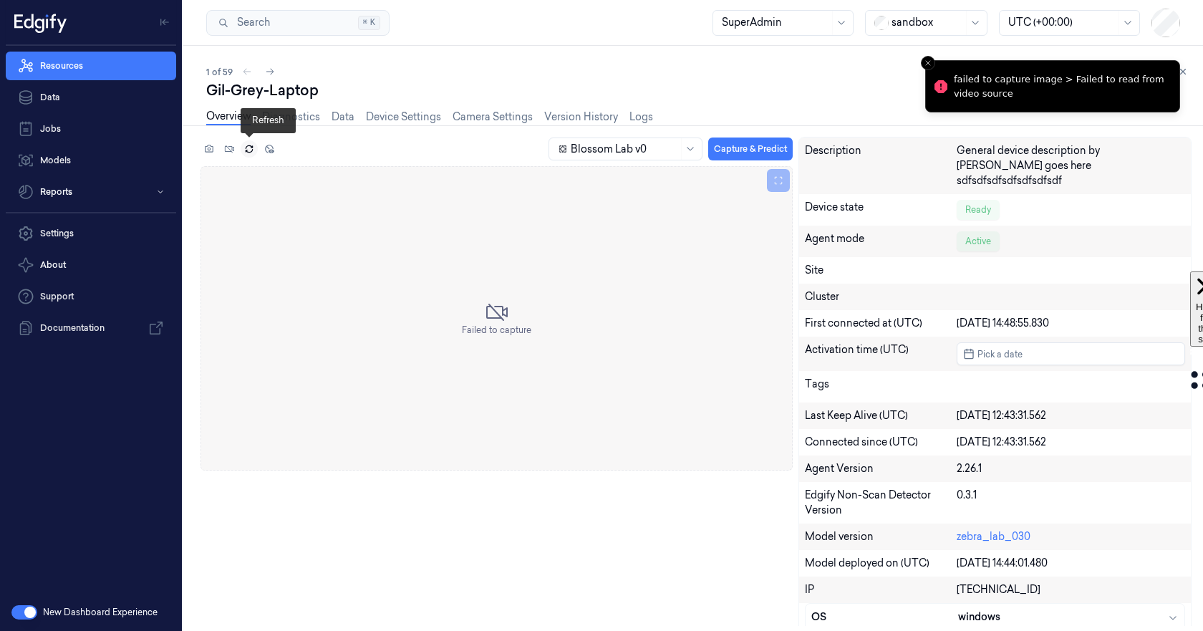
click at [250, 148] on icon at bounding box center [249, 149] width 10 height 10
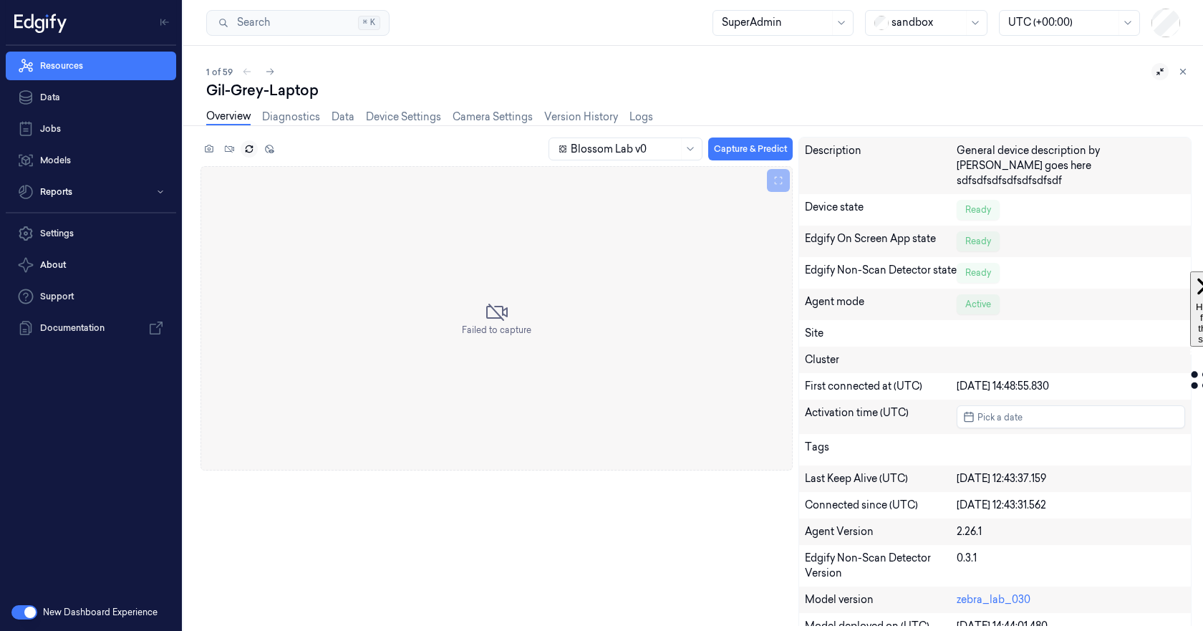
click at [520, 541] on div "Blossom Lab v0 Capture & Predict Failed to capture Description General device d…" at bounding box center [695, 381] width 991 height 489
click at [792, 138] on button "Capture & Predict" at bounding box center [750, 148] width 84 height 23
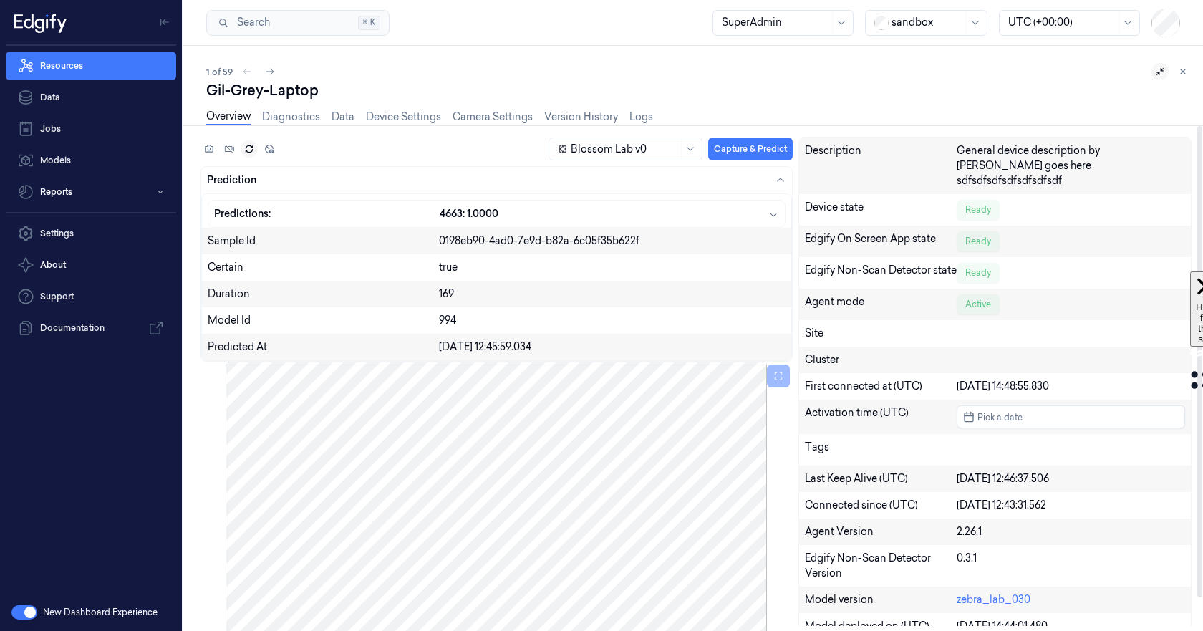
click at [231, 117] on link "Overview" at bounding box center [228, 117] width 44 height 16
click at [66, 101] on link "Data" at bounding box center [91, 97] width 170 height 29
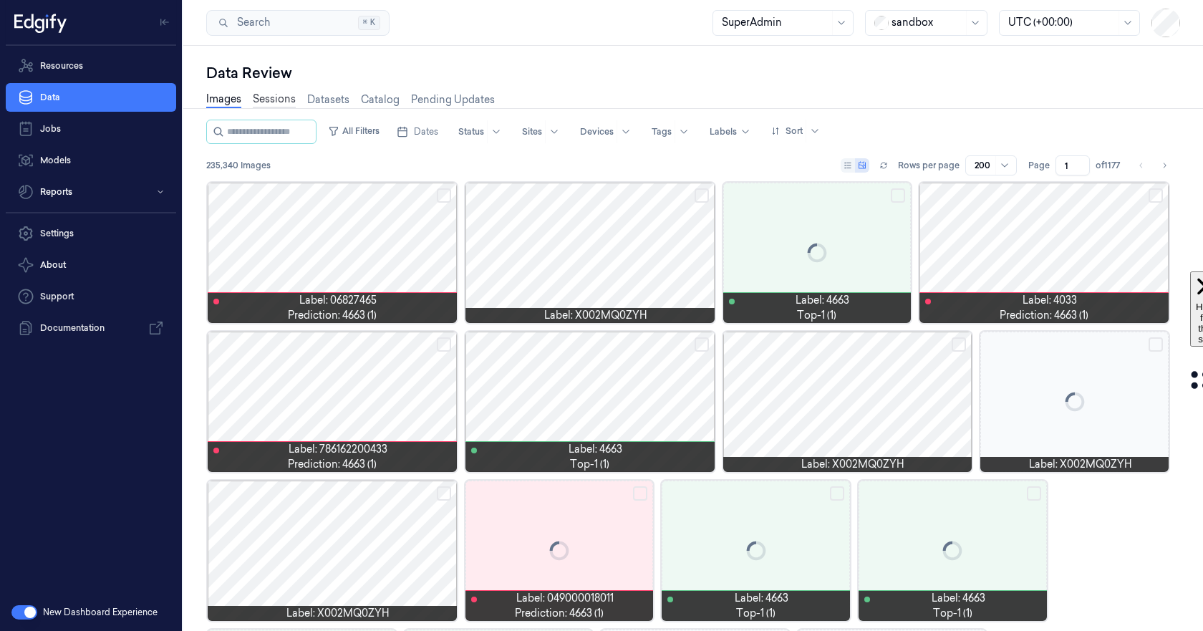
click at [269, 101] on link "Sessions" at bounding box center [274, 100] width 43 height 16
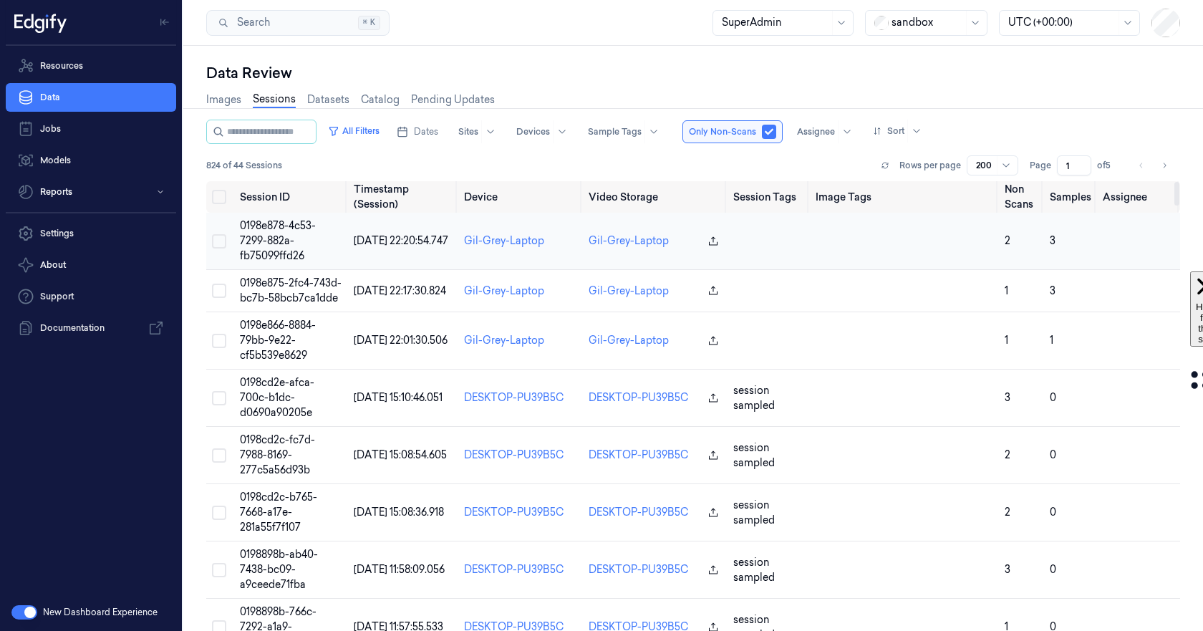
click at [270, 233] on td "0198e878-4c53-7299-882a-fb75099ffd26" at bounding box center [291, 241] width 114 height 57
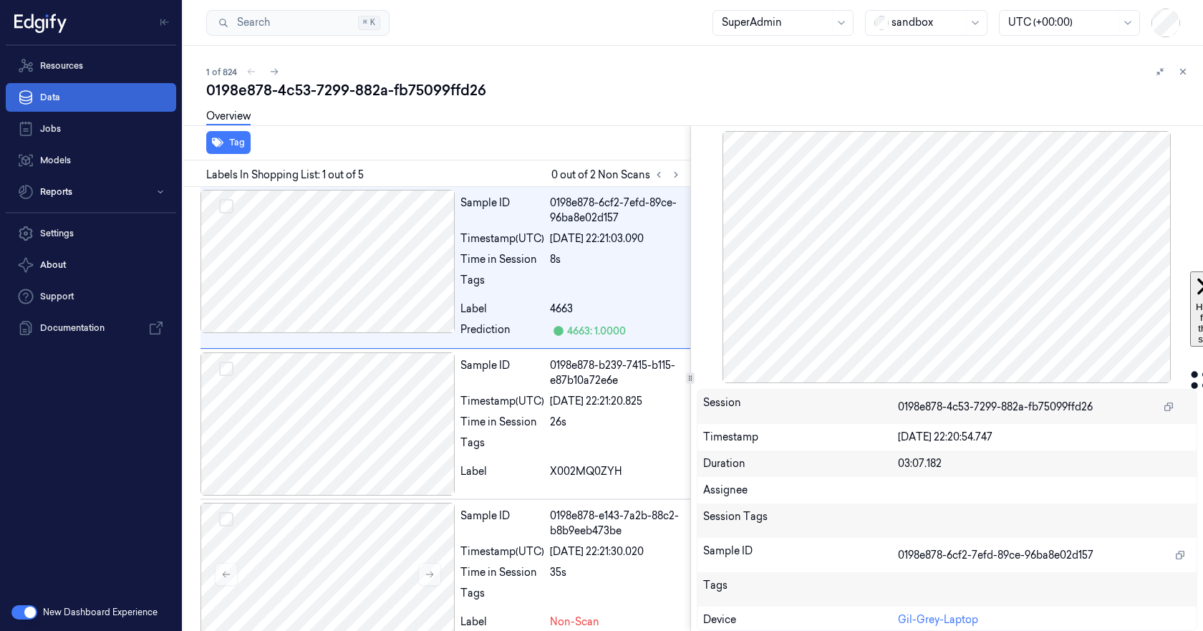
click at [57, 97] on link "Data" at bounding box center [91, 97] width 170 height 29
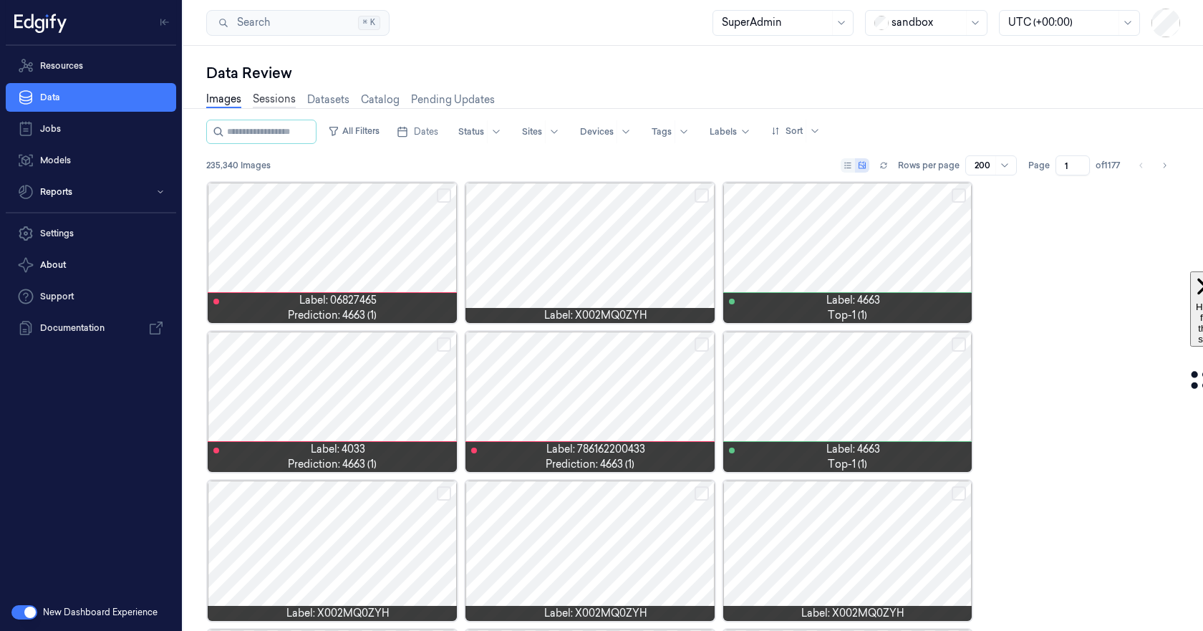
click at [279, 99] on link "Sessions" at bounding box center [274, 100] width 43 height 16
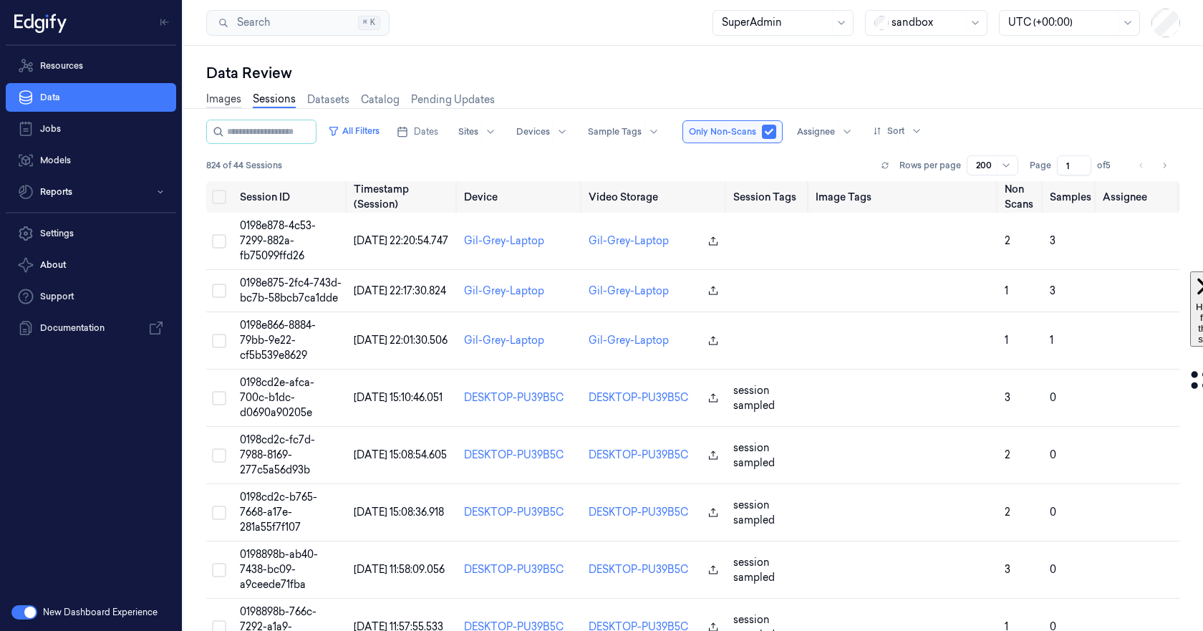
click at [215, 94] on link "Images" at bounding box center [223, 100] width 35 height 16
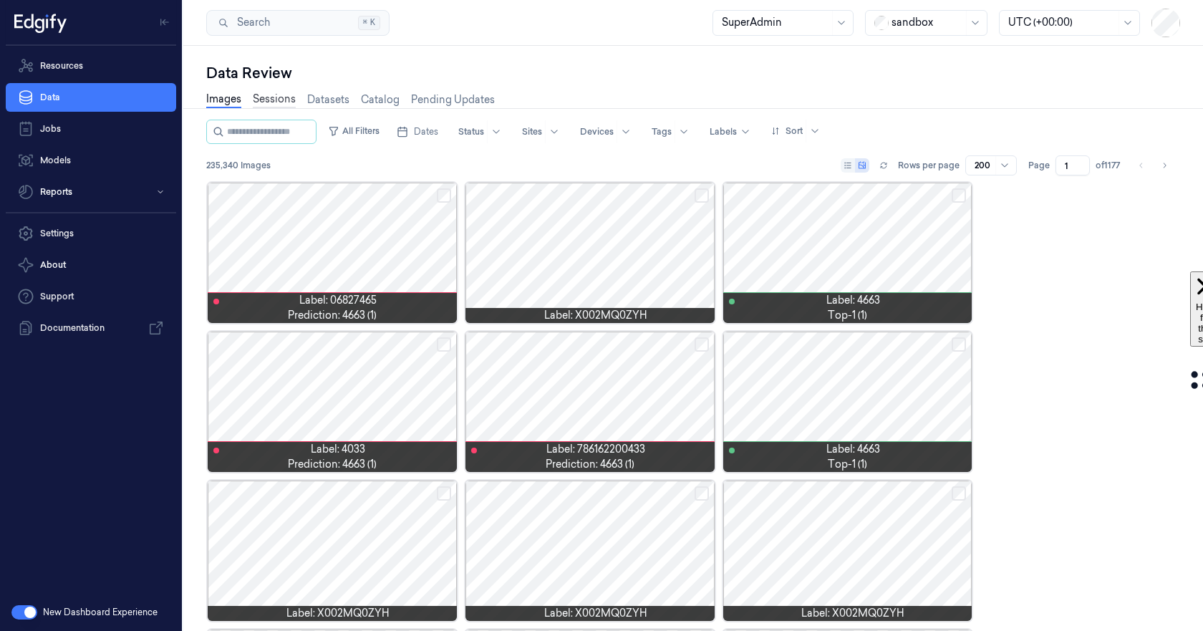
click at [265, 99] on link "Sessions" at bounding box center [274, 100] width 43 height 16
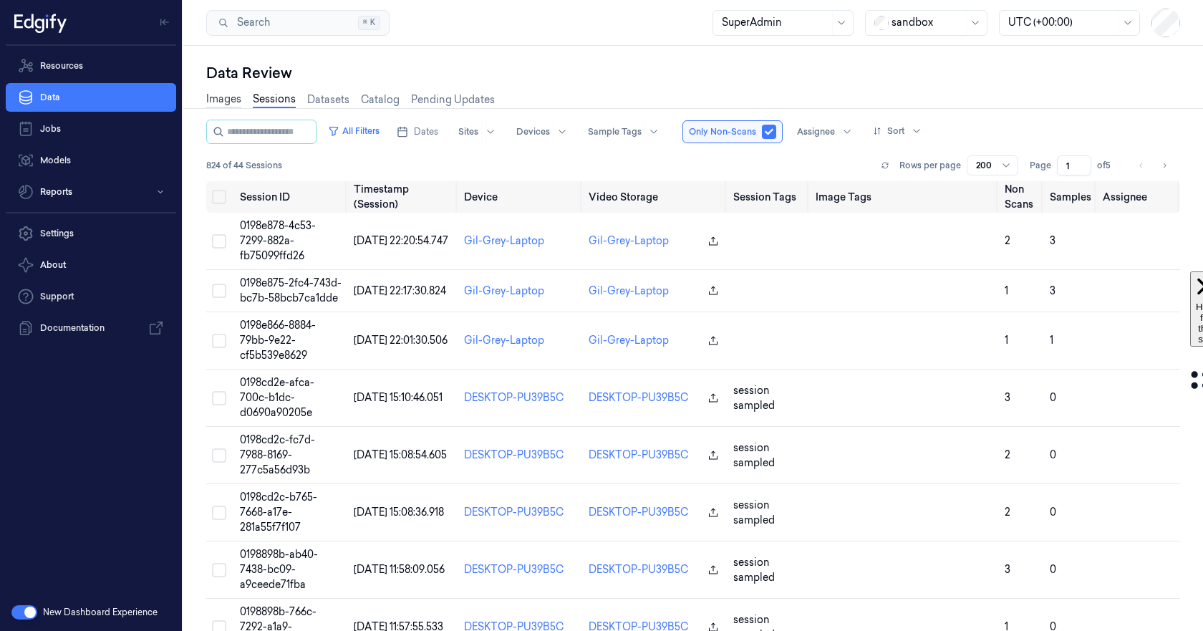
click at [211, 102] on link "Images" at bounding box center [223, 100] width 35 height 16
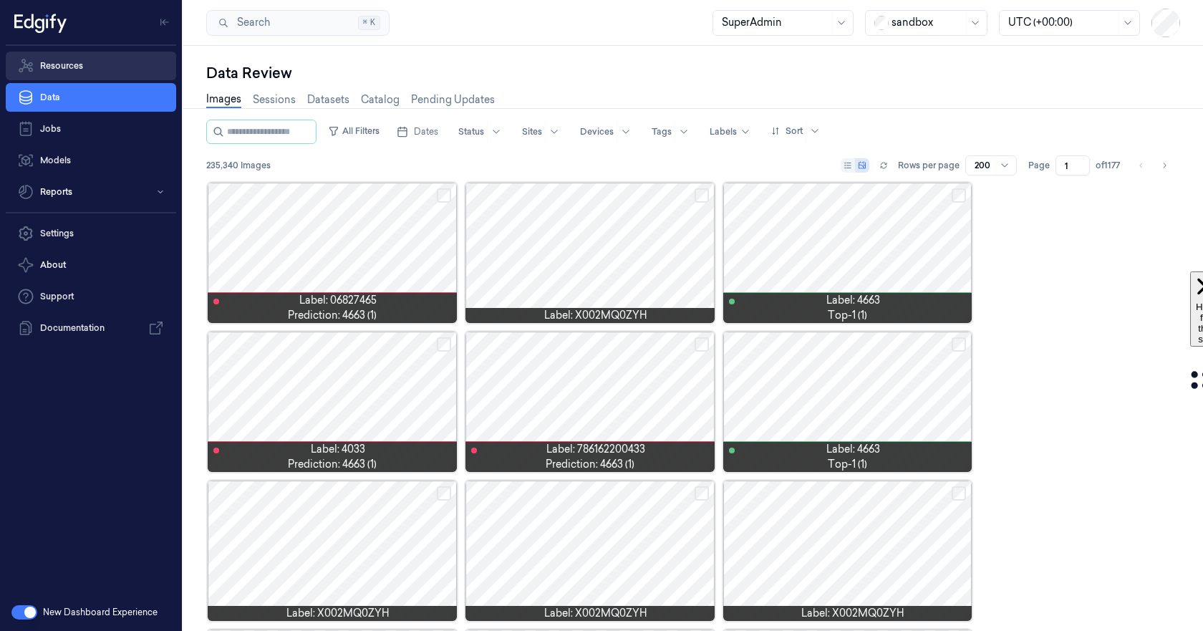
click at [80, 60] on link "Resources" at bounding box center [91, 66] width 170 height 29
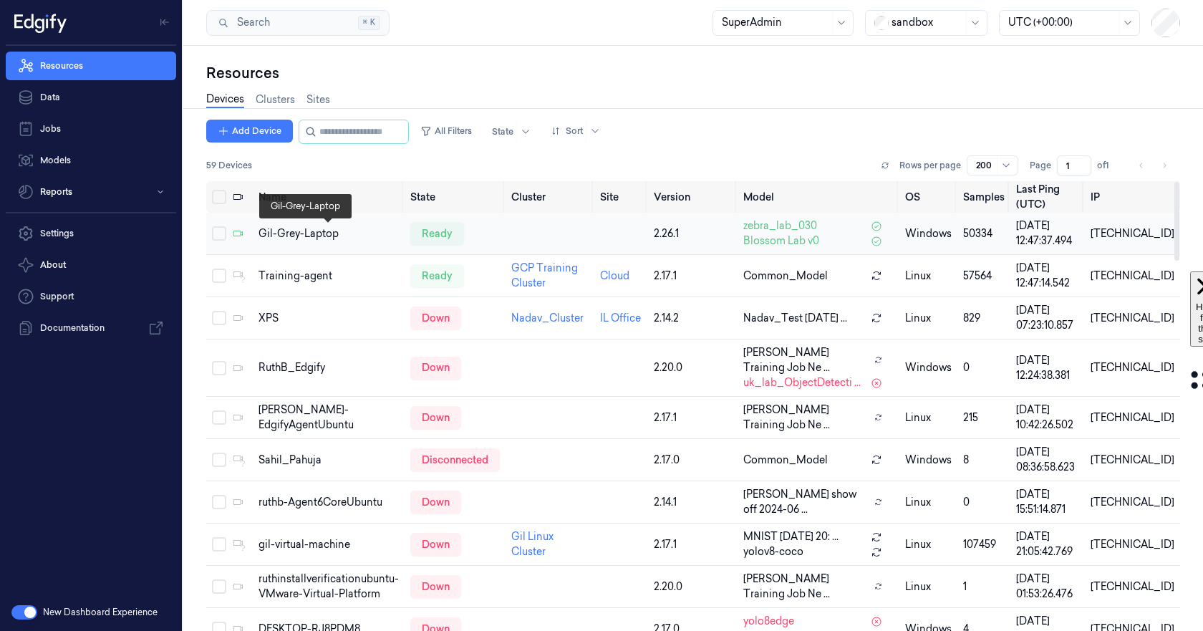
click at [304, 231] on div "Gil-Grey-Laptop" at bounding box center [328, 233] width 140 height 15
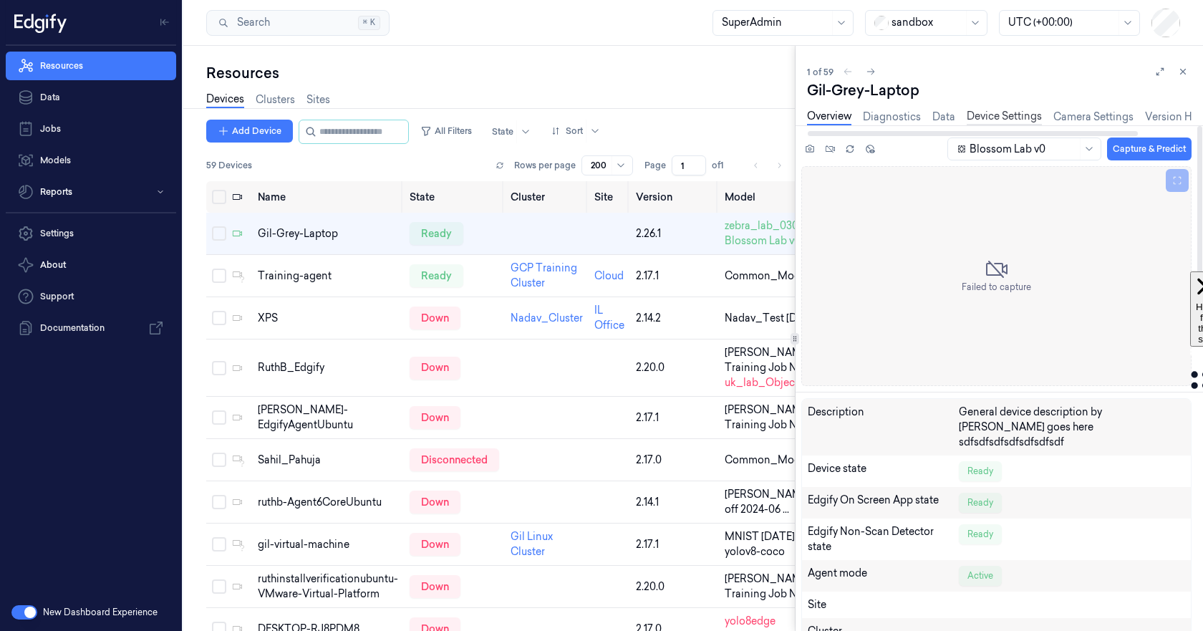
click at [999, 117] on link "Device Settings" at bounding box center [1003, 117] width 75 height 16
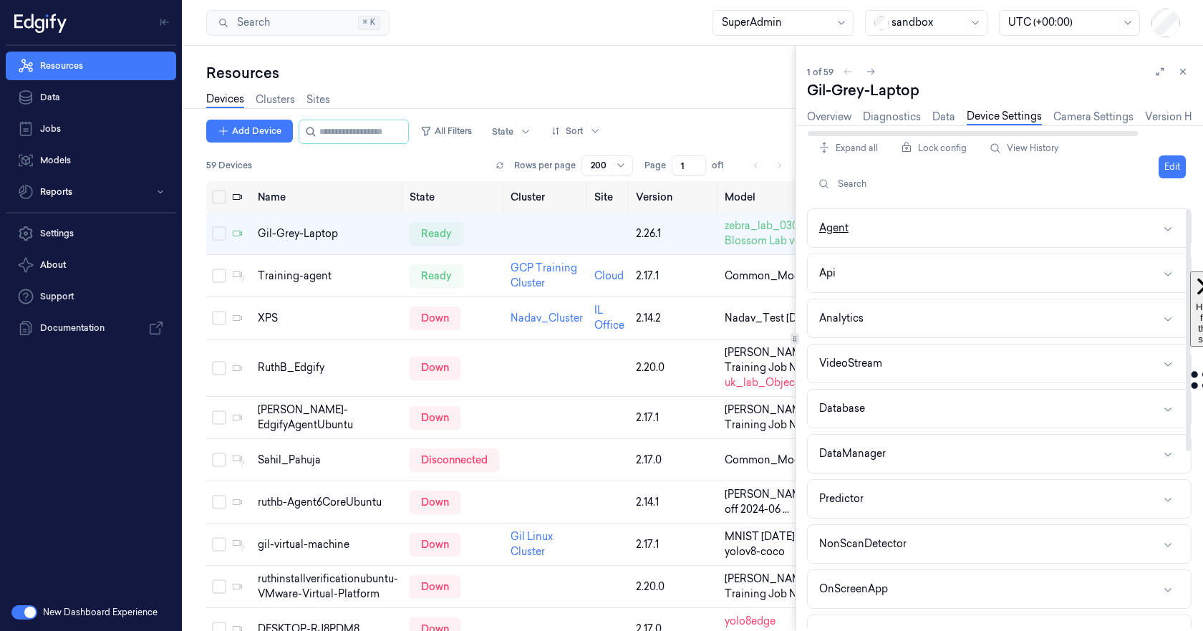
click at [875, 238] on button "Agent" at bounding box center [998, 228] width 383 height 38
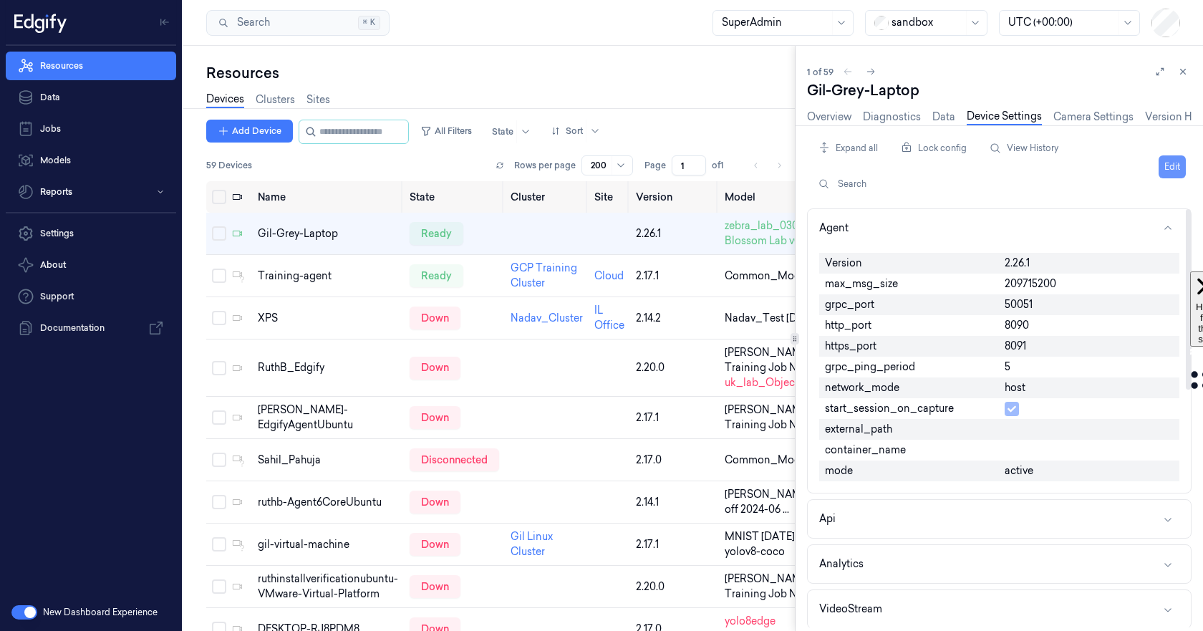
click at [1168, 170] on button "Edit" at bounding box center [1171, 166] width 27 height 23
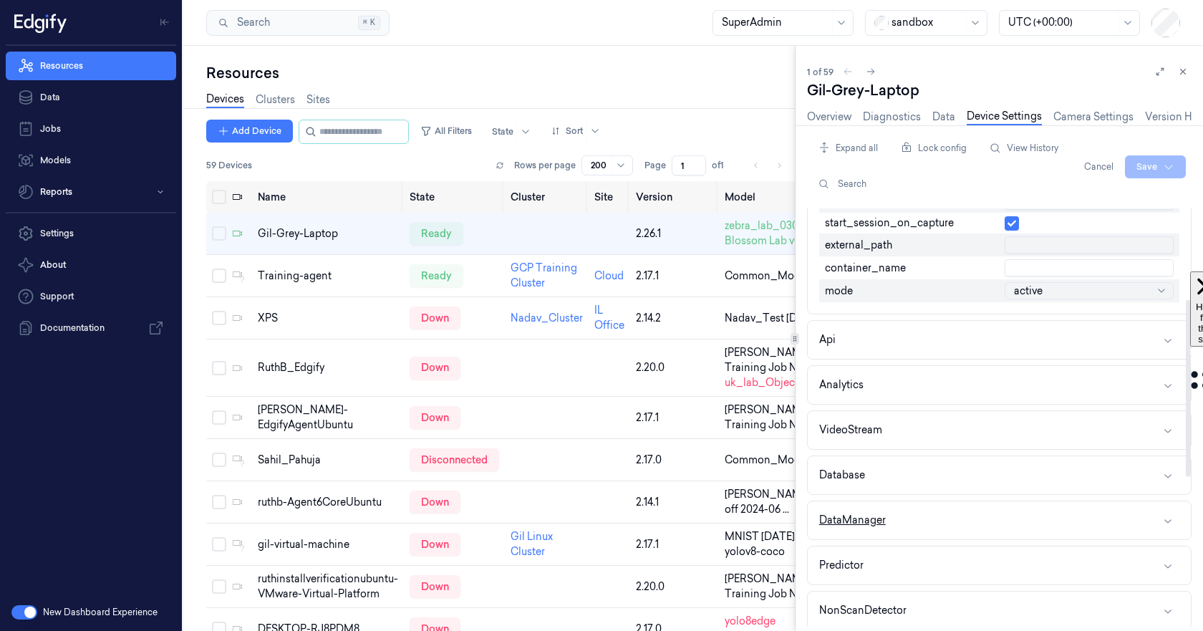
scroll to position [215, 0]
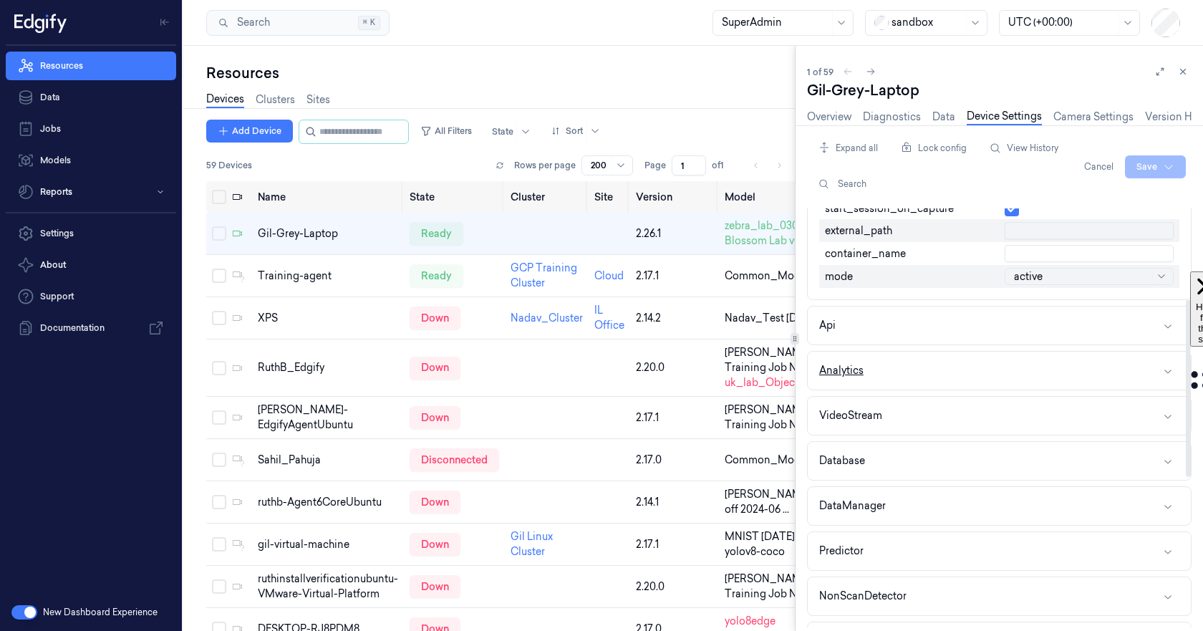
click at [903, 372] on button "Analytics" at bounding box center [998, 370] width 383 height 38
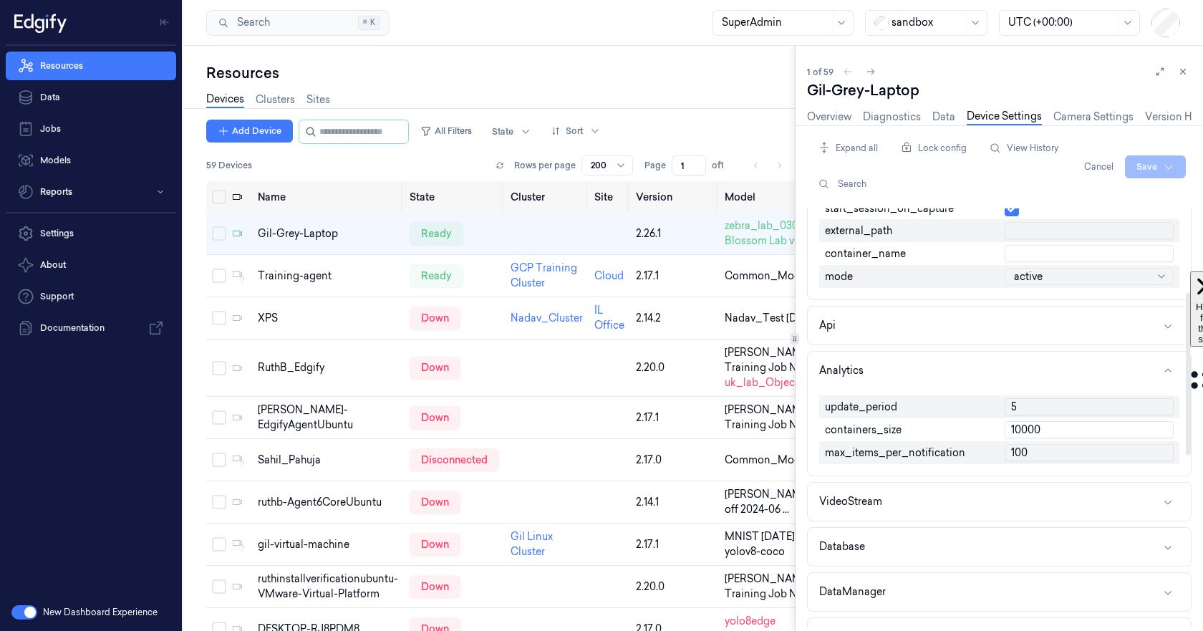
click at [1040, 412] on input "5" at bounding box center [1088, 406] width 169 height 17
click at [1089, 169] on button "Cancel" at bounding box center [1098, 166] width 41 height 23
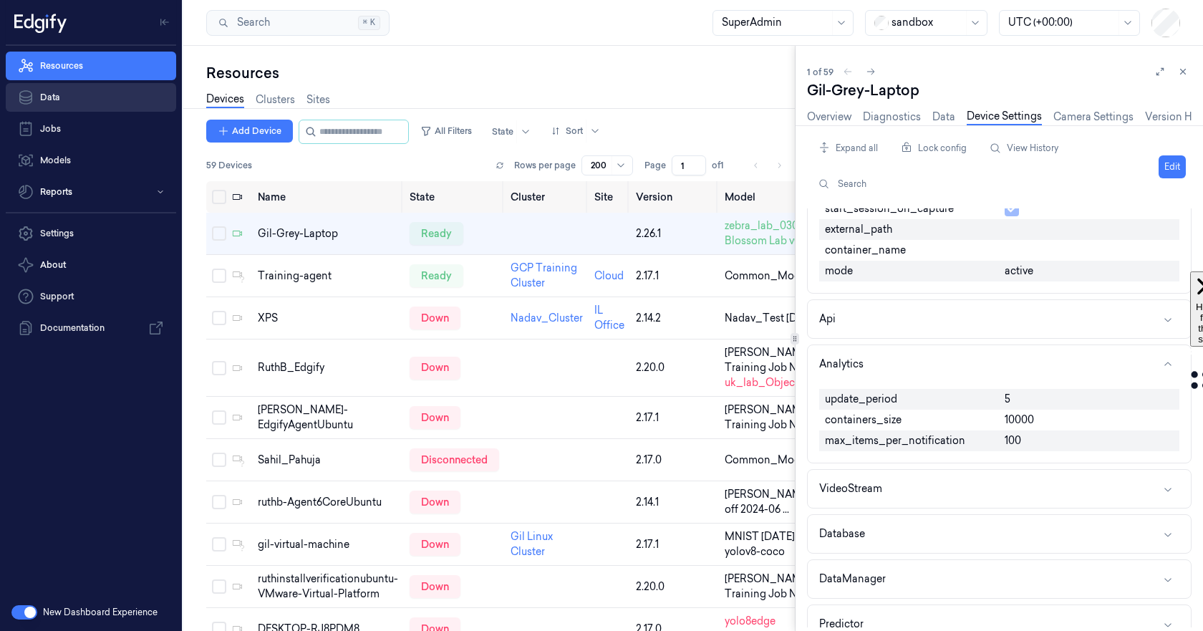
click at [65, 94] on link "Data" at bounding box center [91, 97] width 170 height 29
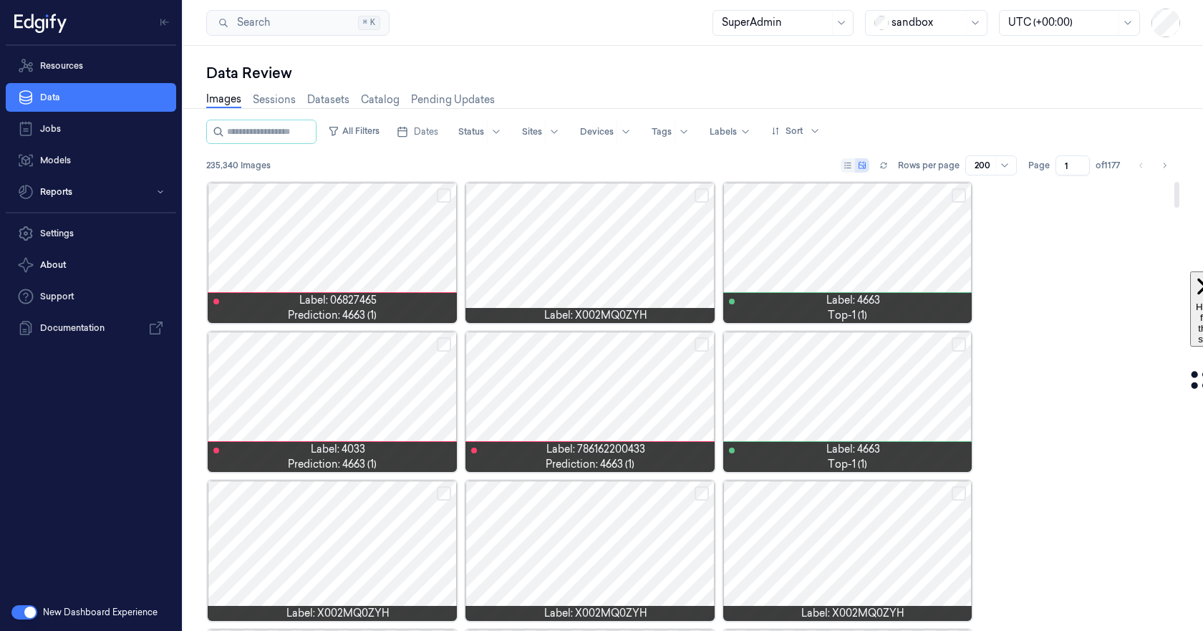
click at [601, 278] on div at bounding box center [589, 253] width 249 height 140
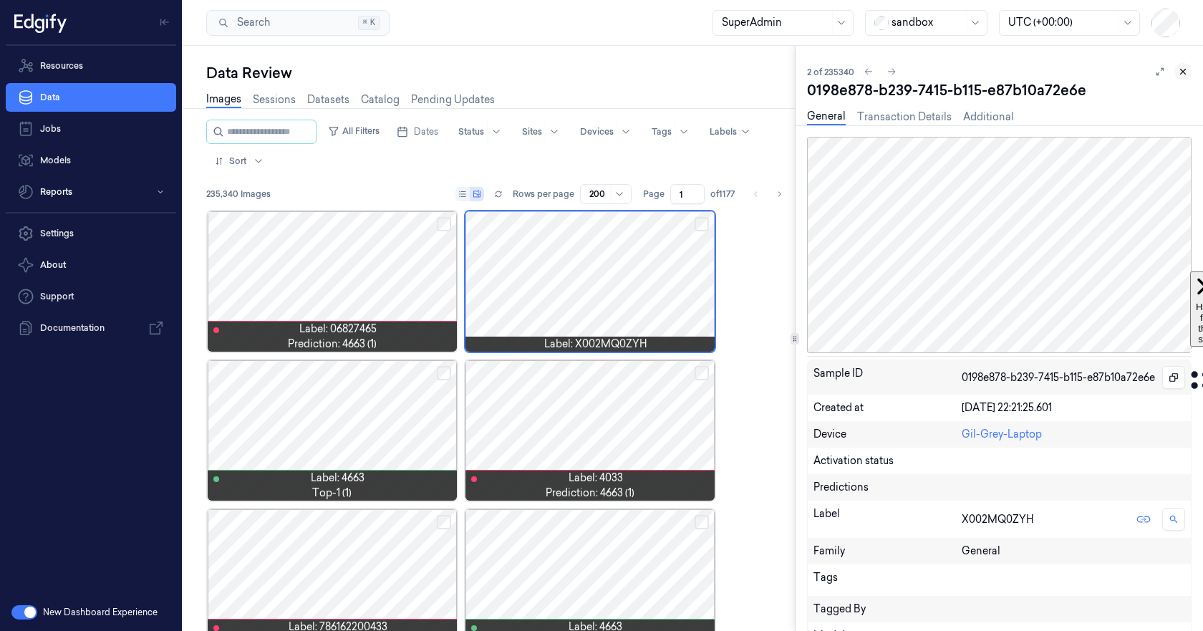
click at [1181, 72] on icon at bounding box center [1183, 72] width 10 height 10
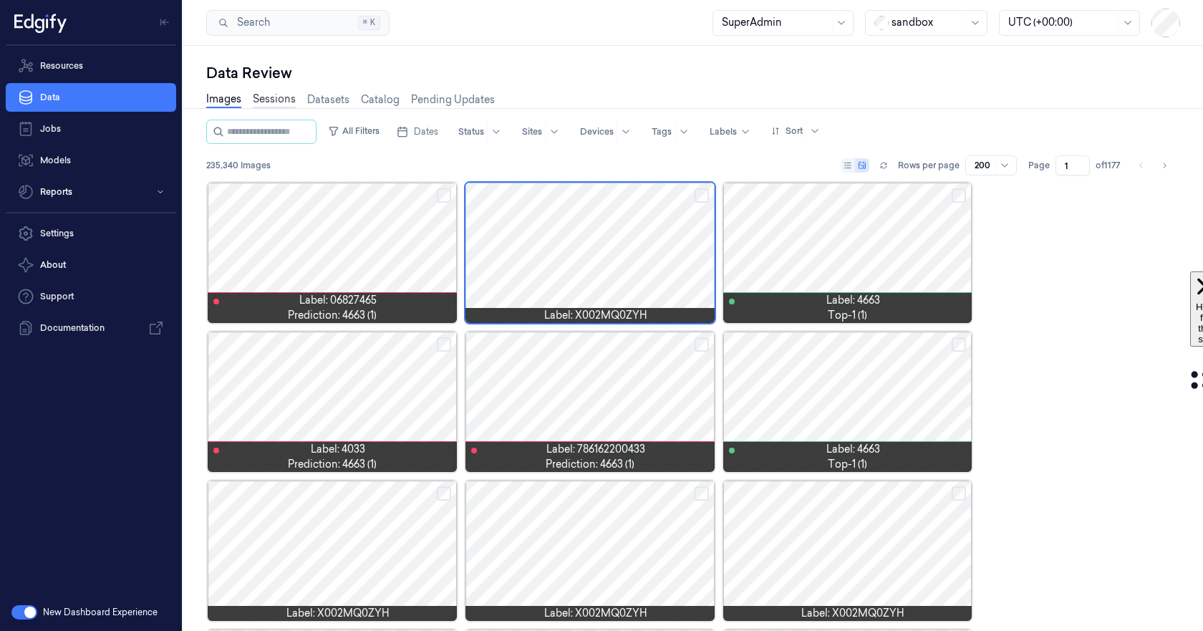
click at [275, 92] on link "Sessions" at bounding box center [274, 100] width 43 height 16
